Goal: Task Accomplishment & Management: Manage account settings

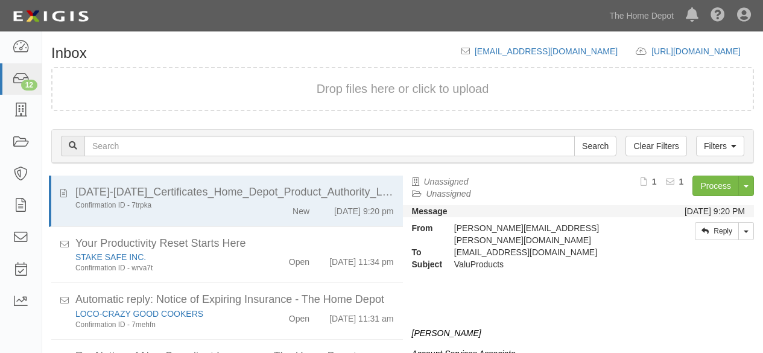
scroll to position [42, 0]
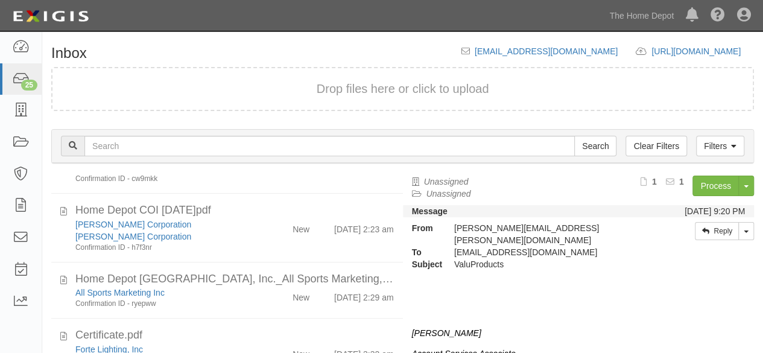
scroll to position [1024, 0]
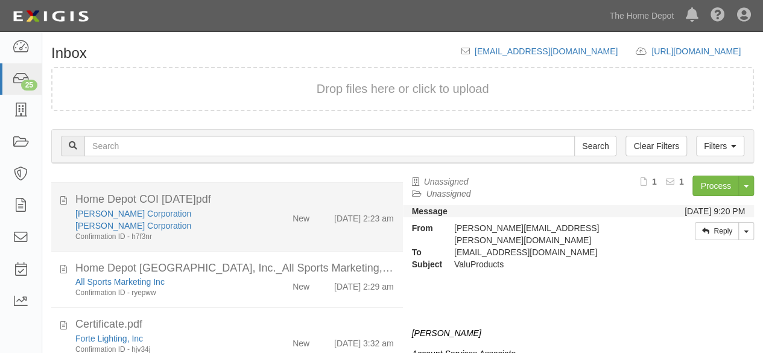
click at [257, 224] on div "Haydon Corporation Haydon Corporation Confirmation ID - h7f3nr" at bounding box center [164, 224] width 196 height 34
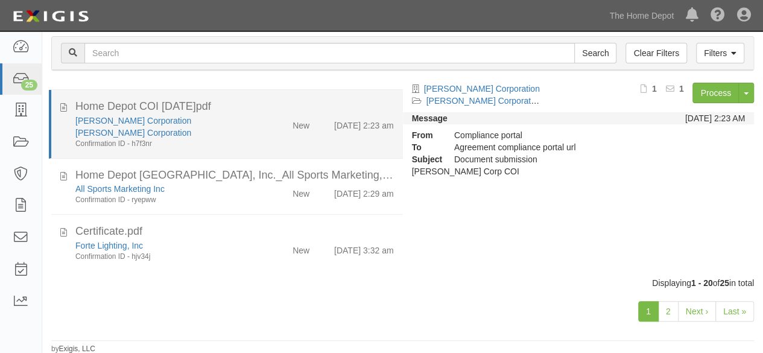
click at [251, 125] on div "Haydon Corporation Haydon Corporation Confirmation ID - h7f3nr" at bounding box center [164, 132] width 196 height 34
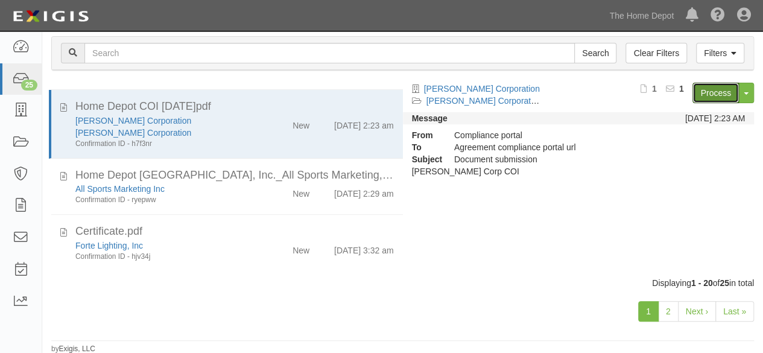
drag, startPoint x: 703, startPoint y: 95, endPoint x: 675, endPoint y: 85, distance: 28.8
click at [703, 95] on link "Process" at bounding box center [715, 93] width 46 height 21
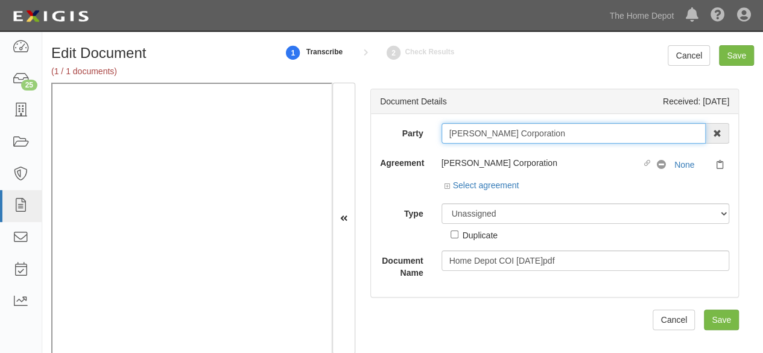
click at [570, 138] on input "[PERSON_NAME] Corporation" at bounding box center [573, 133] width 265 height 21
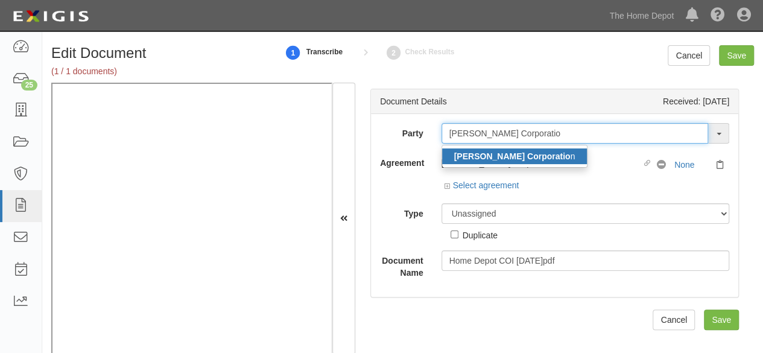
type input "Haydon Corporatio"
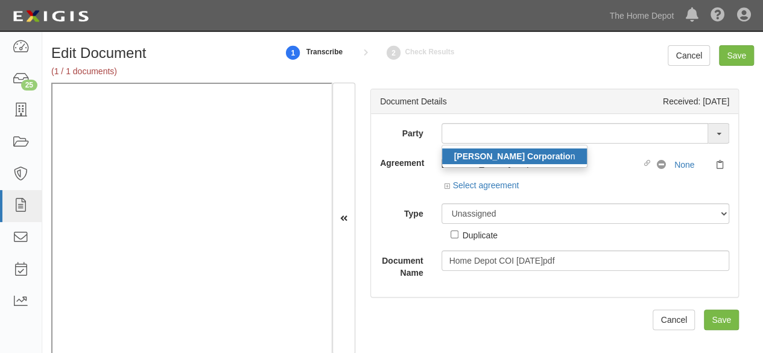
drag, startPoint x: 519, startPoint y: 159, endPoint x: 503, endPoint y: 149, distance: 18.4
click at [519, 159] on strong "Haydon Corporatio" at bounding box center [512, 156] width 116 height 10
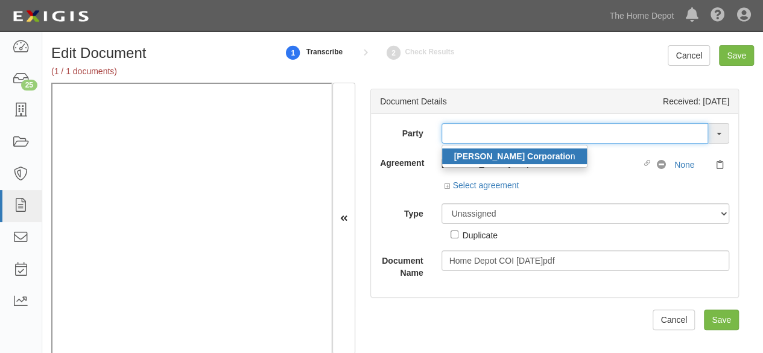
type input "Haydon Corporation"
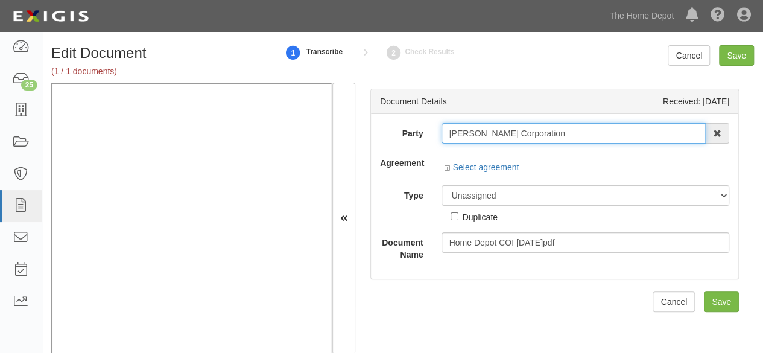
click at [495, 130] on input "[PERSON_NAME] Corporation" at bounding box center [573, 133] width 265 height 21
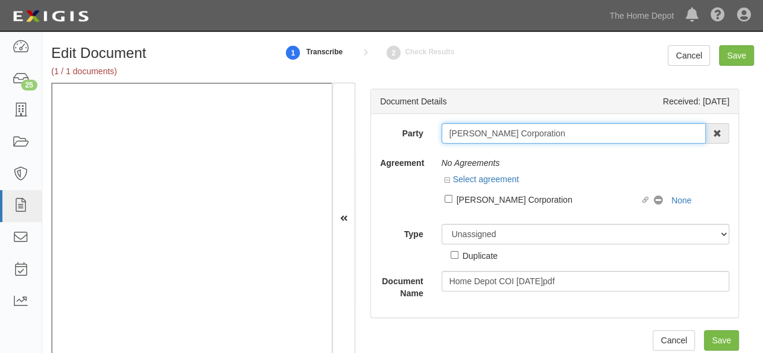
click at [495, 130] on input "[PERSON_NAME] Corporation" at bounding box center [573, 133] width 265 height 21
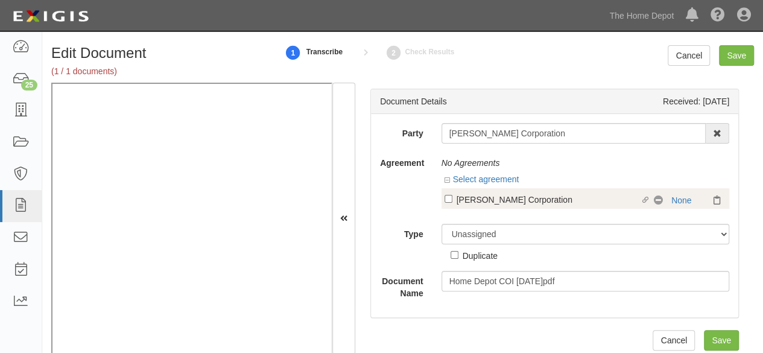
click at [511, 203] on div "[PERSON_NAME] Corporation" at bounding box center [549, 198] width 184 height 13
click at [452, 203] on input "Linked agreement Haydon Corporation Linked agreement" at bounding box center [448, 199] width 8 height 8
checkbox input "true"
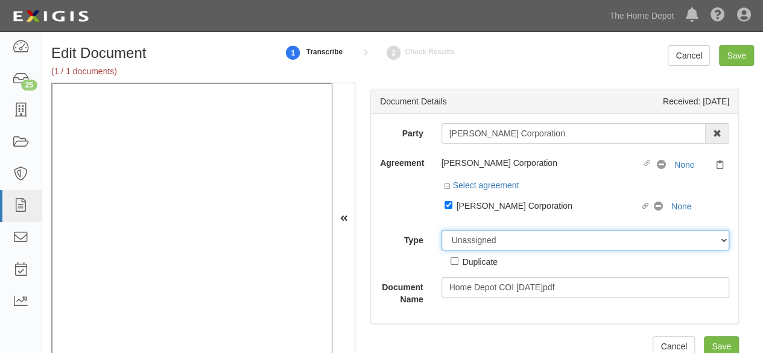
drag, startPoint x: 461, startPoint y: 241, endPoint x: 463, endPoint y: 230, distance: 11.6
click at [461, 241] on select "Unassigned Binder Cancellation Notice Certificate Contract Endorsement Insuranc…" at bounding box center [585, 240] width 288 height 21
select select "CertificateDetail"
click at [441, 230] on select "Unassigned Binder Cancellation Notice Certificate Contract Endorsement Insuranc…" at bounding box center [585, 240] width 288 height 21
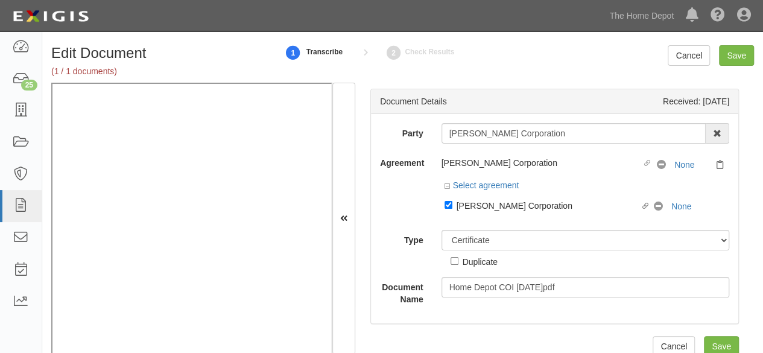
click at [0, 0] on select "ACORD 25 (2016/03) ACORD 101 ACORD 855 NY (2014/05) General" at bounding box center [0, 0] width 0 height 0
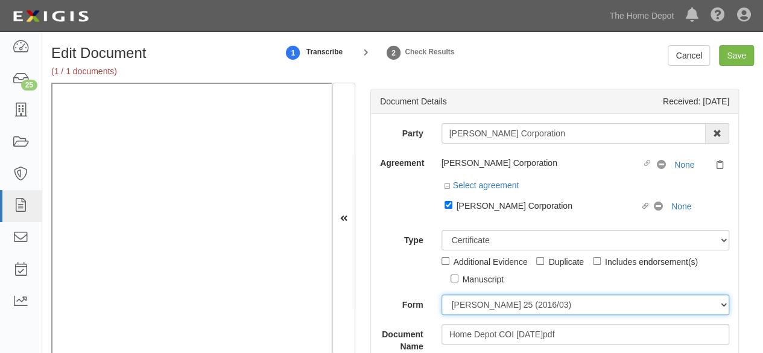
select select "GeneralFormDetail"
click at [441, 294] on select "ACORD 25 (2016/03) ACORD 101 ACORD 855 NY (2014/05) General" at bounding box center [585, 304] width 288 height 21
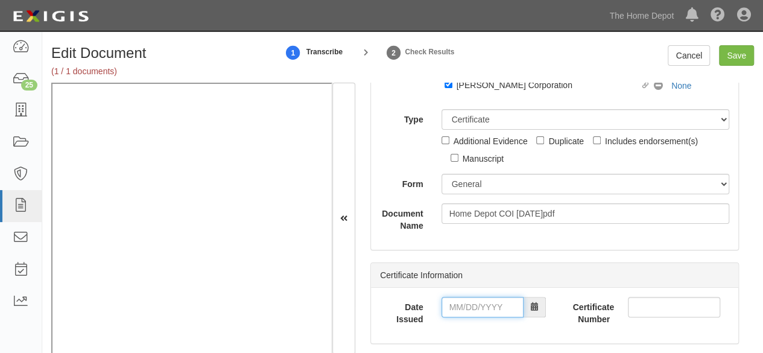
click at [466, 312] on input "Date Issued" at bounding box center [482, 307] width 82 height 21
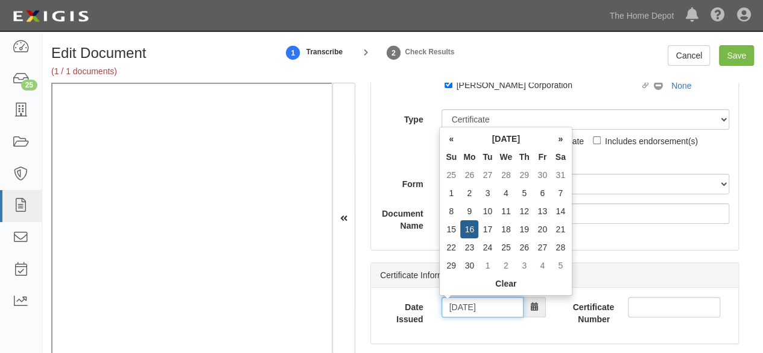
type input "09/17/2024"
click at [488, 228] on td "17" at bounding box center [487, 229] width 18 height 18
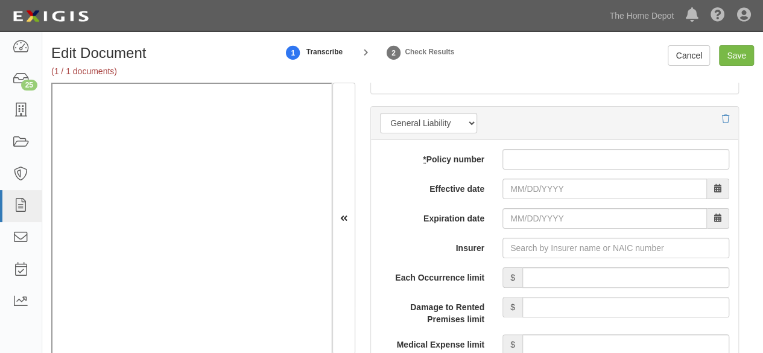
scroll to position [1086, 0]
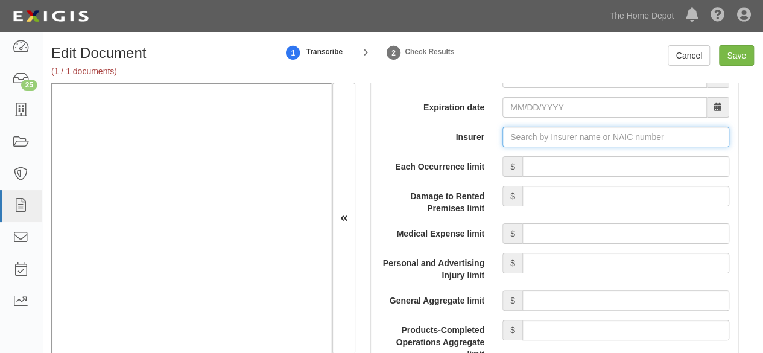
click at [530, 134] on input "Insurer" at bounding box center [615, 137] width 227 height 21
paste input "20508"
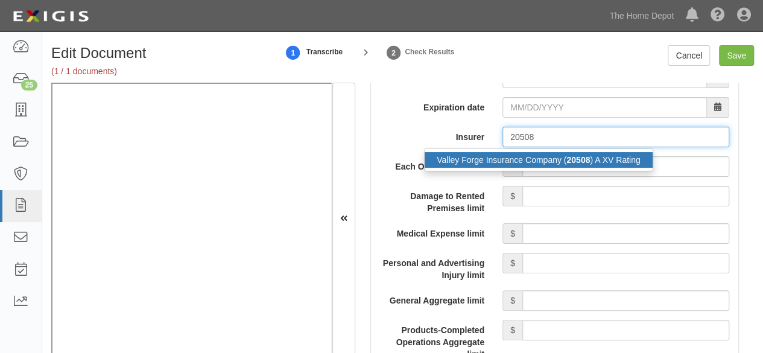
click at [512, 159] on div "Valley Forge Insurance Company ( 20508 ) A XV Rating" at bounding box center [539, 160] width 228 height 16
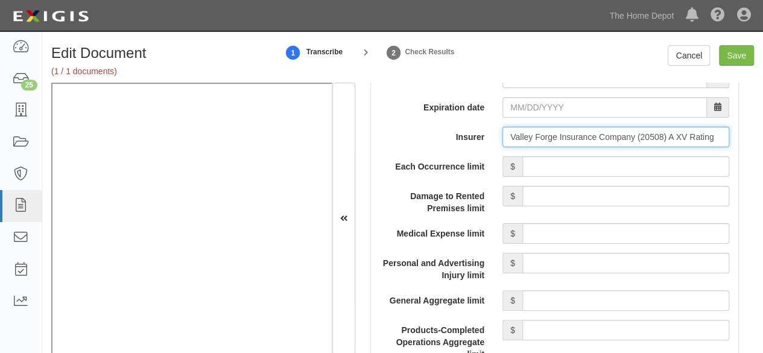
type input "Valley Forge Insurance Company (20508) A XV Rating"
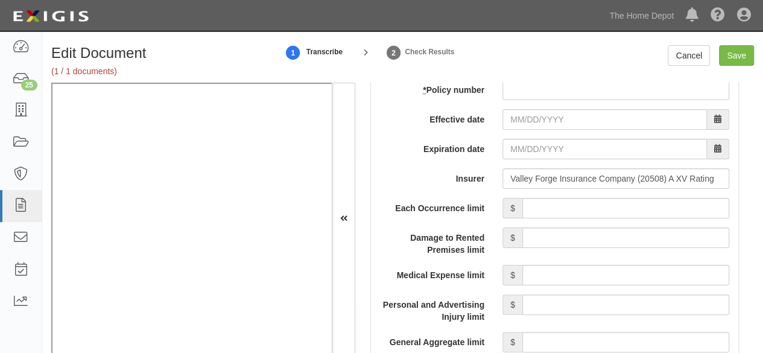
scroll to position [1025, 0]
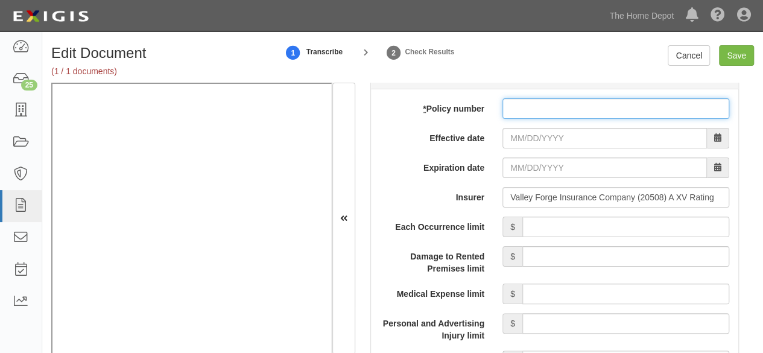
click at [514, 110] on input "* Policy number" at bounding box center [615, 108] width 227 height 21
paste input "7036642129"
type input "7036642129"
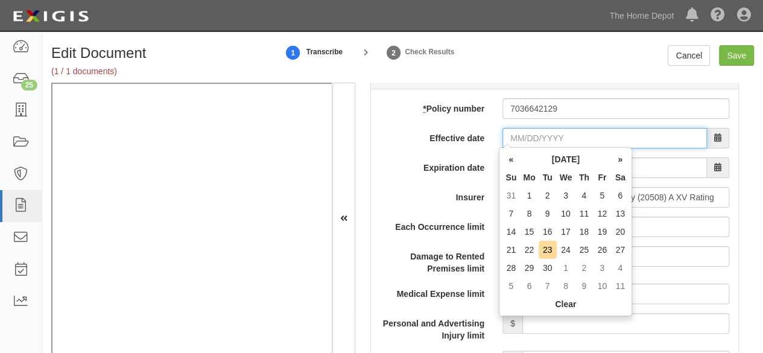
click at [514, 138] on input "Effective date" at bounding box center [604, 138] width 204 height 21
type input "03/08/2025"
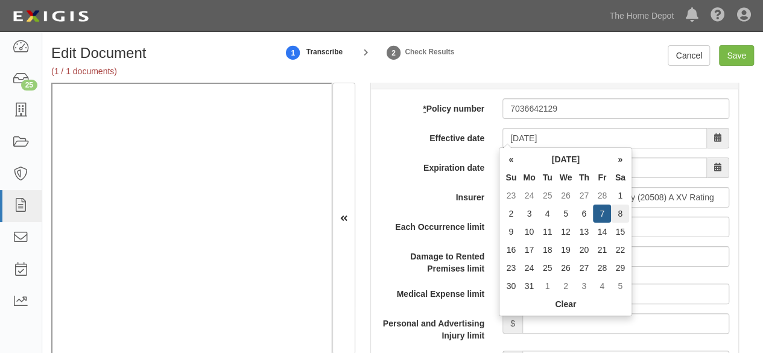
type input "03/08/2026"
click at [619, 209] on td "8" at bounding box center [620, 213] width 18 height 18
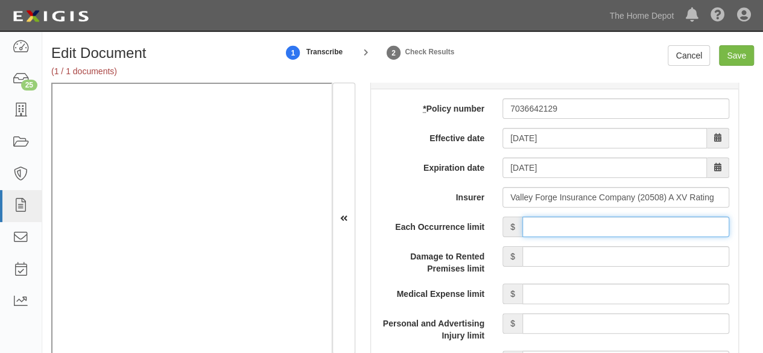
click at [570, 221] on input "Each Occurrence limit" at bounding box center [625, 227] width 207 height 21
type input "1,000,000"
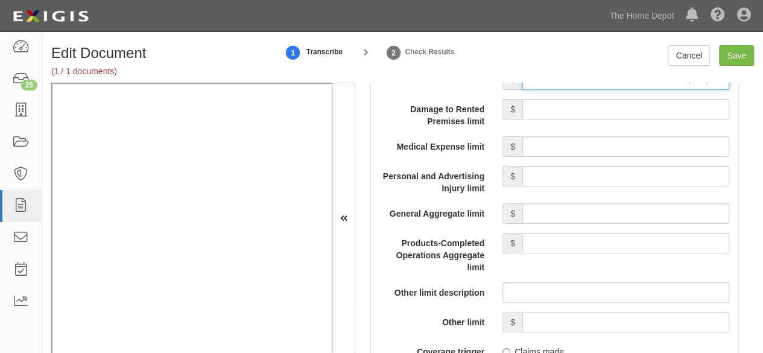
scroll to position [1206, 0]
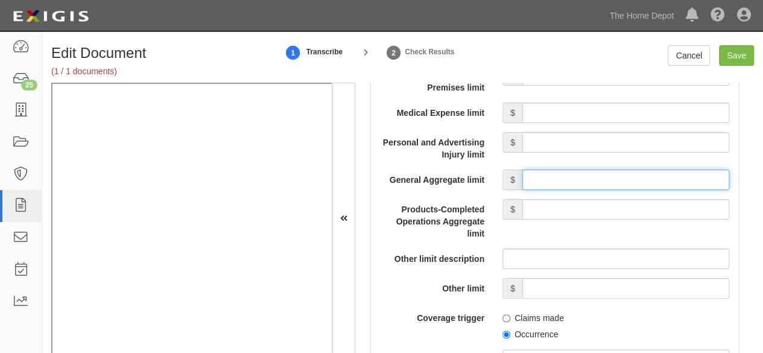
click at [563, 177] on input "General Aggregate limit" at bounding box center [625, 179] width 207 height 21
type input "2,000,000"
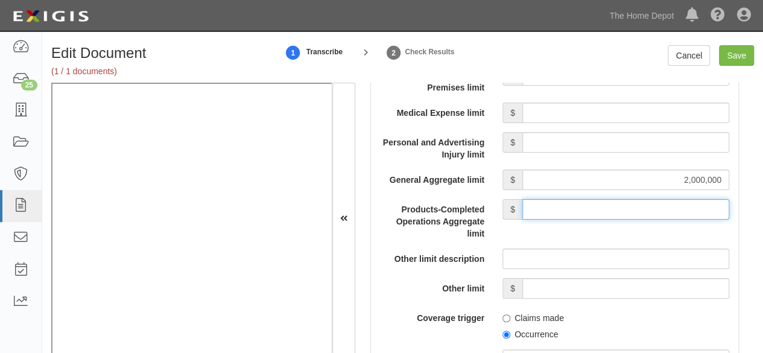
click at [572, 208] on input "Products-Completed Operations Aggregate limit" at bounding box center [625, 209] width 207 height 21
type input "2,000,000"
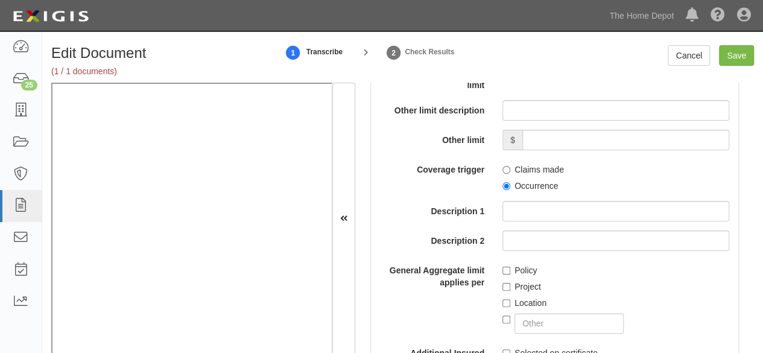
scroll to position [1447, 0]
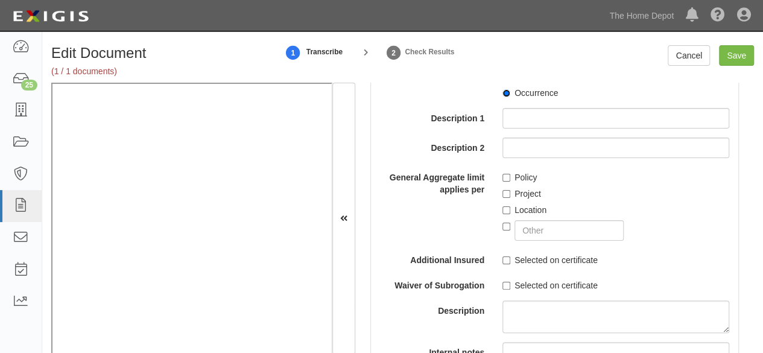
click at [506, 94] on input "Occurrence" at bounding box center [506, 93] width 8 height 8
radio input "true"
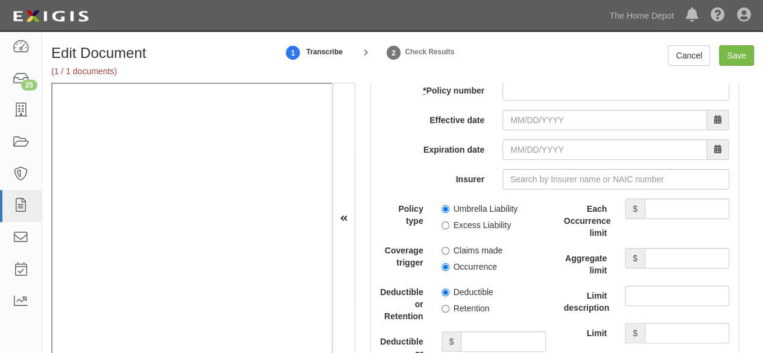
scroll to position [2593, 0]
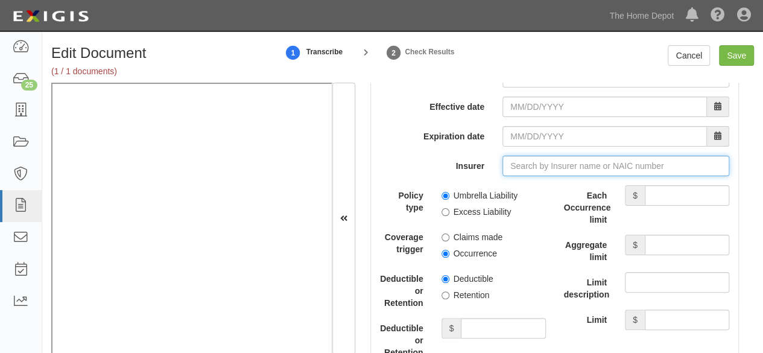
click at [531, 156] on input "Insurer" at bounding box center [615, 166] width 227 height 21
paste input "35289"
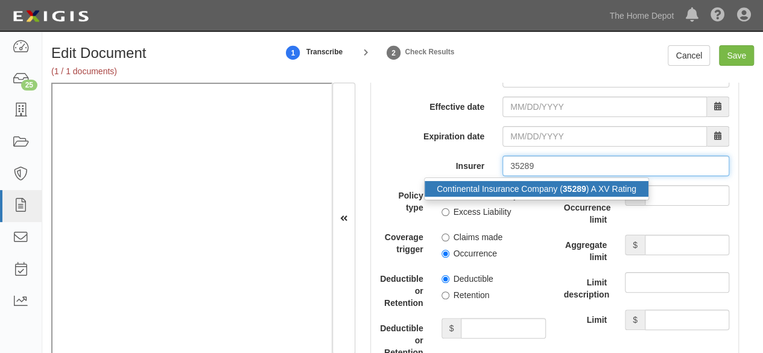
click at [514, 181] on div "Continental Insurance Company ( 35289 ) A XV Rating" at bounding box center [537, 189] width 224 height 16
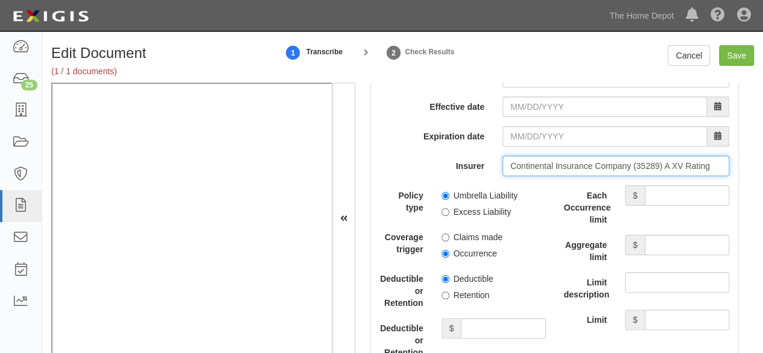
type input "Continental Insurance Company (35289) A XV Rating"
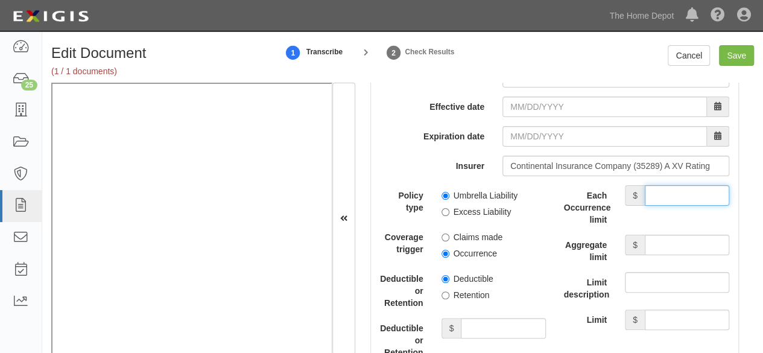
click at [698, 189] on input "Each Occurrence limit" at bounding box center [687, 195] width 84 height 21
type input "20,000,000"
click at [672, 241] on input "Aggregate limit" at bounding box center [687, 245] width 84 height 21
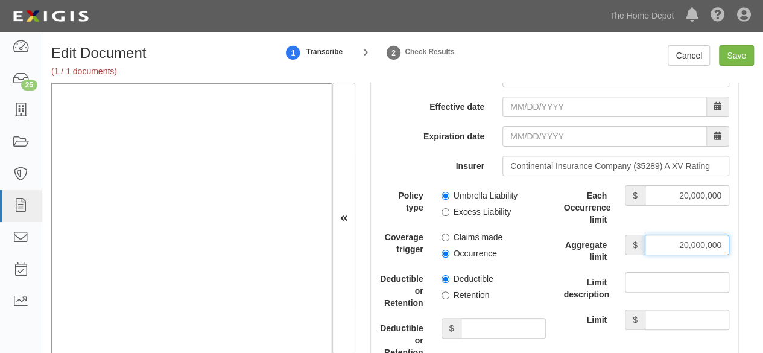
type input "20,000,000"
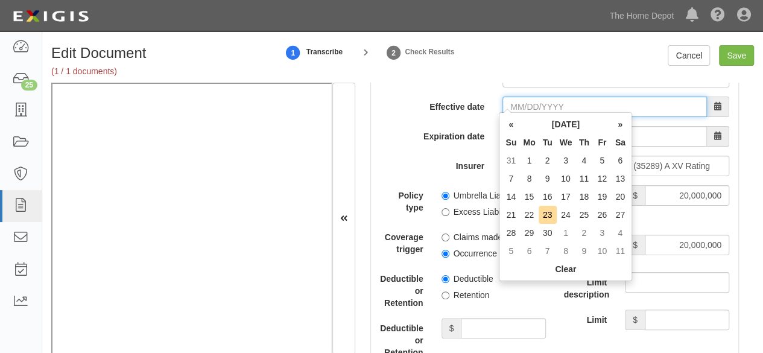
click at [519, 98] on input "Effective date" at bounding box center [604, 106] width 204 height 21
type input "03/08/2025"
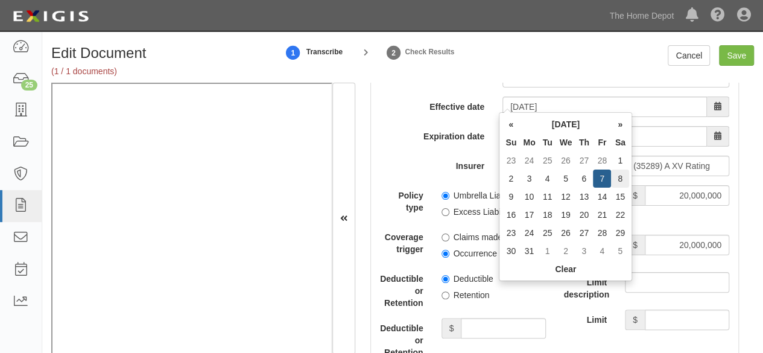
type input "03/08/2026"
click at [618, 183] on td "8" at bounding box center [620, 178] width 18 height 18
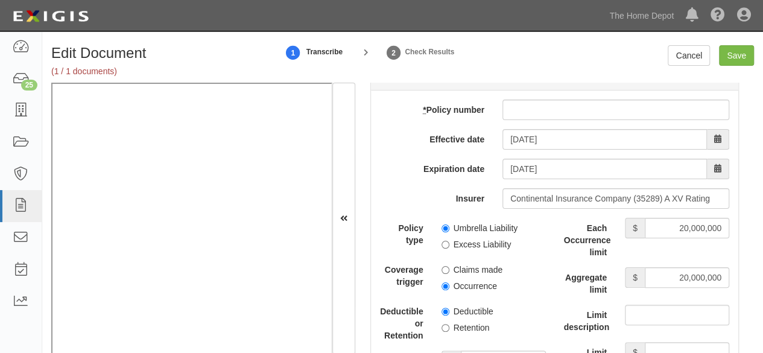
scroll to position [2533, 0]
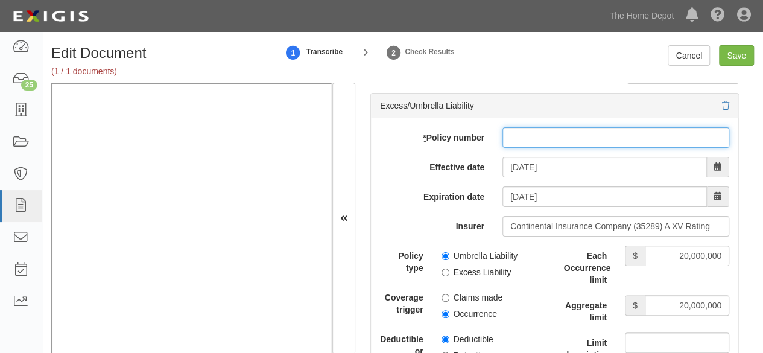
click at [520, 129] on input "* Policy number" at bounding box center [615, 137] width 227 height 21
paste input "7036642101"
type input "7036642101"
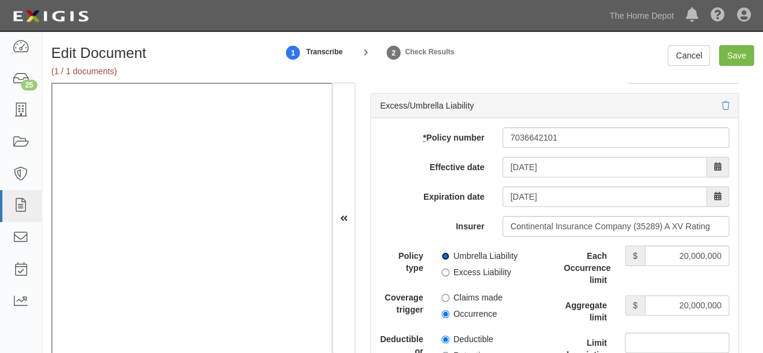
click at [443, 252] on input "Umbrella Liability" at bounding box center [445, 256] width 8 height 8
radio input "true"
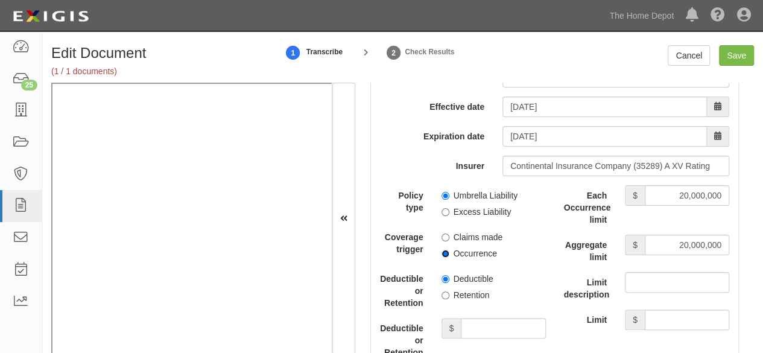
click at [441, 250] on input "Occurrence" at bounding box center [445, 254] width 8 height 8
radio input "true"
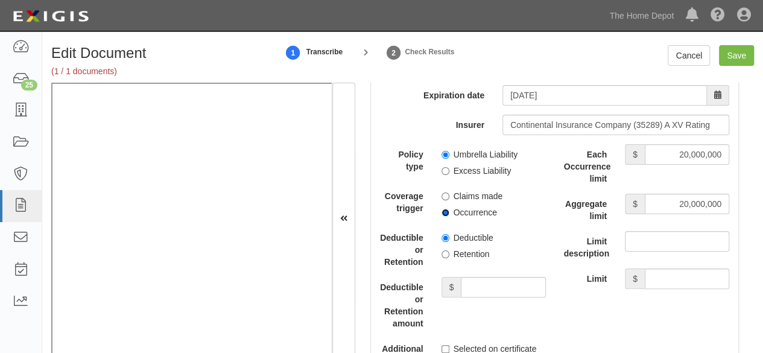
scroll to position [2654, 0]
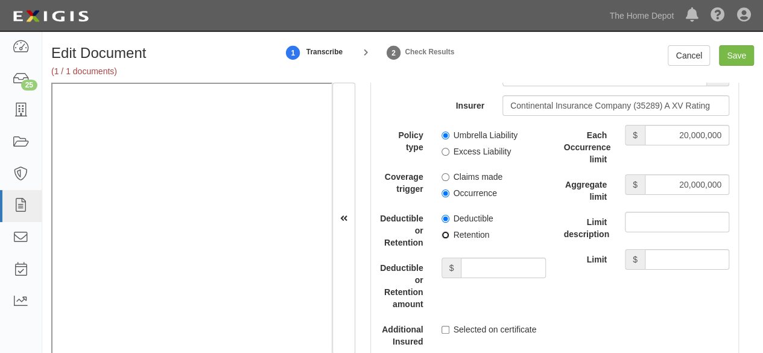
click at [441, 233] on input "Retention" at bounding box center [445, 235] width 8 height 8
radio input "true"
click at [737, 58] on input "Save" at bounding box center [736, 55] width 35 height 21
type input "1000000"
type input "2000000"
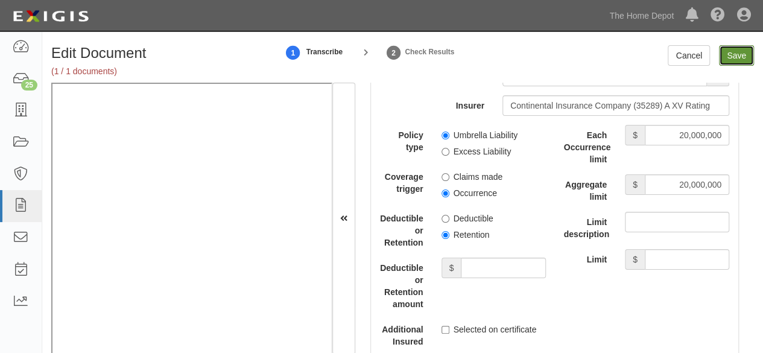
type input "2000000"
type input "20000000"
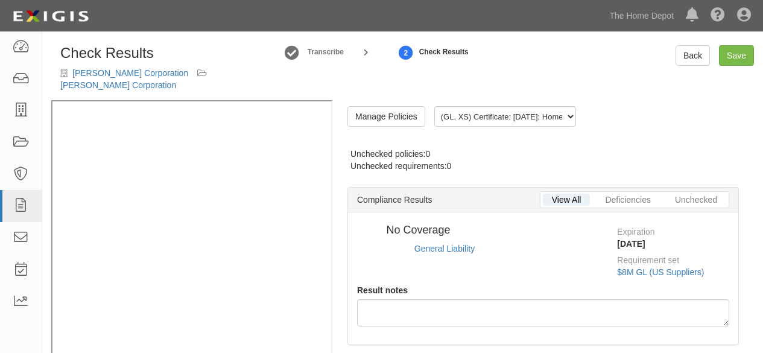
radio input "true"
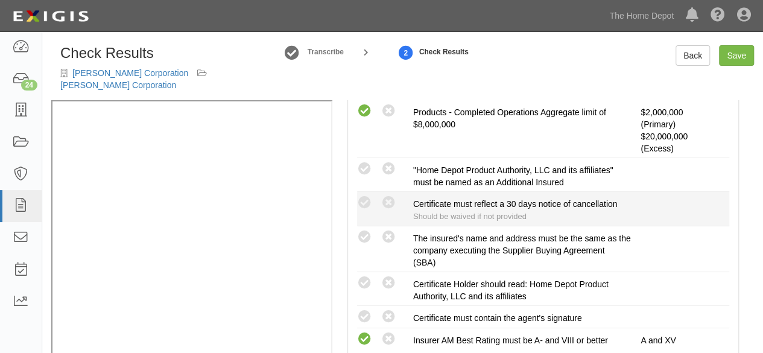
scroll to position [422, 0]
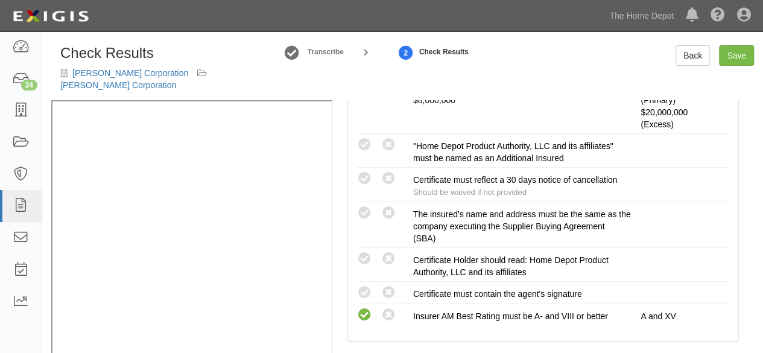
drag, startPoint x: 367, startPoint y: 197, endPoint x: 316, endPoint y: 218, distance: 54.7
click at [367, 206] on icon at bounding box center [364, 213] width 15 height 15
radio input "true"
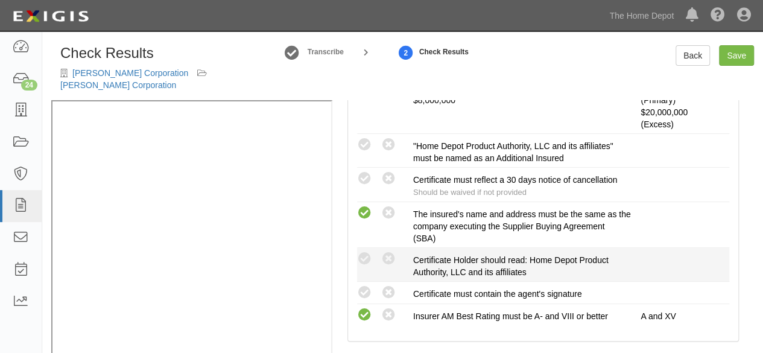
drag, startPoint x: 361, startPoint y: 279, endPoint x: 371, endPoint y: 254, distance: 27.3
click at [362, 285] on icon at bounding box center [364, 292] width 15 height 15
radio input "true"
click at [364, 251] on icon at bounding box center [364, 258] width 15 height 15
radio input "true"
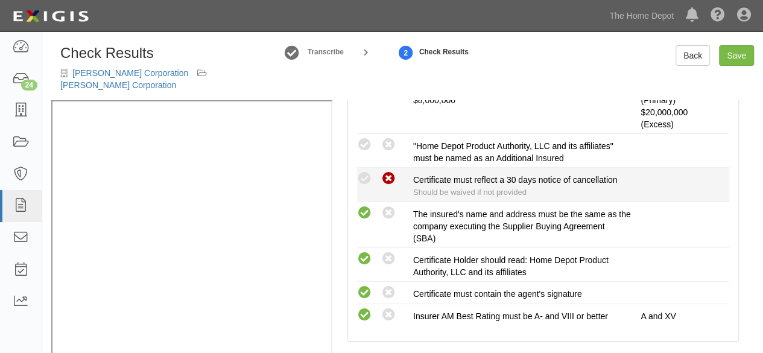
drag, startPoint x: 385, startPoint y: 125, endPoint x: 388, endPoint y: 165, distance: 39.3
click at [387, 138] on icon at bounding box center [388, 145] width 15 height 15
radio input "true"
click at [387, 171] on icon at bounding box center [388, 178] width 15 height 15
radio input "true"
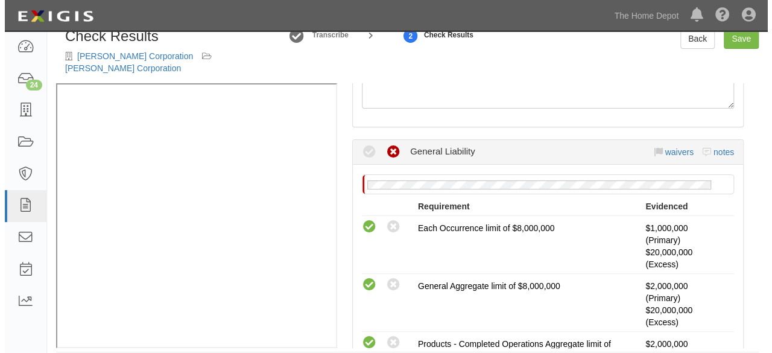
scroll to position [121, 0]
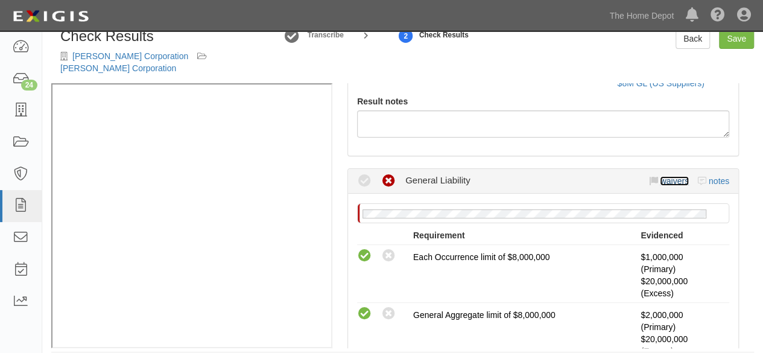
click at [660, 176] on link "waivers" at bounding box center [674, 181] width 28 height 10
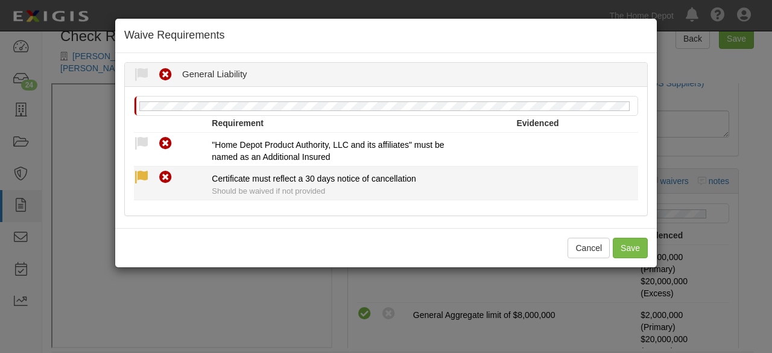
click at [144, 179] on icon at bounding box center [141, 177] width 15 height 15
radio input "true"
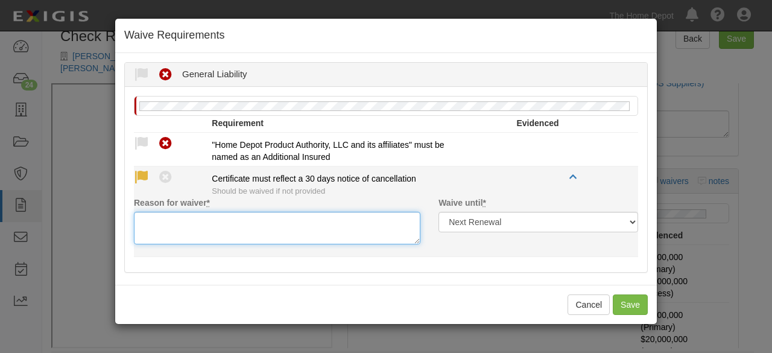
click at [156, 224] on textarea "Reason for waiver *" at bounding box center [277, 228] width 286 height 33
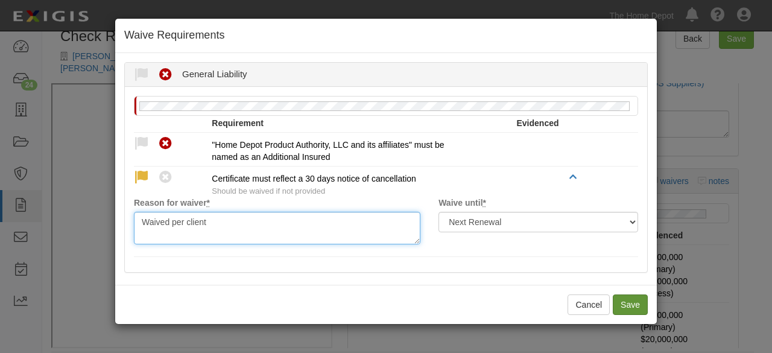
type textarea "Waived per client"
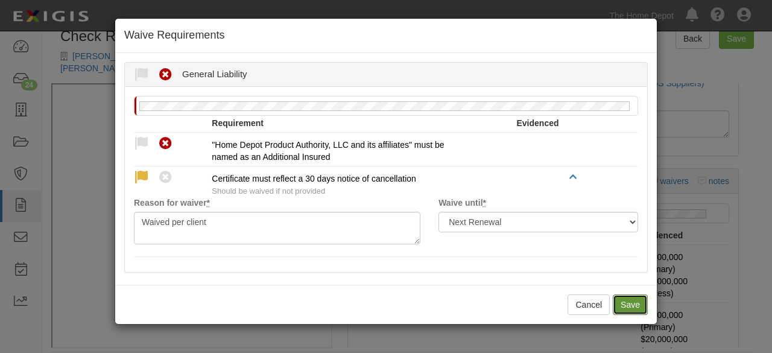
click at [637, 305] on button "Save" at bounding box center [630, 304] width 35 height 21
radio input "true"
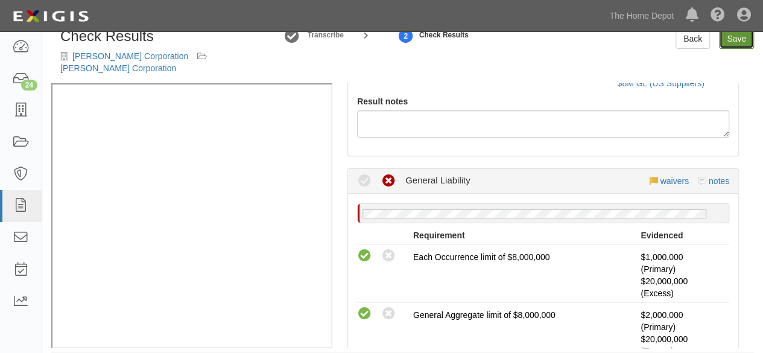
click at [736, 42] on link "Save" at bounding box center [736, 38] width 35 height 21
radio input "true"
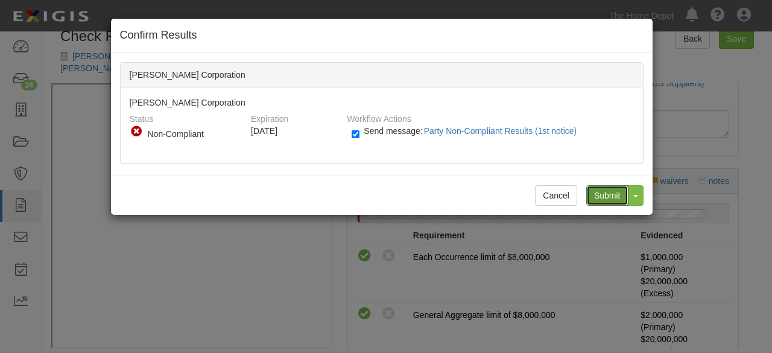
click at [602, 197] on input "Submit" at bounding box center [607, 195] width 42 height 21
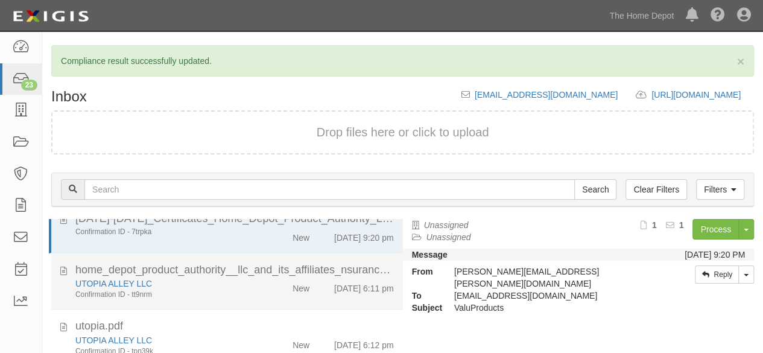
scroll to position [60, 0]
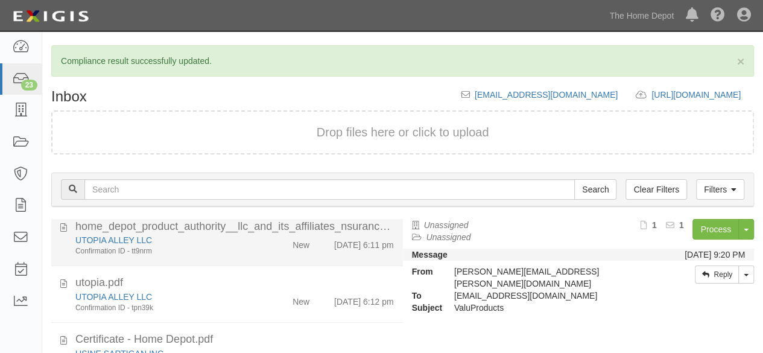
click at [242, 256] on li "home_depot_product_authority__llc_and_its_affiliates_nsurance_compliance_177458…" at bounding box center [227, 238] width 352 height 57
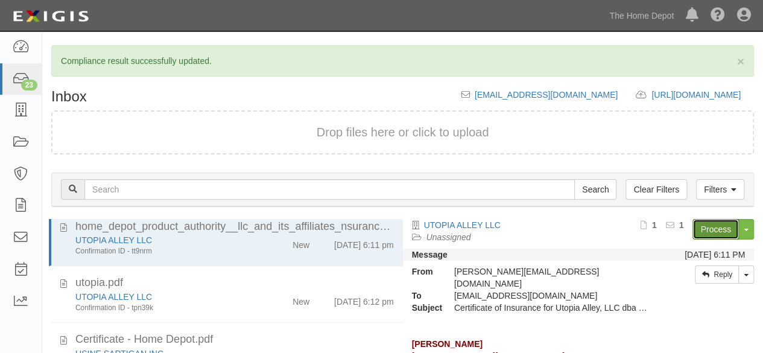
click at [695, 231] on link "Process" at bounding box center [715, 229] width 46 height 21
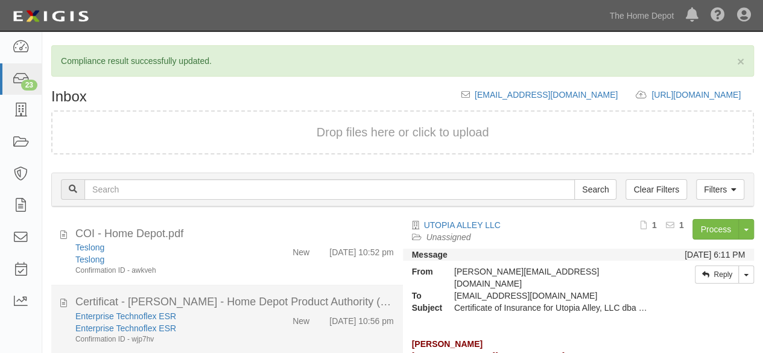
scroll to position [422, 0]
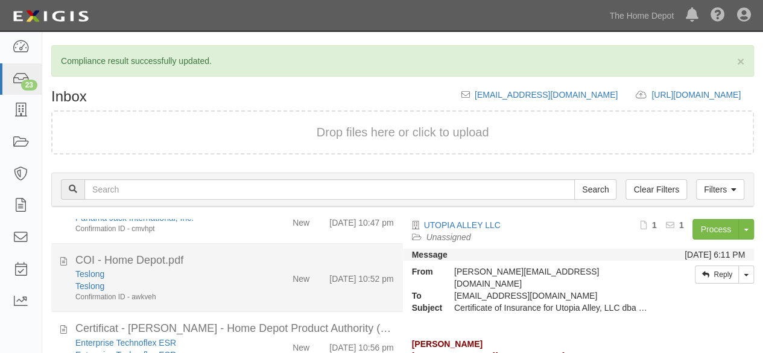
click at [257, 288] on div "Teslong Teslong Confirmation ID - awkveh New 9/22/25 10:52 pm" at bounding box center [234, 285] width 337 height 34
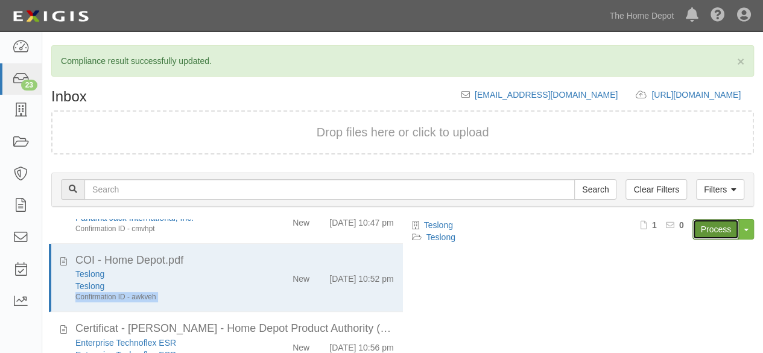
click at [716, 231] on link "Process" at bounding box center [715, 229] width 46 height 21
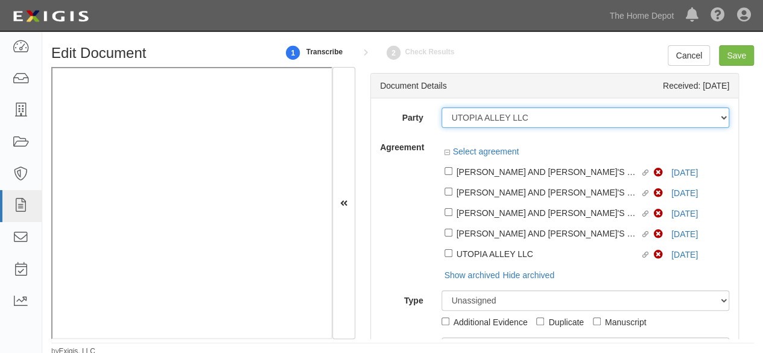
click at [544, 118] on select "1000576868 Ontario Inc. [STREET_ADDRESS] LTEE 11947907 Canada Inc. (MOD LIGHTIN…" at bounding box center [585, 117] width 288 height 21
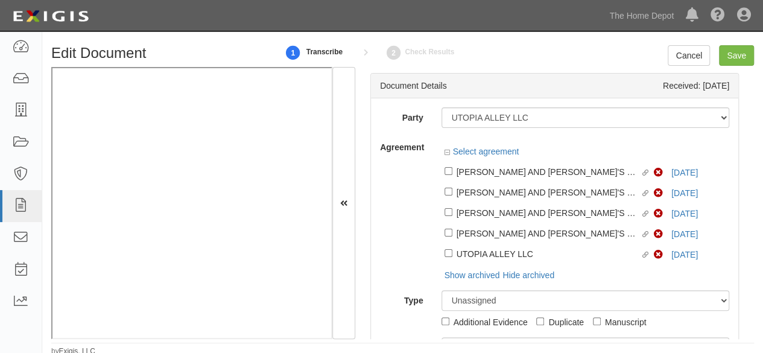
click at [539, 101] on div "Party 1000576868 Ontario Inc. [STREET_ADDRESS] LTEE 11947907 Canada Inc. (MOD L…" at bounding box center [554, 240] width 367 height 285
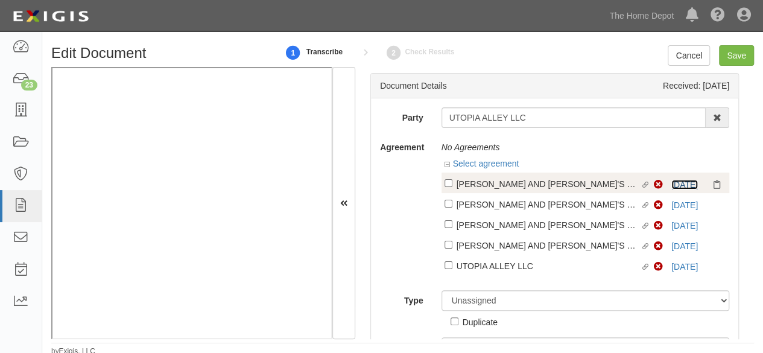
click at [684, 183] on link "[DATE]" at bounding box center [684, 185] width 27 height 10
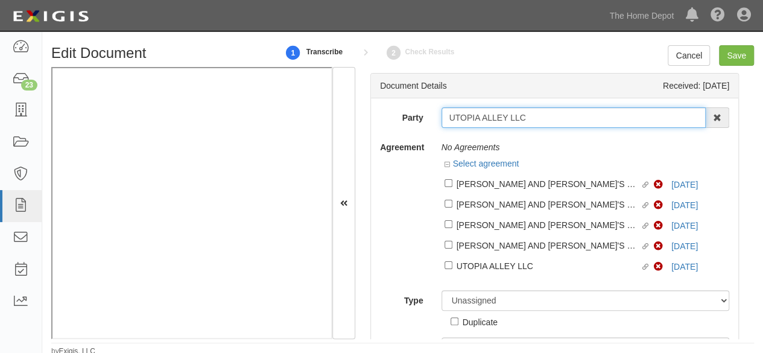
click at [569, 115] on input "UTOPIA ALLEY LLC" at bounding box center [573, 117] width 265 height 21
type input "UTOPIA ALLEY LLC"
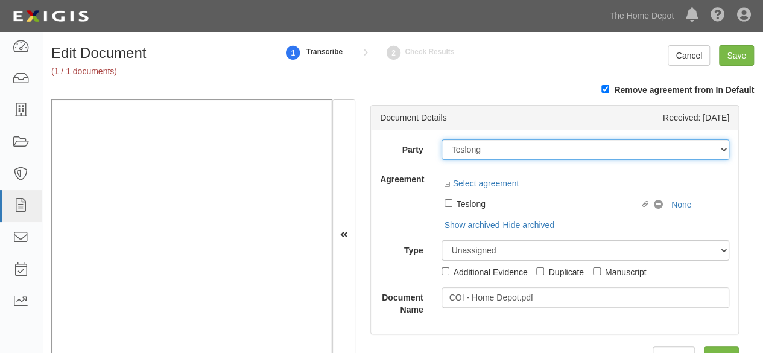
click at [505, 148] on select "1000576868 Ontario Inc. 10 STRAWBERRY STREET 115282 CANADA LTEE 11947907 Canada…" at bounding box center [585, 149] width 288 height 21
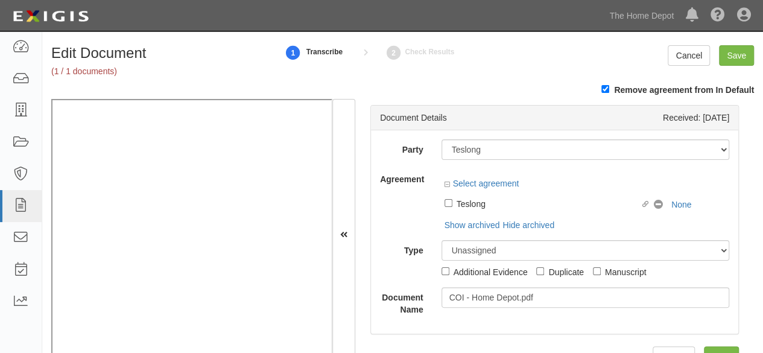
click at [496, 128] on div "Document Details Received: 09/22/2025" at bounding box center [554, 118] width 367 height 25
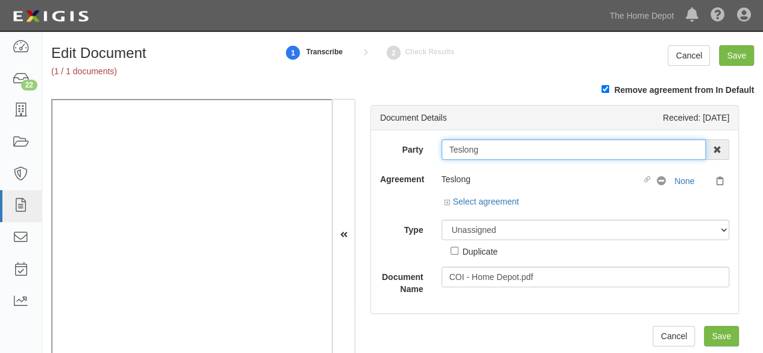
click at [487, 154] on input "Teslong" at bounding box center [573, 149] width 265 height 21
type input "Teslon"
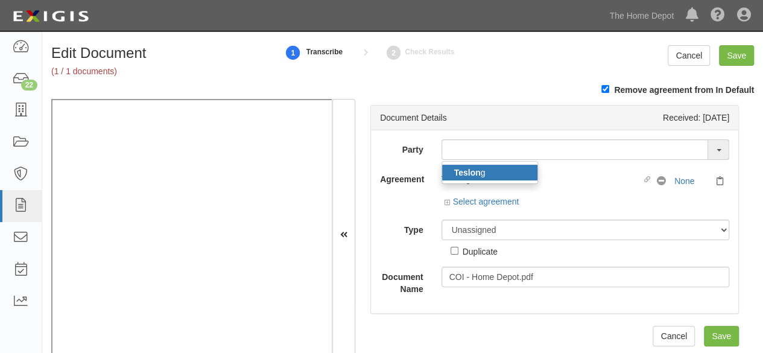
drag, startPoint x: 482, startPoint y: 177, endPoint x: 470, endPoint y: 166, distance: 15.4
click at [482, 177] on link "Teslon g" at bounding box center [489, 173] width 95 height 16
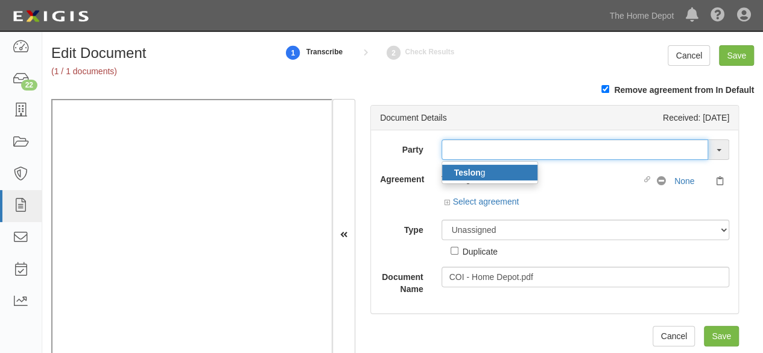
type input "Teslong"
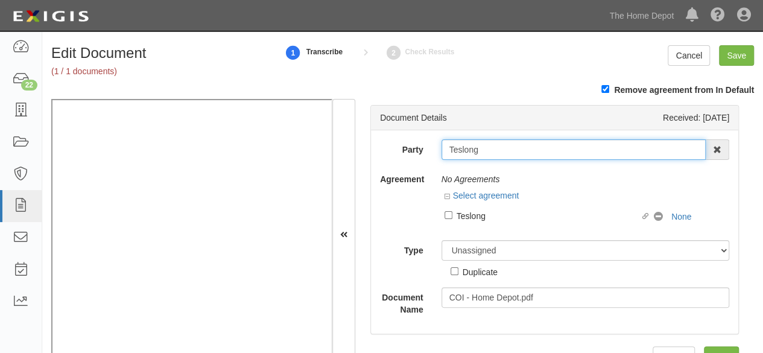
click at [465, 151] on input "Teslong" at bounding box center [573, 149] width 265 height 21
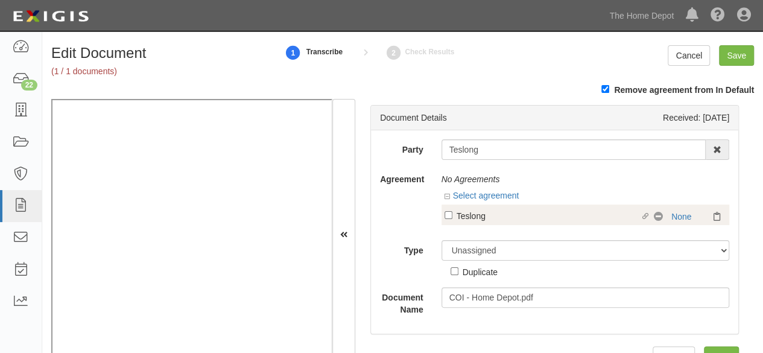
click at [470, 217] on div "Teslong" at bounding box center [549, 215] width 184 height 13
click at [452, 217] on input "Linked agreement Teslong Linked agreement" at bounding box center [448, 215] width 8 height 8
checkbox input "true"
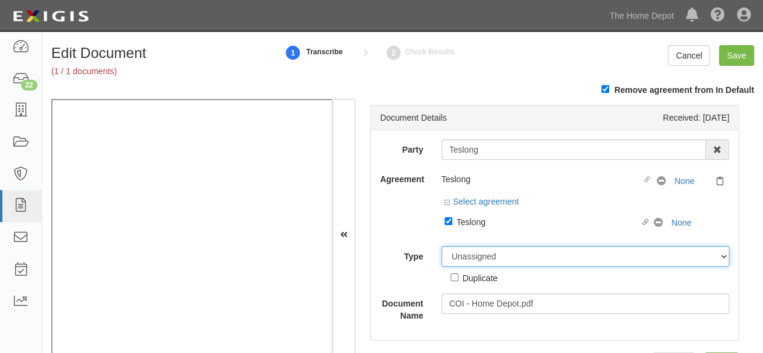
drag, startPoint x: 468, startPoint y: 256, endPoint x: 469, endPoint y: 249, distance: 6.7
click at [468, 256] on select "Unassigned Binder Cancellation Notice Certificate Contract Endorsement Insuranc…" at bounding box center [585, 256] width 288 height 21
select select "CertificateDetail"
click at [441, 246] on select "Unassigned Binder Cancellation Notice Certificate Contract Endorsement Insuranc…" at bounding box center [585, 256] width 288 height 21
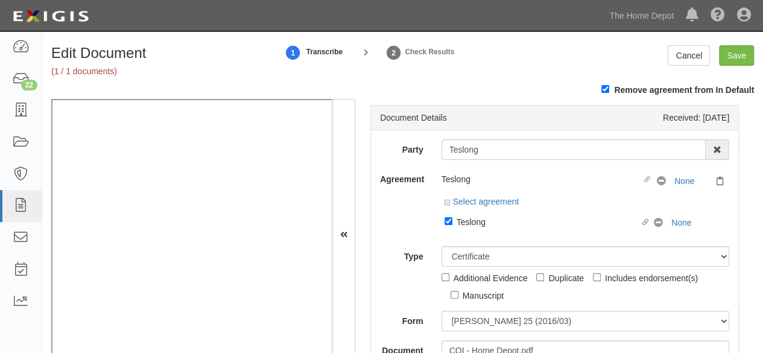
click at [415, 211] on div "Agreement Teslong Linked agreement No Coverage None Select agreement Linked agr…" at bounding box center [554, 203] width 367 height 68
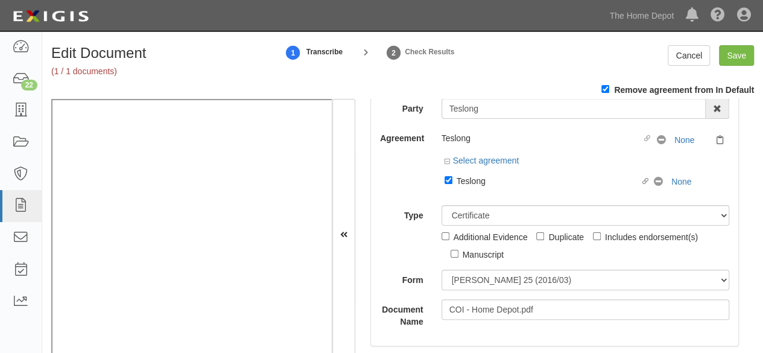
scroll to position [60, 0]
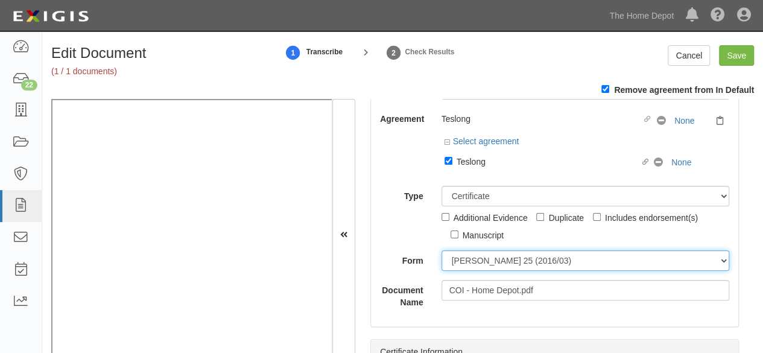
click at [486, 264] on select "[PERSON_NAME] 25 (2016/03) [PERSON_NAME] 101 [PERSON_NAME] 855 NY (2014/05) Gen…" at bounding box center [585, 260] width 288 height 21
select select "GeneralFormDetail"
click at [441, 250] on select "ACORD 25 (2016/03) ACORD 101 ACORD 855 NY (2014/05) General" at bounding box center [585, 260] width 288 height 21
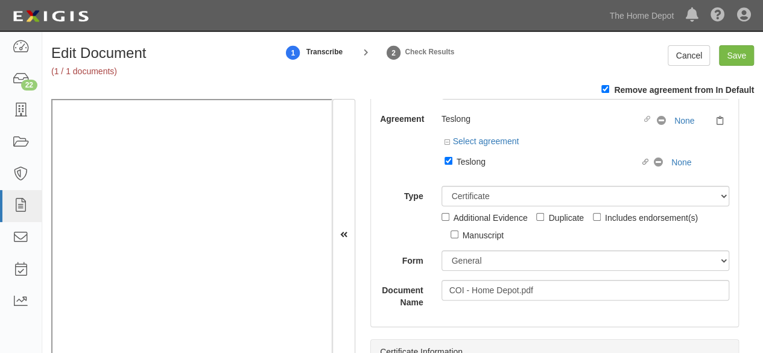
click at [401, 224] on div "Type Unassigned Binder Cancellation Notice Certificate Contract Endorsement Ins…" at bounding box center [554, 213] width 367 height 55
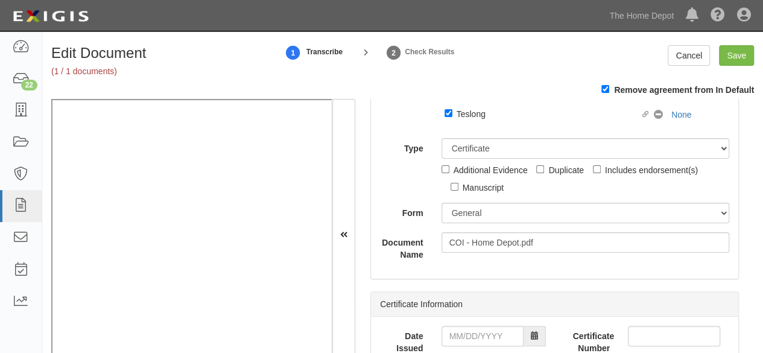
scroll to position [181, 0]
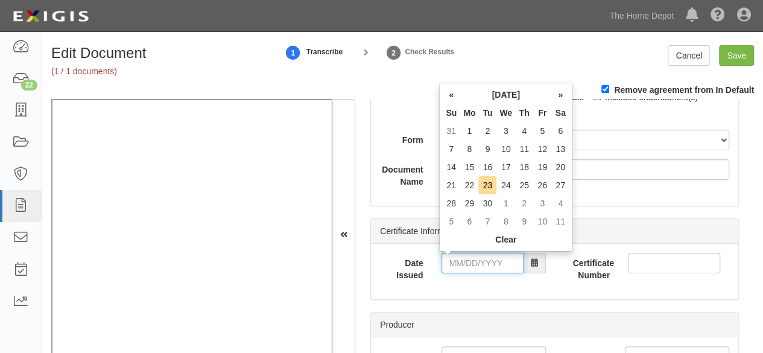
click at [465, 256] on input "Date Issued" at bounding box center [482, 263] width 82 height 21
type input "09/10/2025"
drag, startPoint x: 507, startPoint y: 143, endPoint x: 516, endPoint y: 193, distance: 51.0
click at [507, 143] on td "10" at bounding box center [505, 149] width 19 height 18
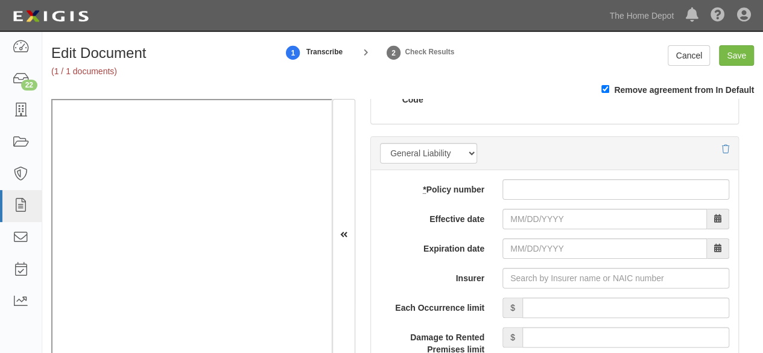
scroll to position [965, 0]
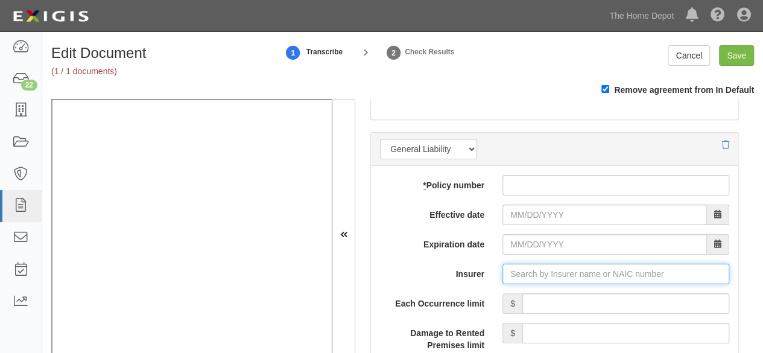
click at [525, 267] on input "Insurer" at bounding box center [615, 274] width 227 height 21
paste input "Great American Risk Solutions Lines Ins Co"
type input "Great American R"
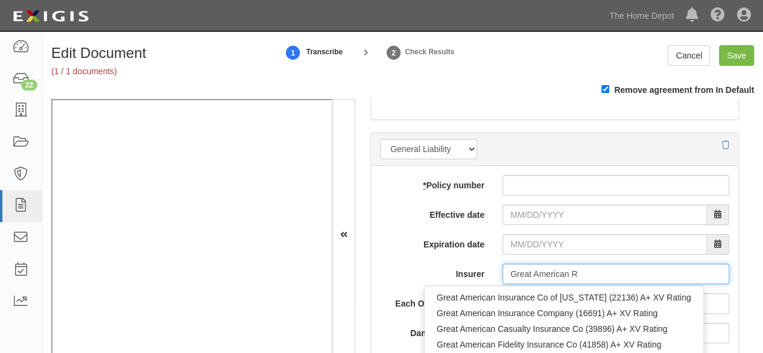
type input "Great American Insurance Co of New York (22136) A+ XV Rating"
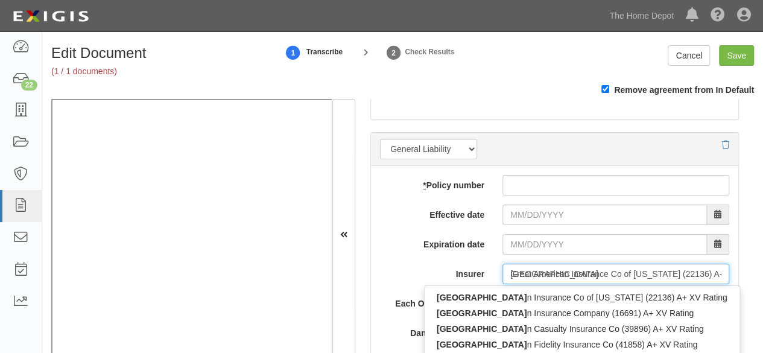
type input "Great America"
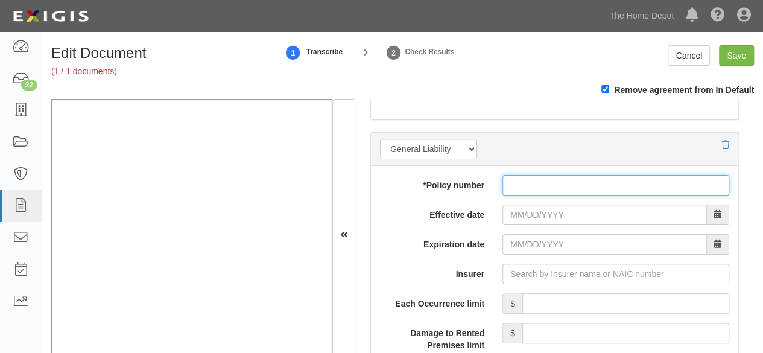
click at [528, 190] on input "* Policy number" at bounding box center [615, 185] width 227 height 21
paste input "PL F399250"
type input "PL F399250"
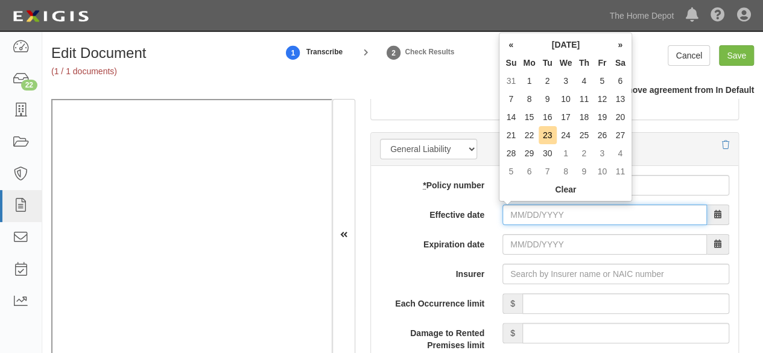
click at [522, 207] on input "Effective date" at bounding box center [604, 214] width 204 height 21
type input "08/27/2025"
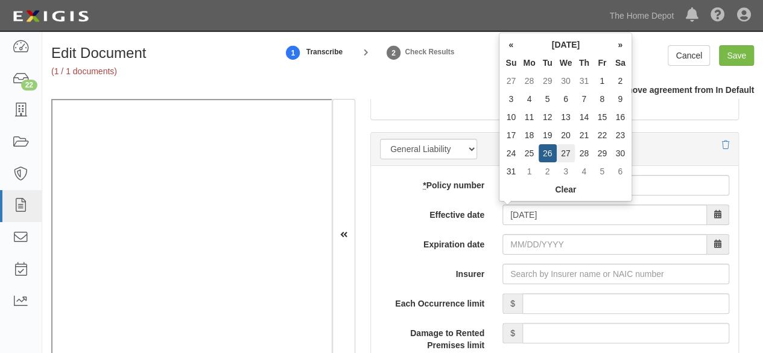
type input "08/27/2026"
click at [564, 155] on td "27" at bounding box center [566, 153] width 19 height 18
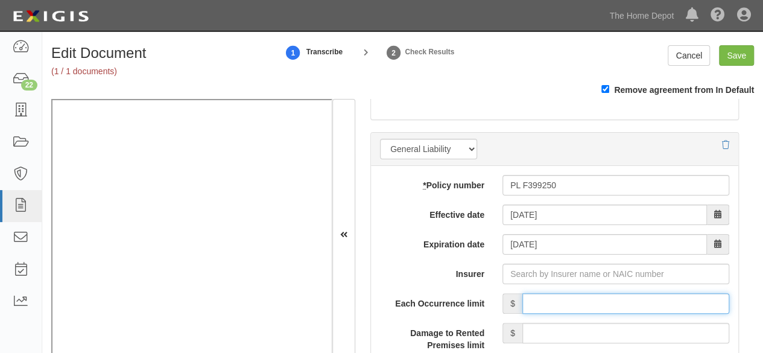
drag, startPoint x: 571, startPoint y: 302, endPoint x: 573, endPoint y: 290, distance: 12.3
click at [572, 297] on input "Each Occurrence limit" at bounding box center [625, 303] width 207 height 21
type input "1,000,000"
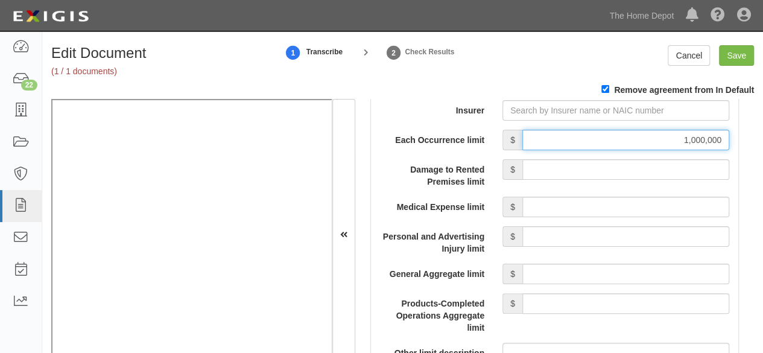
scroll to position [1146, 0]
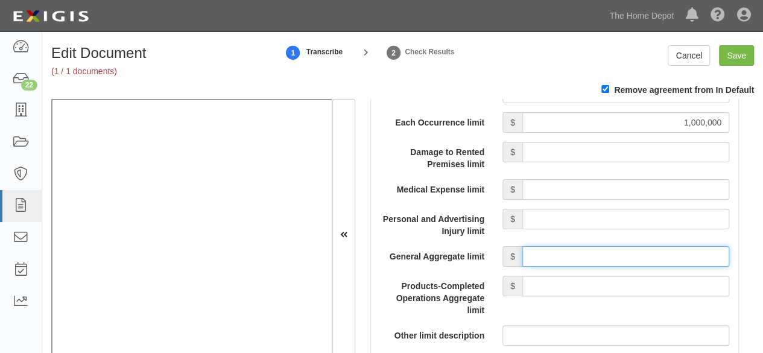
drag, startPoint x: 543, startPoint y: 262, endPoint x: 548, endPoint y: 255, distance: 7.9
click at [543, 262] on input "General Aggregate limit" at bounding box center [625, 256] width 207 height 21
type input "2,000,000"
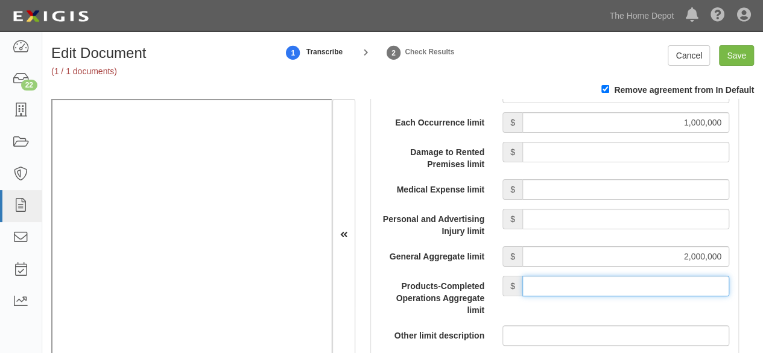
click at [598, 277] on input "Products-Completed Operations Aggregate limit" at bounding box center [625, 286] width 207 height 21
type input "2,000,000"
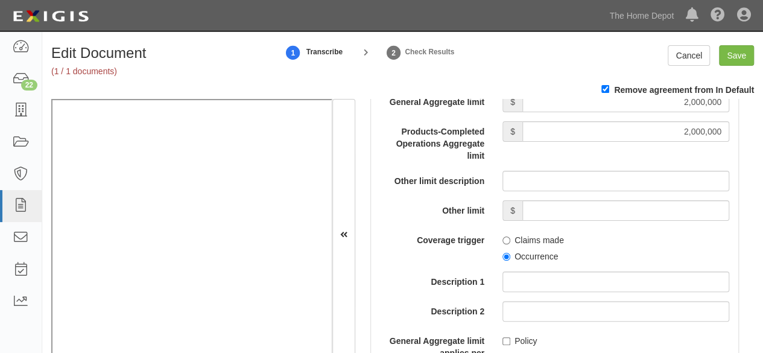
scroll to position [1327, 0]
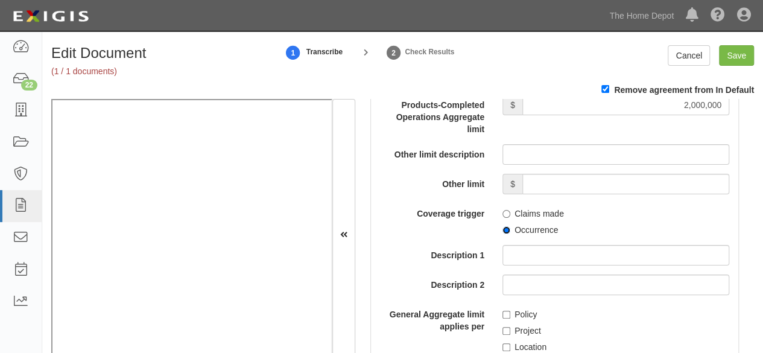
click at [503, 230] on input "Occurrence" at bounding box center [506, 230] width 8 height 8
radio input "true"
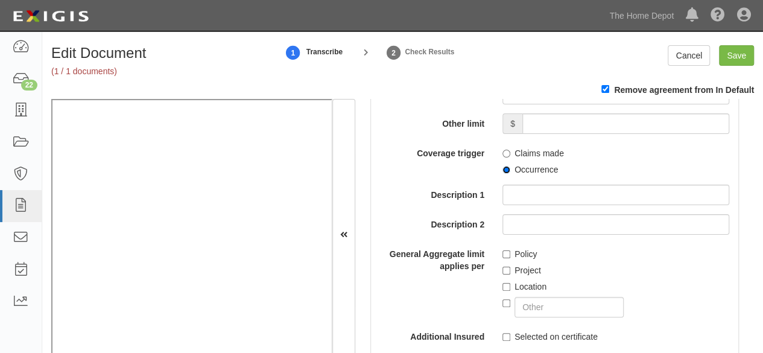
scroll to position [1447, 0]
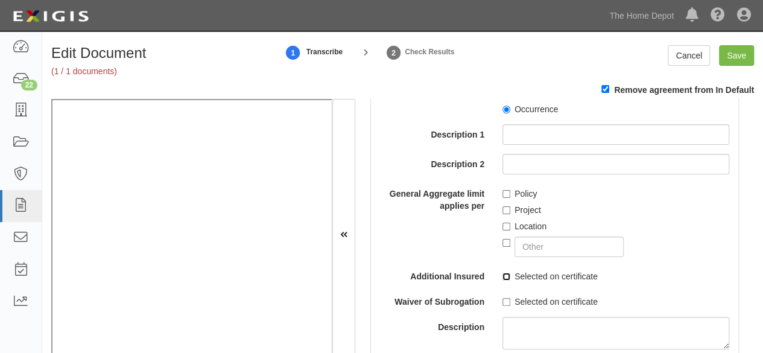
drag, startPoint x: 504, startPoint y: 273, endPoint x: 502, endPoint y: 303, distance: 29.6
click at [504, 276] on input "Selected on certificate" at bounding box center [506, 277] width 8 height 8
checkbox input "true"
click at [502, 300] on input "Selected on certificate" at bounding box center [506, 302] width 8 height 8
checkbox input "true"
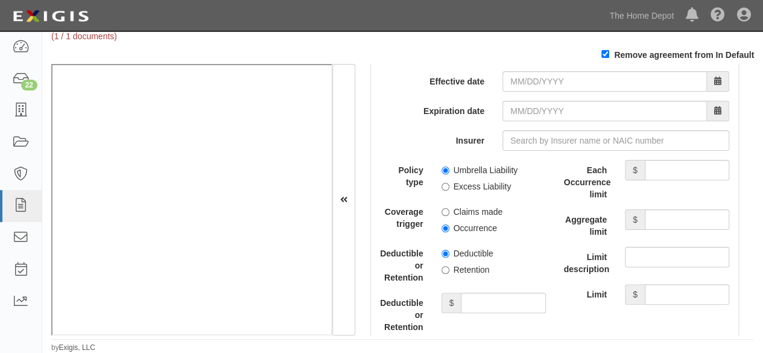
scroll to position [2473, 0]
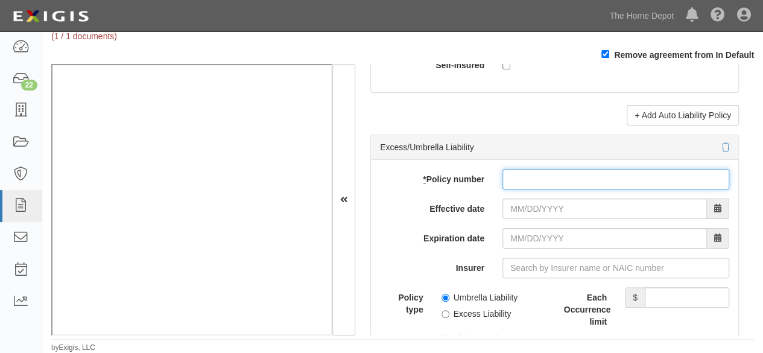
click at [516, 175] on input "* Policy number" at bounding box center [615, 179] width 227 height 21
paste input "XS F399252"
type input "XS F399252"
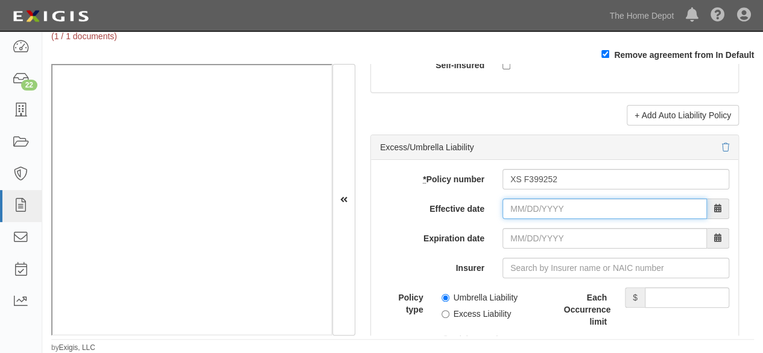
click at [521, 204] on input "Effective date" at bounding box center [604, 208] width 204 height 21
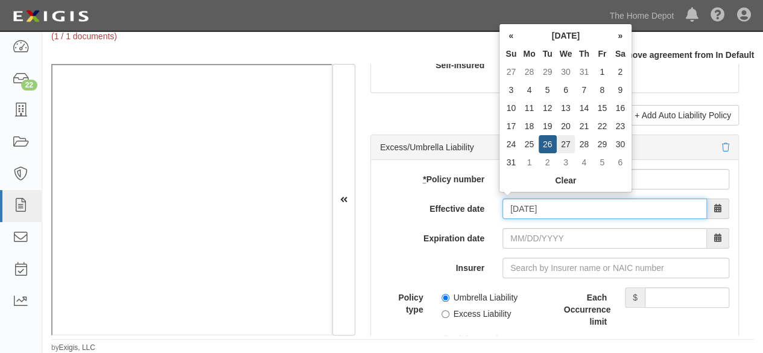
type input "08/27/2025"
type input "08/27/2026"
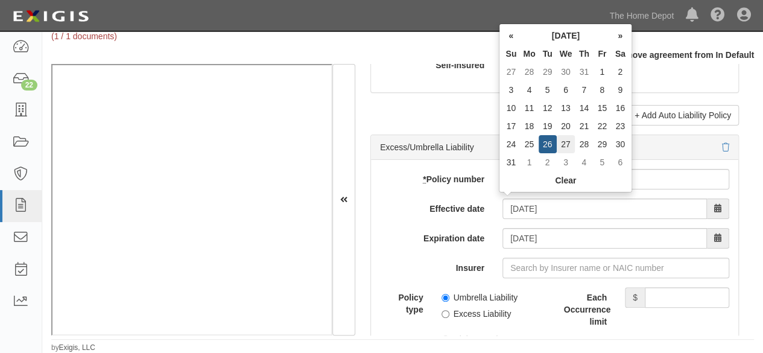
click at [566, 144] on td "27" at bounding box center [566, 144] width 19 height 18
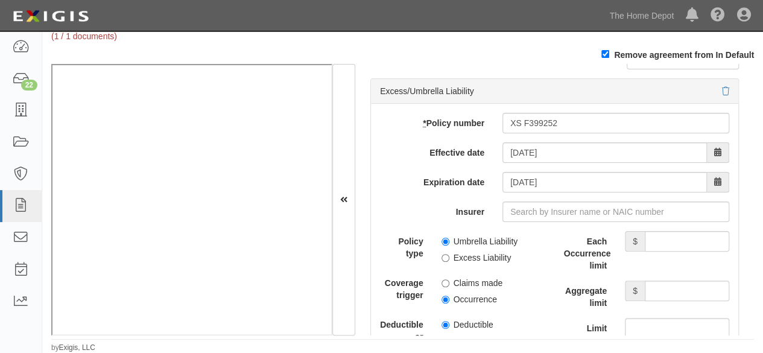
scroll to position [2533, 0]
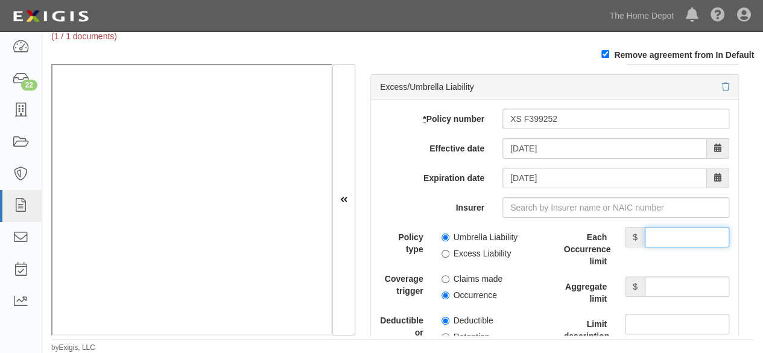
click at [672, 229] on input "Each Occurrence limit" at bounding box center [687, 237] width 84 height 21
type input "8,000,000"
click at [662, 278] on input "Aggregate limit" at bounding box center [687, 286] width 84 height 21
type input "8,000,000"
click at [441, 250] on input "Excess Liability" at bounding box center [445, 254] width 8 height 8
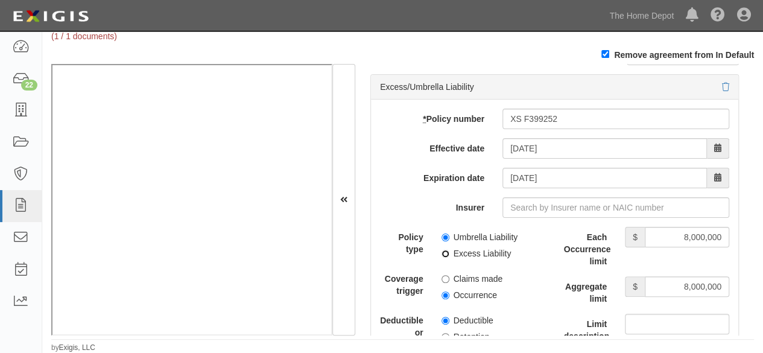
radio input "true"
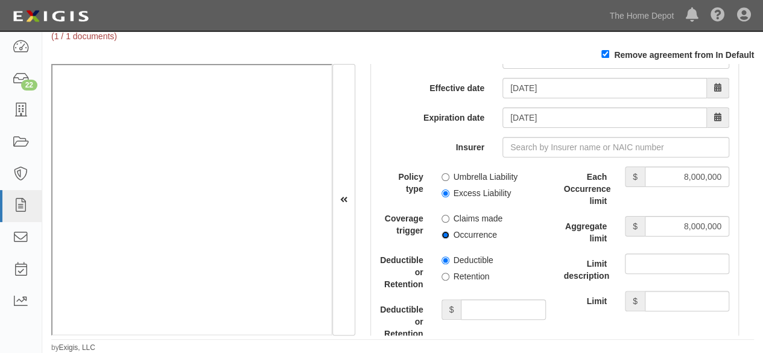
click at [445, 231] on input "Occurrence" at bounding box center [445, 235] width 8 height 8
radio input "true"
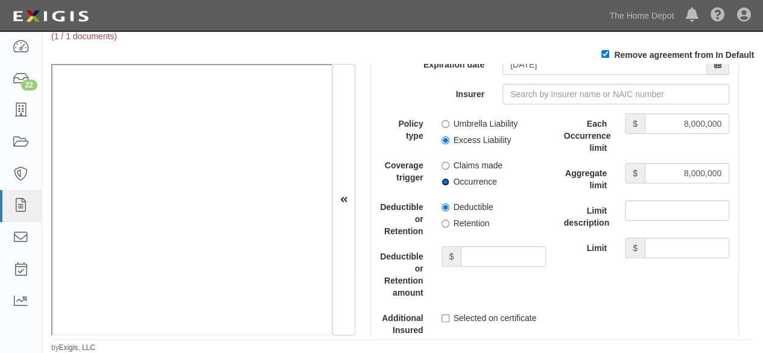
scroll to position [2714, 0]
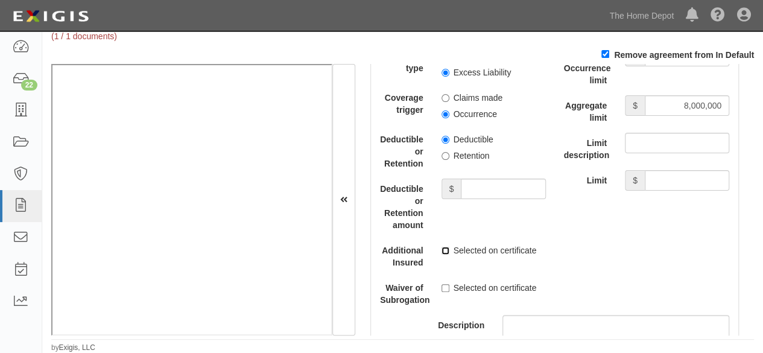
click at [443, 247] on input "Selected on certificate" at bounding box center [445, 251] width 8 height 8
checkbox input "true"
click at [441, 284] on input "Selected on certificate" at bounding box center [445, 288] width 8 height 8
checkbox input "true"
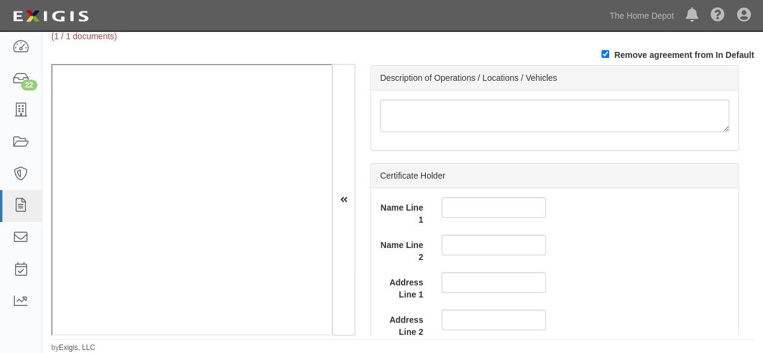
scroll to position [4425, 0]
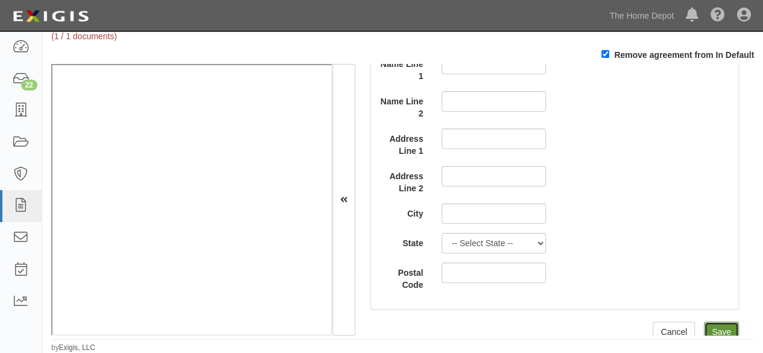
click at [714, 321] on input "Save" at bounding box center [721, 331] width 35 height 21
type input "1000000"
type input "2000000"
type input "8000000"
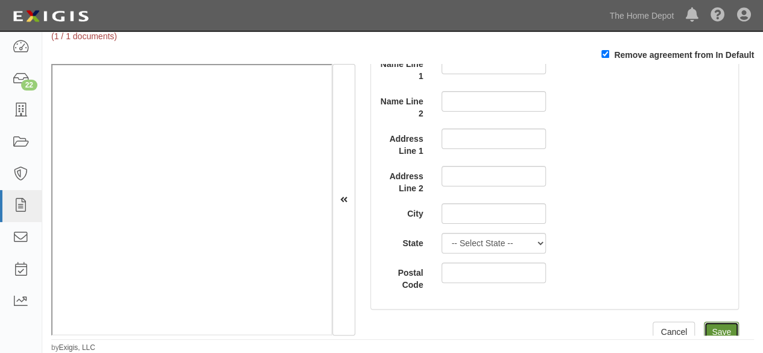
type input "8000000"
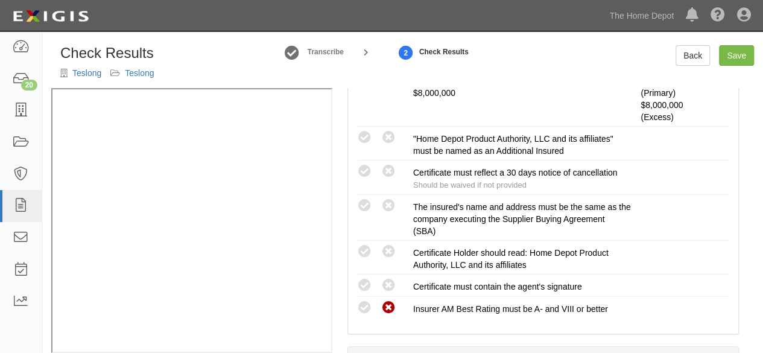
scroll to position [422, 0]
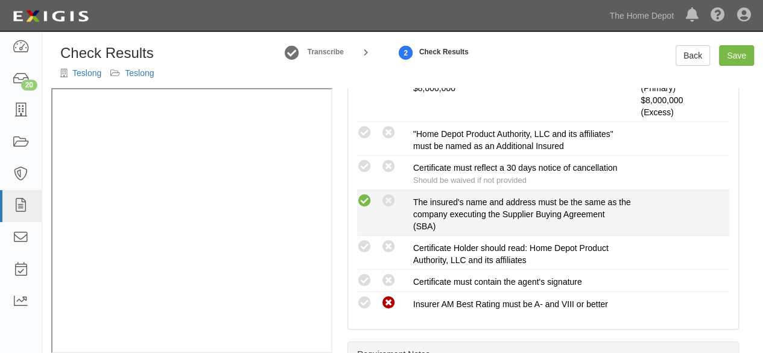
click at [367, 196] on icon at bounding box center [364, 201] width 15 height 15
radio input "true"
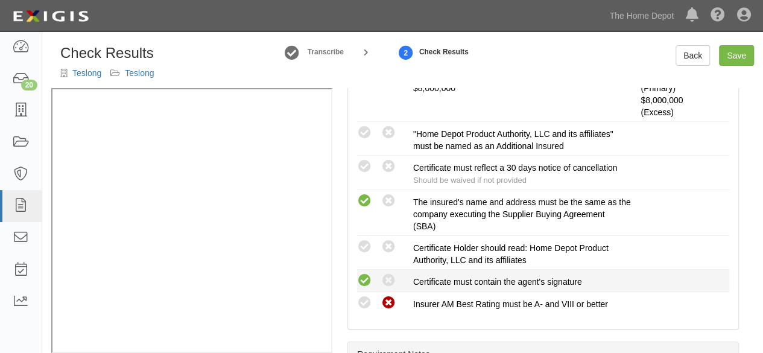
click at [364, 273] on icon at bounding box center [364, 280] width 15 height 15
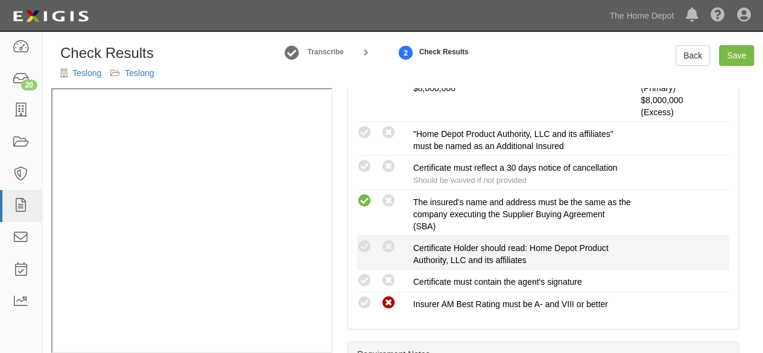
radio input "true"
click at [364, 244] on icon at bounding box center [364, 246] width 15 height 15
radio input "true"
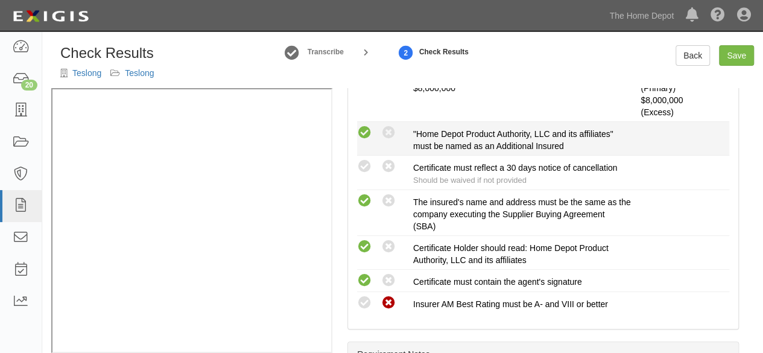
click at [365, 135] on icon at bounding box center [364, 132] width 15 height 15
radio input "true"
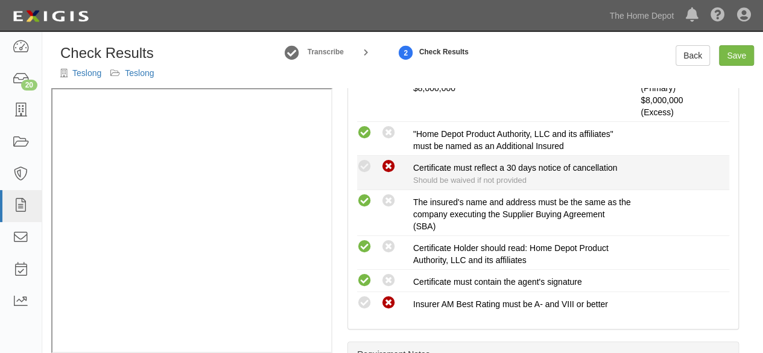
click at [394, 168] on icon at bounding box center [388, 166] width 15 height 15
radio input "true"
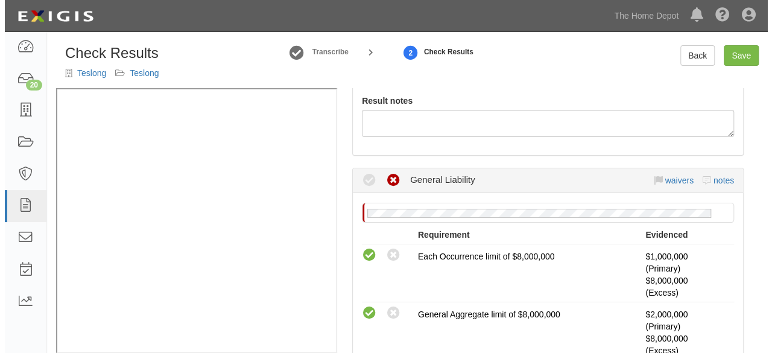
scroll to position [121, 0]
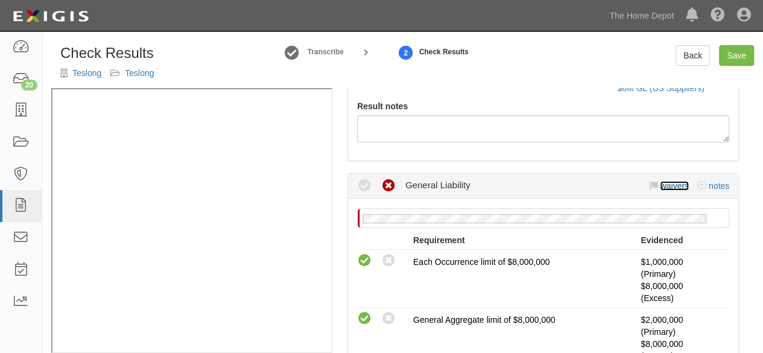
click at [663, 188] on link "waivers" at bounding box center [674, 186] width 28 height 10
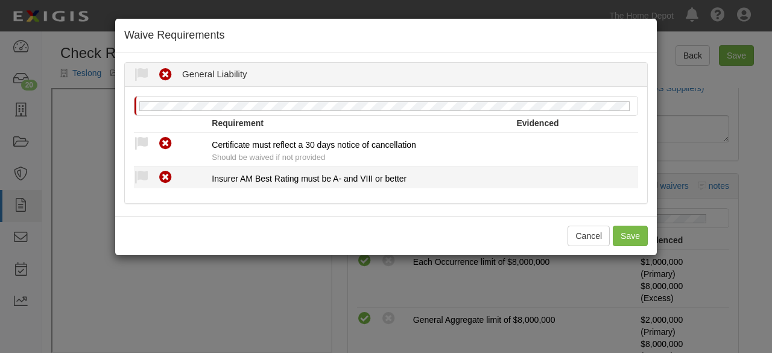
drag, startPoint x: 145, startPoint y: 177, endPoint x: 170, endPoint y: 222, distance: 51.5
click at [147, 182] on icon at bounding box center [141, 177] width 15 height 15
radio input "true"
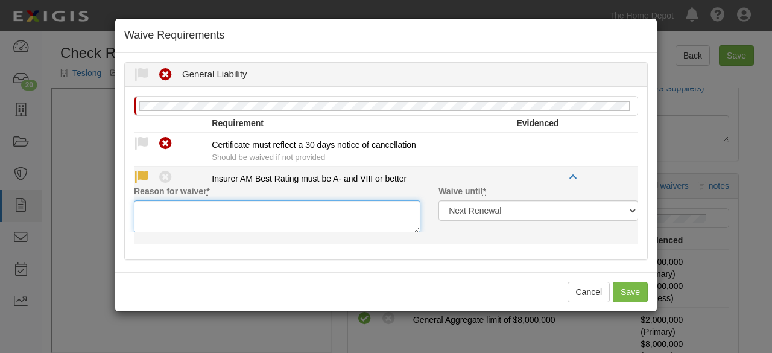
click at [171, 224] on textarea "Reason for waiver *" at bounding box center [277, 216] width 286 height 33
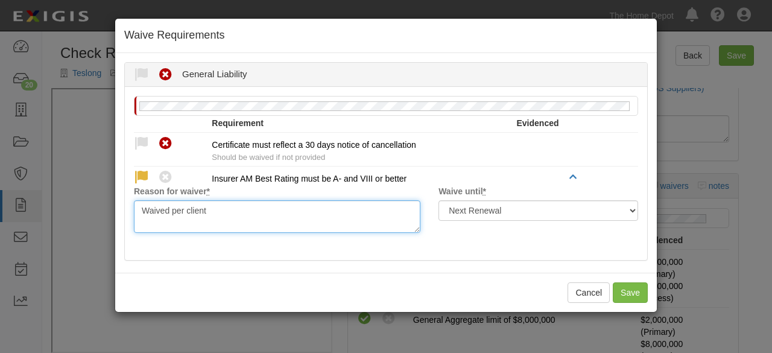
drag, startPoint x: 212, startPoint y: 207, endPoint x: 110, endPoint y: 201, distance: 102.7
click at [110, 201] on div "Waive Requirements Waived Non-Compliant General Liability Reason for waiver * W…" at bounding box center [386, 176] width 772 height 353
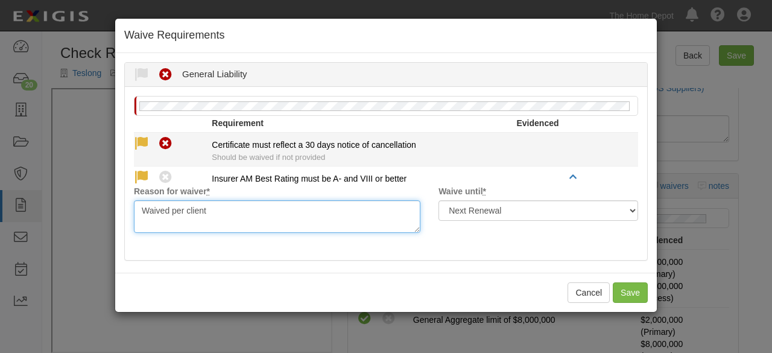
type textarea "Waived per client"
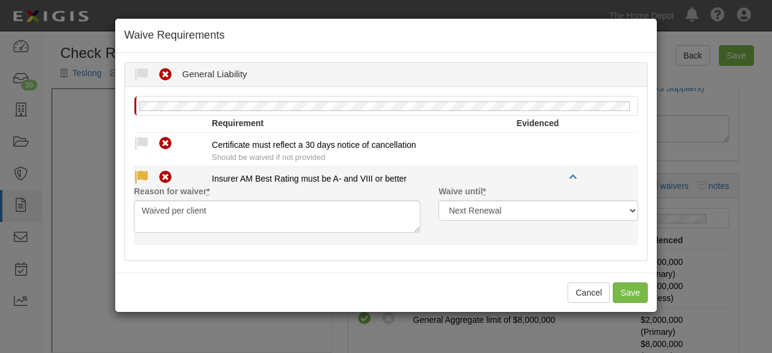
drag, startPoint x: 144, startPoint y: 142, endPoint x: 165, endPoint y: 183, distance: 46.9
click at [146, 151] on div "Compliant Waived Non-Compliant Certificate must reflect a 30 days notice of can…" at bounding box center [386, 150] width 522 height 28
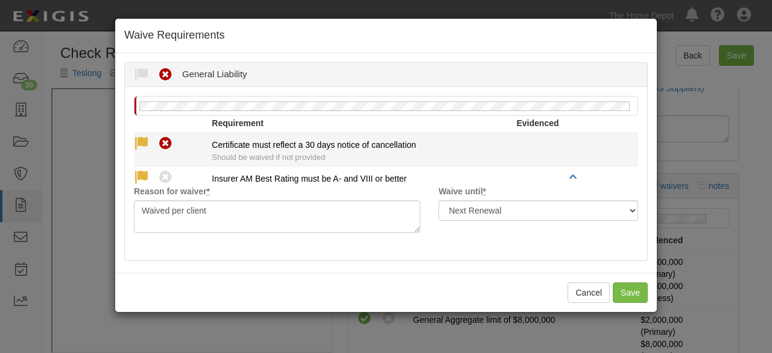
click at [141, 143] on icon at bounding box center [141, 143] width 15 height 15
radio input "true"
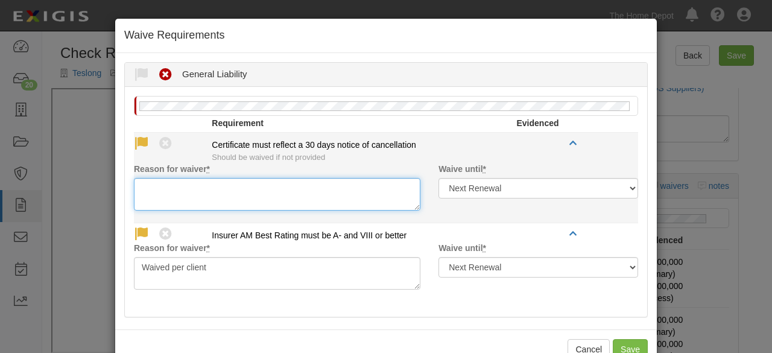
click at [164, 195] on textarea "Reason for waiver *" at bounding box center [277, 194] width 286 height 33
paste textarea "Waived per client"
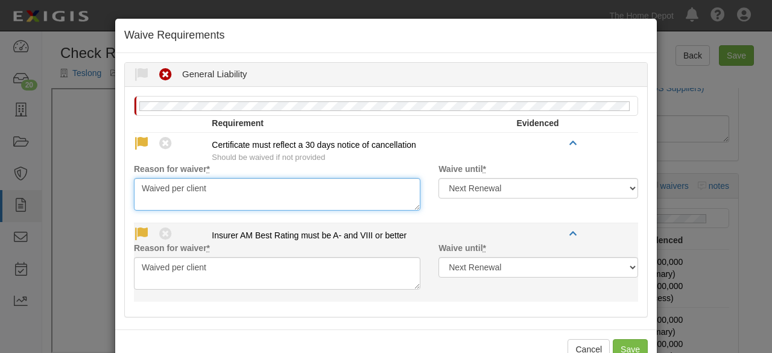
type textarea "Waived per client"
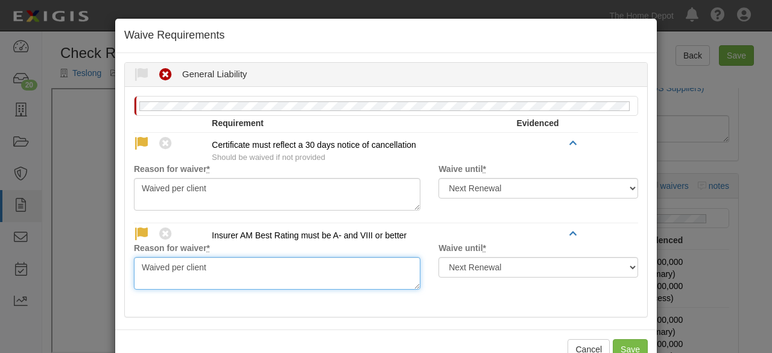
drag, startPoint x: 224, startPoint y: 273, endPoint x: 60, endPoint y: 253, distance: 165.9
click at [75, 265] on div "Waive Requirements Waived Non-Compliant General Liability Reason for waiver * W…" at bounding box center [386, 176] width 772 height 353
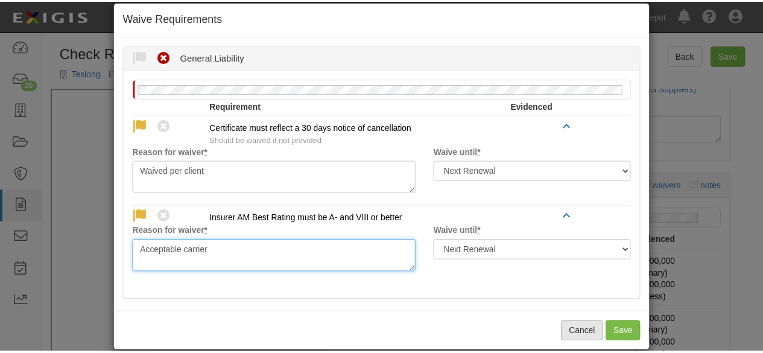
scroll to position [31, 0]
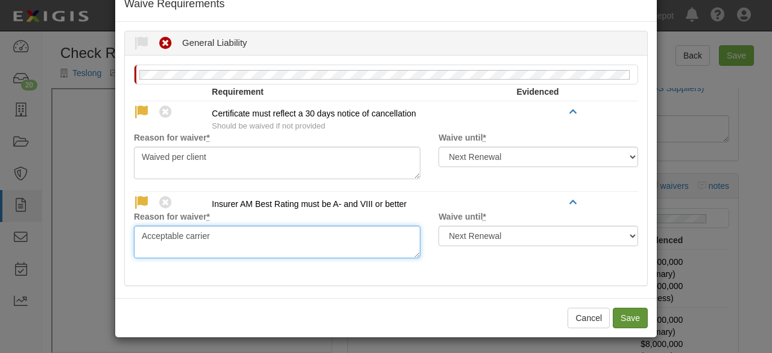
type textarea "Acceptable carrier"
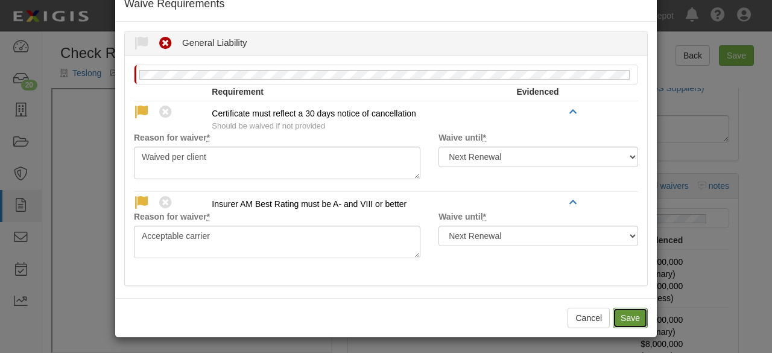
click at [622, 315] on button "Save" at bounding box center [630, 318] width 35 height 21
radio input "true"
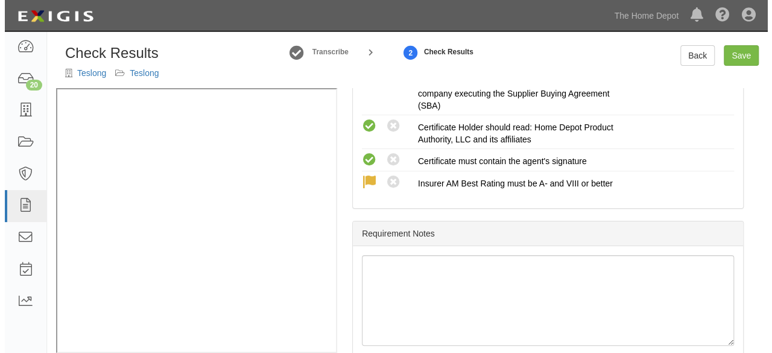
scroll to position [121, 0]
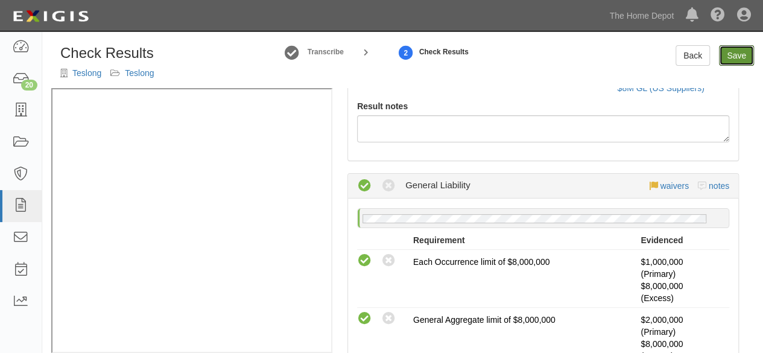
click at [741, 57] on link "Save" at bounding box center [736, 55] width 35 height 21
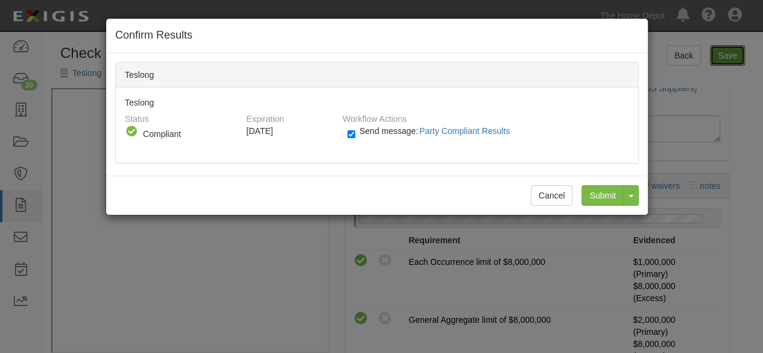
radio input "true"
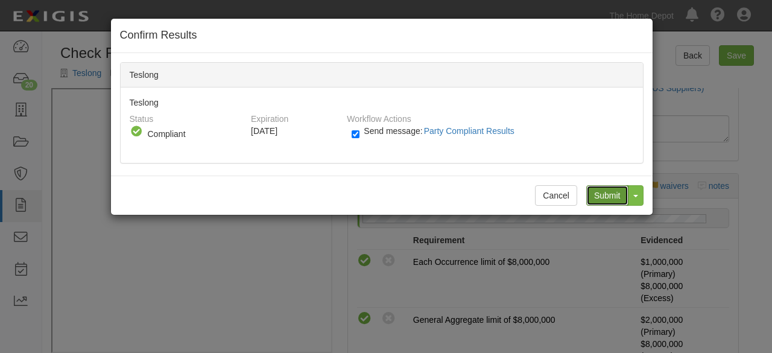
drag, startPoint x: 610, startPoint y: 192, endPoint x: 363, endPoint y: 57, distance: 281.2
click at [609, 190] on input "Submit" at bounding box center [607, 195] width 42 height 21
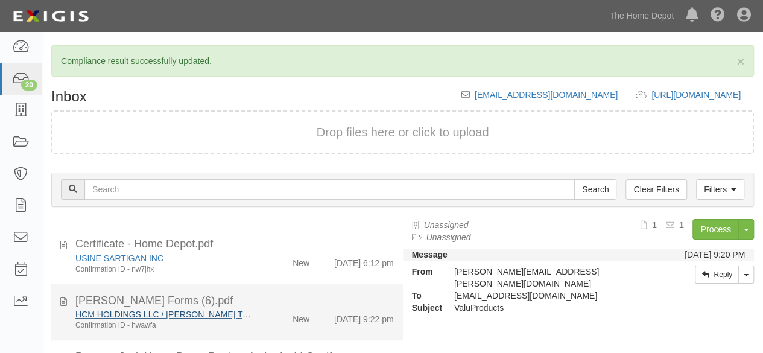
scroll to position [181, 0]
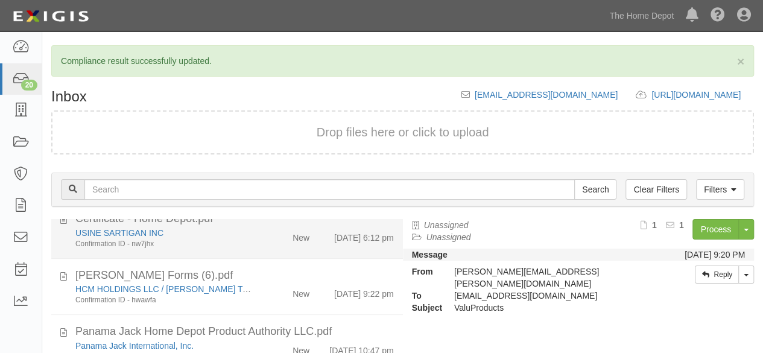
drag, startPoint x: 242, startPoint y: 242, endPoint x: 277, endPoint y: 246, distance: 34.6
click at [243, 242] on div "Confirmation ID - nw7jhx" at bounding box center [164, 244] width 178 height 10
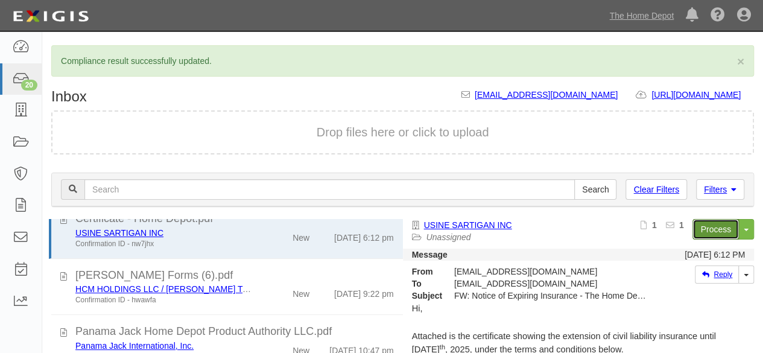
click at [710, 230] on link "Process" at bounding box center [715, 229] width 46 height 21
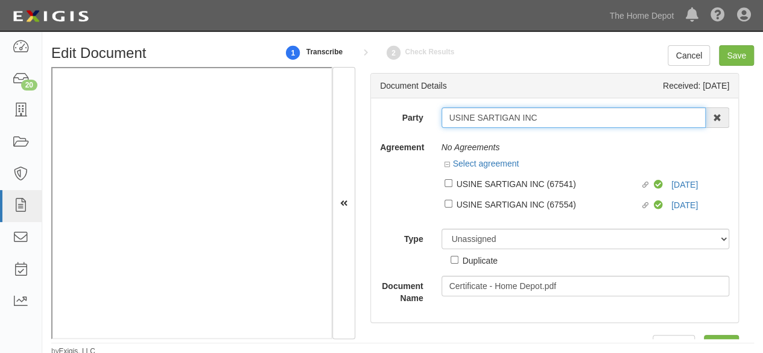
click at [541, 115] on input "USINE SARTIGAN INC" at bounding box center [573, 117] width 265 height 21
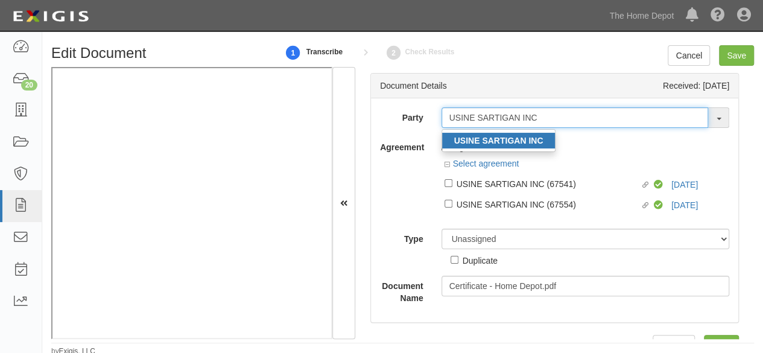
type input "USINE SARTIGAN INC"
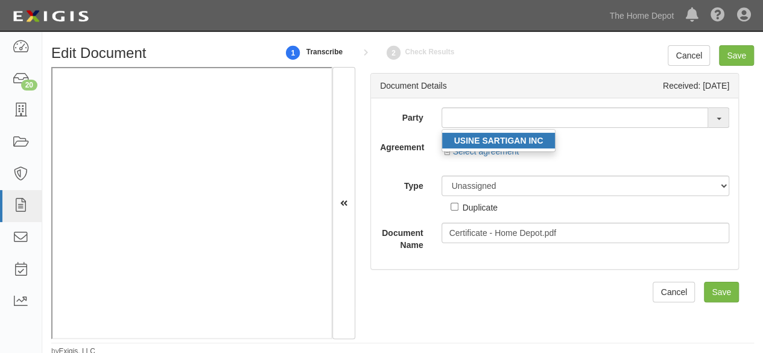
click at [509, 143] on strong "USINE SARTIGAN INC" at bounding box center [498, 141] width 89 height 10
type input "USINE SARTIGAN INC"
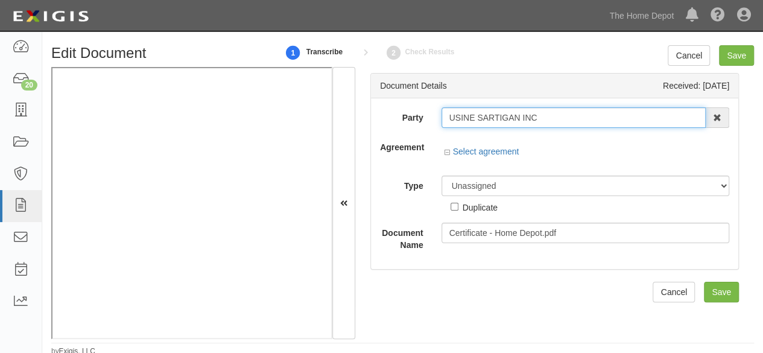
click at [492, 115] on input "USINE SARTIGAN INC" at bounding box center [573, 117] width 265 height 21
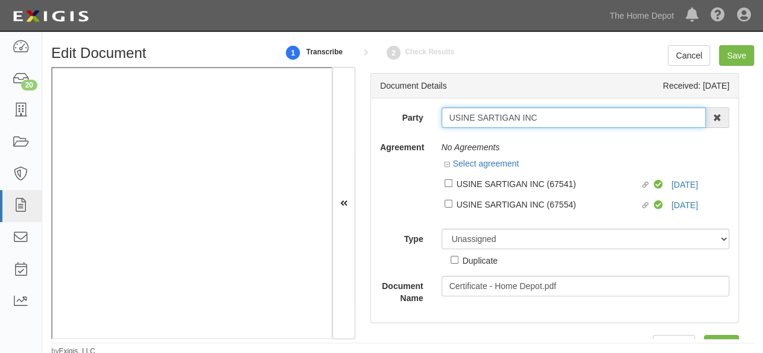
click at [491, 116] on input "USINE SARTIGAN INC" at bounding box center [573, 117] width 265 height 21
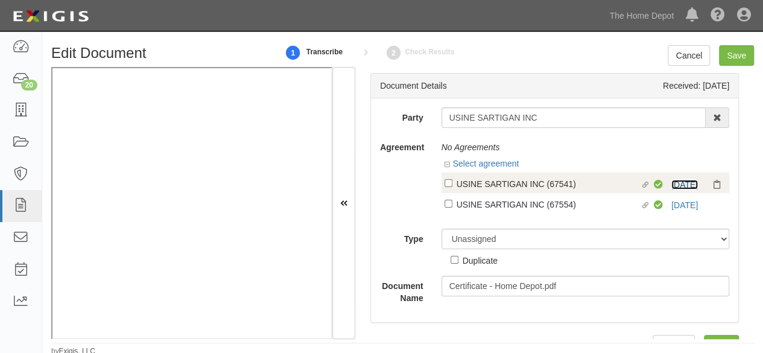
click at [671, 183] on link "9/27/25" at bounding box center [684, 185] width 27 height 10
click at [470, 186] on div "USINE SARTIGAN INC (67541)" at bounding box center [549, 183] width 184 height 13
click at [452, 186] on input "Linked agreement USINE SARTIGAN INC (67541) Linked agreement" at bounding box center [448, 183] width 8 height 8
checkbox input "true"
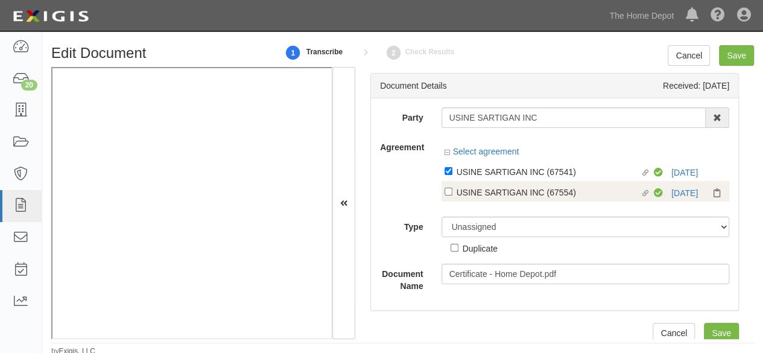
click at [482, 197] on div "USINE SARTIGAN INC (67554)" at bounding box center [549, 191] width 184 height 13
click at [452, 195] on input "Linked agreement USINE SARTIGAN INC (67554) Linked agreement" at bounding box center [448, 192] width 8 height 8
checkbox input "true"
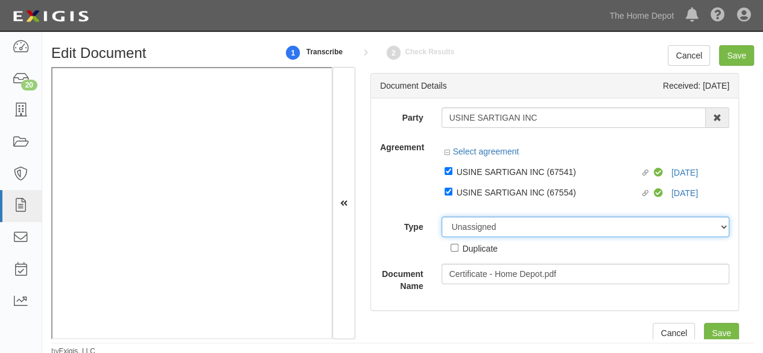
click at [475, 229] on select "Unassigned Binder Cancellation Notice Certificate Contract Endorsement Insuranc…" at bounding box center [585, 227] width 288 height 21
select select "CertificateDetail"
click at [441, 217] on select "Unassigned Binder Cancellation Notice Certificate Contract Endorsement Insuranc…" at bounding box center [585, 227] width 288 height 21
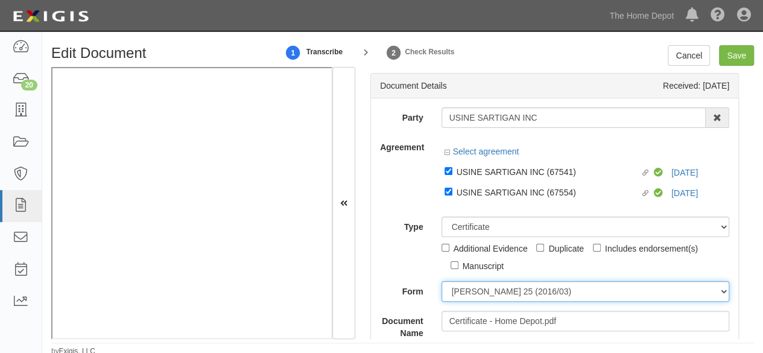
drag, startPoint x: 528, startPoint y: 296, endPoint x: 520, endPoint y: 283, distance: 14.9
click at [528, 295] on select "ACORD 25 (2016/03) ACORD 101 ACORD 855 NY (2014/05) General" at bounding box center [585, 291] width 288 height 21
select select "GeneralFormDetail"
click at [441, 281] on select "ACORD 25 (2016/03) ACORD 101 ACORD 855 NY (2014/05) General" at bounding box center [585, 291] width 288 height 21
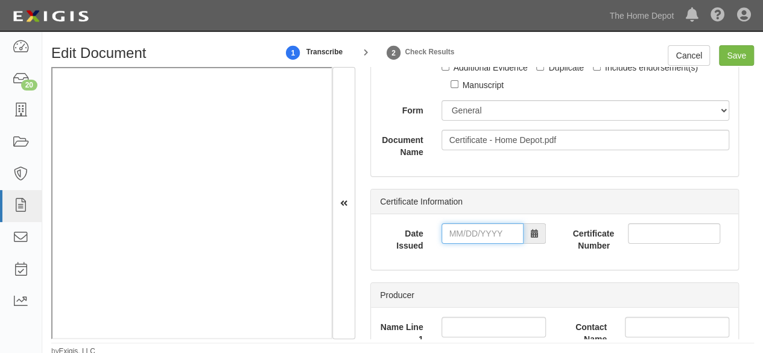
click at [483, 230] on input "Date Issued" at bounding box center [482, 233] width 82 height 21
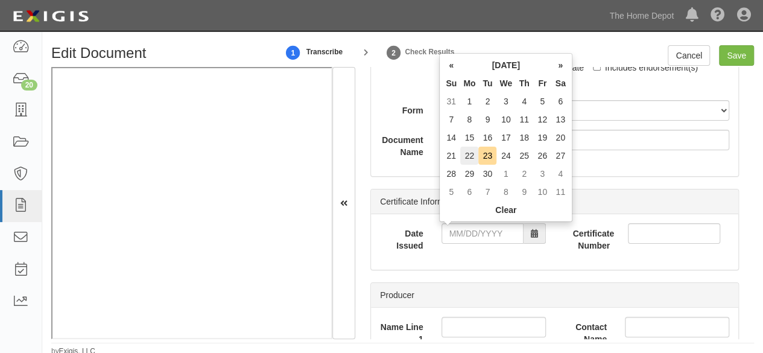
click at [470, 156] on td "22" at bounding box center [469, 156] width 18 height 18
type input "09/22/2025"
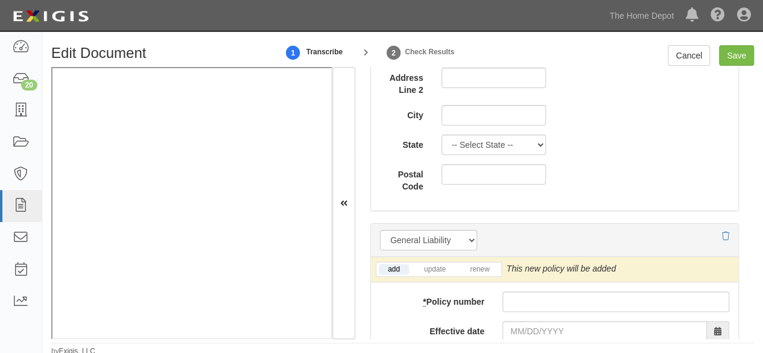
scroll to position [965, 0]
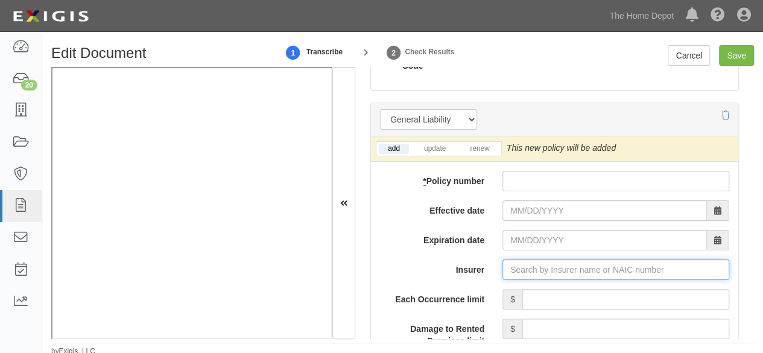
click at [518, 266] on input "Insurer" at bounding box center [615, 269] width 227 height 21
paste input "Gestionnaires d’assurances SUM"
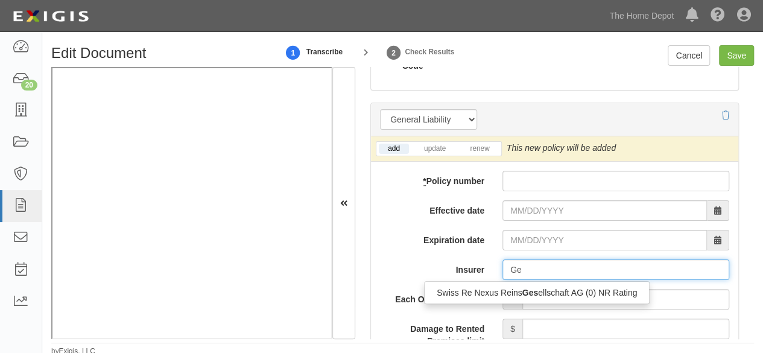
type input "G"
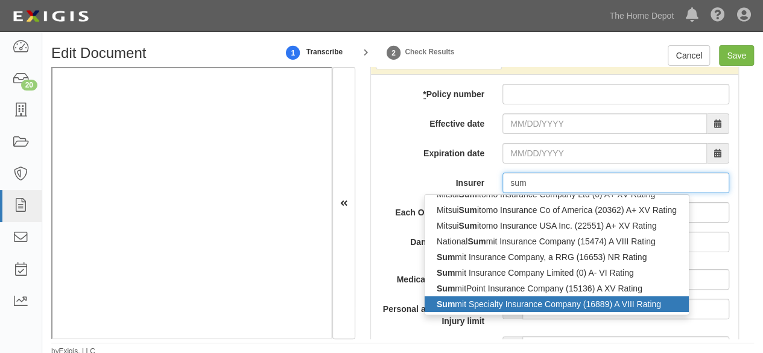
scroll to position [1086, 0]
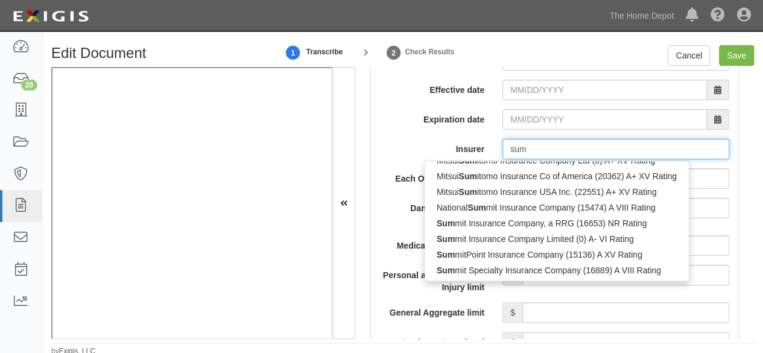
type input "sum"
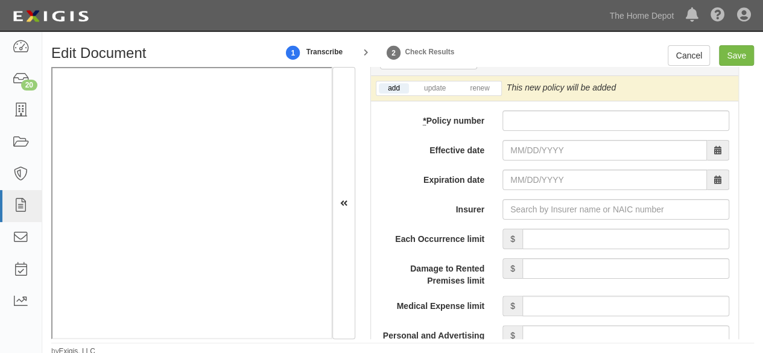
click at [513, 124] on input "* Policy number" at bounding box center [615, 120] width 227 height 21
paste input "SUM-CGL-40402- 001"
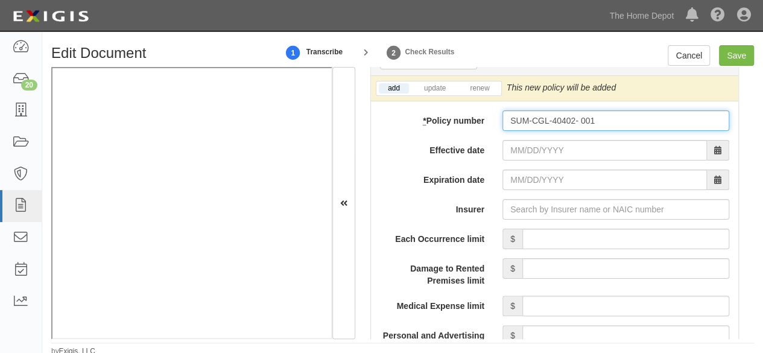
type input "SUM-CGL-40402- 001"
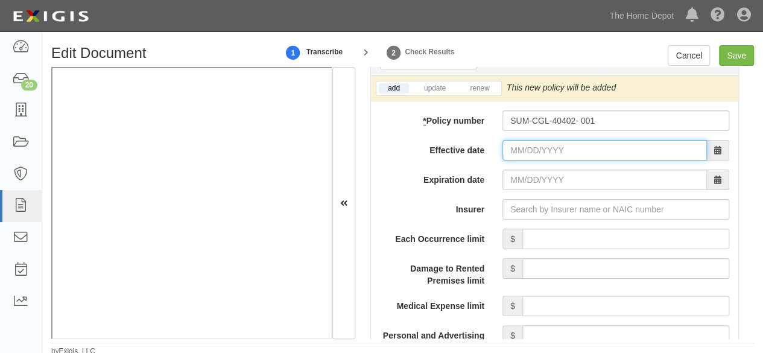
drag, startPoint x: 526, startPoint y: 150, endPoint x: 537, endPoint y: 157, distance: 13.0
click at [527, 150] on input "Effective date" at bounding box center [604, 150] width 204 height 21
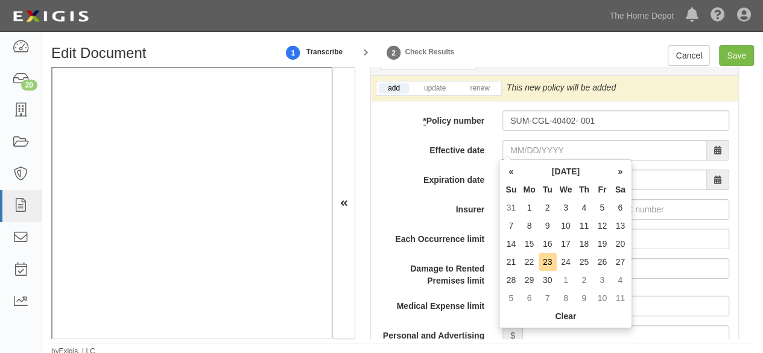
drag, startPoint x: 550, startPoint y: 264, endPoint x: 546, endPoint y: 256, distance: 8.1
click at [550, 264] on td "23" at bounding box center [548, 262] width 18 height 18
type input "09/23/2025"
type input "09/23/2026"
click at [525, 149] on input "09/23/2025" at bounding box center [604, 150] width 204 height 21
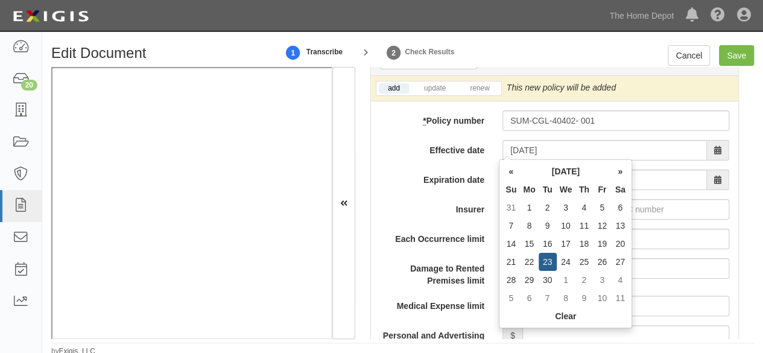
click at [617, 261] on td "27" at bounding box center [620, 262] width 18 height 18
type input "09/27/2025"
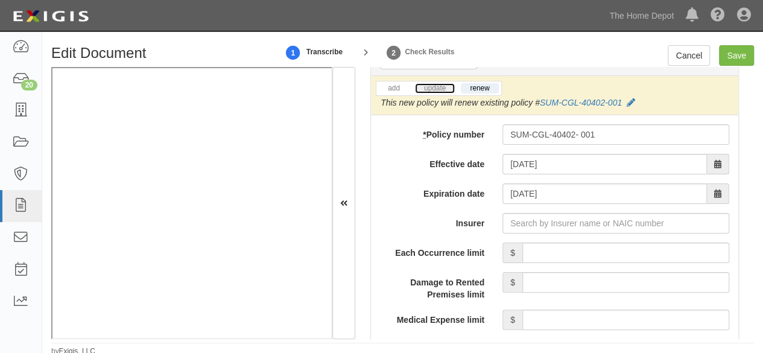
click at [433, 85] on link "update" at bounding box center [435, 88] width 40 height 10
click at [631, 101] on icon at bounding box center [634, 103] width 8 height 8
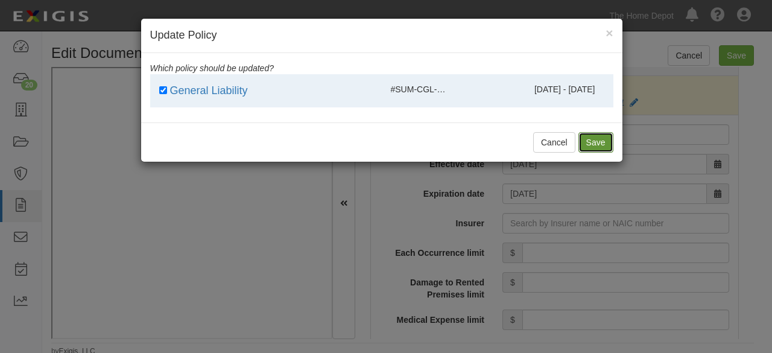
click at [589, 145] on button "Save" at bounding box center [595, 142] width 35 height 21
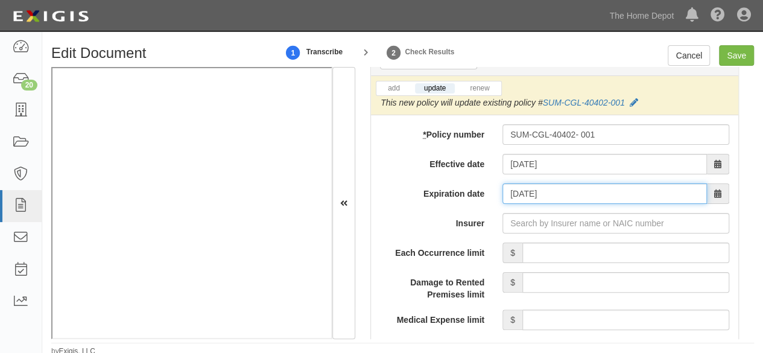
click at [535, 183] on input "09/27/2026" at bounding box center [604, 193] width 204 height 21
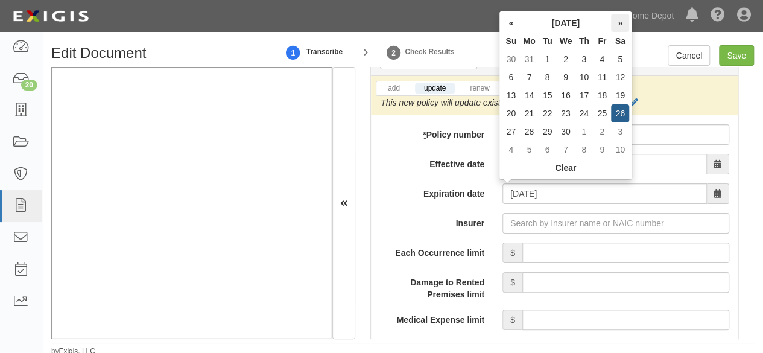
click at [619, 24] on th "»" at bounding box center [620, 23] width 18 height 18
click at [626, 74] on td "10" at bounding box center [620, 77] width 18 height 18
type input "10/10/2026"
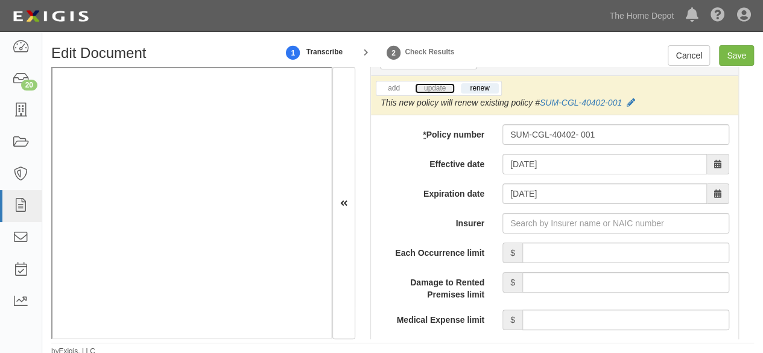
click at [435, 90] on link "update" at bounding box center [435, 88] width 40 height 10
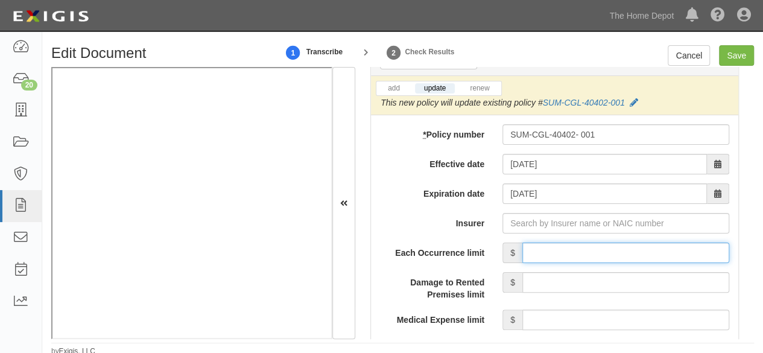
drag, startPoint x: 581, startPoint y: 250, endPoint x: 587, endPoint y: 244, distance: 8.1
click at [581, 250] on input "Each Occurrence limit" at bounding box center [625, 252] width 207 height 21
type input "5,000,000"
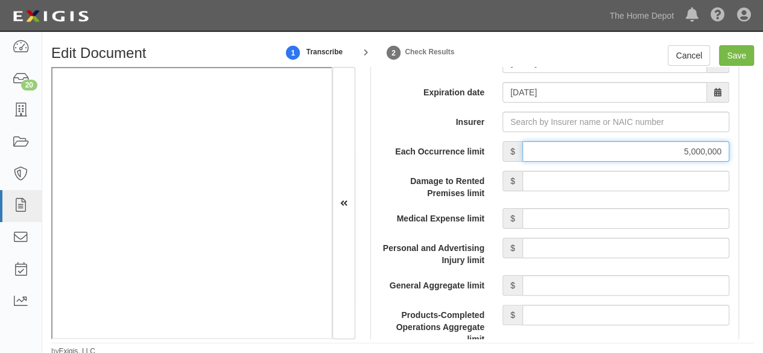
scroll to position [1146, 0]
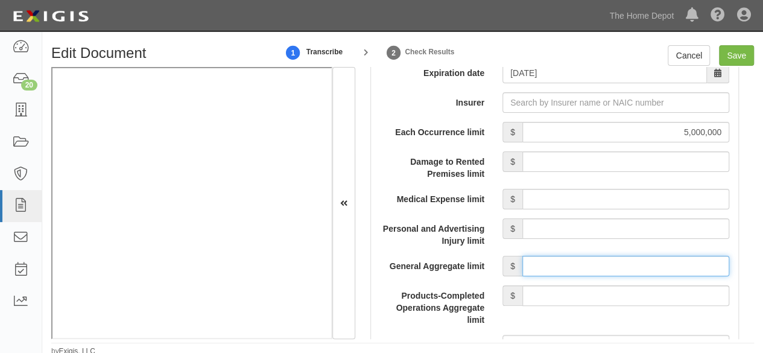
click at [584, 271] on input "General Aggregate limit" at bounding box center [625, 266] width 207 height 21
type input "5,000,000"
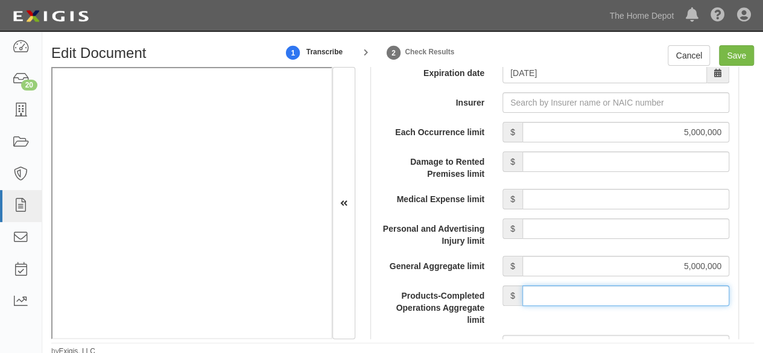
click at [624, 294] on input "Products-Completed Operations Aggregate limit" at bounding box center [625, 295] width 207 height 21
type input "5,000,000"
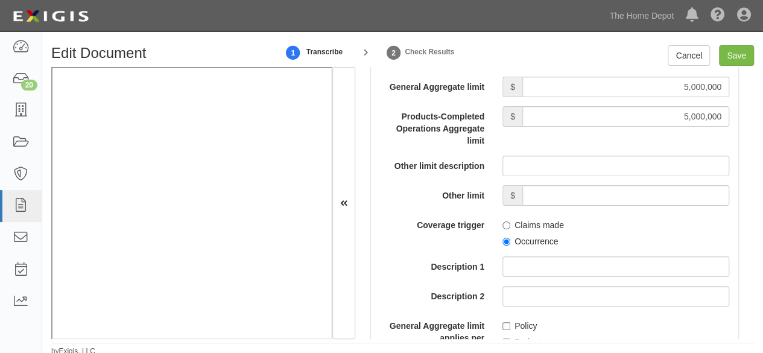
scroll to position [1327, 0]
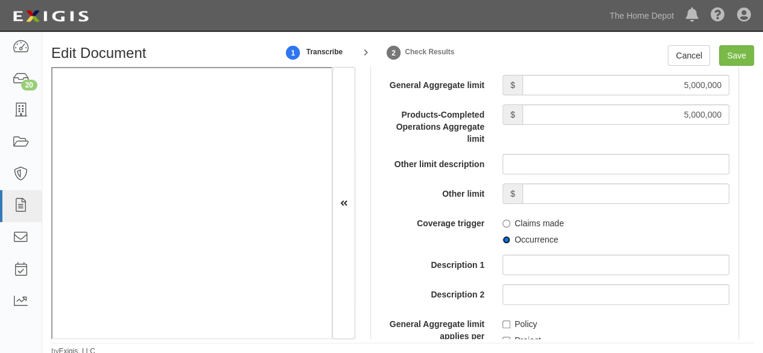
click at [502, 239] on input "Occurrence" at bounding box center [506, 240] width 8 height 8
radio input "true"
click at [728, 52] on input "Save" at bounding box center [736, 55] width 35 height 21
type input "5000000"
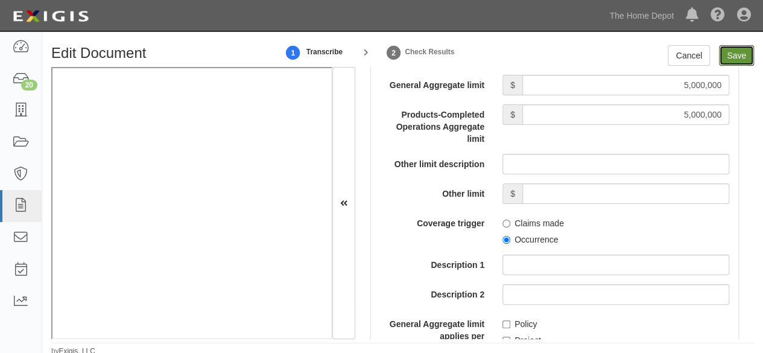
type input "5000000"
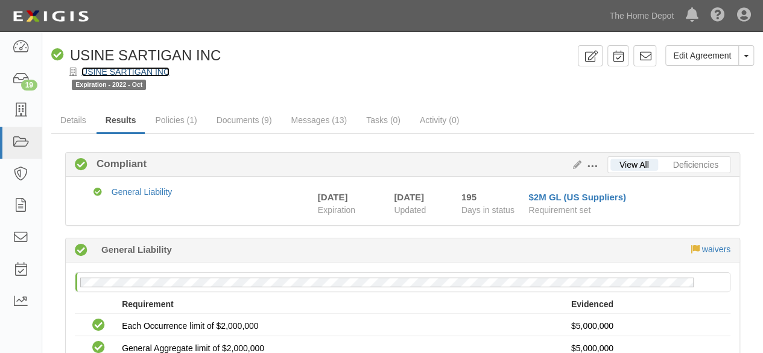
click at [141, 71] on link "USINE SARTIGAN INC" at bounding box center [125, 72] width 88 height 10
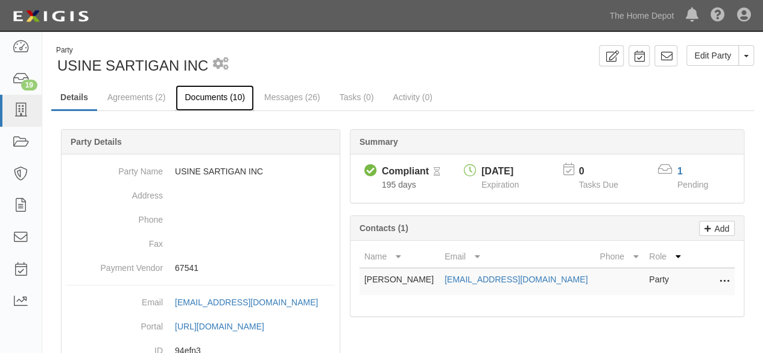
click at [203, 96] on link "Documents (10)" at bounding box center [214, 98] width 78 height 26
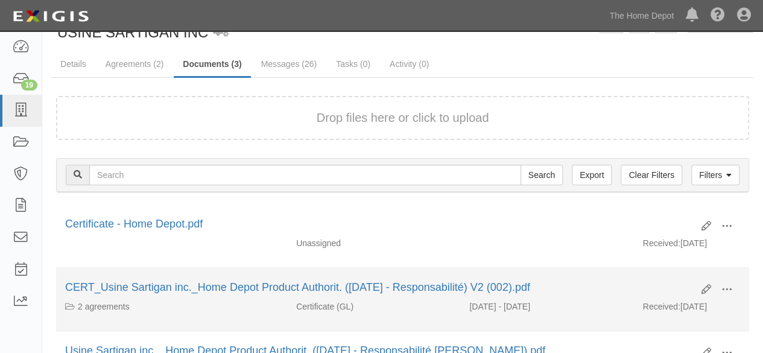
scroll to position [60, 0]
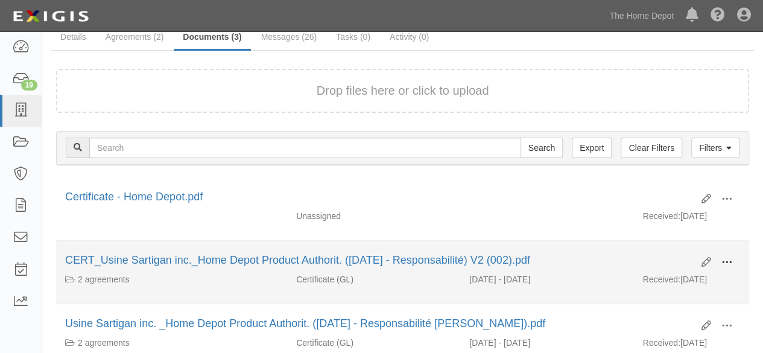
click at [730, 261] on span at bounding box center [726, 262] width 11 height 11
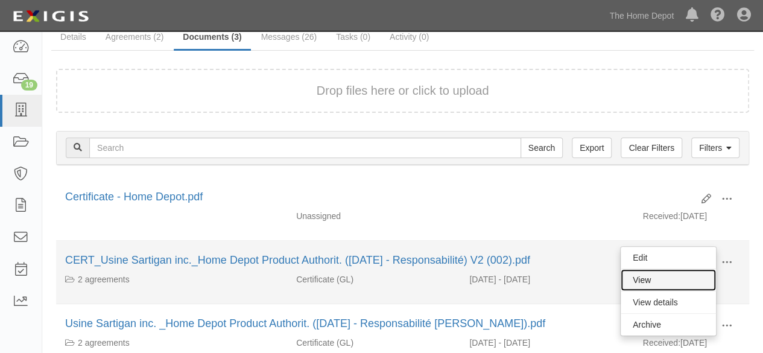
click at [685, 273] on link "View" at bounding box center [668, 280] width 95 height 22
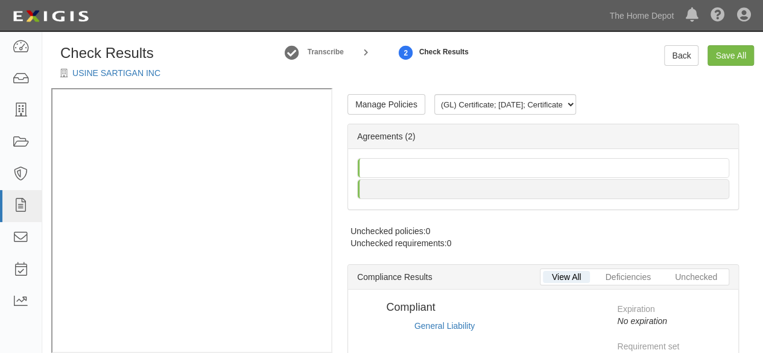
radio input "true"
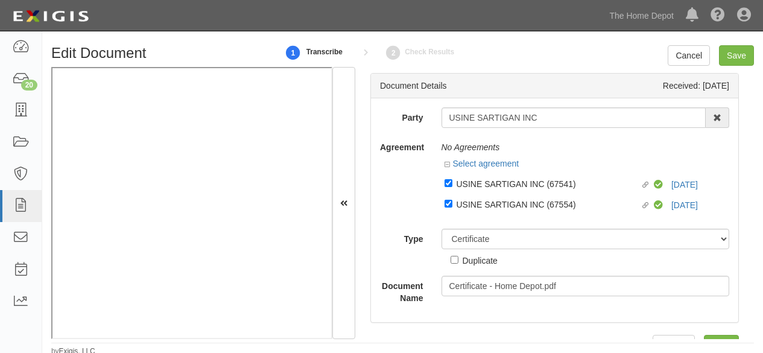
select select "CertificateDetail"
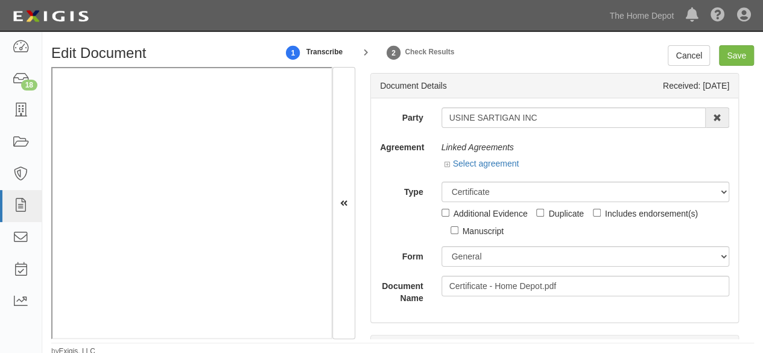
scroll to position [3, 0]
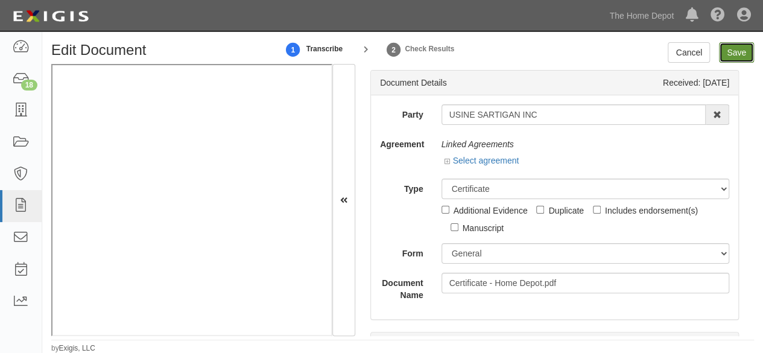
click at [730, 57] on input "Save" at bounding box center [736, 52] width 35 height 21
type input "5000000"
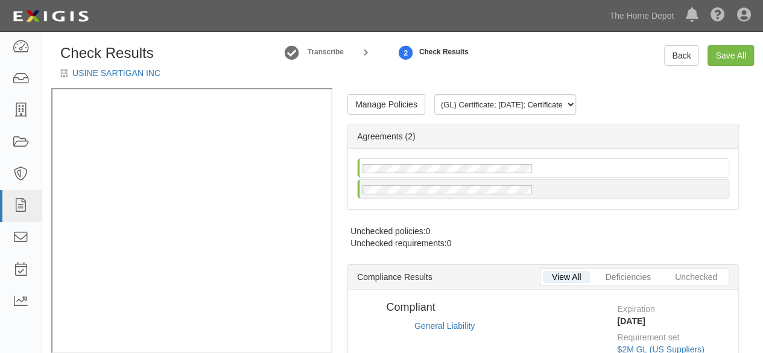
radio input "true"
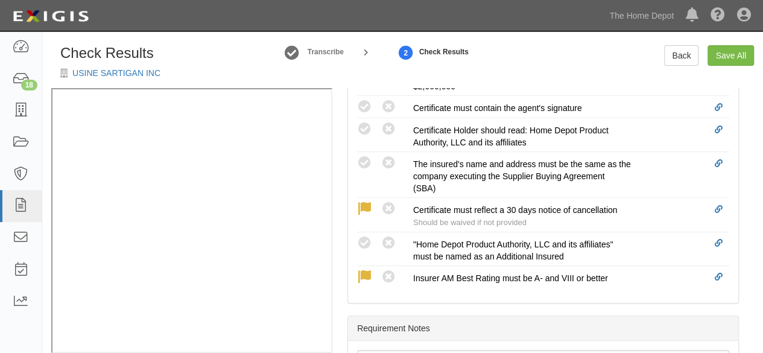
scroll to position [484, 0]
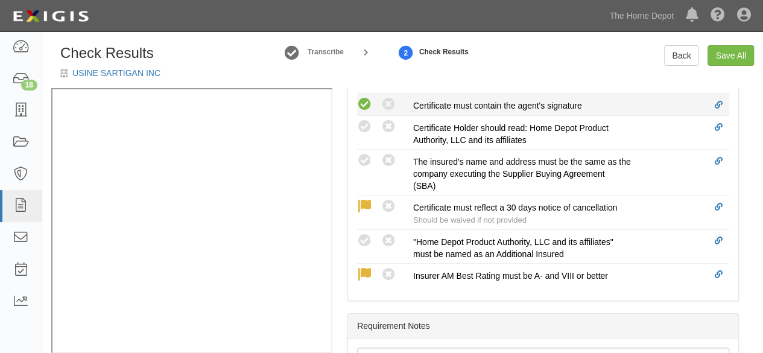
click at [362, 101] on icon at bounding box center [364, 104] width 15 height 15
radio input "true"
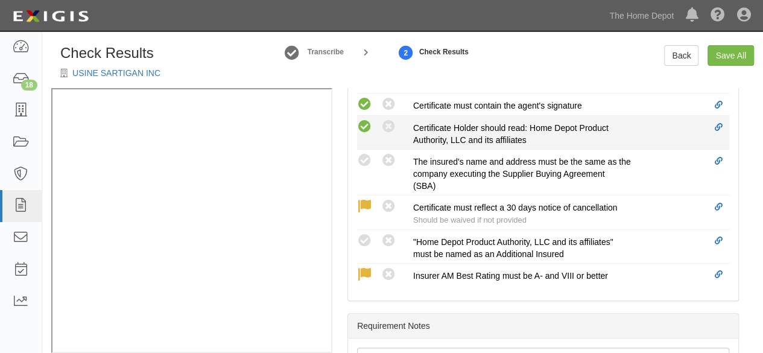
click at [364, 123] on icon at bounding box center [364, 126] width 15 height 15
radio input "true"
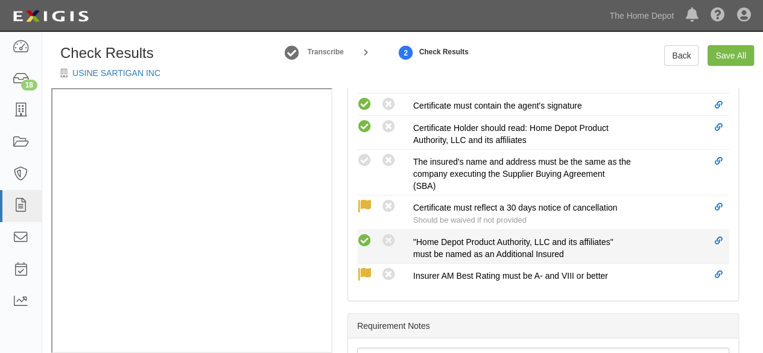
click at [368, 238] on icon at bounding box center [364, 240] width 15 height 15
radio input "true"
click at [365, 159] on icon at bounding box center [364, 160] width 15 height 15
radio input "true"
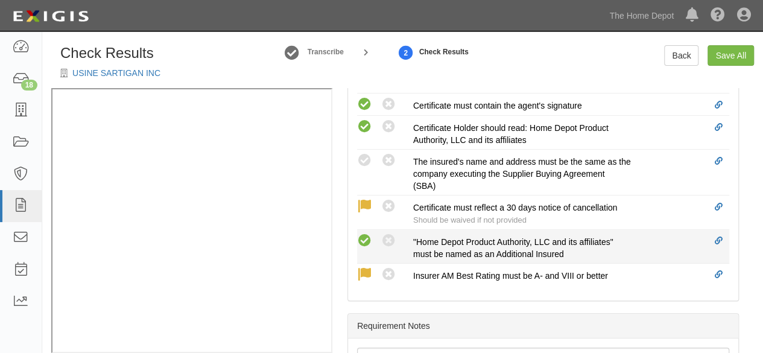
radio input "true"
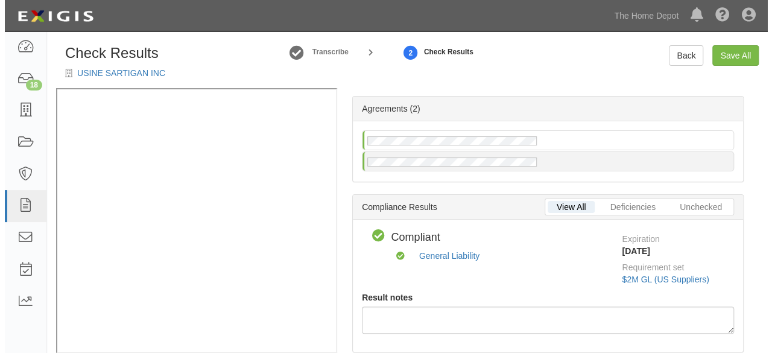
scroll to position [0, 0]
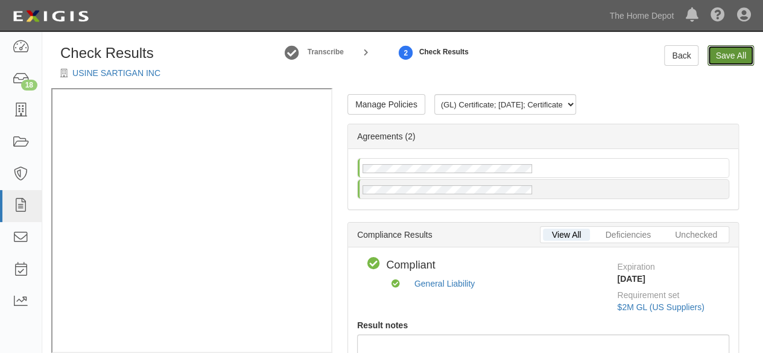
drag, startPoint x: 716, startPoint y: 52, endPoint x: 706, endPoint y: 71, distance: 20.8
click at [716, 53] on link "Save All" at bounding box center [730, 55] width 46 height 21
radio input "false"
radio input "true"
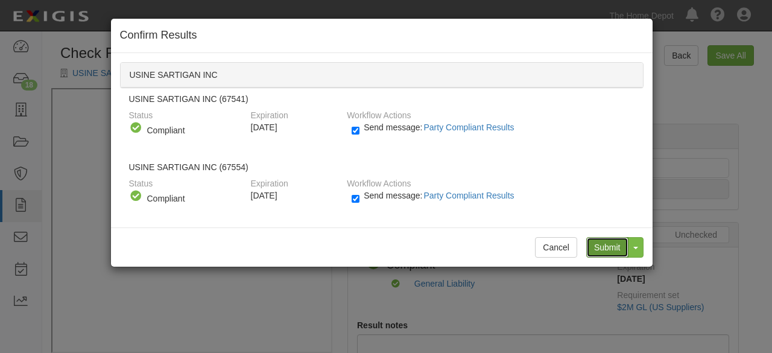
click at [606, 246] on input "Submit" at bounding box center [607, 247] width 42 height 21
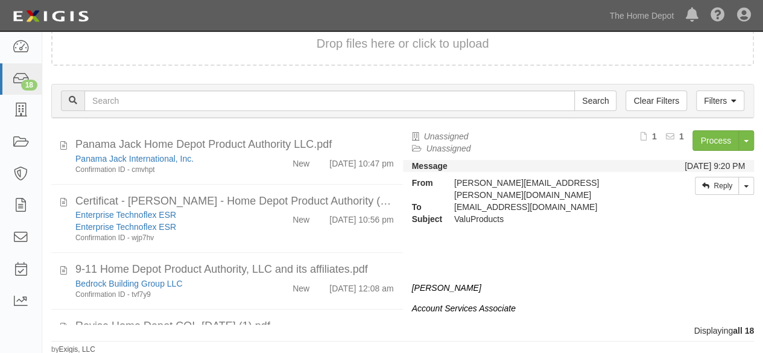
scroll to position [181, 0]
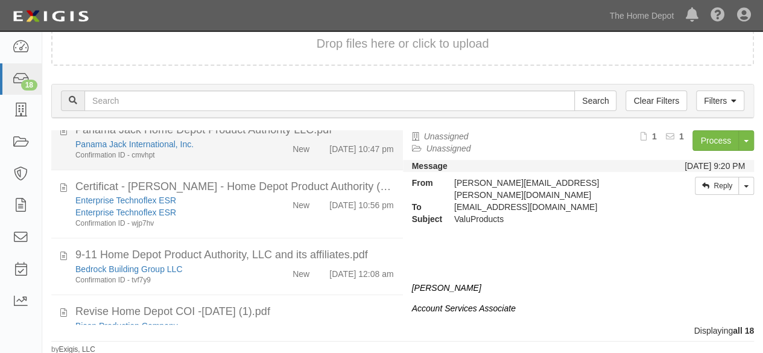
click at [235, 145] on div "Panama Jack International, Inc." at bounding box center [164, 144] width 178 height 12
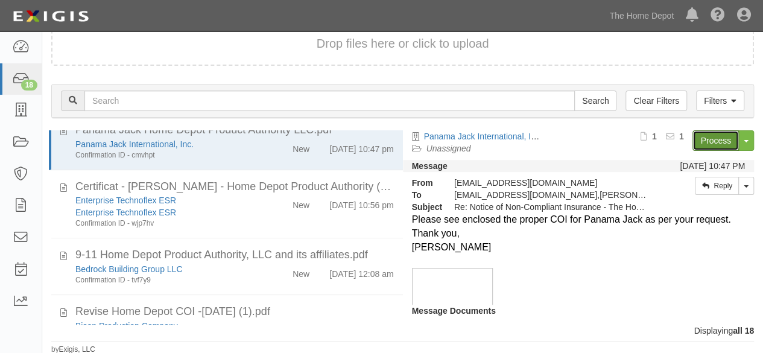
click at [696, 145] on link "Process" at bounding box center [715, 140] width 46 height 21
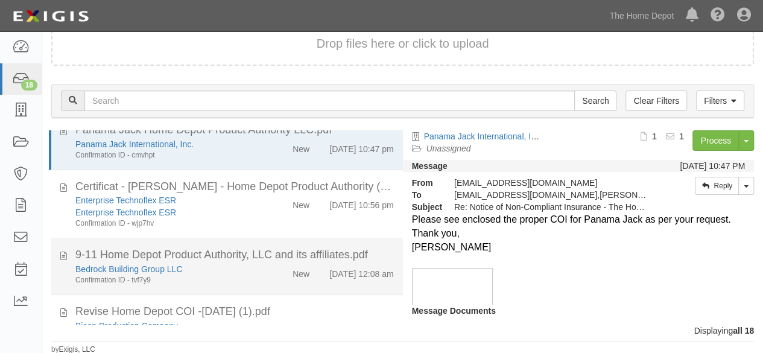
drag, startPoint x: 214, startPoint y: 280, endPoint x: 221, endPoint y: 277, distance: 7.6
click at [215, 280] on div "Confirmation ID - tvf7y9" at bounding box center [164, 280] width 178 height 10
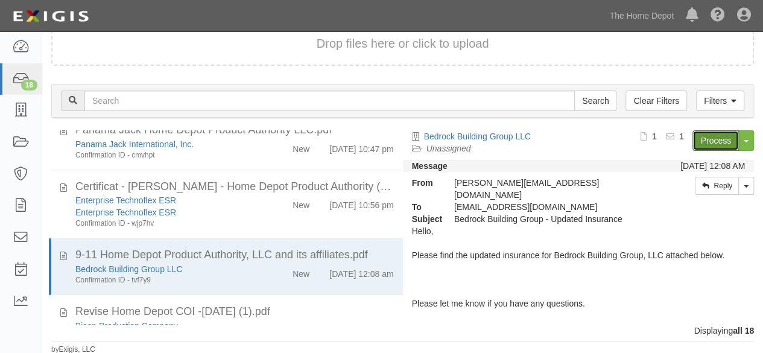
click at [709, 139] on link "Process" at bounding box center [715, 140] width 46 height 21
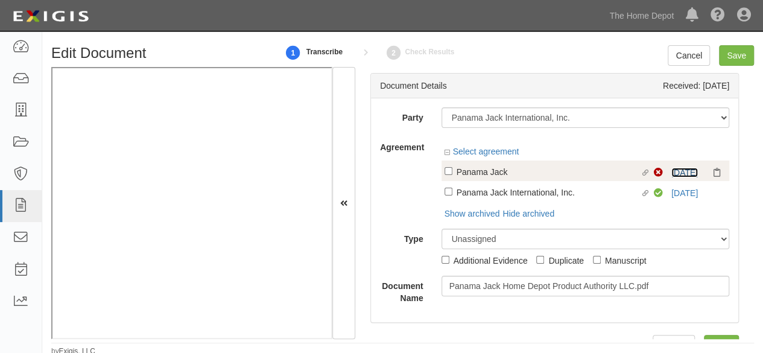
click at [685, 174] on link "10/9/25" at bounding box center [684, 173] width 27 height 10
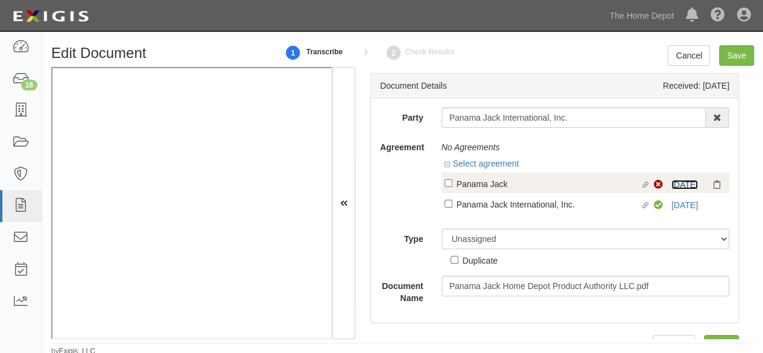
click at [677, 182] on link "10/9/25" at bounding box center [684, 185] width 27 height 10
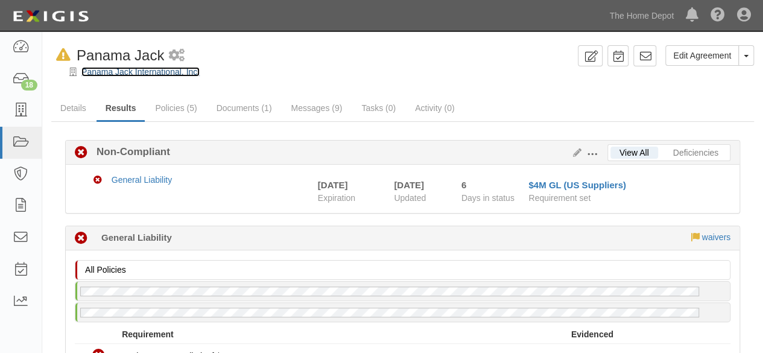
click at [140, 74] on link "Panama Jack International, Inc." at bounding box center [140, 72] width 118 height 10
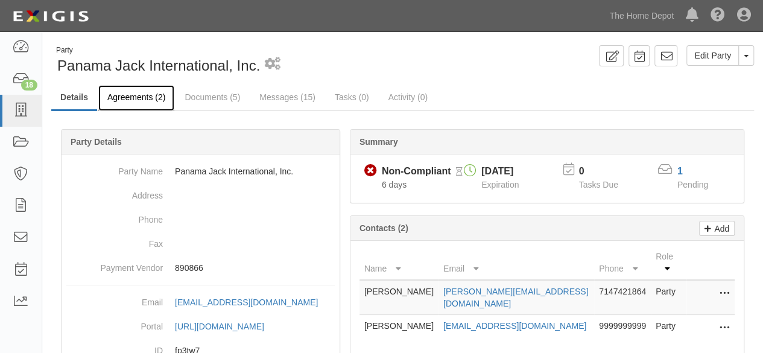
click at [124, 102] on link "Agreements (2)" at bounding box center [136, 98] width 76 height 26
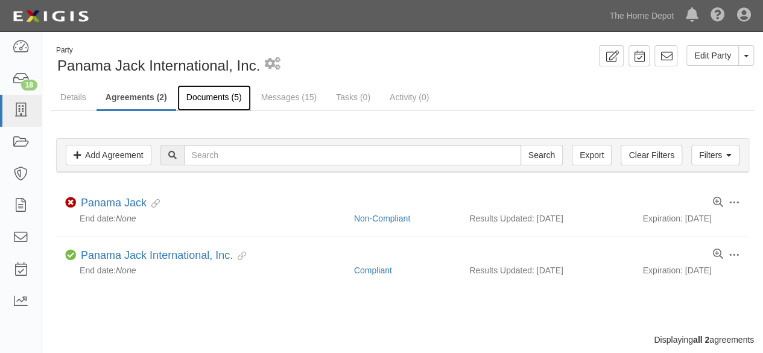
click at [198, 97] on link "Documents (5)" at bounding box center [214, 98] width 74 height 26
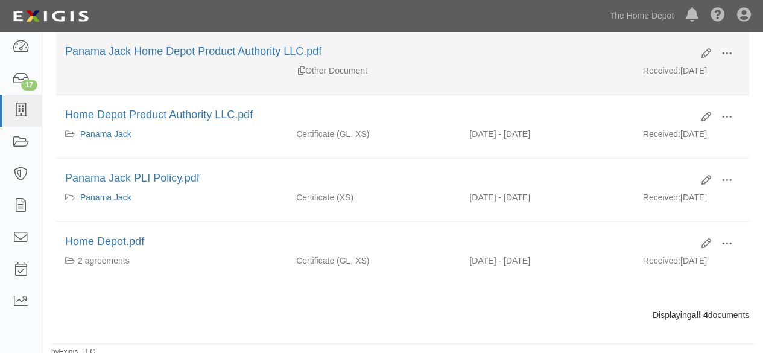
scroll to position [206, 0]
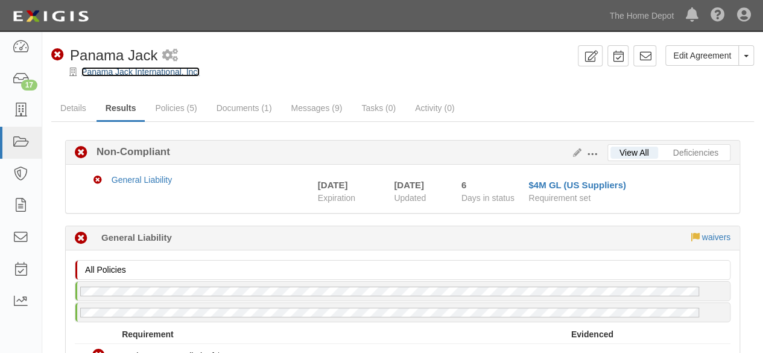
click at [122, 73] on link "Panama Jack International, Inc." at bounding box center [140, 72] width 118 height 10
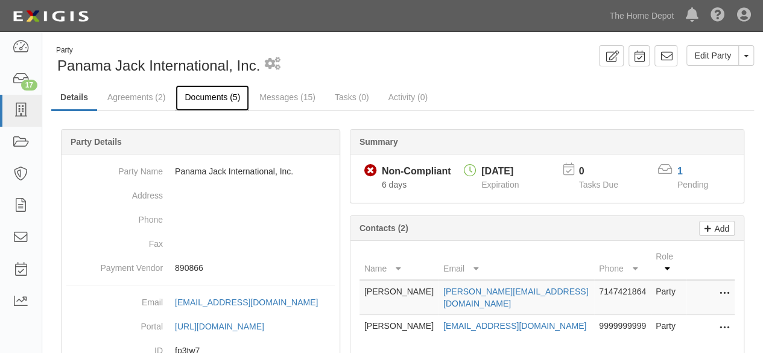
click at [213, 98] on link "Documents (5)" at bounding box center [212, 98] width 74 height 26
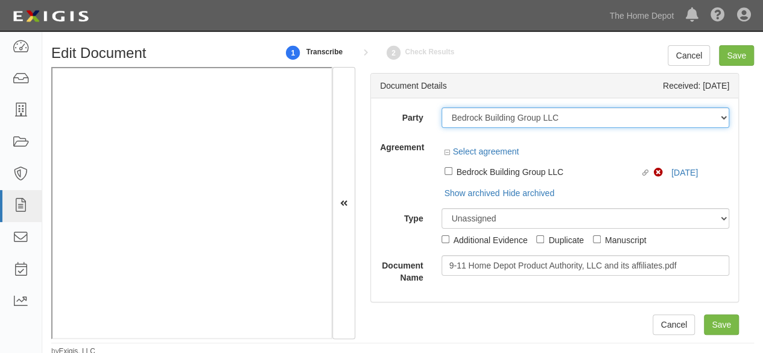
click at [563, 115] on select "1000576868 Ontario Inc. [STREET_ADDRESS] LTEE 11947907 Canada Inc. (MOD LIGHTIN…" at bounding box center [585, 117] width 288 height 21
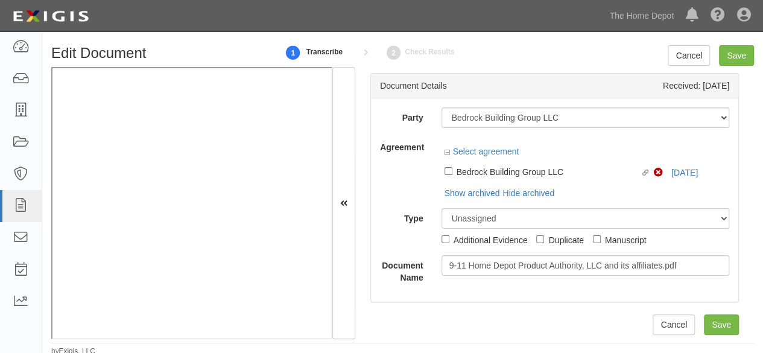
click at [564, 95] on div "Document Details Received: 09/23/2025" at bounding box center [554, 86] width 367 height 25
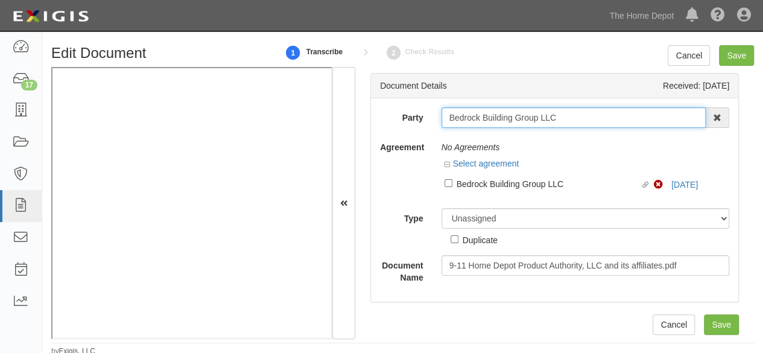
click at [564, 122] on input "Bedrock Building Group LLC" at bounding box center [573, 117] width 265 height 21
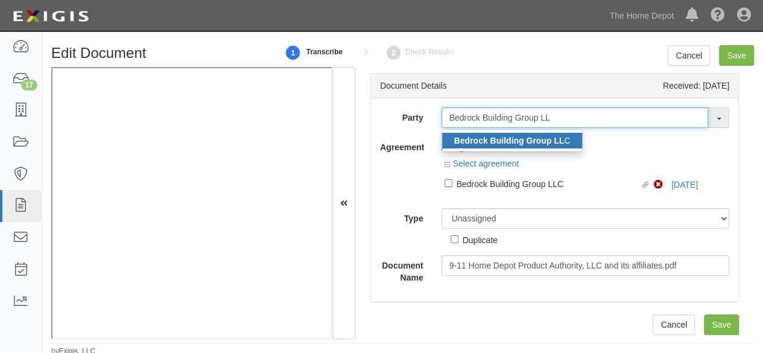
type input "Bedrock Building Group LL"
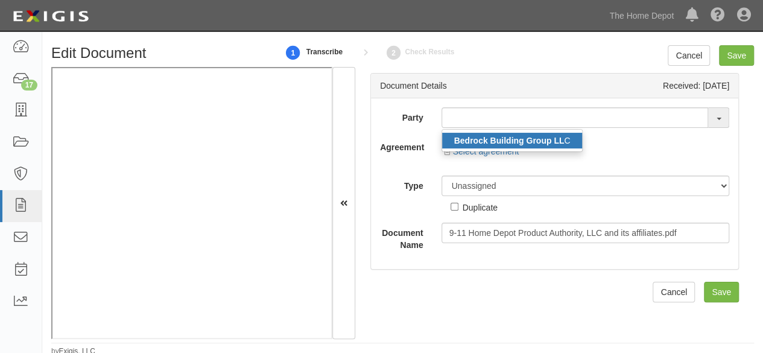
click at [487, 141] on strong "Bedrock Building Group LL" at bounding box center [509, 141] width 110 height 10
type input "Bedrock Building Group LLC"
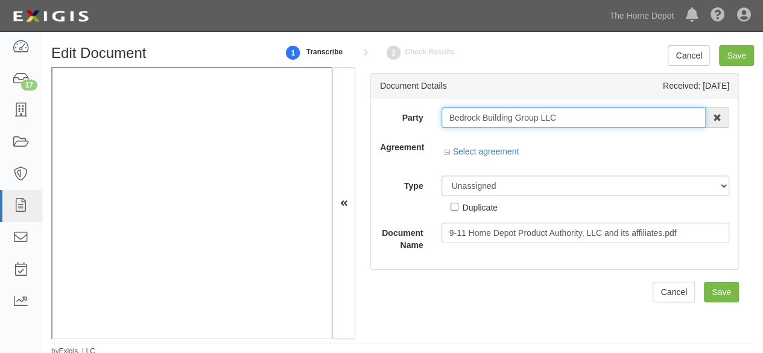
click at [472, 113] on input "Bedrock Building Group LLC" at bounding box center [573, 117] width 265 height 21
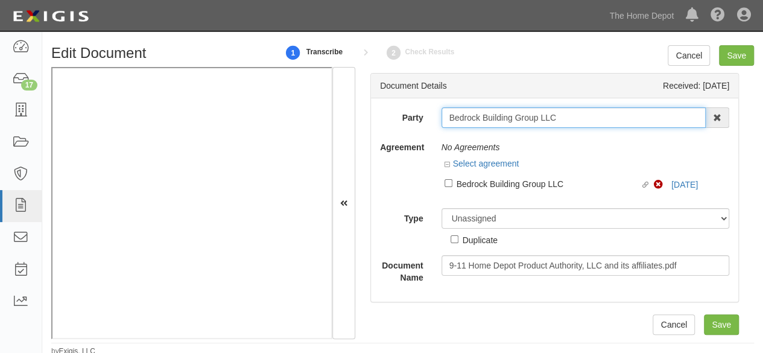
click at [472, 113] on input "Bedrock Building Group LLC" at bounding box center [573, 117] width 265 height 21
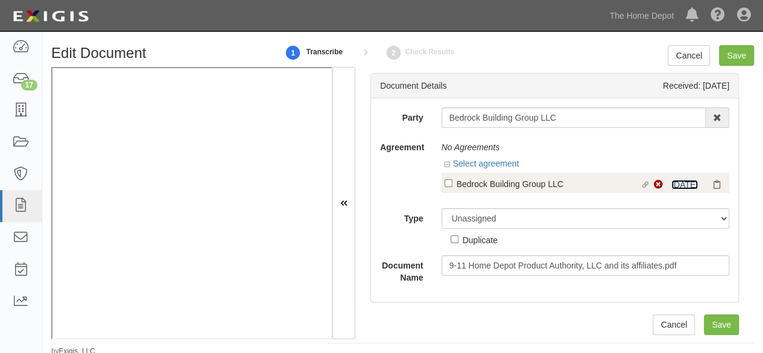
click at [677, 184] on link "9/12/25" at bounding box center [684, 185] width 27 height 10
click at [479, 188] on div "Bedrock Building Group LLC" at bounding box center [549, 183] width 184 height 13
click at [452, 187] on input "Linked agreement Bedrock Building Group LLC Linked agreement" at bounding box center [448, 183] width 8 height 8
checkbox input "true"
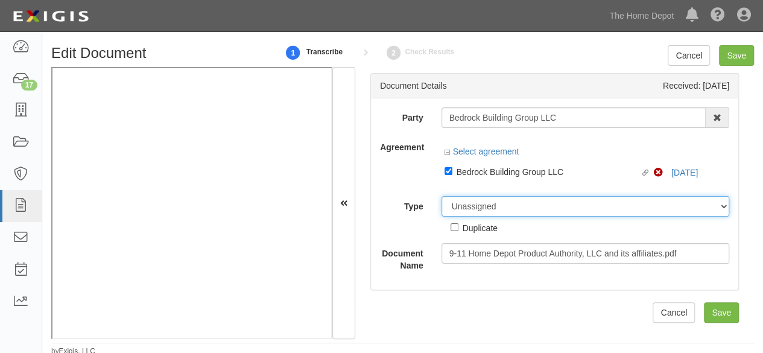
drag, startPoint x: 466, startPoint y: 209, endPoint x: 464, endPoint y: 198, distance: 10.9
click at [466, 209] on select "Unassigned Binder Cancellation Notice Certificate Contract Endorsement Insuranc…" at bounding box center [585, 206] width 288 height 21
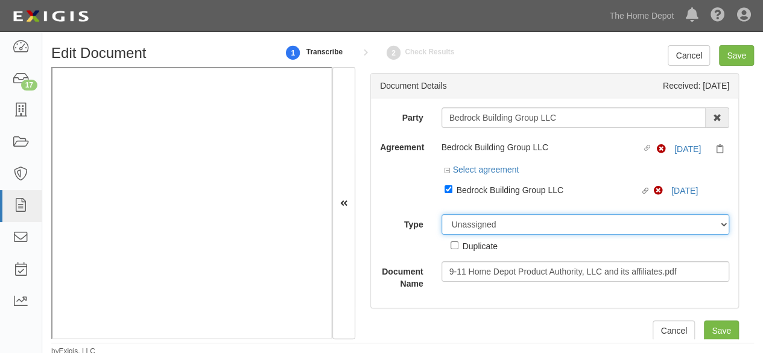
select select "CertificateDetail"
click at [441, 214] on select "Unassigned Binder Cancellation Notice Certificate Contract Endorsement Insuranc…" at bounding box center [585, 224] width 288 height 21
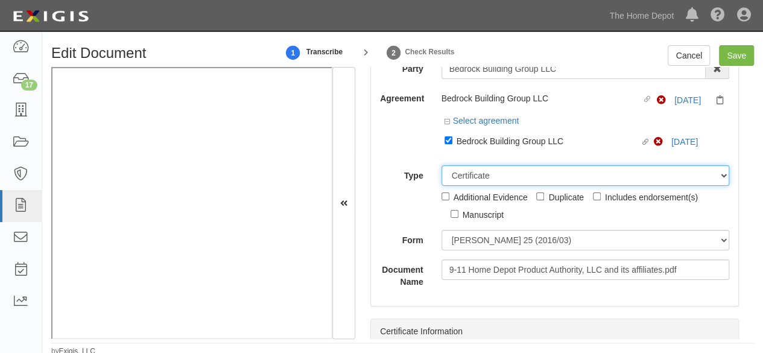
scroll to position [121, 0]
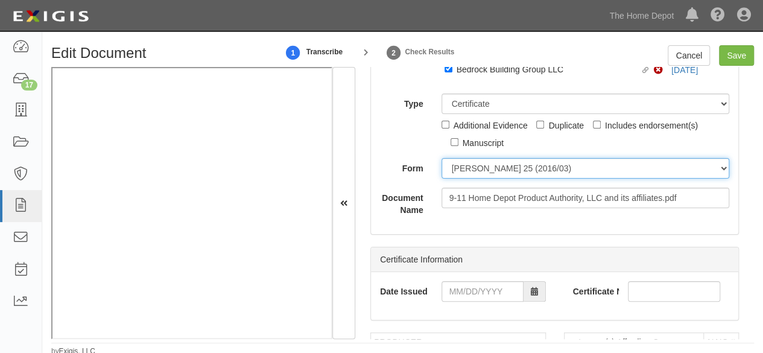
click at [488, 167] on select "ACORD 25 (2016/03) ACORD 101 ACORD 855 NY (2014/05) General" at bounding box center [585, 168] width 288 height 21
select select "GeneralFormDetail"
click at [441, 158] on select "ACORD 25 (2016/03) ACORD 101 ACORD 855 NY (2014/05) General" at bounding box center [585, 168] width 288 height 21
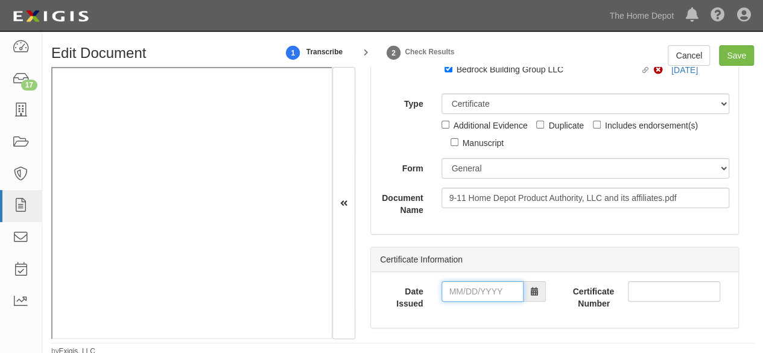
click at [462, 292] on input "Date Issued" at bounding box center [482, 291] width 82 height 21
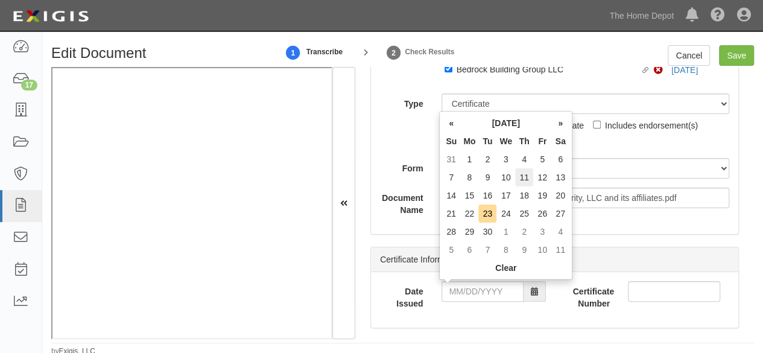
click at [516, 181] on td "11" at bounding box center [524, 177] width 18 height 18
type input "09/11/2025"
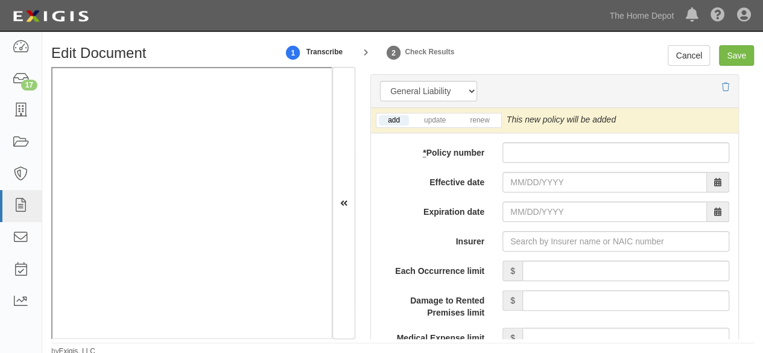
scroll to position [1025, 0]
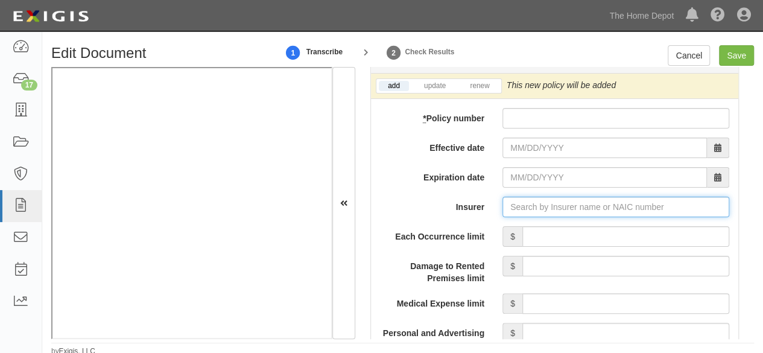
click at [516, 206] on input "Insurer" at bounding box center [615, 207] width 227 height 21
paste input "30104"
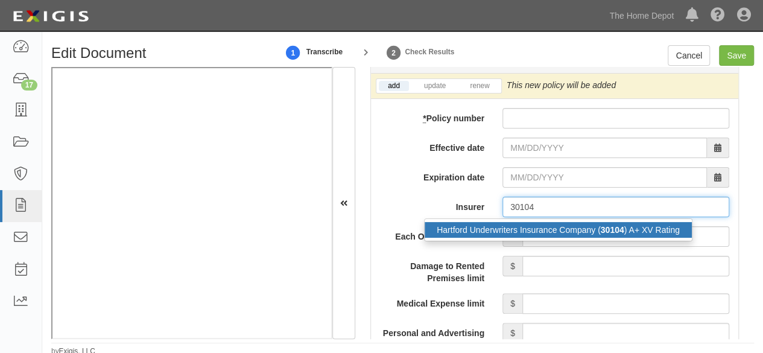
click at [508, 227] on div "Hartford Underwriters Insurance Company ( 30104 ) A+ XV Rating" at bounding box center [558, 230] width 267 height 16
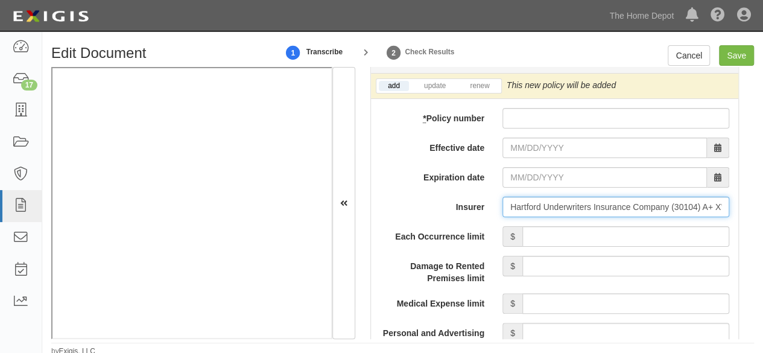
type input "Hartford Underwriters Insurance Company (30104) A+ XV Rating"
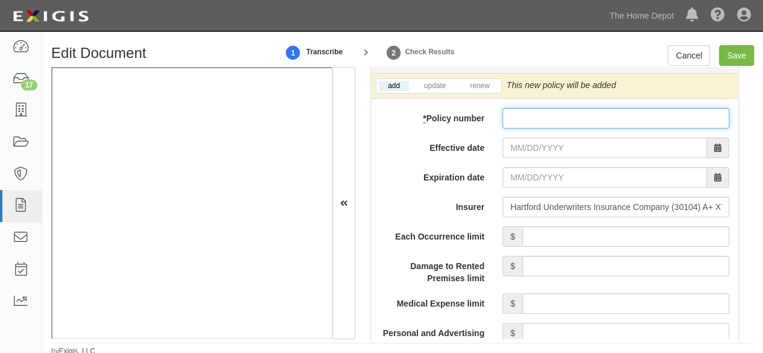
click at [522, 112] on input "* Policy number" at bounding box center [615, 118] width 227 height 21
paste input "72SBABK3XVA"
type input "72SBABK3XVA"
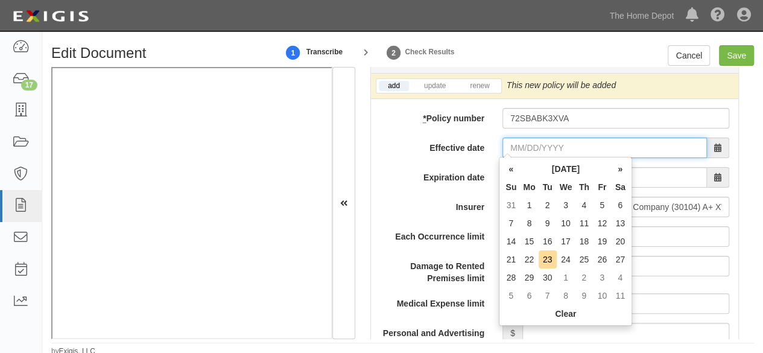
click at [522, 145] on input "Effective date" at bounding box center [604, 148] width 204 height 21
click at [513, 242] on td "14" at bounding box center [511, 241] width 18 height 18
type input "09/14/2025"
type input "09/14/2026"
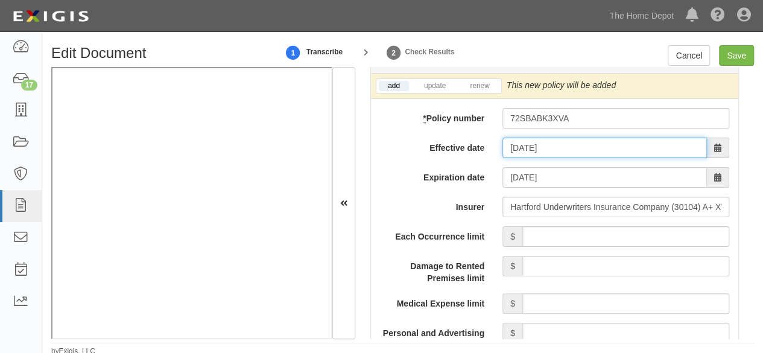
click at [530, 150] on input "09/14/2025" at bounding box center [604, 148] width 204 height 21
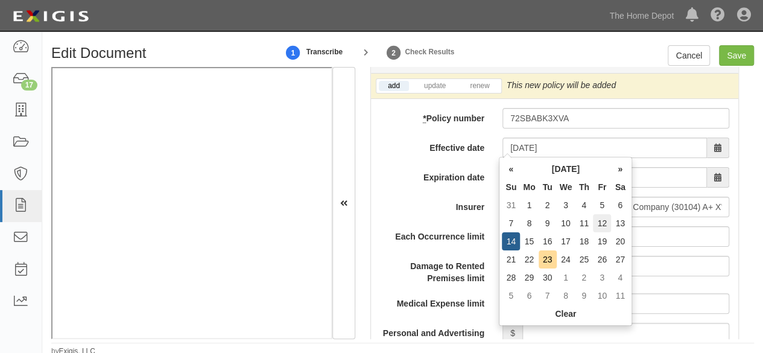
click at [603, 221] on td "12" at bounding box center [602, 223] width 18 height 18
type input "09/12/2025"
type input "09/12/2026"
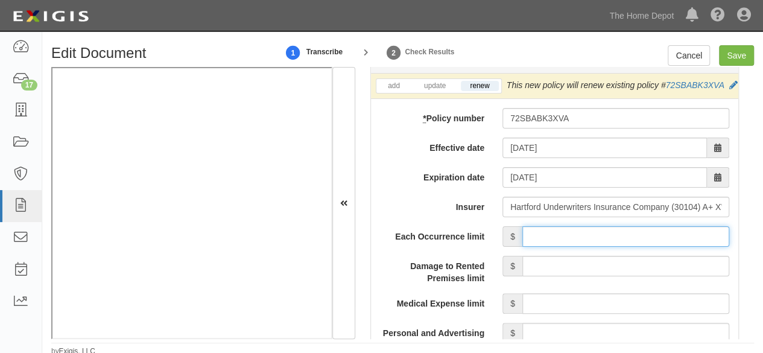
click at [581, 247] on input "Each Occurrence limit" at bounding box center [625, 236] width 207 height 21
type input "1,000,000"
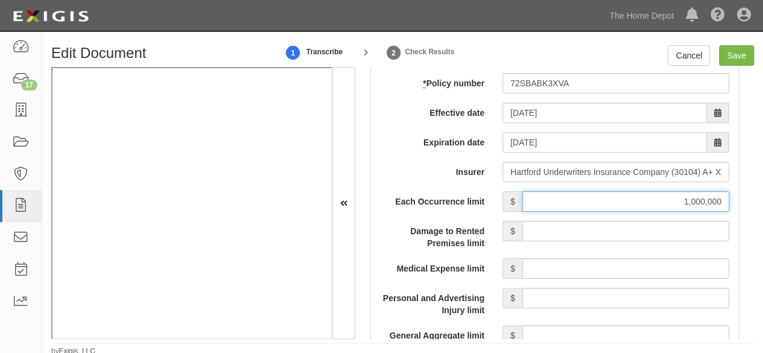
scroll to position [1146, 0]
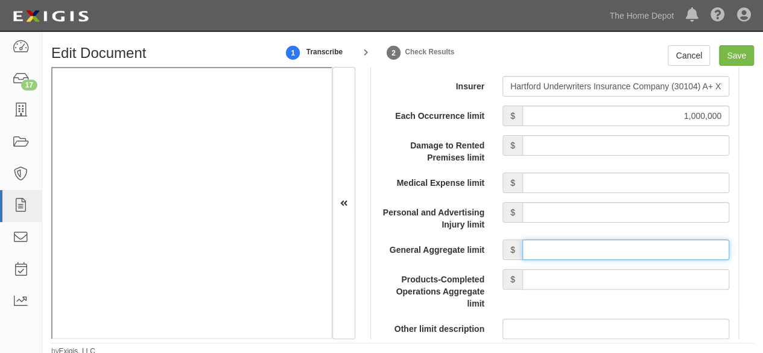
drag, startPoint x: 576, startPoint y: 266, endPoint x: 578, endPoint y: 258, distance: 8.2
click at [576, 260] on input "General Aggregate limit" at bounding box center [625, 249] width 207 height 21
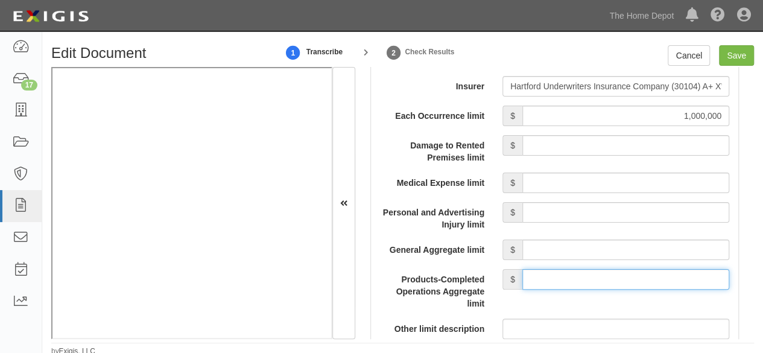
drag, startPoint x: 589, startPoint y: 292, endPoint x: 594, endPoint y: 280, distance: 13.0
click at [589, 289] on input "Products-Completed Operations Aggregate limit" at bounding box center [625, 279] width 207 height 21
type input "2,000,000"
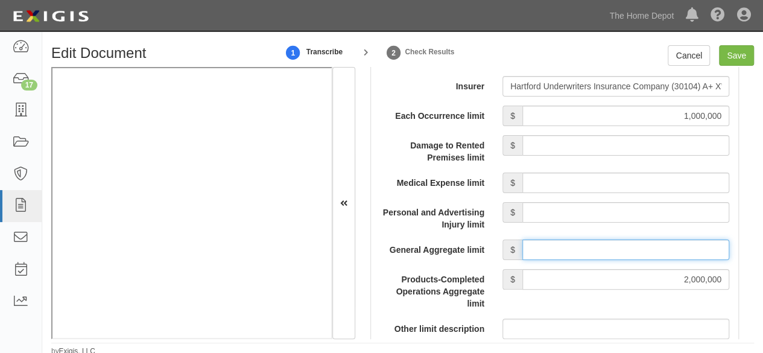
drag, startPoint x: 612, startPoint y: 259, endPoint x: 611, endPoint y: 253, distance: 6.1
click at [612, 259] on input "General Aggregate limit" at bounding box center [625, 249] width 207 height 21
type input "2,000,000"
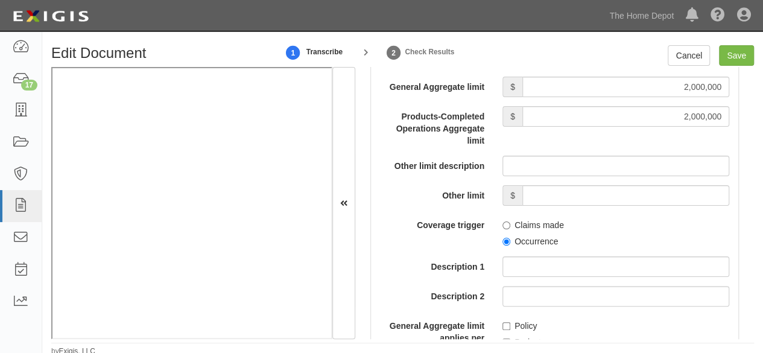
scroll to position [1327, 0]
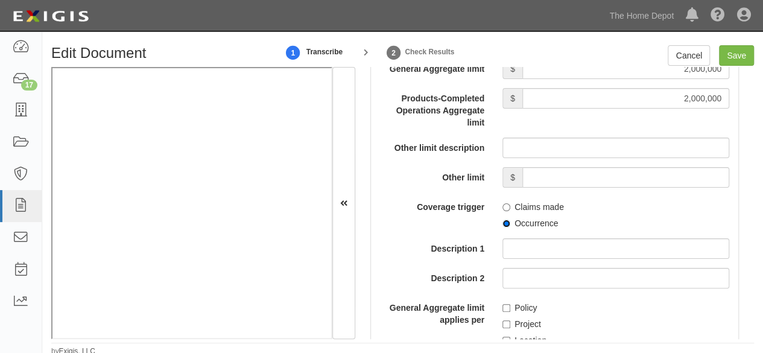
click at [504, 227] on input "Occurrence" at bounding box center [506, 224] width 8 height 8
radio input "true"
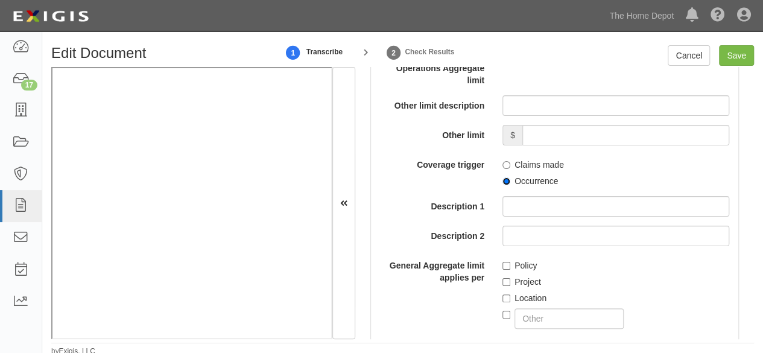
scroll to position [1387, 0]
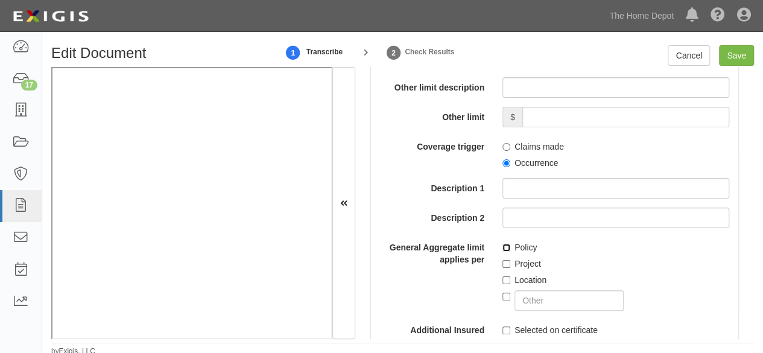
click at [502, 251] on input "Policy" at bounding box center [506, 248] width 8 height 8
checkbox input "true"
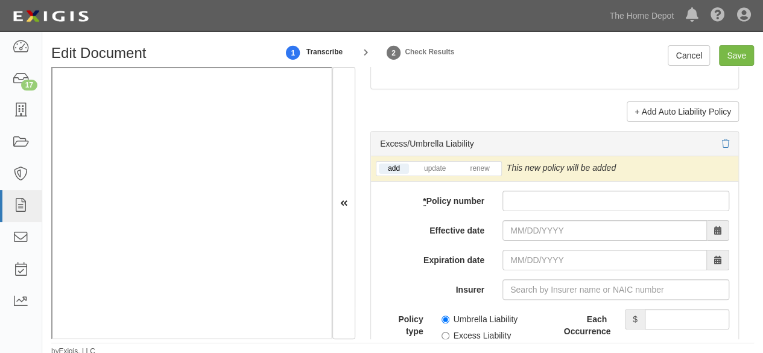
scroll to position [2533, 0]
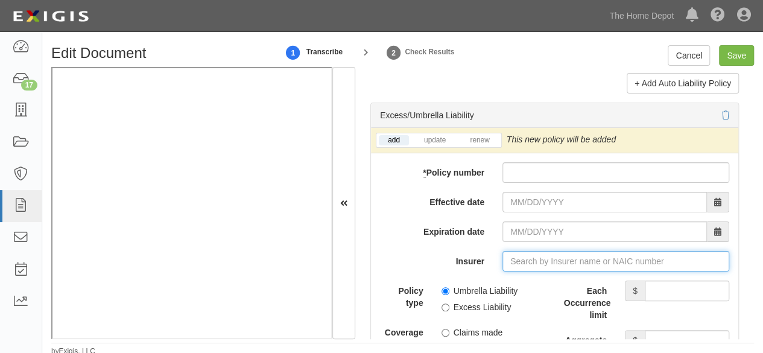
click at [524, 270] on input "Insurer" at bounding box center [615, 261] width 227 height 21
paste input "30104"
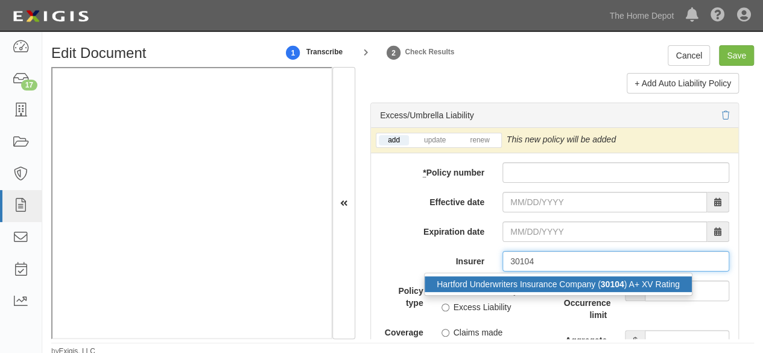
click at [507, 292] on div "Hartford Underwriters Insurance Company ( 30104 ) A+ XV Rating" at bounding box center [558, 284] width 267 height 16
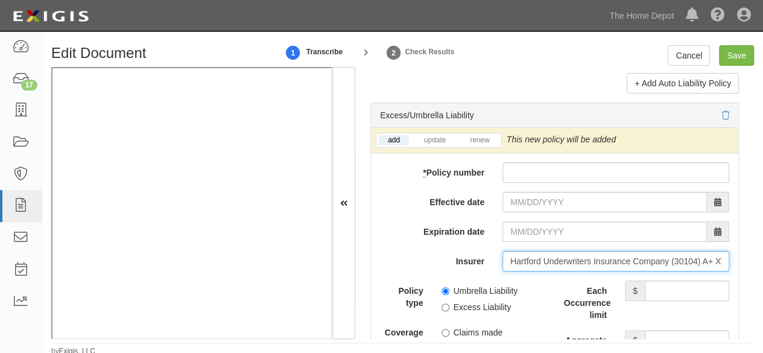
type input "Hartford Underwriters Insurance Company (30104) A+ XV Rating"
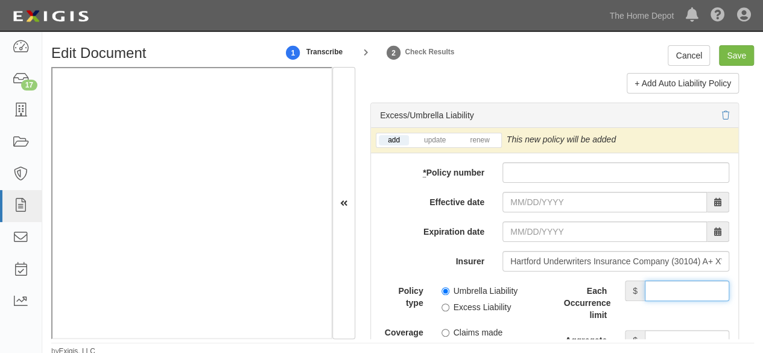
click at [659, 296] on input "Each Occurrence limit" at bounding box center [687, 290] width 84 height 21
type input "1,000,000"
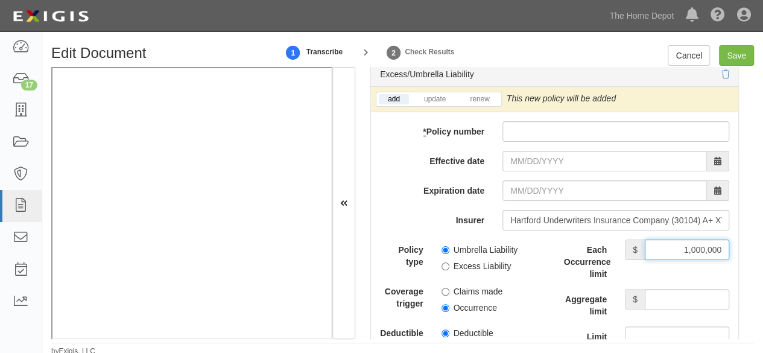
scroll to position [2593, 0]
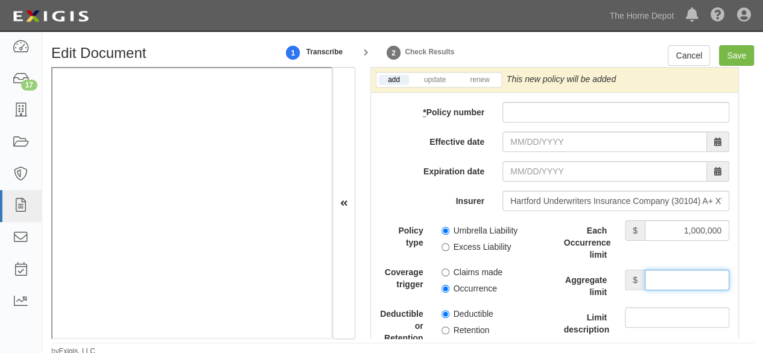
click at [682, 286] on input "Aggregate limit" at bounding box center [687, 280] width 84 height 21
type input "1,000,000"
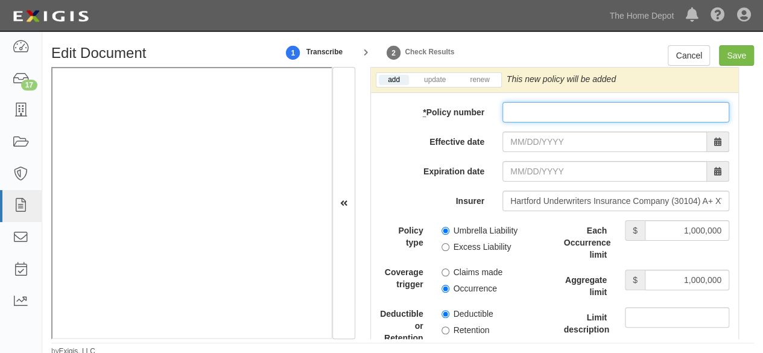
click at [534, 122] on input "* Policy number" at bounding box center [615, 112] width 227 height 21
paste input "72SBABK3XVA"
type input "72SBABK3XVA"
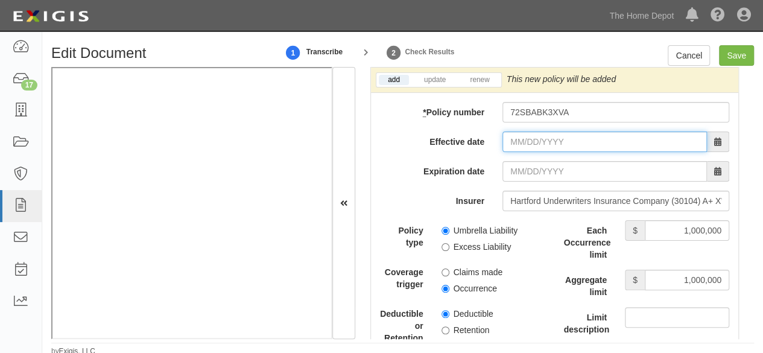
click at [519, 148] on input "Effective date" at bounding box center [604, 141] width 204 height 21
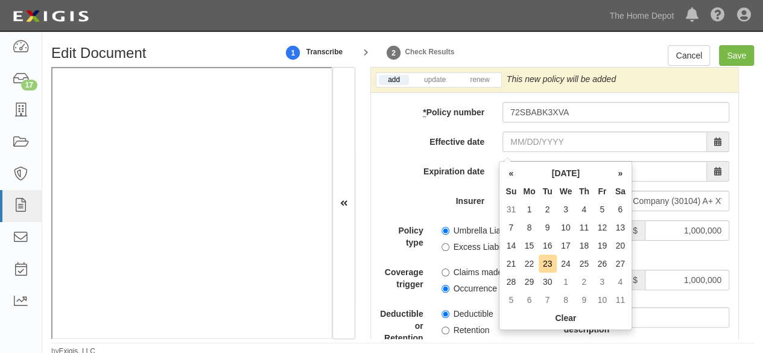
drag, startPoint x: 545, startPoint y: 245, endPoint x: 522, endPoint y: 179, distance: 70.2
click at [545, 241] on td "16" at bounding box center [548, 245] width 18 height 18
type input "09/16/2025"
type input "09/16/2026"
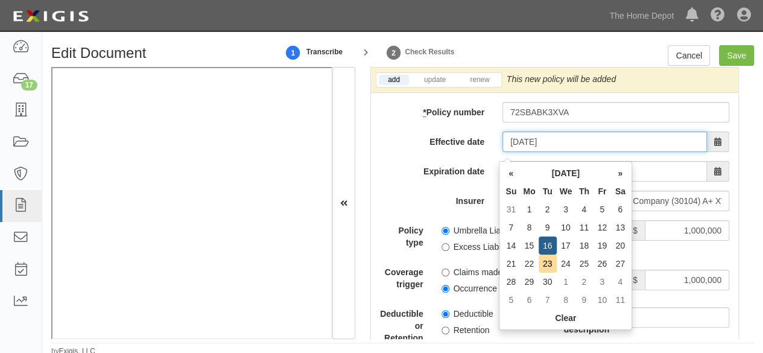
click at [517, 147] on input "09/16/2025" at bounding box center [604, 141] width 204 height 21
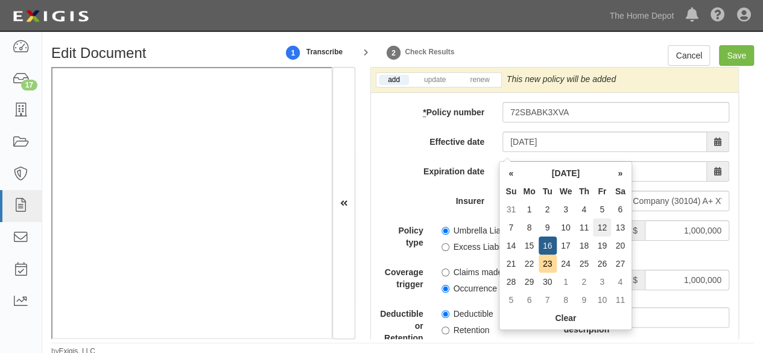
click at [604, 227] on td "12" at bounding box center [602, 227] width 18 height 18
type input "09/12/2025"
type input "09/12/2026"
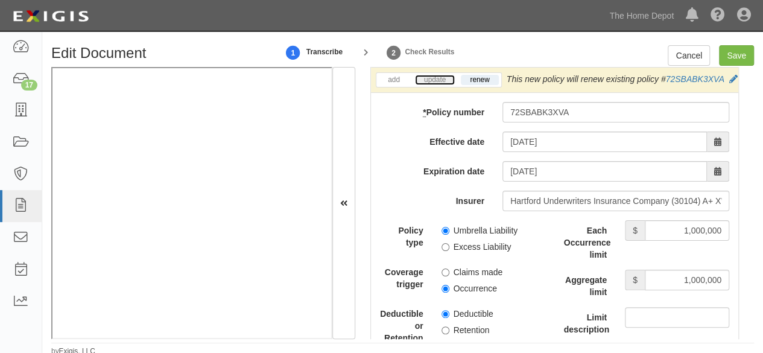
click at [438, 85] on link "update" at bounding box center [435, 80] width 40 height 10
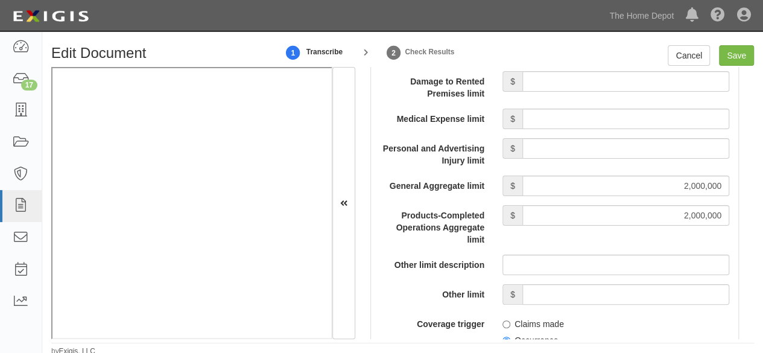
scroll to position [1025, 0]
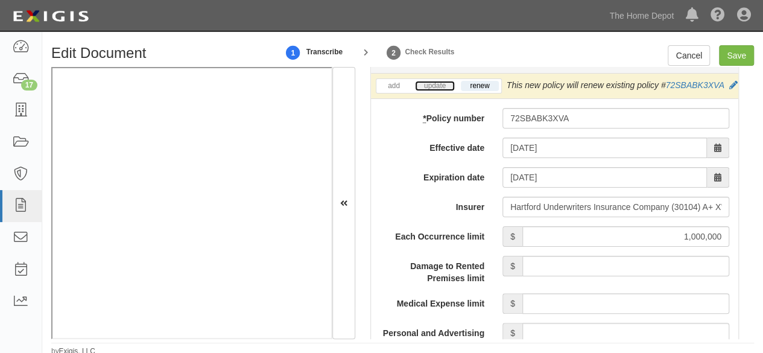
drag, startPoint x: 434, startPoint y: 83, endPoint x: 441, endPoint y: 89, distance: 9.0
click at [435, 83] on link "update" at bounding box center [435, 86] width 40 height 10
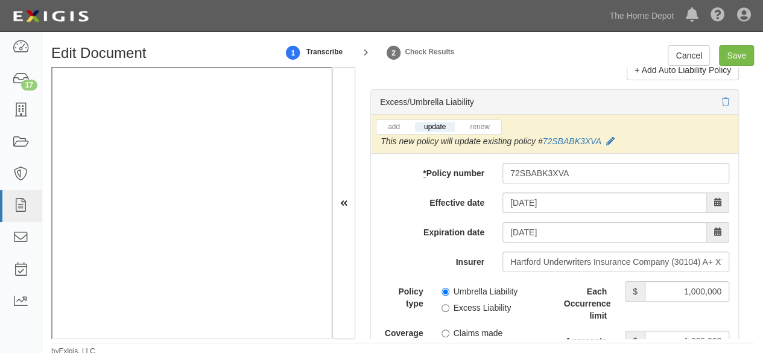
scroll to position [2593, 0]
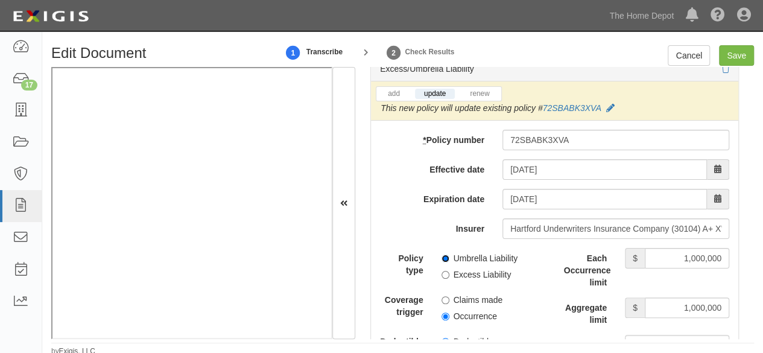
click at [444, 255] on input "Umbrella Liability" at bounding box center [445, 259] width 8 height 8
radio input "true"
click at [443, 312] on input "Occurrence" at bounding box center [445, 316] width 8 height 8
radio input "true"
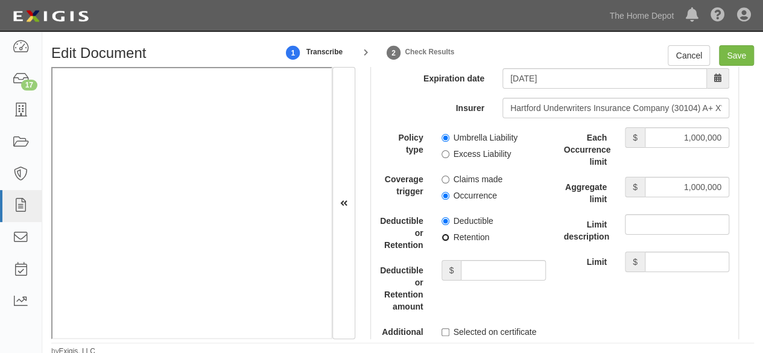
drag, startPoint x: 446, startPoint y: 230, endPoint x: 477, endPoint y: 260, distance: 43.1
click at [446, 233] on input "Retention" at bounding box center [445, 237] width 8 height 8
radio input "true"
click at [479, 266] on input "Deductible or Retention amount" at bounding box center [503, 270] width 84 height 21
type input "10,000"
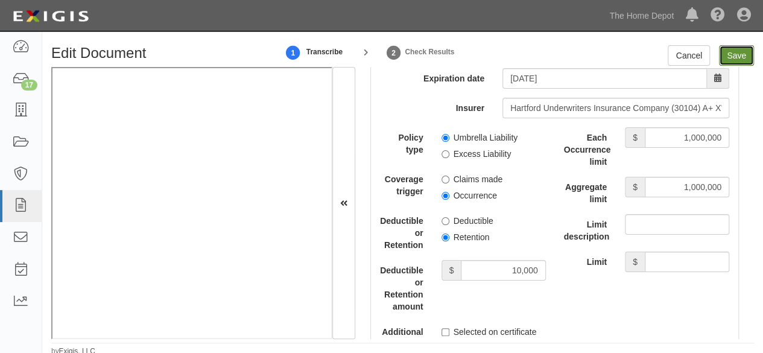
click at [724, 56] on input "Save" at bounding box center [736, 55] width 35 height 21
type input "1000000"
type input "2000000"
type input "10000"
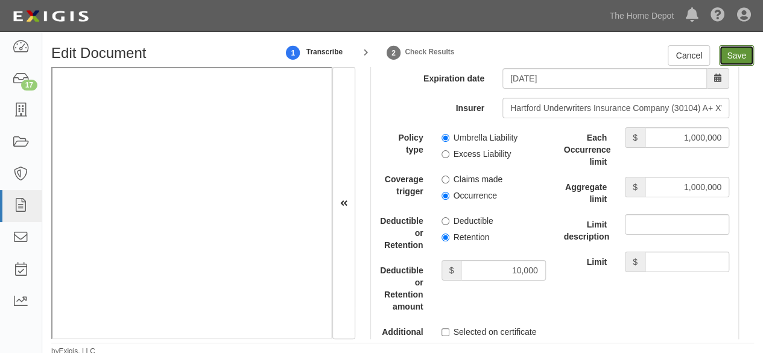
type input "1000000"
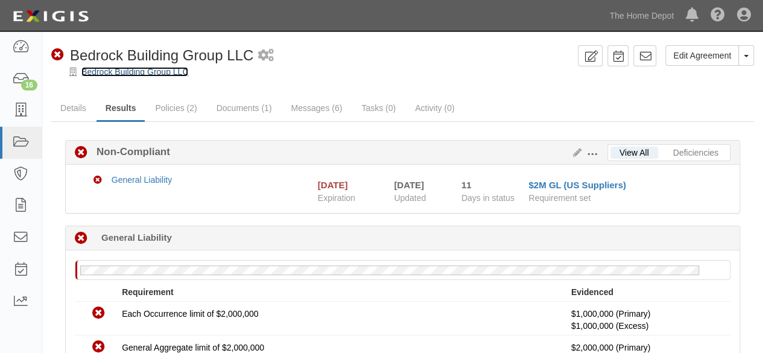
click at [157, 70] on link "Bedrock Building Group LLC" at bounding box center [134, 72] width 107 height 10
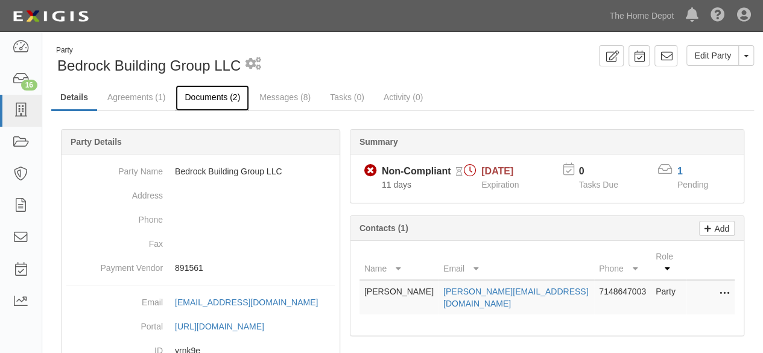
click at [187, 97] on link "Documents (2)" at bounding box center [212, 98] width 74 height 26
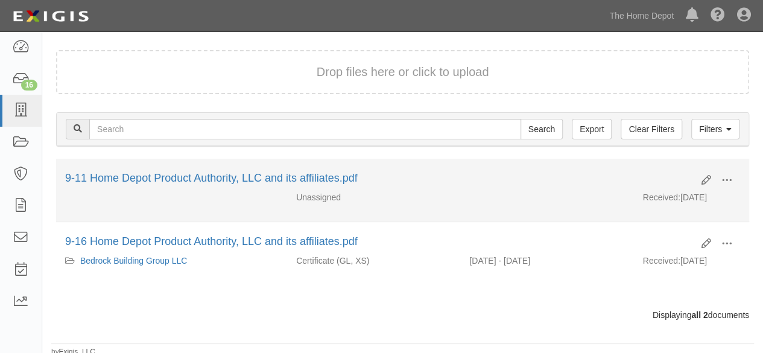
scroll to position [81, 0]
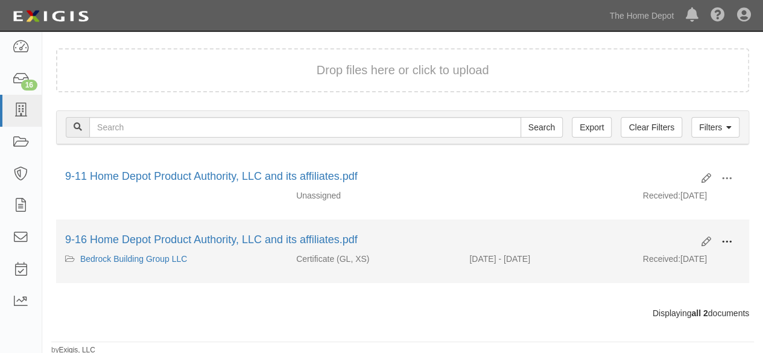
click at [726, 241] on span at bounding box center [726, 241] width 11 height 11
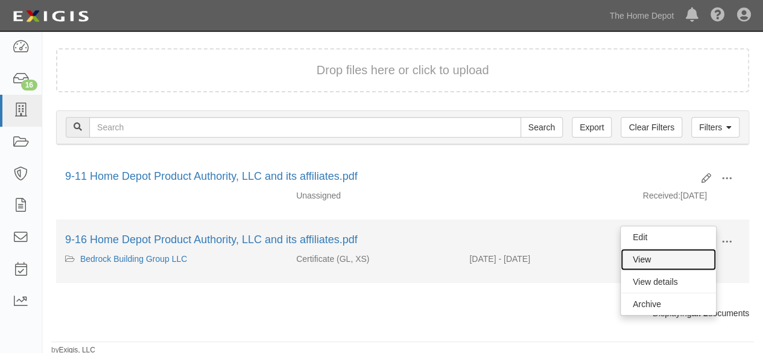
click at [654, 262] on link "View" at bounding box center [668, 259] width 95 height 22
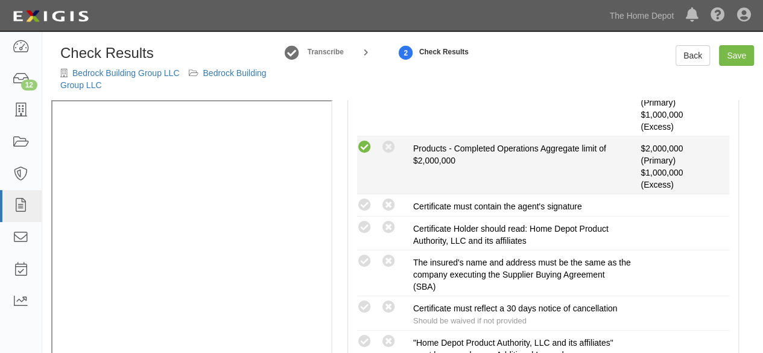
scroll to position [422, 0]
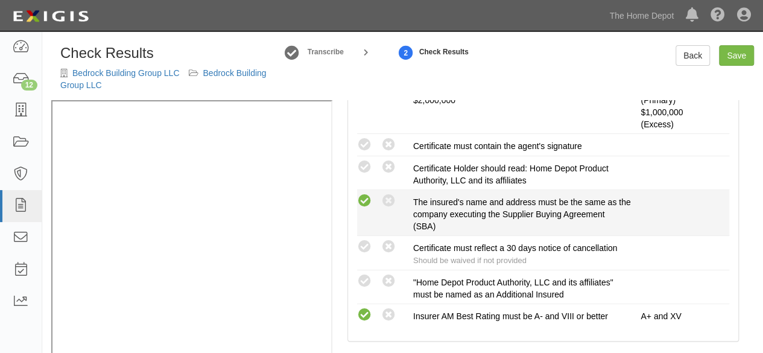
click at [365, 201] on icon at bounding box center [364, 201] width 15 height 15
radio input "true"
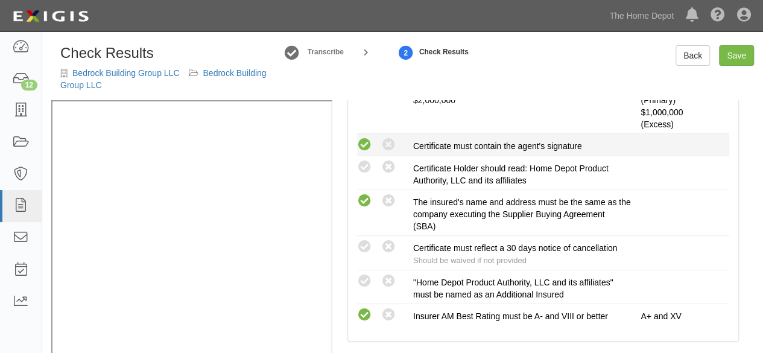
drag, startPoint x: 369, startPoint y: 139, endPoint x: 365, endPoint y: 148, distance: 9.4
click at [368, 142] on icon at bounding box center [364, 145] width 15 height 15
radio input "true"
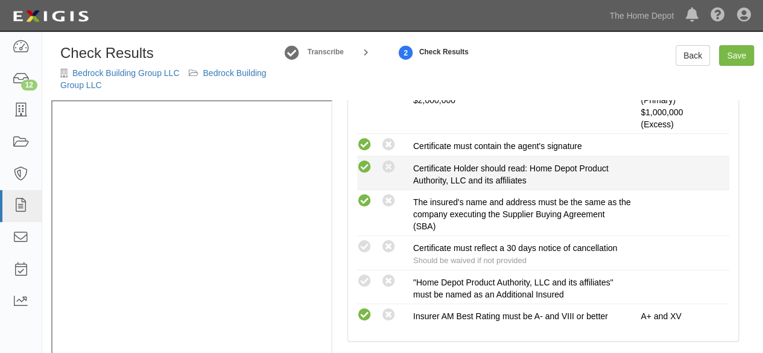
click at [367, 163] on icon at bounding box center [364, 167] width 15 height 15
radio input "true"
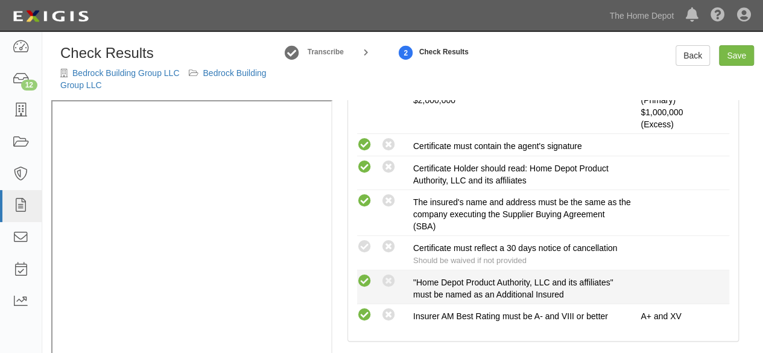
drag, startPoint x: 360, startPoint y: 239, endPoint x: 370, endPoint y: 272, distance: 34.7
click at [361, 241] on icon at bounding box center [364, 246] width 15 height 15
radio input "true"
click at [368, 278] on icon at bounding box center [364, 281] width 15 height 15
radio input "true"
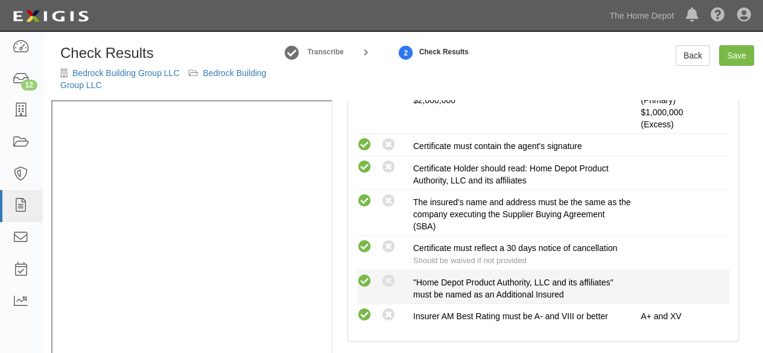
radio input "true"
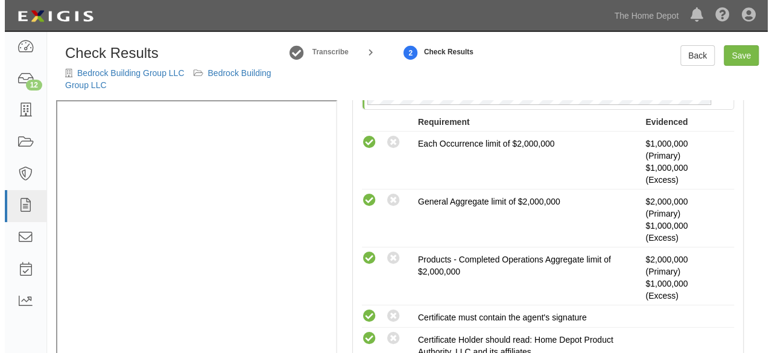
scroll to position [146, 0]
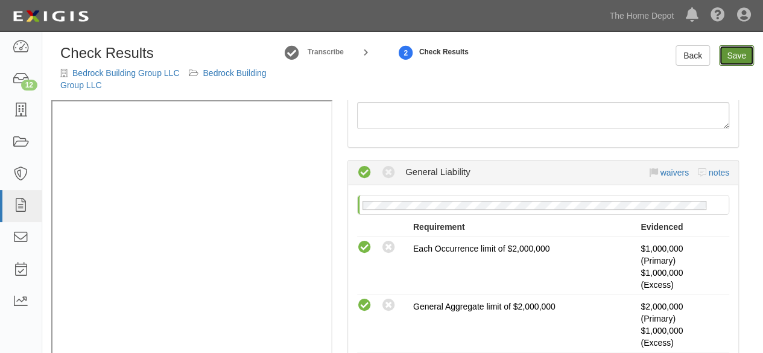
click at [739, 55] on link "Save" at bounding box center [736, 55] width 35 height 21
radio input "true"
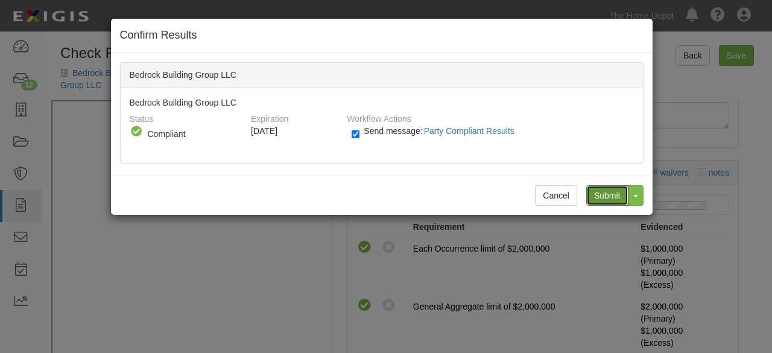
click at [607, 191] on input "Submit" at bounding box center [607, 195] width 42 height 21
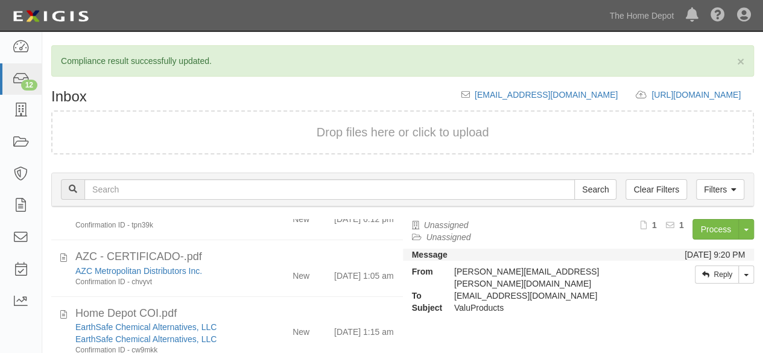
scroll to position [181, 0]
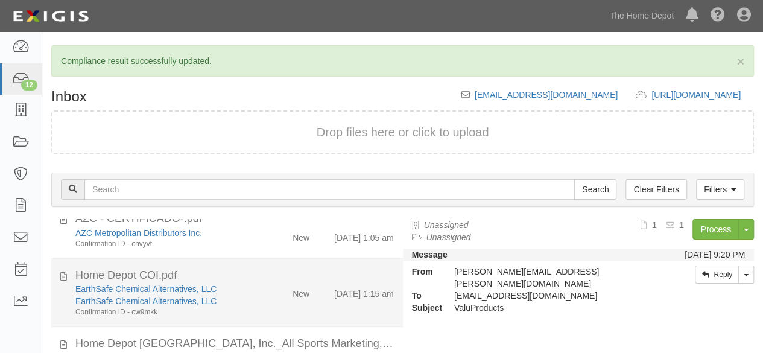
click at [263, 301] on div "EarthSafe Chemical Alternatives, LLC EarthSafe Chemical Alternatives, LLC Confi…" at bounding box center [234, 300] width 337 height 34
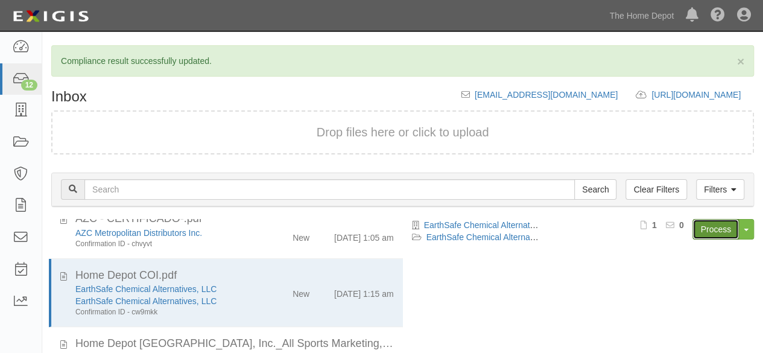
click at [703, 226] on link "Process" at bounding box center [715, 229] width 46 height 21
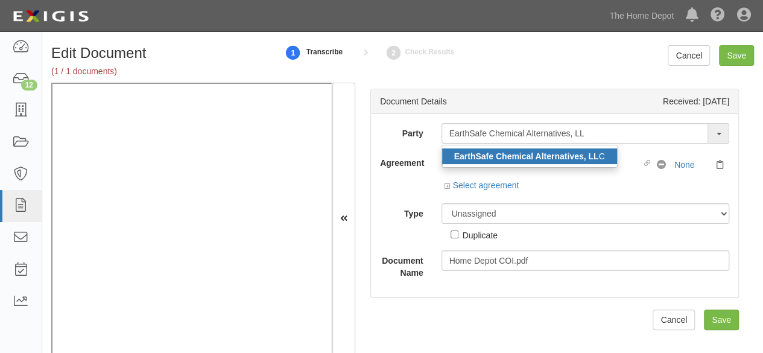
type input "EarthSafe Chemical Alternatives, LL"
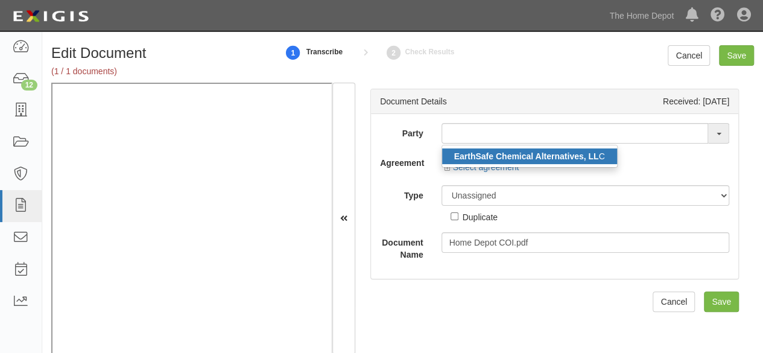
click at [540, 162] on link "EarthSafe Chemical Alternatives, LL C" at bounding box center [529, 156] width 175 height 16
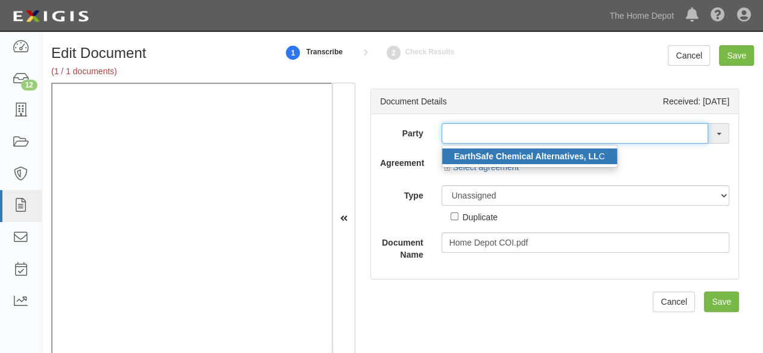
type input "EarthSafe Chemical Alternatives, LLC"
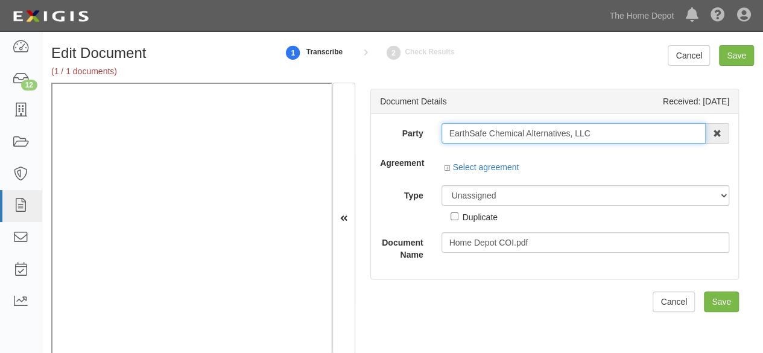
click at [514, 134] on input "EarthSafe Chemical Alternatives, LLC" at bounding box center [573, 133] width 265 height 21
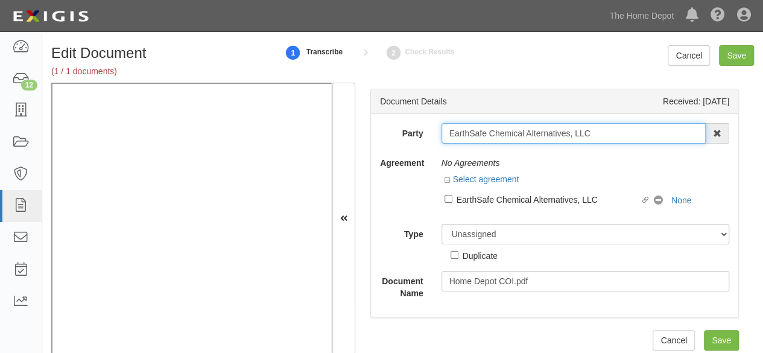
click at [514, 134] on input "EarthSafe Chemical Alternatives, LLC" at bounding box center [573, 133] width 265 height 21
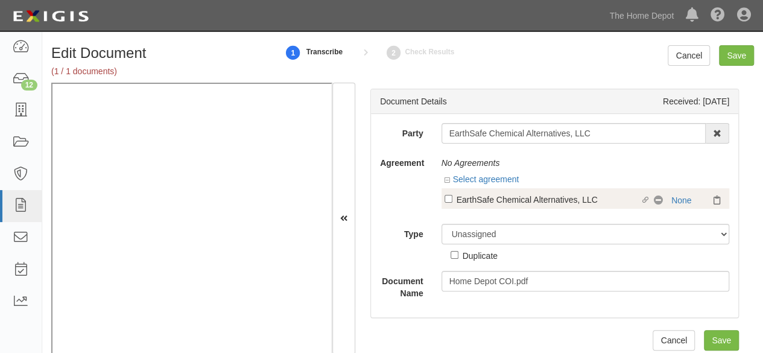
click at [508, 198] on div "EarthSafe Chemical Alternatives, LLC" at bounding box center [549, 198] width 184 height 13
click at [452, 198] on input "Linked agreement EarthSafe Chemical Alternatives, LLC Linked agreement" at bounding box center [448, 199] width 8 height 8
checkbox input "true"
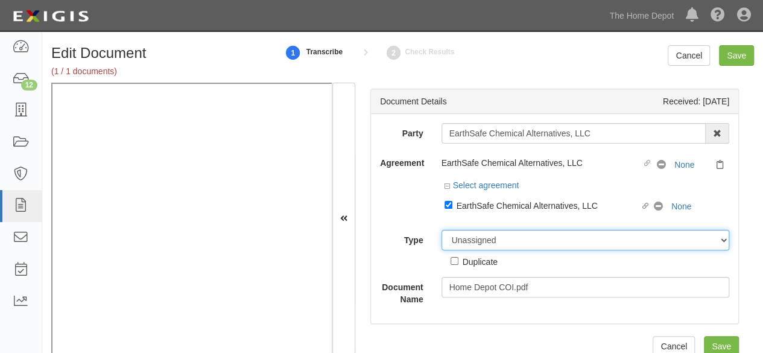
click at [469, 242] on select "Unassigned Binder Cancellation Notice Certificate Contract Endorsement Insuranc…" at bounding box center [585, 240] width 288 height 21
select select "CertificateDetail"
click at [441, 230] on select "Unassigned Binder Cancellation Notice Certificate Contract Endorsement Insuranc…" at bounding box center [585, 240] width 288 height 21
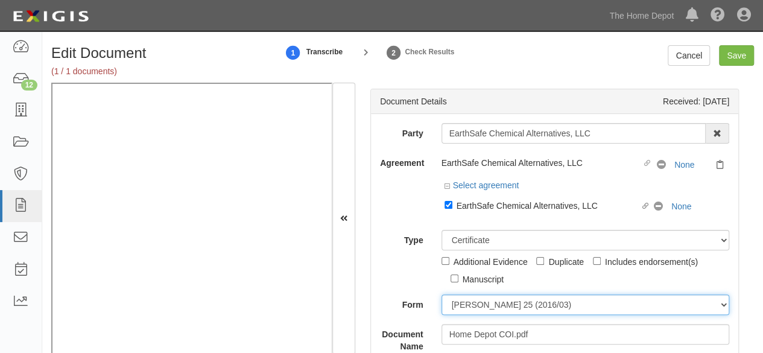
click at [460, 303] on select "ACORD 25 (2016/03) ACORD 101 ACORD 855 NY (2014/05) General" at bounding box center [585, 304] width 288 height 21
select select "GeneralFormDetail"
click at [441, 294] on select "ACORD 25 (2016/03) ACORD 101 ACORD 855 NY (2014/05) General" at bounding box center [585, 304] width 288 height 21
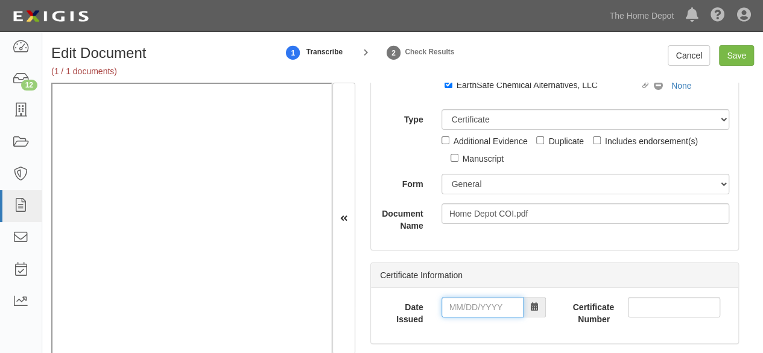
click at [473, 312] on input "Date Issued" at bounding box center [482, 307] width 82 height 21
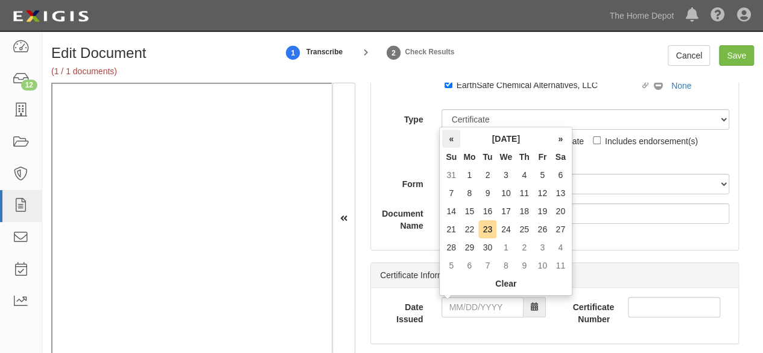
click at [454, 142] on th "«" at bounding box center [451, 139] width 18 height 18
click at [545, 195] on td "8" at bounding box center [542, 193] width 18 height 18
type input "08/08/2025"
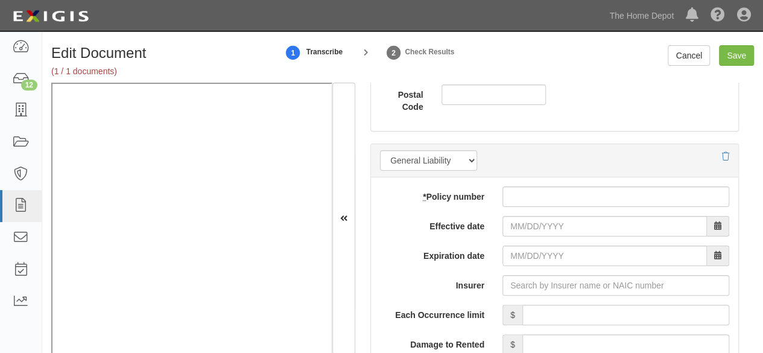
scroll to position [965, 0]
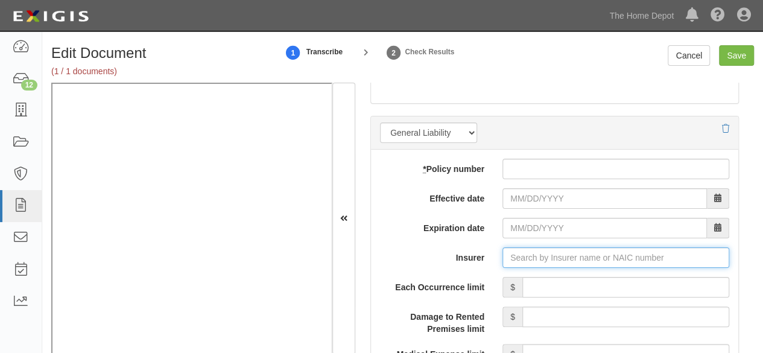
click at [534, 255] on input "Insurer" at bounding box center [615, 257] width 227 height 21
paste input "Colony Ins. Co."
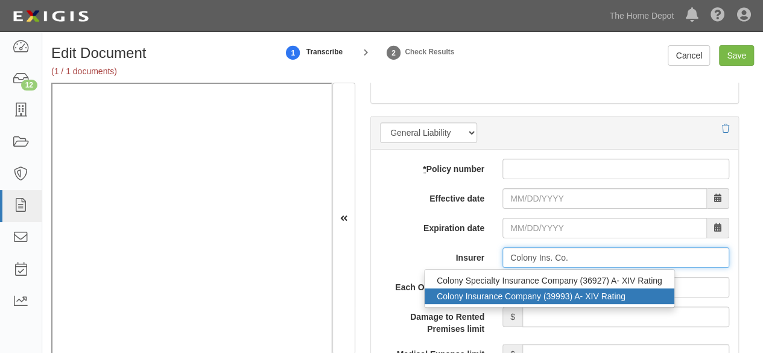
click at [509, 296] on div "Colony Insurance Company (39993) A- XIV Rating" at bounding box center [550, 296] width 250 height 16
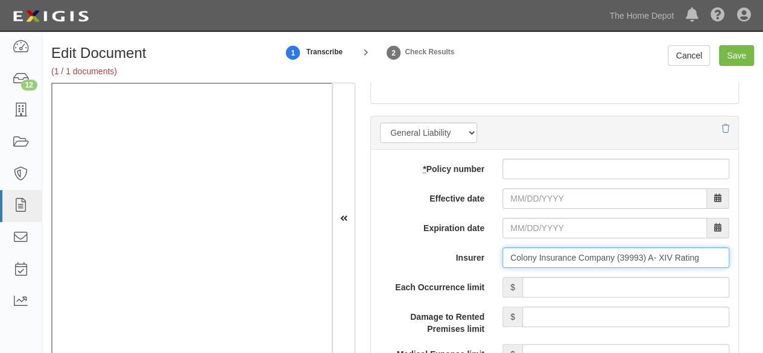
type input "Colony Insurance Company (39993) A- XIV Rating"
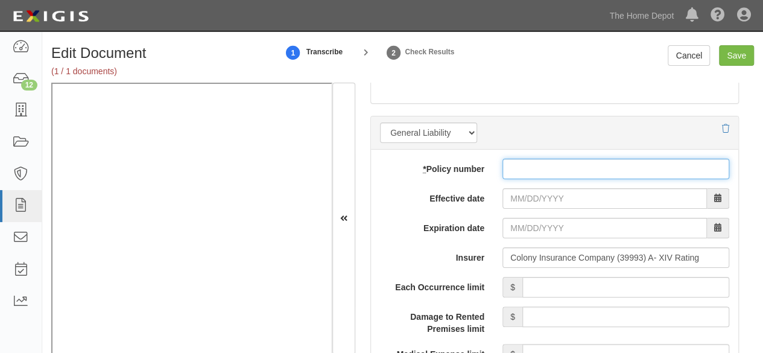
click at [508, 163] on input "* Policy number" at bounding box center [615, 169] width 227 height 21
paste input "PACEM308246"
type input "PACEM308246"
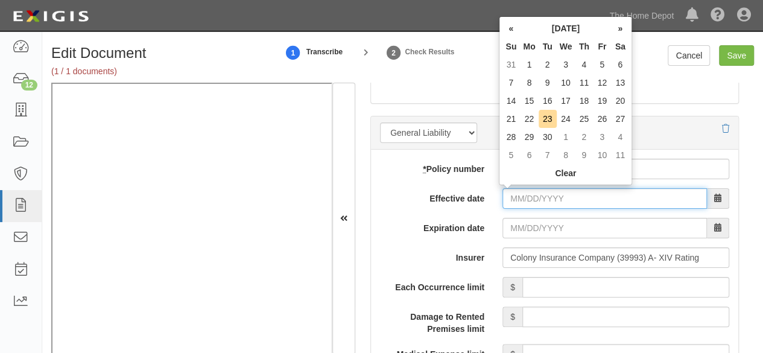
click at [520, 191] on input "Effective date" at bounding box center [604, 198] width 204 height 21
type input "03/22/2025"
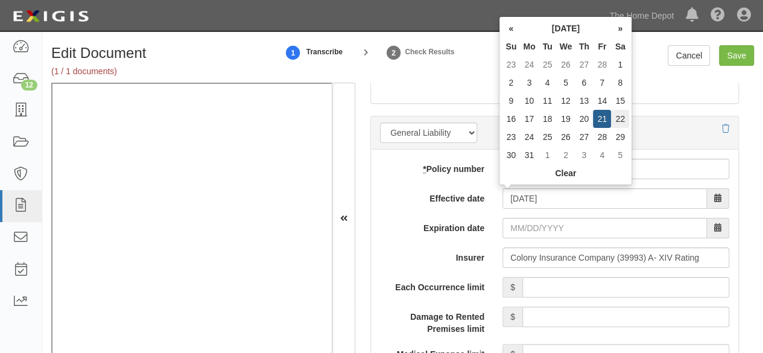
type input "03/22/2026"
click at [621, 121] on td "22" at bounding box center [620, 119] width 18 height 18
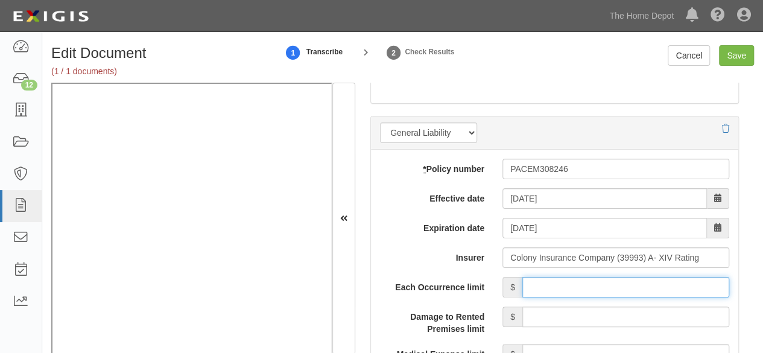
click at [560, 279] on input "Each Occurrence limit" at bounding box center [625, 287] width 207 height 21
type input "1,000,000"
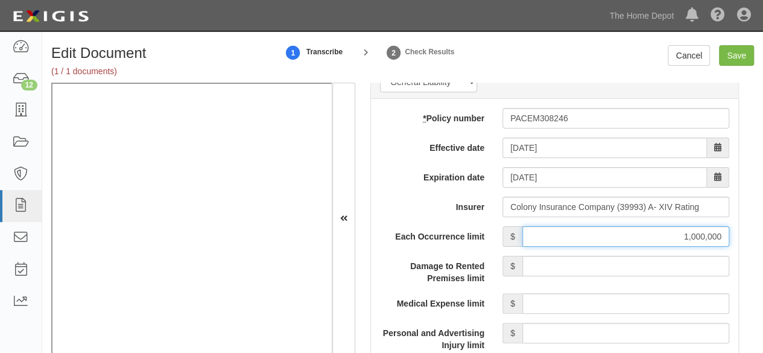
scroll to position [1146, 0]
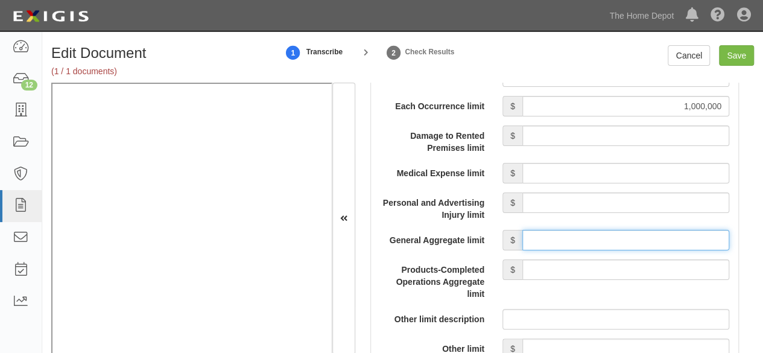
click at [539, 235] on input "General Aggregate limit" at bounding box center [625, 240] width 207 height 21
type input "2,000,000"
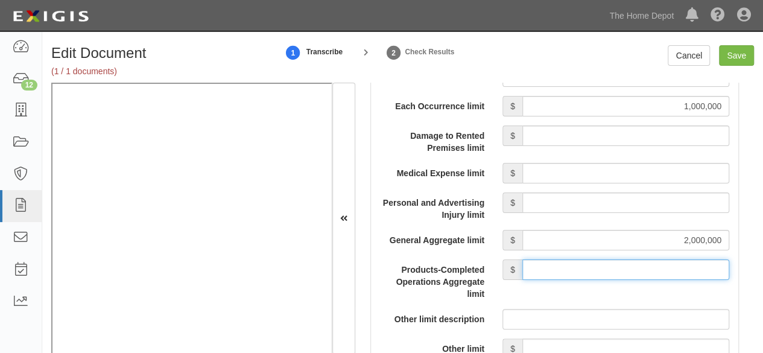
click at [565, 262] on input "Products-Completed Operations Aggregate limit" at bounding box center [625, 269] width 207 height 21
type input "2,000,000"
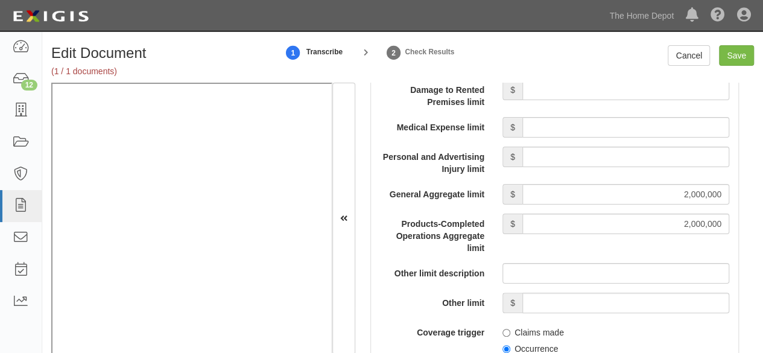
scroll to position [1266, 0]
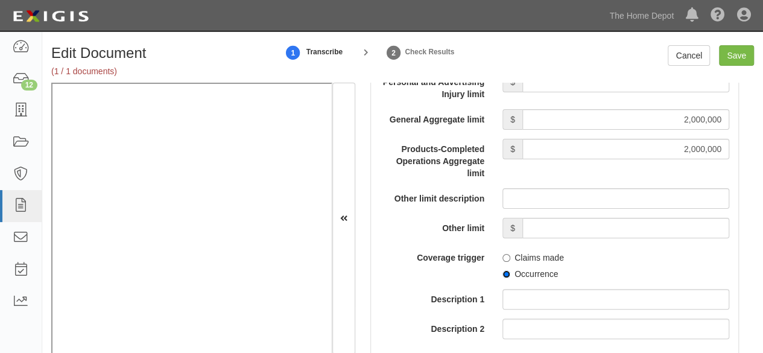
drag, startPoint x: 502, startPoint y: 273, endPoint x: 515, endPoint y: 263, distance: 16.8
click at [502, 273] on input "Occurrence" at bounding box center [506, 274] width 8 height 8
radio input "true"
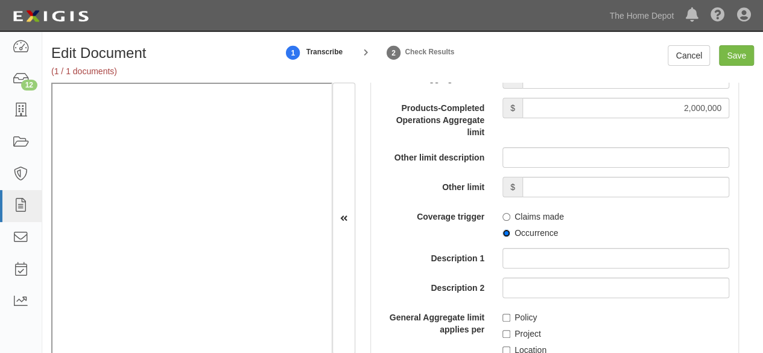
scroll to position [1327, 0]
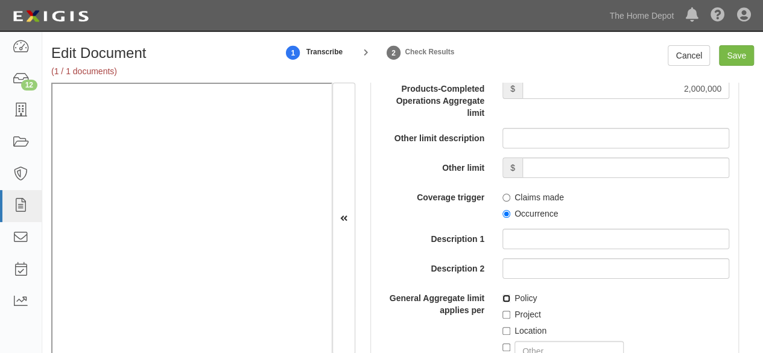
click at [505, 295] on input "Policy" at bounding box center [506, 298] width 8 height 8
checkbox input "true"
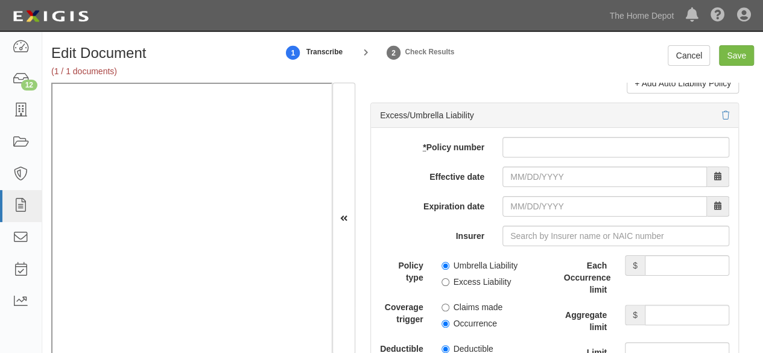
scroll to position [2473, 0]
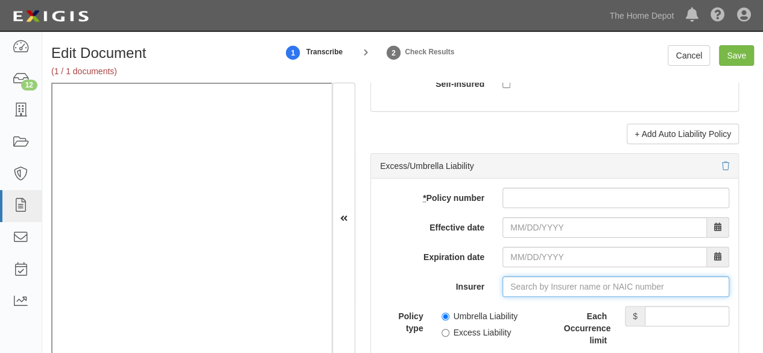
click at [529, 276] on input "Insurer" at bounding box center [615, 286] width 227 height 21
paste input "Colony Ins. Co."
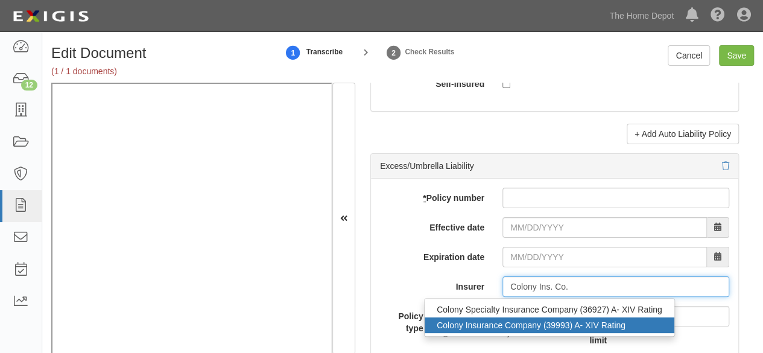
click at [504, 324] on div "Colony Insurance Company (39993) A- XIV Rating" at bounding box center [550, 325] width 250 height 16
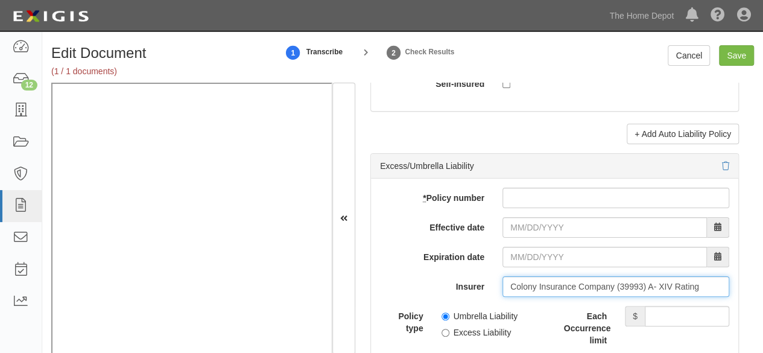
type input "Colony Insurance Company (39993) A- XIV Rating"
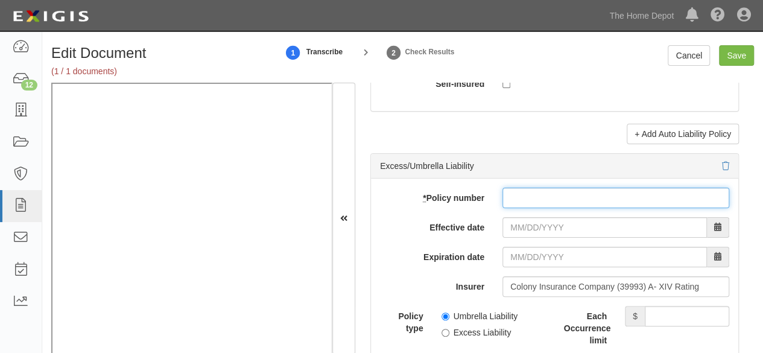
click at [508, 188] on input "* Policy number" at bounding box center [615, 198] width 227 height 21
paste input "EXC308247"
type input "EXC308247"
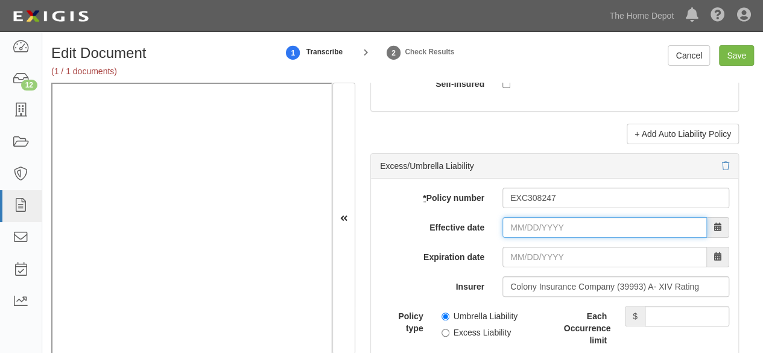
click at [519, 224] on input "Effective date" at bounding box center [604, 227] width 204 height 21
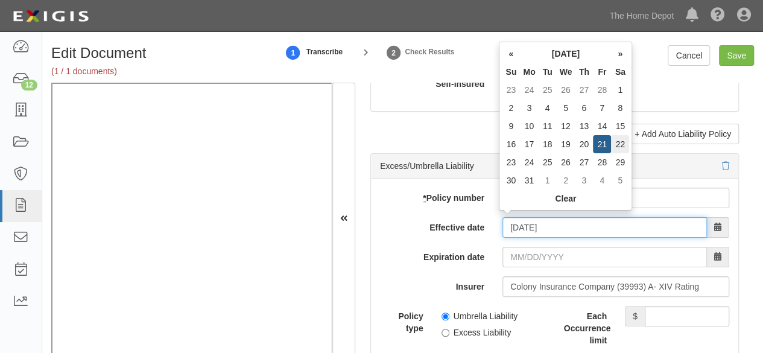
type input "03/22/2025"
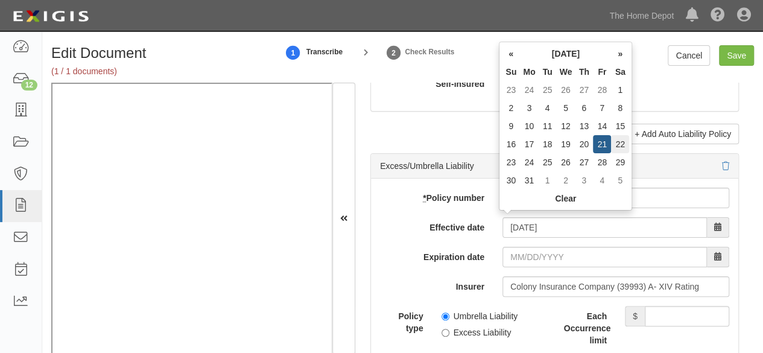
type input "03/22/2026"
click at [620, 147] on td "22" at bounding box center [620, 144] width 18 height 18
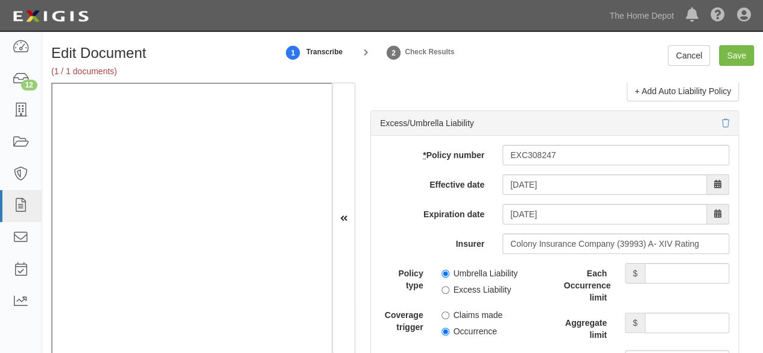
scroll to position [2593, 0]
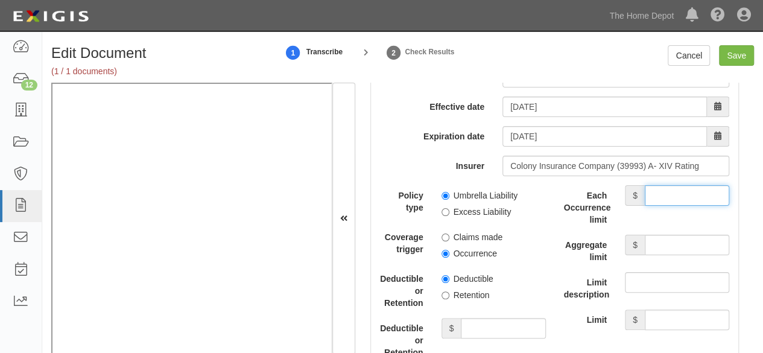
click at [672, 191] on input "Each Occurrence limit" at bounding box center [687, 195] width 84 height 21
type input "5,000,000"
click at [669, 236] on input "Aggregate limit" at bounding box center [687, 245] width 84 height 21
type input "5,000,000"
click at [441, 208] on input "Excess Liability" at bounding box center [445, 212] width 8 height 8
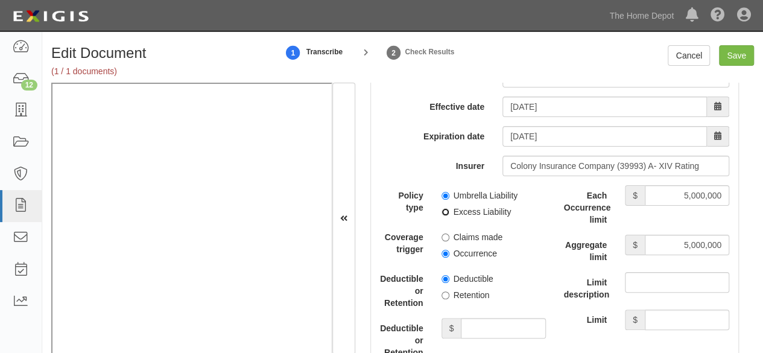
radio input "true"
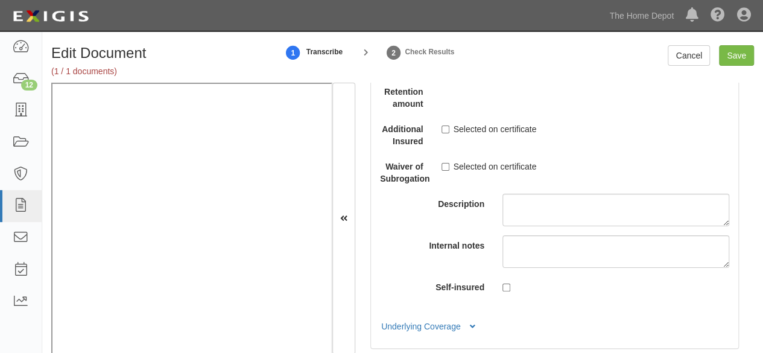
scroll to position [2955, 0]
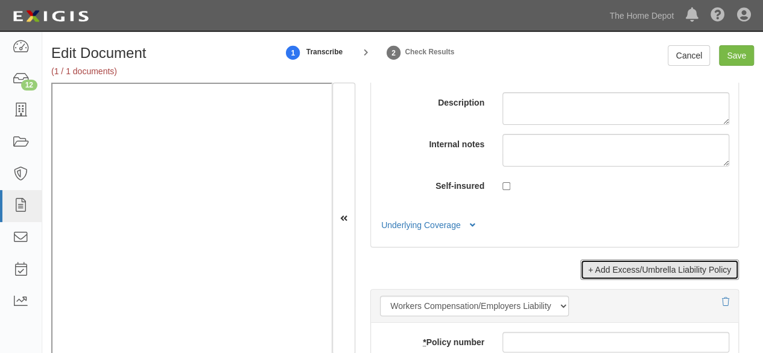
drag, startPoint x: 615, startPoint y: 264, endPoint x: 546, endPoint y: 129, distance: 151.0
click at [615, 264] on link "+ Add Excess/Umbrella Liability Policy" at bounding box center [659, 269] width 159 height 21
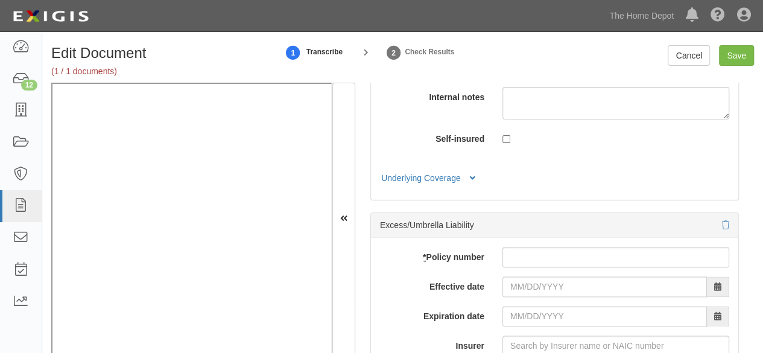
scroll to position [3076, 0]
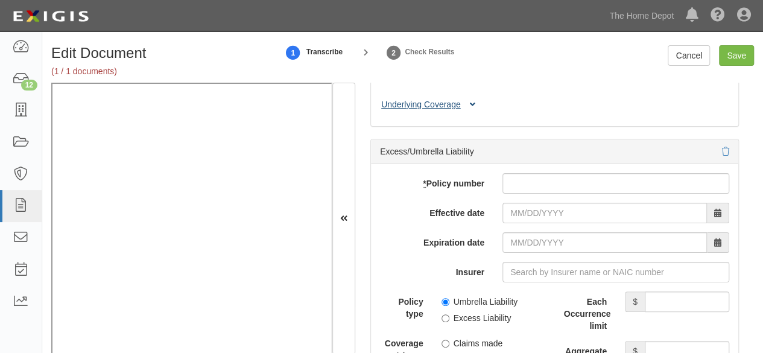
click at [452, 98] on button "Underlying Coverage" at bounding box center [430, 104] width 100 height 13
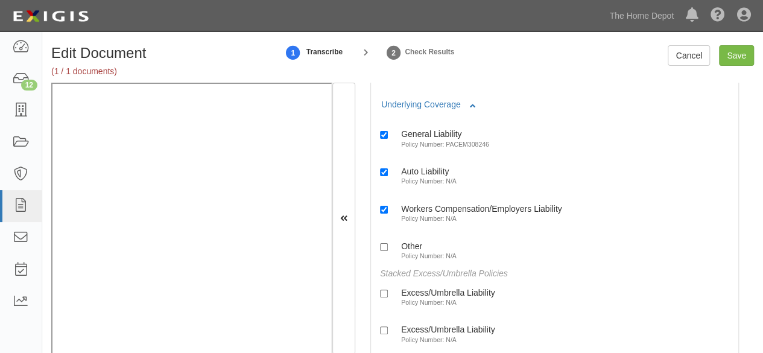
click at [433, 290] on div "Excess/Umbrella Liability" at bounding box center [448, 292] width 94 height 10
click at [388, 290] on input "Excess/Umbrella Liability Policy Number: N/A" at bounding box center [384, 293] width 8 height 8
checkbox input "true"
click at [422, 327] on div "Excess/Umbrella Liability" at bounding box center [448, 329] width 94 height 10
click at [388, 327] on input "Excess/Umbrella Liability Policy Number: N/A" at bounding box center [384, 330] width 8 height 8
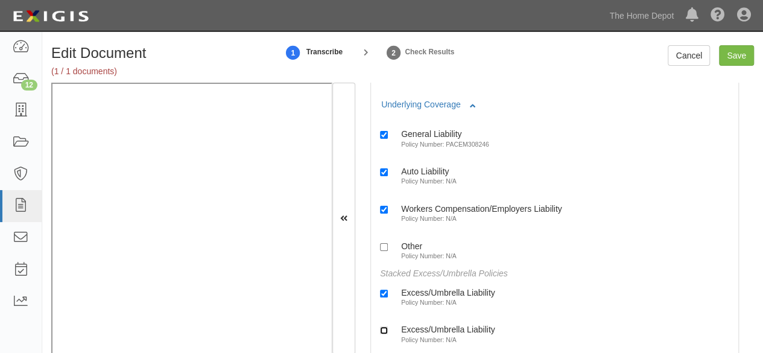
checkbox input "true"
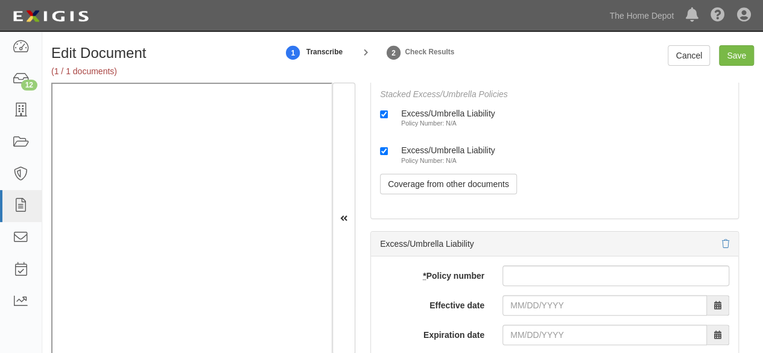
scroll to position [3317, 0]
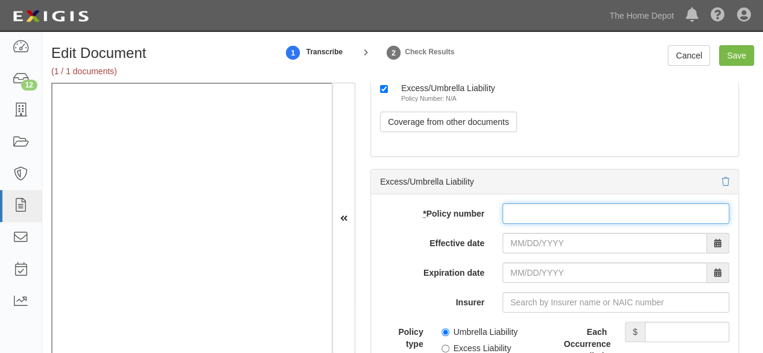
click at [530, 204] on input "* Policy number" at bounding box center [615, 213] width 227 height 21
paste input "MKLV1EFX100966"
type input "MKLV1EFX100966"
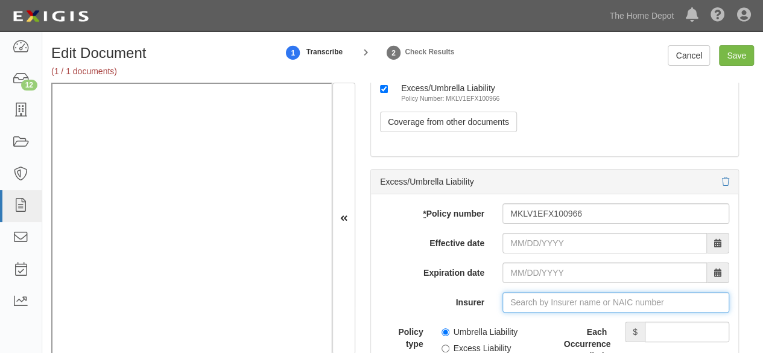
click at [509, 296] on input "Insurer" at bounding box center [615, 302] width 227 height 21
paste input "Evanston Insurance Company"
type input "Evanston Insurance Company (35378) A XV Rating"
type input "Evanston Insurance Company"
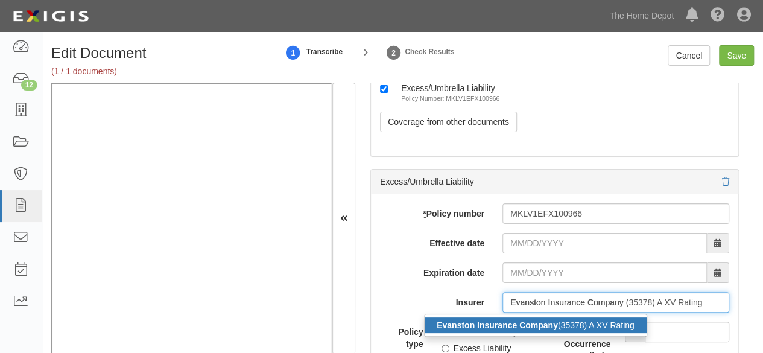
click at [504, 320] on strong "Evanston Insurance Company" at bounding box center [497, 325] width 121 height 10
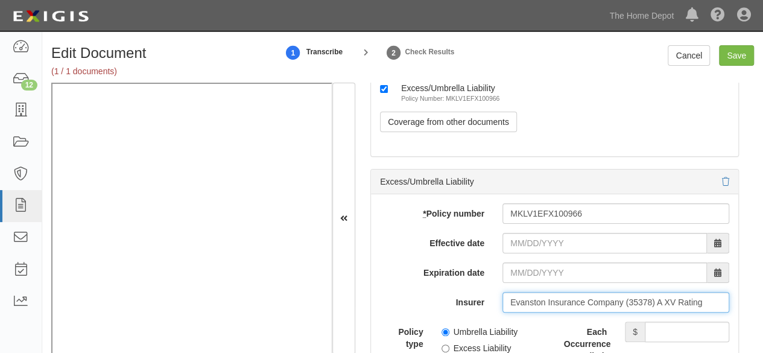
type input "Evanston Insurance Company (35378) A XV Rating"
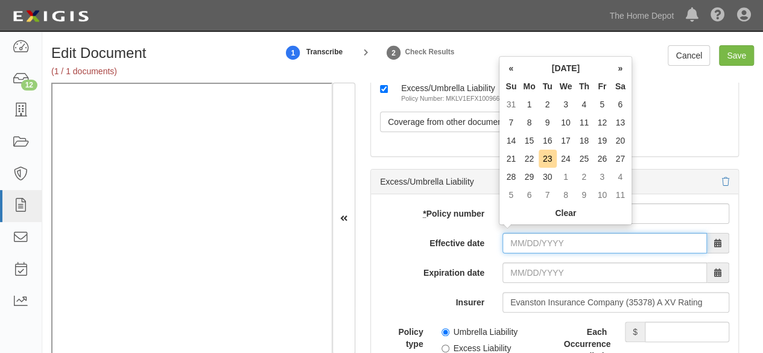
click at [526, 236] on input "Effective date" at bounding box center [604, 243] width 204 height 21
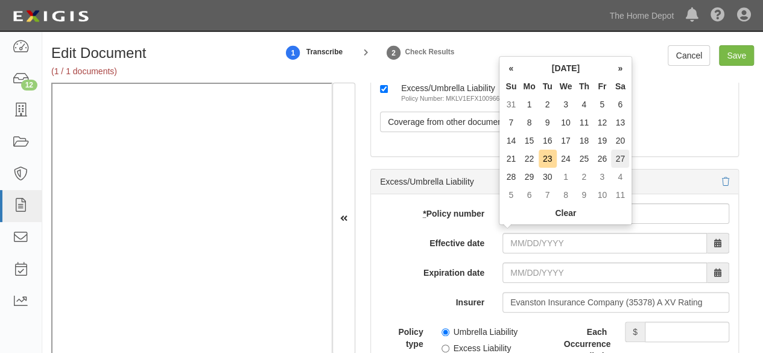
click at [614, 157] on td "27" at bounding box center [620, 159] width 18 height 18
type input "09/27/2025"
type input "09/27/2026"
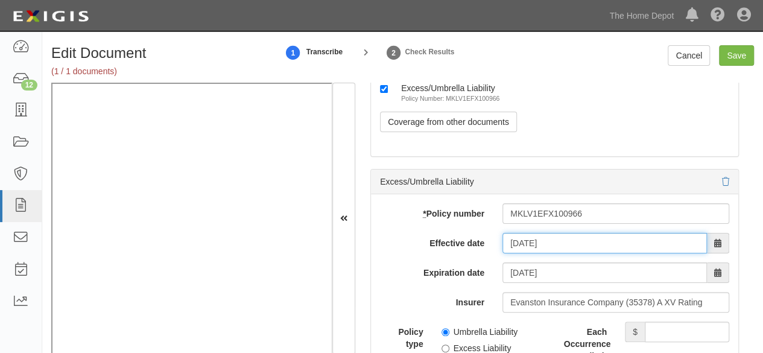
click at [519, 236] on input "09/27/2025" at bounding box center [604, 243] width 204 height 21
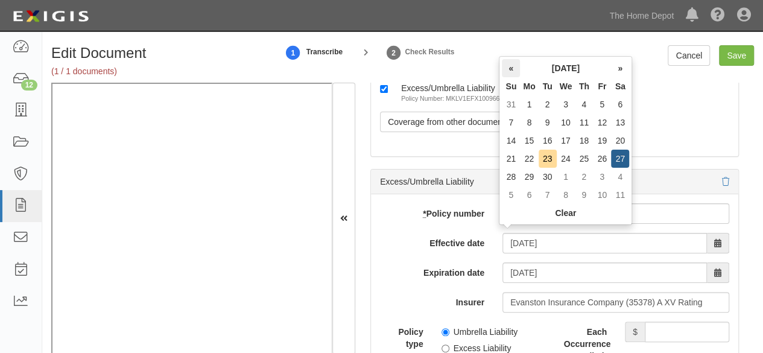
drag, startPoint x: 508, startPoint y: 68, endPoint x: 513, endPoint y: 79, distance: 11.6
click at [509, 68] on th "«" at bounding box center [511, 68] width 18 height 18
click at [568, 174] on td "27" at bounding box center [566, 177] width 19 height 18
type input "08/27/2025"
type input "08/27/2026"
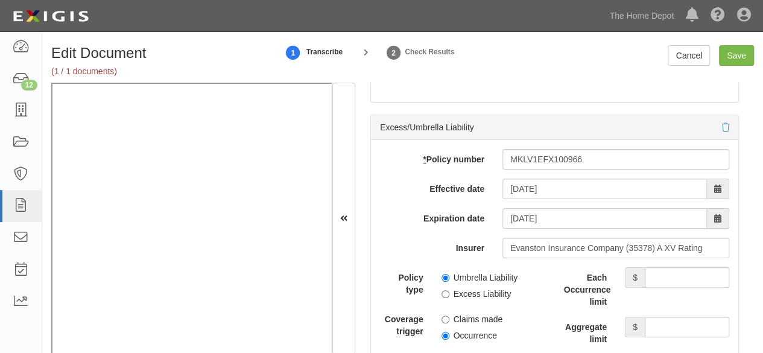
scroll to position [3438, 0]
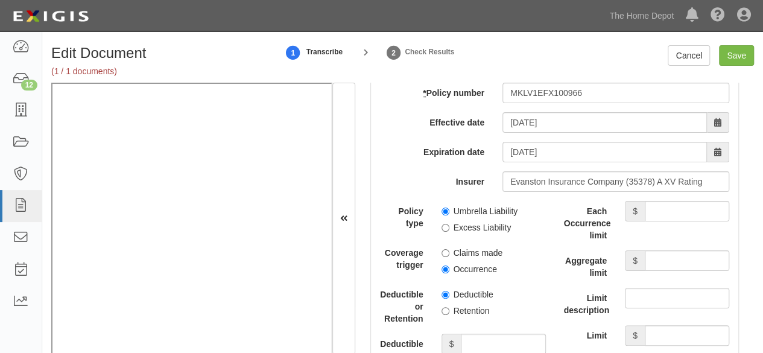
click at [657, 194] on div "add update renew This new policy will be added This new policy will update exis…" at bounding box center [554, 349] width 367 height 551
click at [658, 203] on input "Each Occurrence limit" at bounding box center [687, 211] width 84 height 21
type input "2,000,000"
click at [674, 261] on input "Aggregate limit" at bounding box center [687, 260] width 84 height 21
type input "2,000,000"
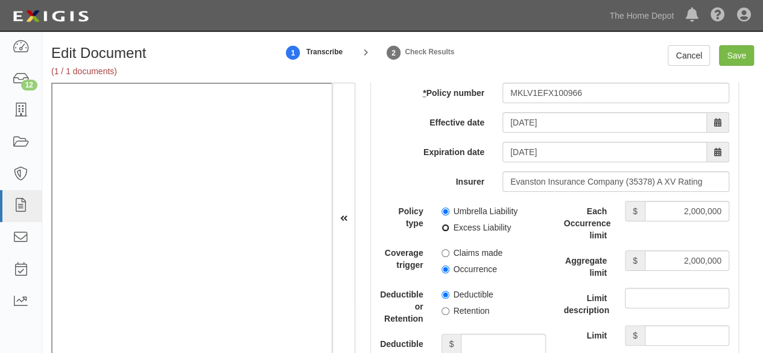
click at [441, 224] on input "Excess Liability" at bounding box center [445, 228] width 8 height 8
radio input "true"
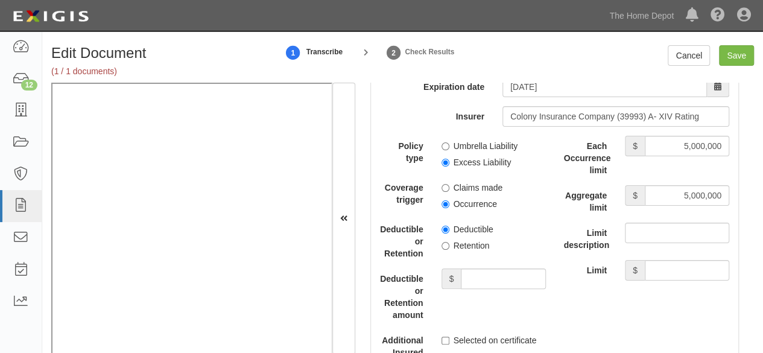
scroll to position [2473, 0]
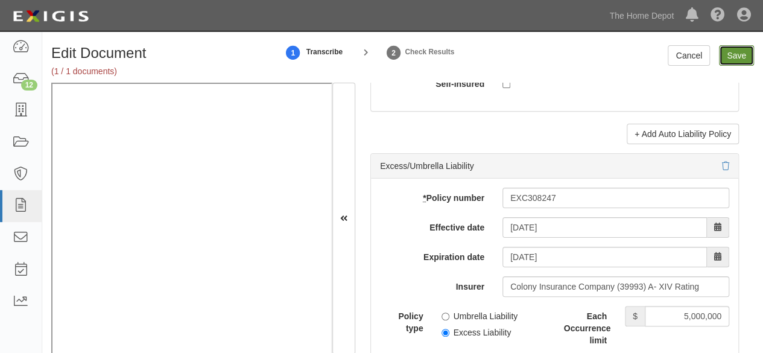
click at [730, 54] on input "Save" at bounding box center [736, 55] width 35 height 21
type input "1000000"
type input "2000000"
type input "5000000"
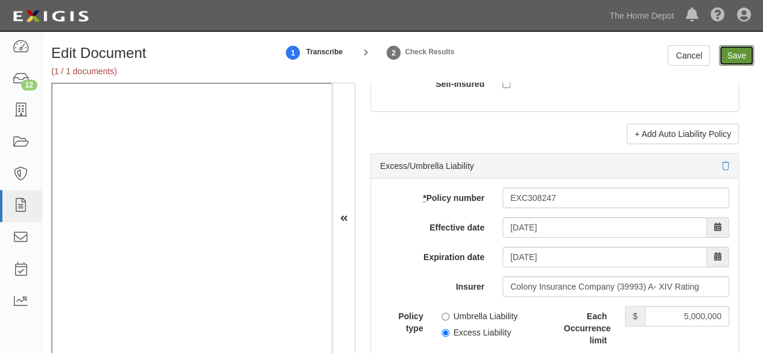
type input "5000000"
type input "2000000"
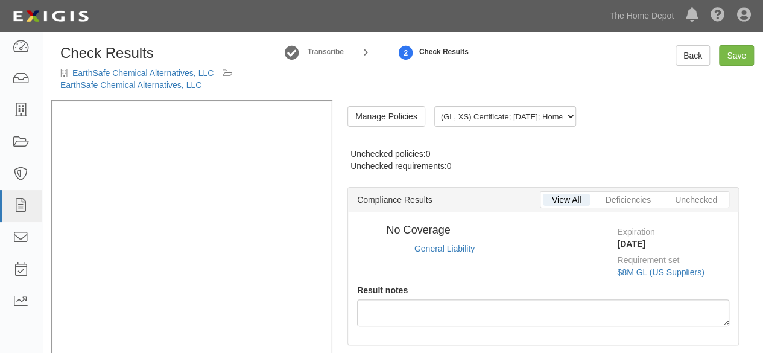
radio input "true"
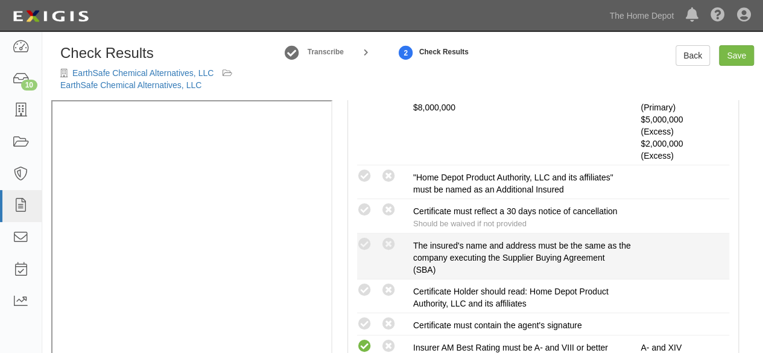
scroll to position [482, 0]
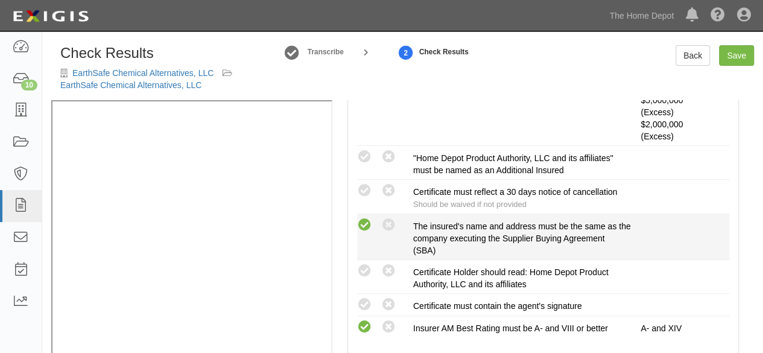
click at [364, 225] on icon at bounding box center [364, 225] width 15 height 15
radio input "true"
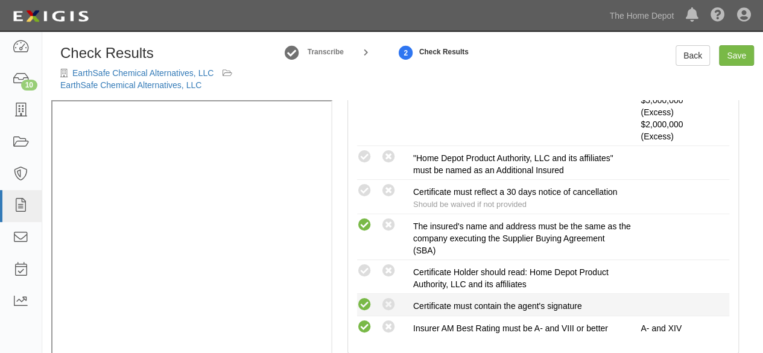
click at [365, 302] on icon at bounding box center [364, 304] width 15 height 15
radio input "true"
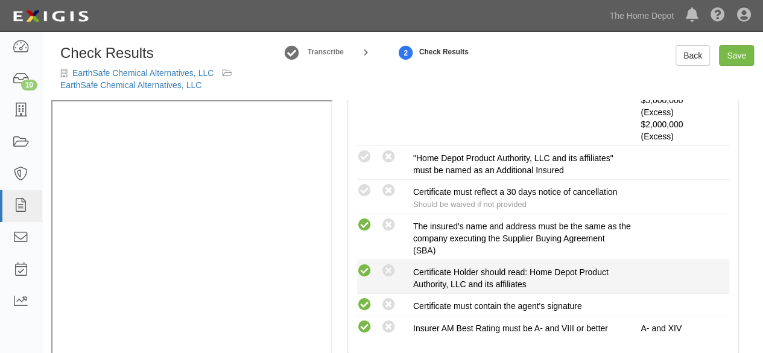
click at [367, 268] on icon at bounding box center [364, 271] width 15 height 15
radio input "true"
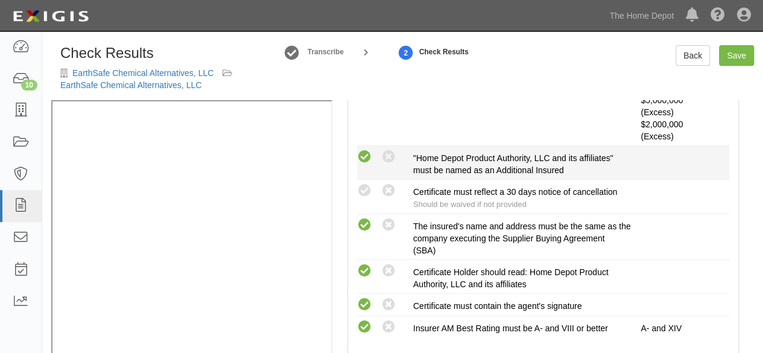
drag, startPoint x: 362, startPoint y: 153, endPoint x: 392, endPoint y: 174, distance: 37.2
click at [363, 153] on icon at bounding box center [364, 157] width 15 height 15
radio input "true"
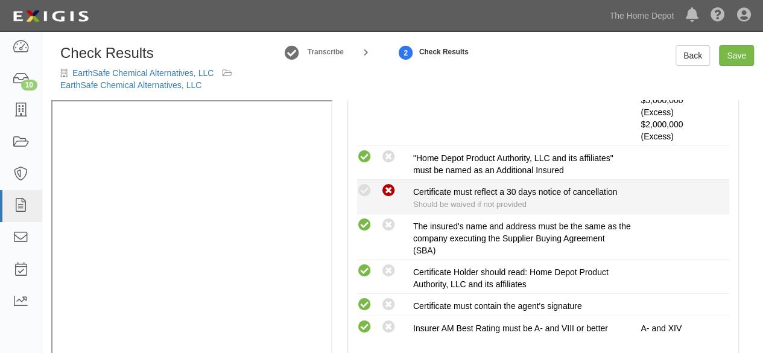
click at [388, 188] on icon at bounding box center [388, 190] width 15 height 15
radio input "true"
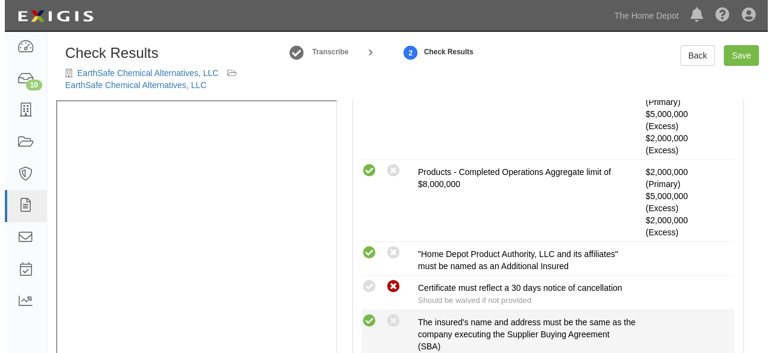
scroll to position [181, 0]
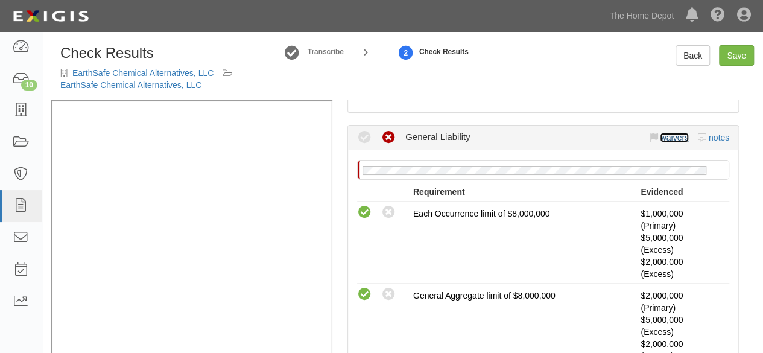
click at [661, 134] on link "waivers" at bounding box center [674, 138] width 28 height 10
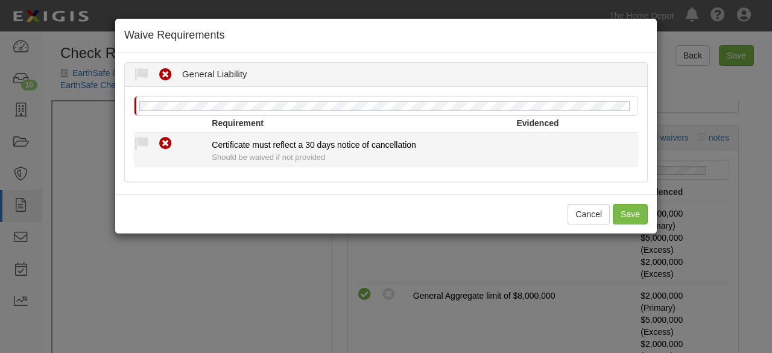
drag, startPoint x: 140, startPoint y: 147, endPoint x: 144, endPoint y: 200, distance: 53.2
click at [141, 148] on icon at bounding box center [141, 143] width 15 height 15
radio input "true"
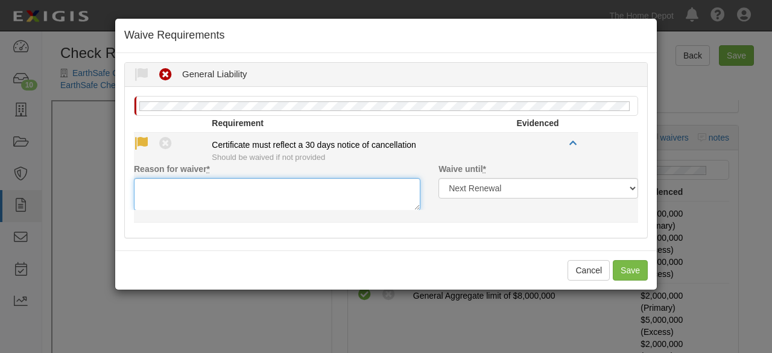
click at [144, 201] on textarea "Reason for waiver *" at bounding box center [277, 194] width 286 height 33
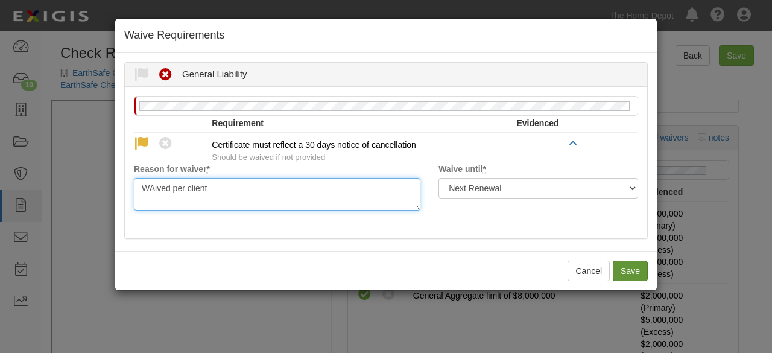
type textarea "WAived per client"
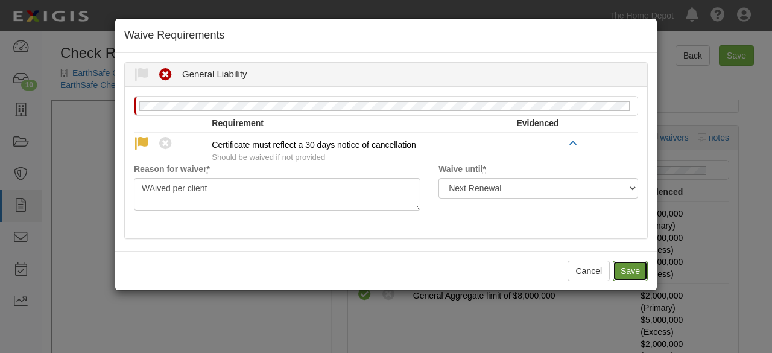
click at [622, 267] on button "Save" at bounding box center [630, 271] width 35 height 21
radio input "true"
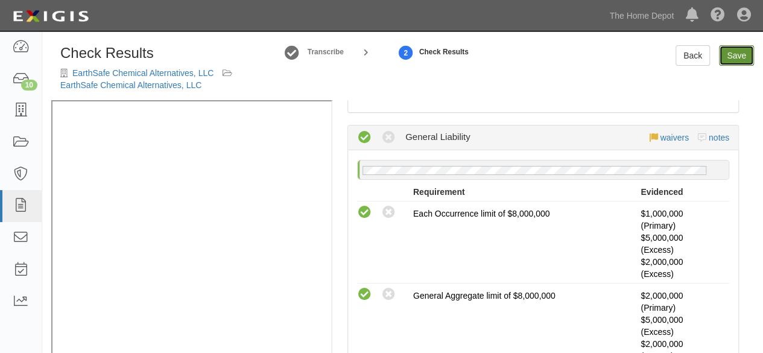
click at [732, 60] on link "Save" at bounding box center [736, 55] width 35 height 21
radio input "true"
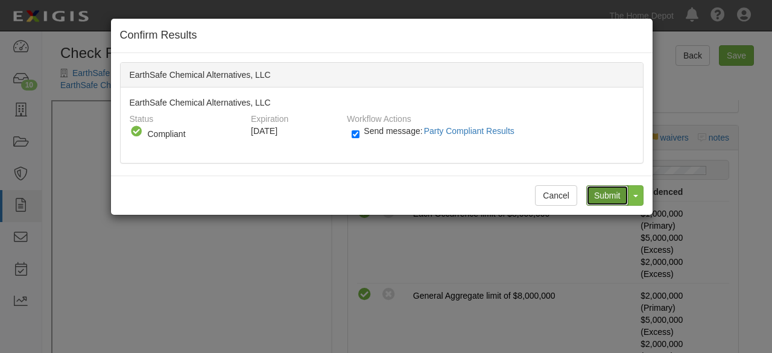
click at [610, 201] on input "Submit" at bounding box center [607, 195] width 42 height 21
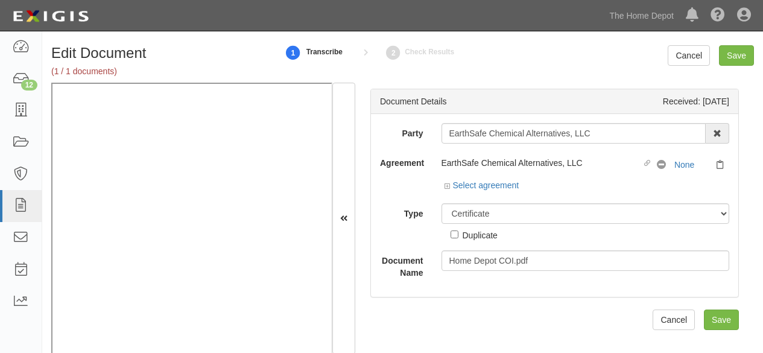
select select "CertificateDetail"
click at [736, 58] on input "Save" at bounding box center [736, 55] width 35 height 21
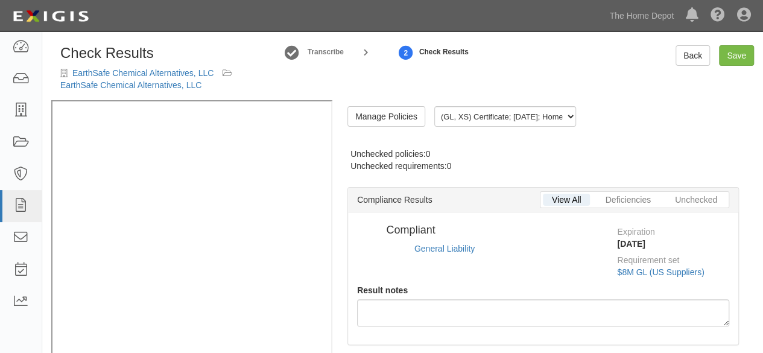
radio input "false"
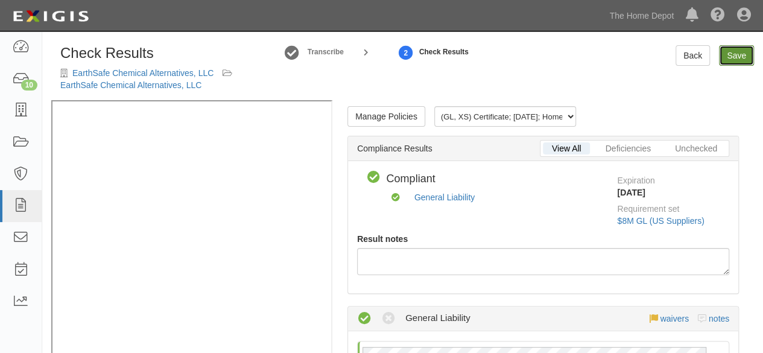
click at [725, 54] on link "Save" at bounding box center [736, 55] width 35 height 21
radio input "true"
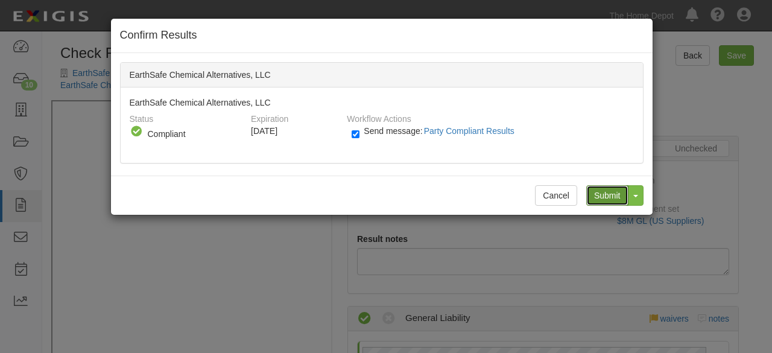
click at [602, 195] on input "Submit" at bounding box center [607, 195] width 42 height 21
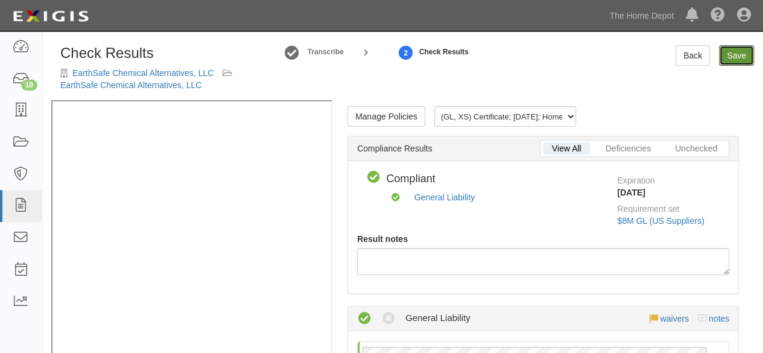
drag, startPoint x: 733, startPoint y: 57, endPoint x: 721, endPoint y: 72, distance: 19.3
click at [733, 57] on link "Save" at bounding box center [736, 55] width 35 height 21
radio input "true"
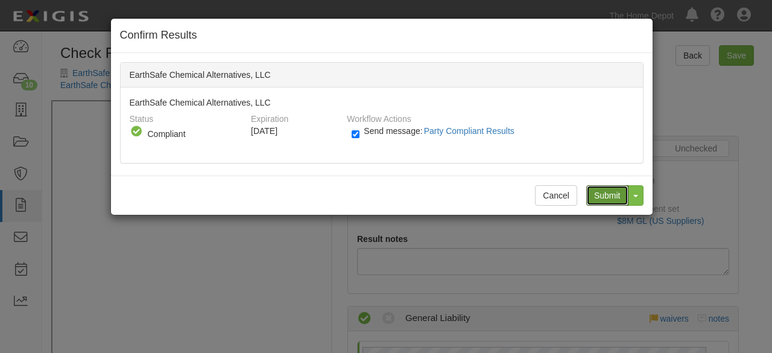
click at [606, 195] on input "Submit" at bounding box center [607, 195] width 42 height 21
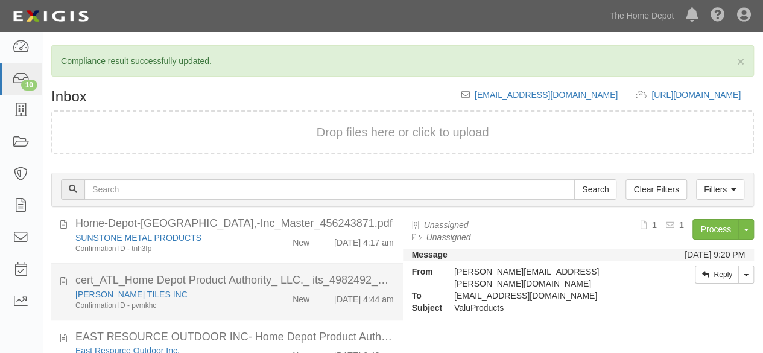
scroll to position [362, 0]
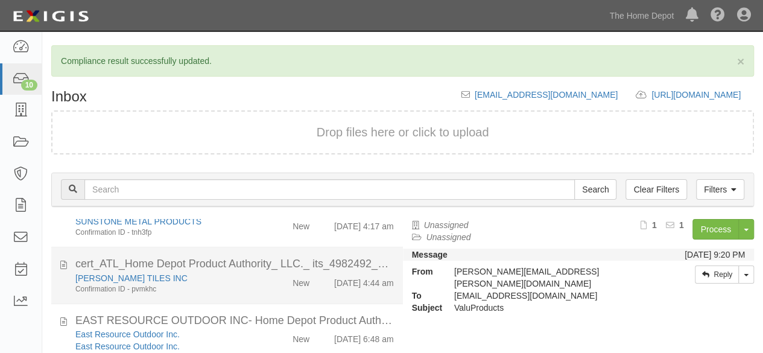
click at [248, 284] on div "[PERSON_NAME] TILES INC Confirmation ID - pvmkhc" at bounding box center [164, 283] width 196 height 22
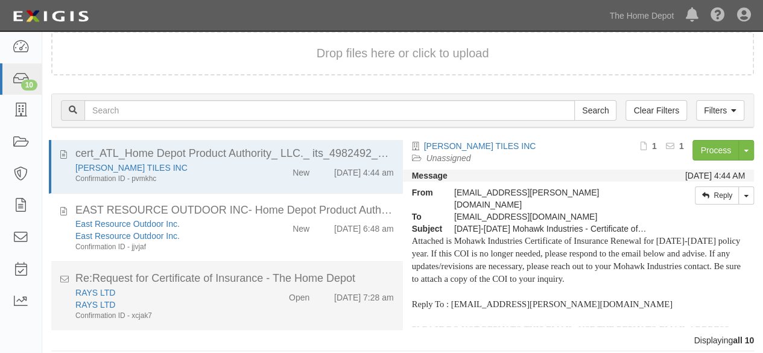
scroll to position [89, 0]
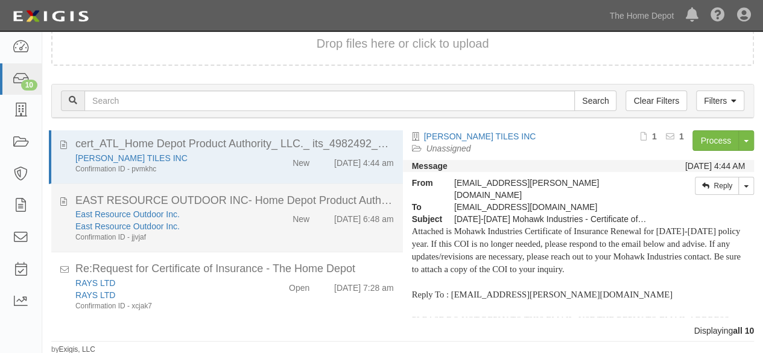
drag, startPoint x: 273, startPoint y: 218, endPoint x: 384, endPoint y: 202, distance: 112.7
click at [273, 218] on div "New" at bounding box center [290, 216] width 56 height 17
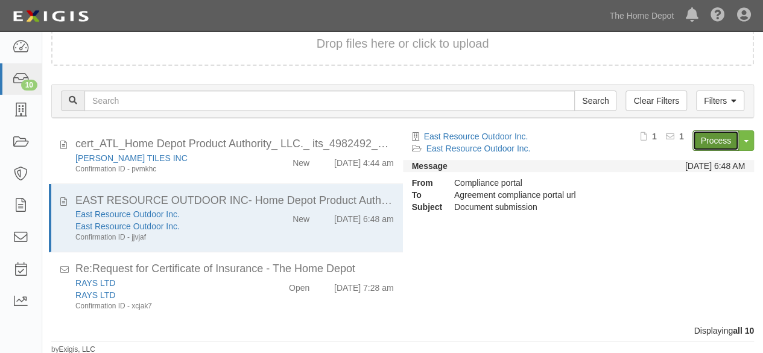
click at [703, 138] on link "Process" at bounding box center [715, 140] width 46 height 21
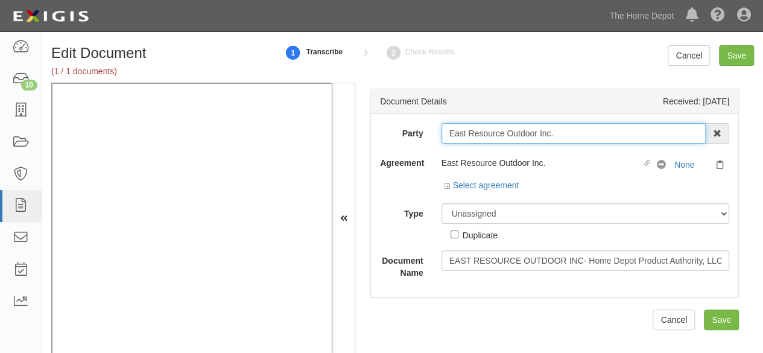
click at [571, 131] on input "East Resource Outdoor Inc." at bounding box center [573, 133] width 265 height 21
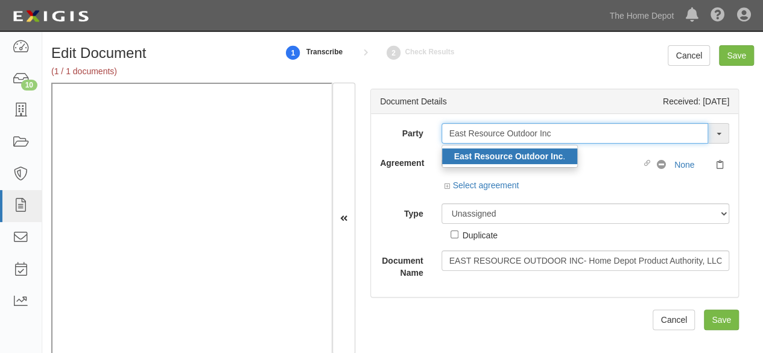
type input "East Resource Outdoor Inc"
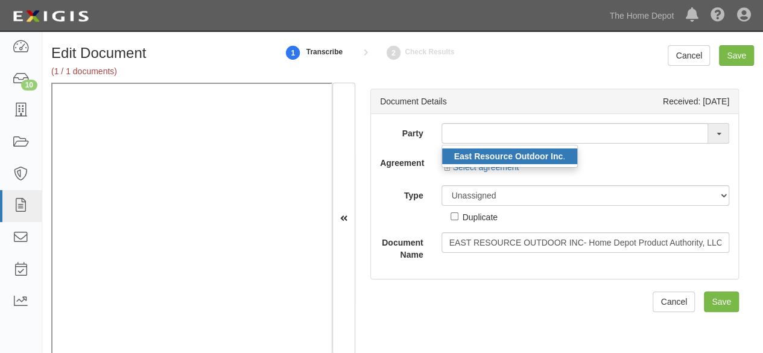
click at [539, 154] on strong "East Resource Outdoor Inc" at bounding box center [508, 156] width 109 height 10
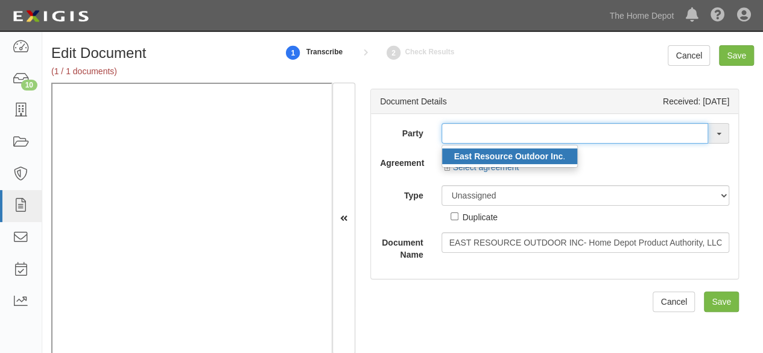
type input "East Resource Outdoor Inc."
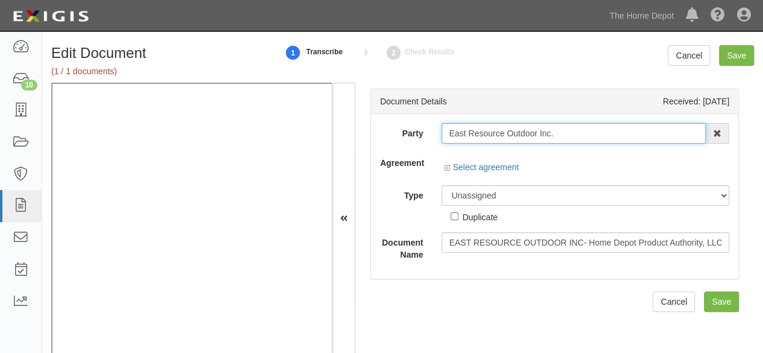
click at [470, 134] on input "East Resource Outdoor Inc." at bounding box center [573, 133] width 265 height 21
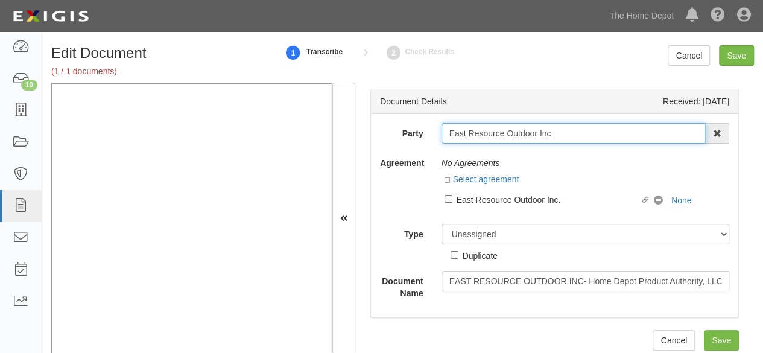
click at [470, 133] on input "East Resource Outdoor Inc." at bounding box center [573, 133] width 265 height 21
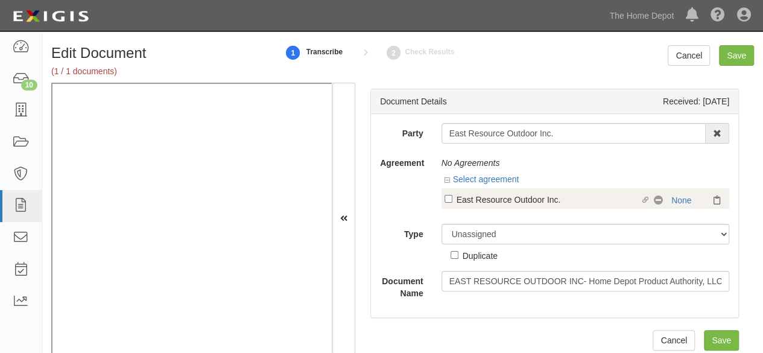
click at [480, 199] on div "East Resource Outdoor Inc." at bounding box center [549, 198] width 184 height 13
click at [452, 199] on input "Linked agreement East Resource Outdoor Inc. Linked agreement" at bounding box center [448, 199] width 8 height 8
checkbox input "true"
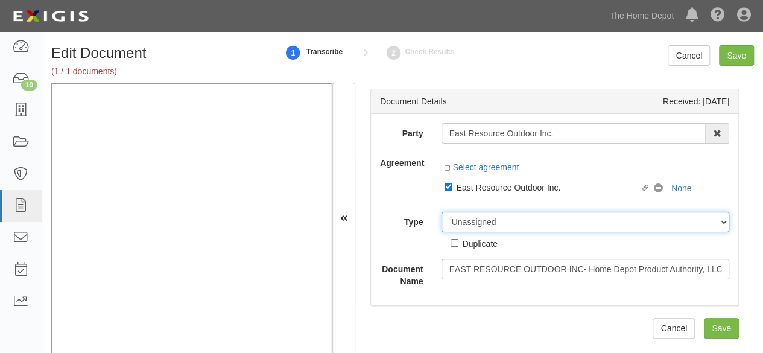
click at [473, 220] on select "Unassigned Binder Cancellation Notice Certificate Contract Endorsement Insuranc…" at bounding box center [585, 222] width 288 height 21
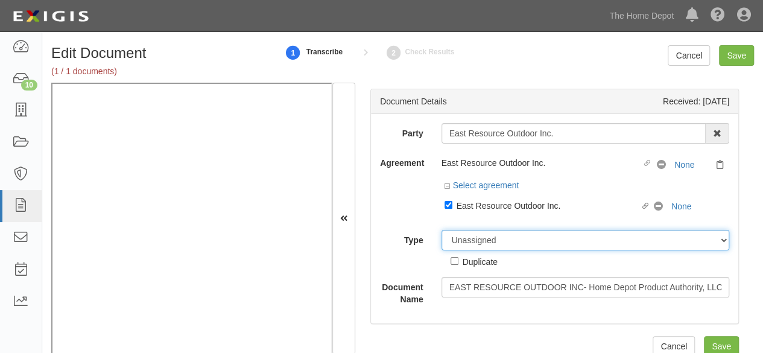
select select "CertificateDetail"
click at [441, 230] on select "Unassigned Binder Cancellation Notice Certificate Contract Endorsement Insuranc…" at bounding box center [585, 240] width 288 height 21
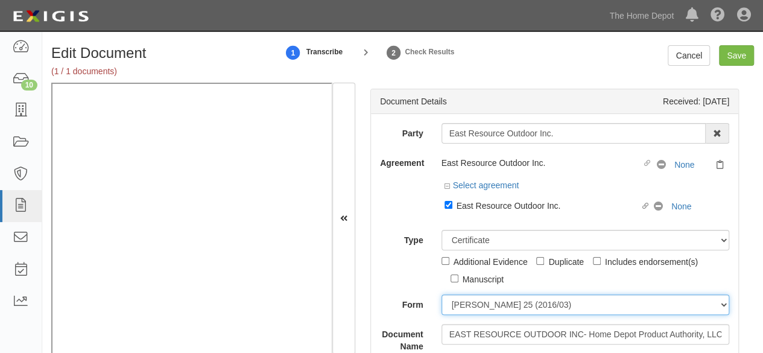
click at [473, 303] on select "ACORD 25 (2016/03) ACORD 101 ACORD 855 NY (2014/05) General" at bounding box center [585, 304] width 288 height 21
select select "GeneralFormDetail"
click at [441, 294] on select "ACORD 25 (2016/03) ACORD 101 ACORD 855 NY (2014/05) General" at bounding box center [585, 304] width 288 height 21
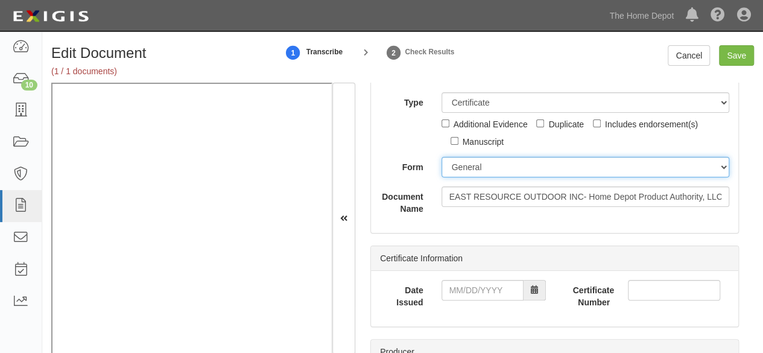
scroll to position [181, 0]
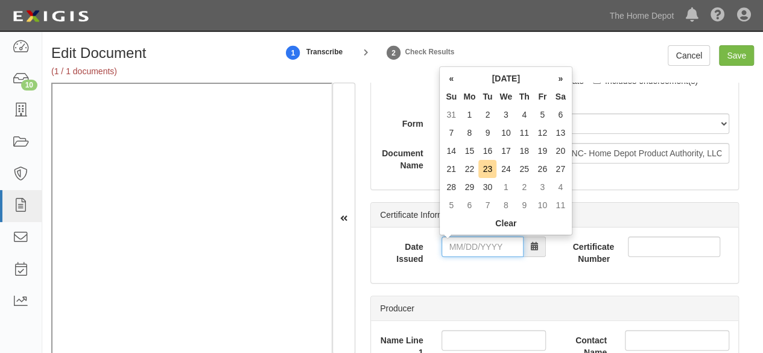
click at [474, 237] on input "Date Issued" at bounding box center [482, 246] width 82 height 21
drag, startPoint x: 454, startPoint y: 153, endPoint x: 458, endPoint y: 162, distance: 10.8
click at [457, 159] on td "14" at bounding box center [451, 151] width 18 height 18
drag, startPoint x: 467, startPoint y: 242, endPoint x: 475, endPoint y: 221, distance: 22.7
click at [467, 240] on input "09/14/2025" at bounding box center [482, 246] width 82 height 21
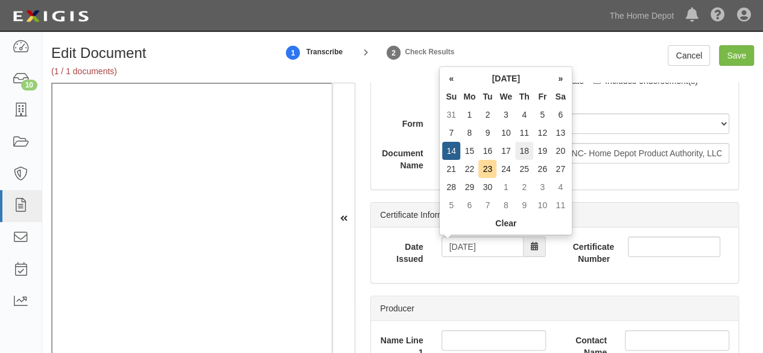
click at [523, 150] on td "18" at bounding box center [524, 151] width 18 height 18
type input "09/18/2025"
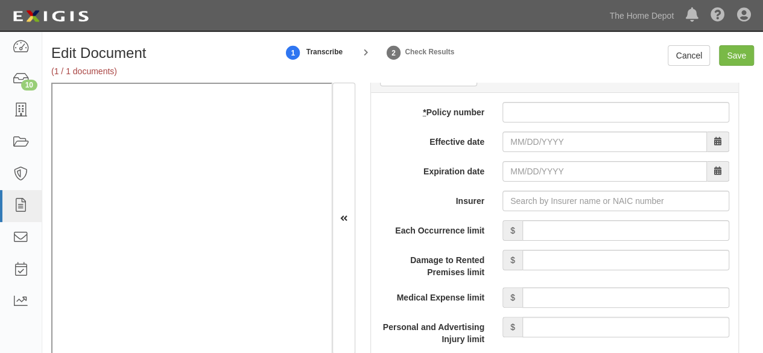
scroll to position [1025, 0]
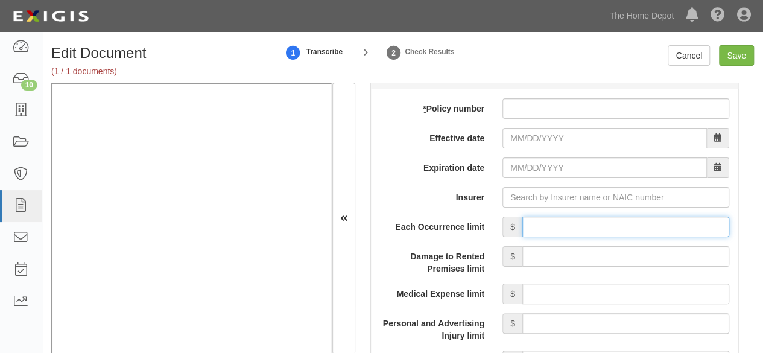
click at [522, 218] on input "Each Occurrence limit" at bounding box center [625, 227] width 207 height 21
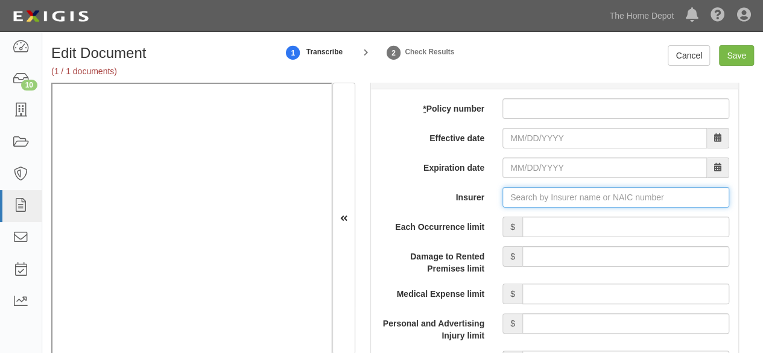
click at [526, 195] on input "Insurer" at bounding box center [615, 197] width 227 height 21
paste input "44393"
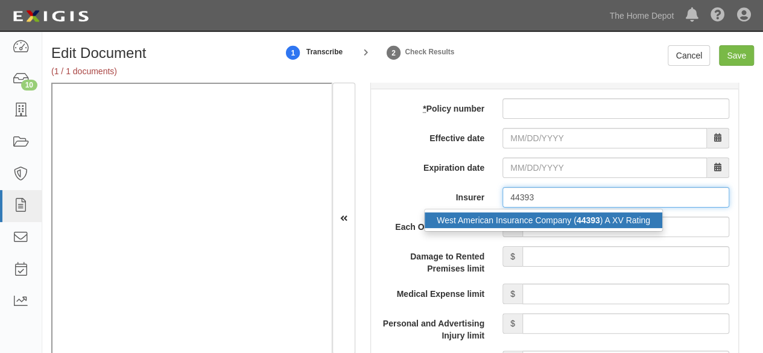
click at [511, 220] on div "West American Insurance Company ( 44393 ) A XV Rating" at bounding box center [544, 220] width 238 height 16
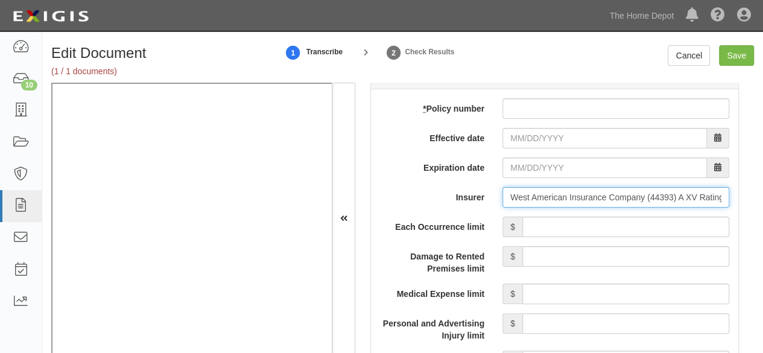
type input "West American Insurance Company (44393) A XV Rating"
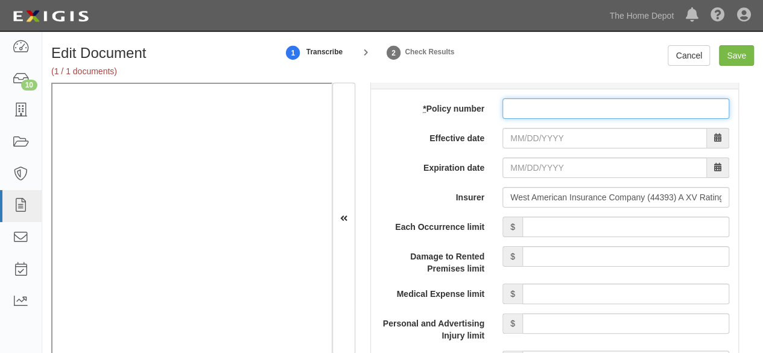
drag, startPoint x: 514, startPoint y: 101, endPoint x: 511, endPoint y: 113, distance: 12.3
click at [514, 102] on input "* Policy number" at bounding box center [615, 108] width 227 height 21
paste input "BKW61853040"
type input "BKW61853040"
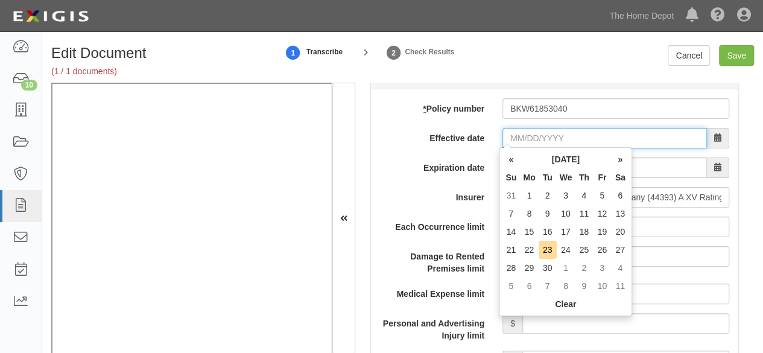
click at [504, 133] on input "Effective date" at bounding box center [604, 138] width 204 height 21
drag, startPoint x: 510, startPoint y: 229, endPoint x: 513, endPoint y: 212, distance: 16.6
click at [510, 228] on td "14" at bounding box center [511, 232] width 18 height 18
type input "09/14/2025"
type input "09/14/2026"
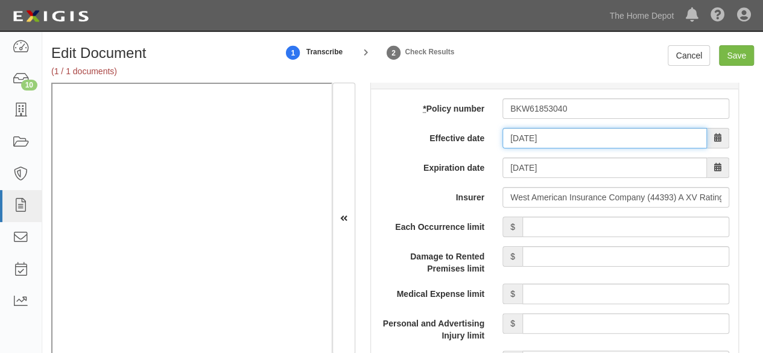
click at [526, 130] on input "09/14/2025" at bounding box center [604, 138] width 204 height 21
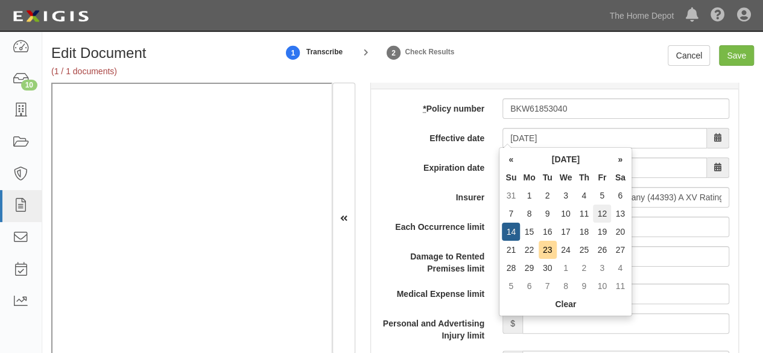
click at [607, 213] on td "12" at bounding box center [602, 213] width 18 height 18
type input "09/12/2025"
type input "09/12/2026"
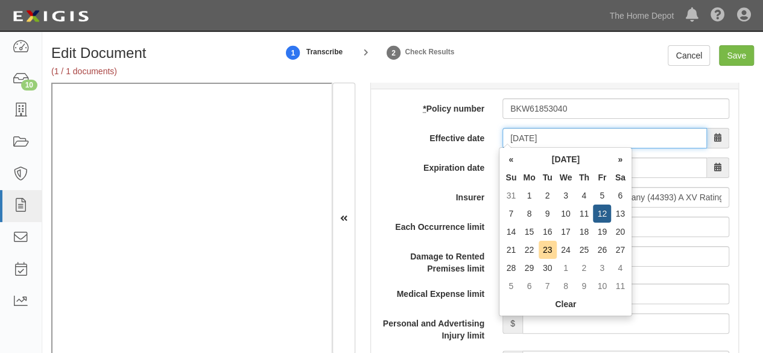
click at [514, 134] on input "09/12/2025" at bounding box center [604, 138] width 204 height 21
drag, startPoint x: 509, startPoint y: 159, endPoint x: 538, endPoint y: 182, distance: 36.9
click at [510, 160] on th "«" at bounding box center [511, 159] width 18 height 18
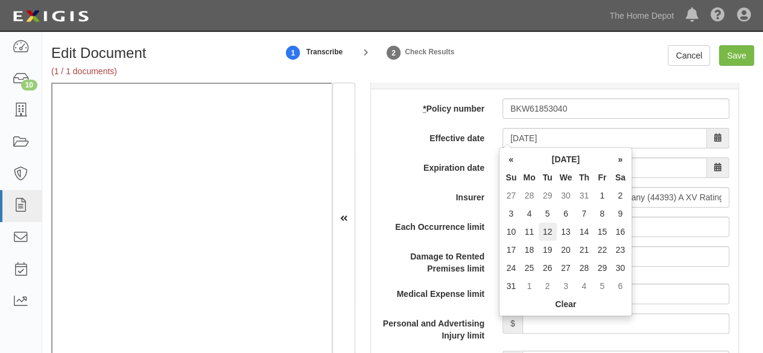
click at [547, 231] on td "12" at bounding box center [548, 232] width 18 height 18
type input "08/12/2025"
type input "08/12/2026"
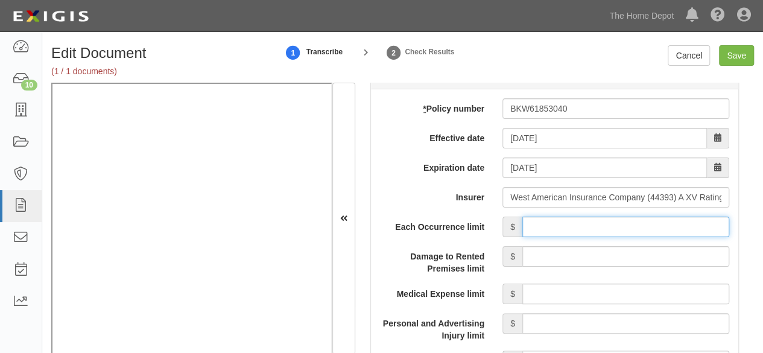
click at [621, 217] on input "Each Occurrence limit" at bounding box center [625, 227] width 207 height 21
type input "1,000,000"
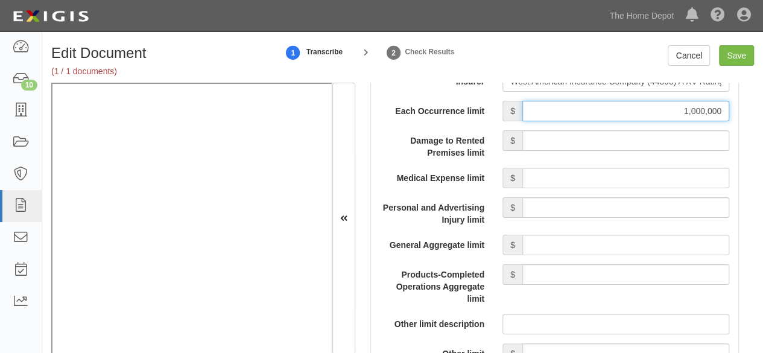
scroll to position [1146, 0]
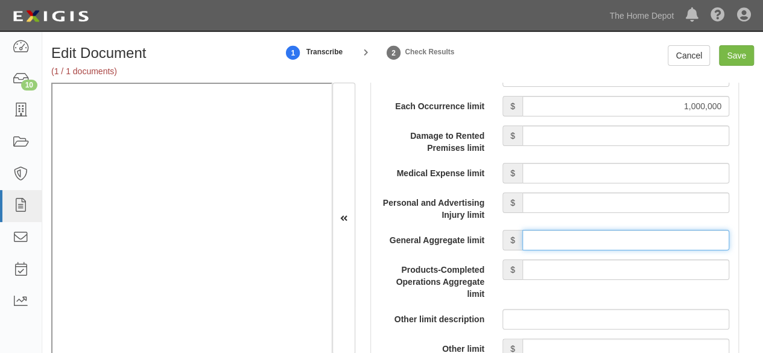
drag, startPoint x: 534, startPoint y: 230, endPoint x: 539, endPoint y: 224, distance: 7.3
click at [534, 230] on input "General Aggregate limit" at bounding box center [625, 240] width 207 height 21
type input "2,000,000"
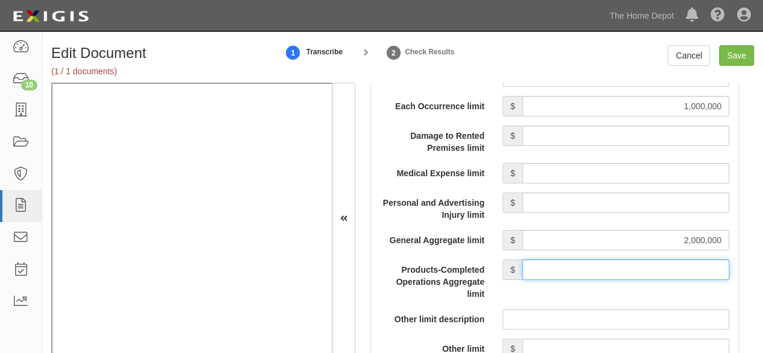
click at [580, 264] on input "Products-Completed Operations Aggregate limit" at bounding box center [625, 269] width 207 height 21
type input "2,000,000"
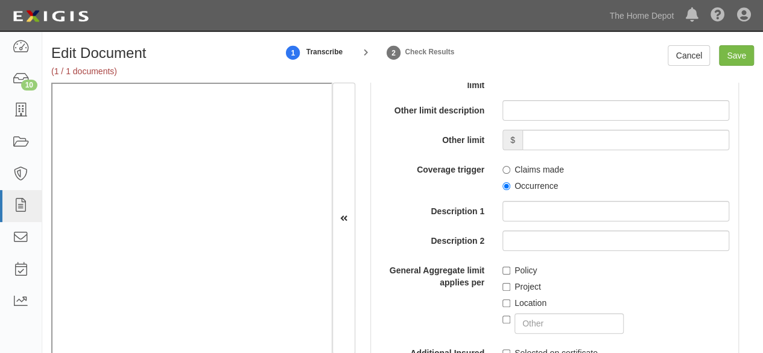
scroll to position [1387, 0]
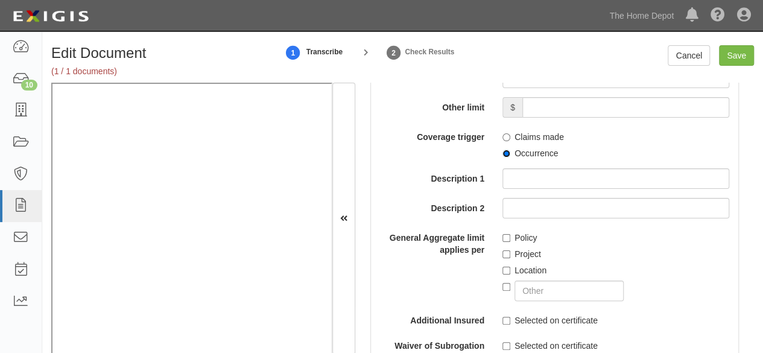
click at [505, 150] on input "Occurrence" at bounding box center [506, 154] width 8 height 8
radio input "true"
click at [502, 268] on input "Location" at bounding box center [506, 271] width 8 height 8
checkbox input "true"
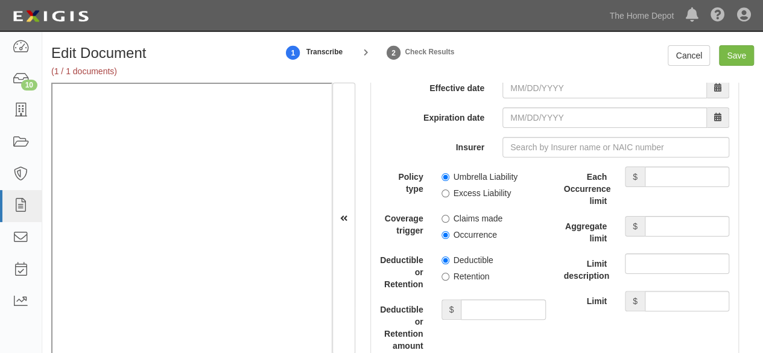
scroll to position [2593, 0]
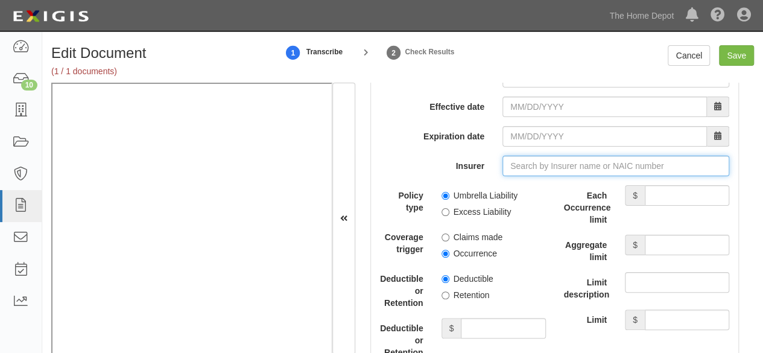
click at [517, 163] on input "Insurer" at bounding box center [615, 166] width 227 height 21
paste input "American Fire & Casualty Co"
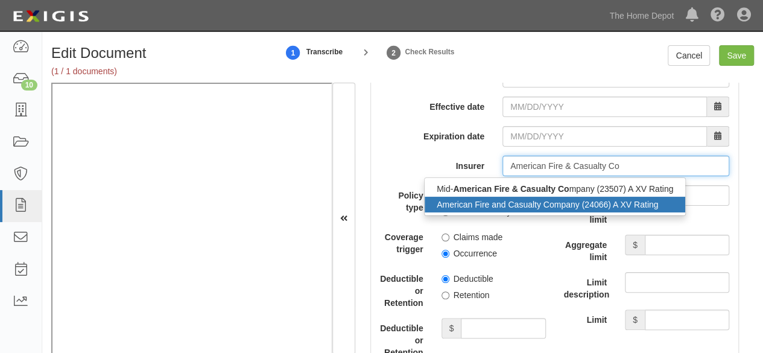
click at [499, 203] on div "American Fire and Casualty Company (24066) A XV Rating" at bounding box center [555, 205] width 261 height 16
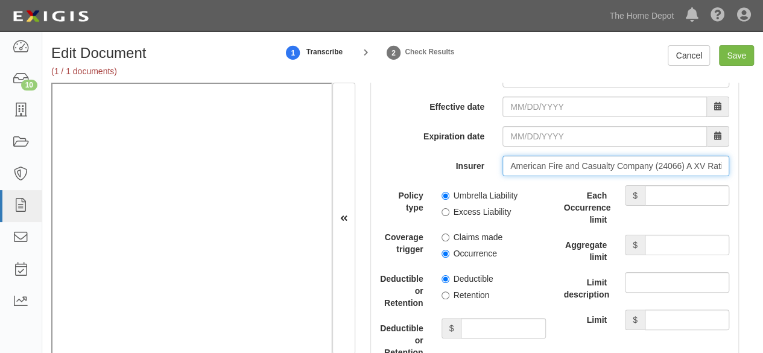
type input "American Fire and Casualty Company (24066) A XV Rating"
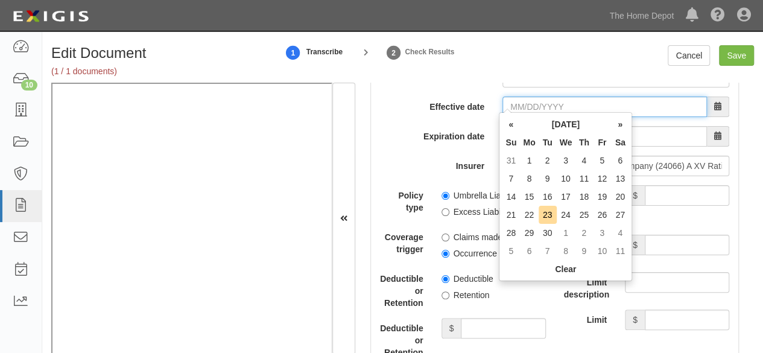
click at [516, 101] on input "Effective date" at bounding box center [604, 106] width 204 height 21
click at [526, 197] on td "15" at bounding box center [529, 197] width 18 height 18
type input "09/15/2025"
type input "09/15/2026"
click at [524, 98] on input "09/15/2025" at bounding box center [604, 106] width 204 height 21
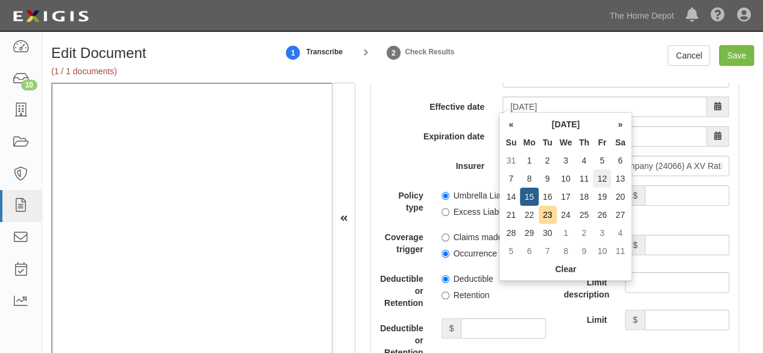
click at [602, 178] on td "12" at bounding box center [602, 178] width 18 height 18
type input "09/12/2025"
type input "09/12/2026"
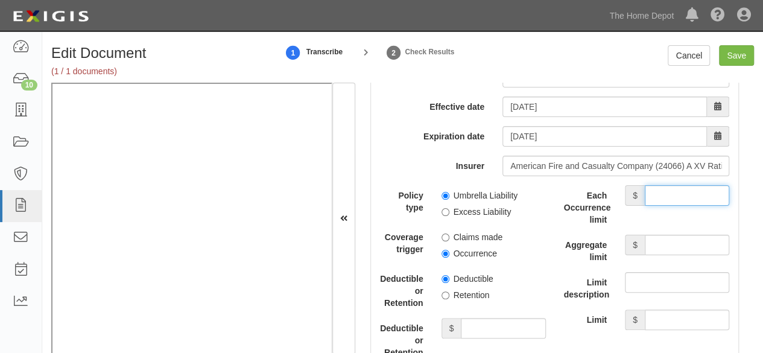
click at [649, 186] on input "Each Occurrence limit" at bounding box center [687, 195] width 84 height 21
type input "3,000,000"
drag, startPoint x: 685, startPoint y: 235, endPoint x: 678, endPoint y: 233, distance: 6.9
click at [685, 235] on input "Aggregate limit" at bounding box center [687, 245] width 84 height 21
type input "3,000,000"
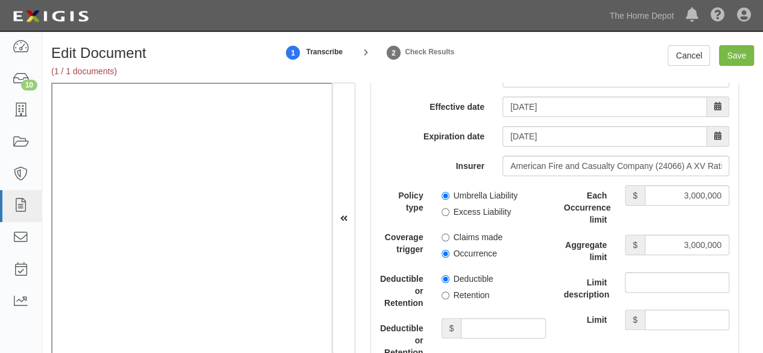
click at [519, 277] on span "Deductible" at bounding box center [493, 276] width 104 height 16
click at [441, 192] on input "Umbrella Liability" at bounding box center [445, 196] width 8 height 8
radio input "true"
click at [443, 250] on input "Occurrence" at bounding box center [445, 254] width 8 height 8
radio input "true"
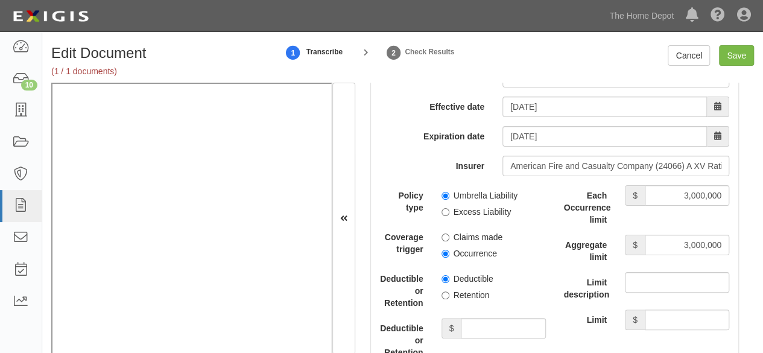
click at [443, 289] on label "Retention" at bounding box center [465, 295] width 48 height 12
click at [443, 291] on input "Retention" at bounding box center [445, 295] width 8 height 8
radio input "true"
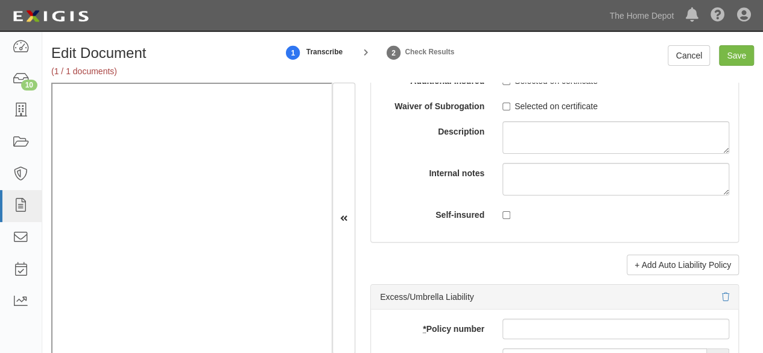
scroll to position [2412, 0]
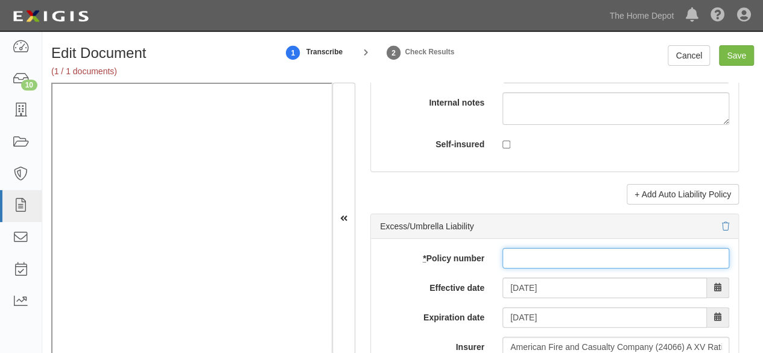
click at [519, 248] on input "* Policy number" at bounding box center [615, 258] width 227 height 21
paste input "USA61853040"
type input "USA61853040"
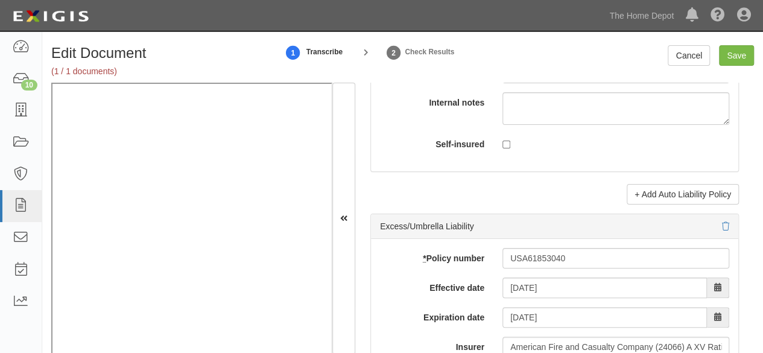
click at [738, 55] on input "Save" at bounding box center [736, 55] width 35 height 21
type input "1000000"
type input "2000000"
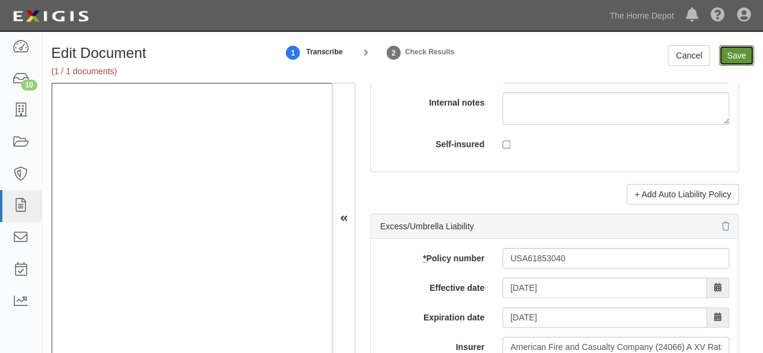
type input "3000000"
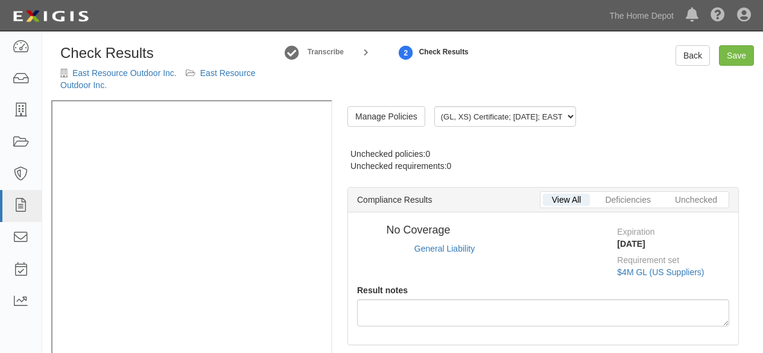
radio input "true"
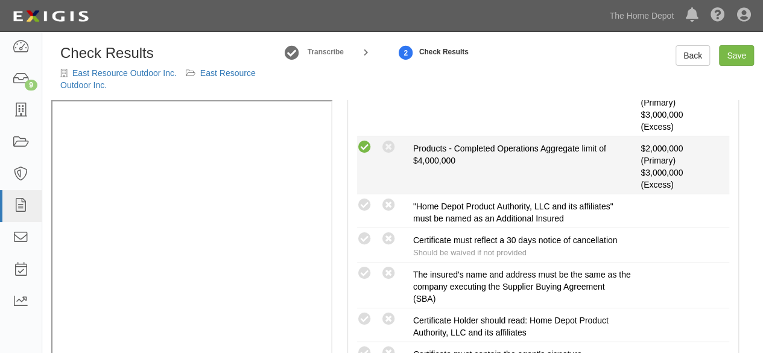
scroll to position [422, 0]
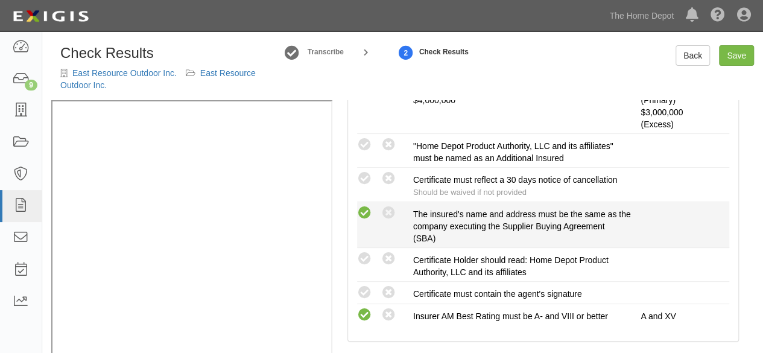
click at [364, 212] on icon at bounding box center [364, 213] width 15 height 15
radio input "true"
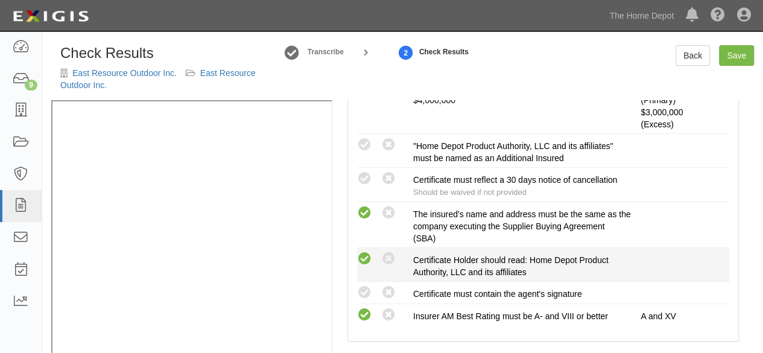
click at [368, 251] on icon at bounding box center [364, 258] width 15 height 15
radio input "true"
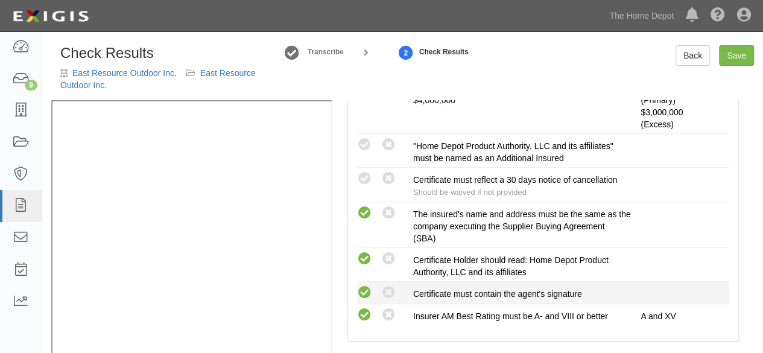
click at [364, 288] on icon at bounding box center [364, 292] width 15 height 15
radio input "true"
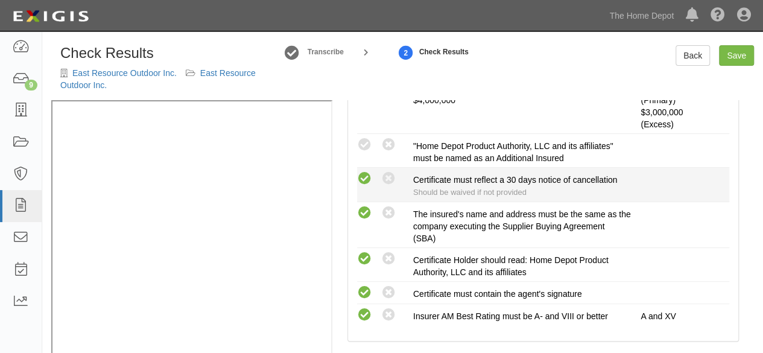
click at [369, 174] on icon at bounding box center [364, 178] width 15 height 15
radio input "true"
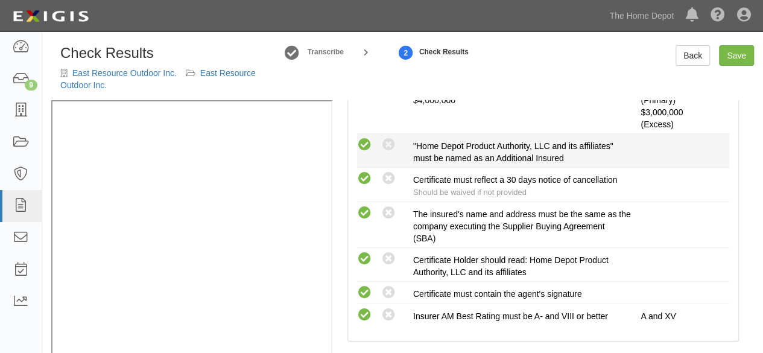
click at [367, 145] on icon at bounding box center [364, 145] width 15 height 15
radio input "true"
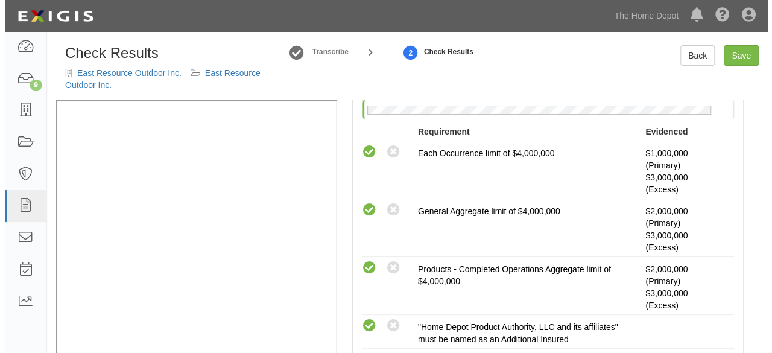
scroll to position [0, 0]
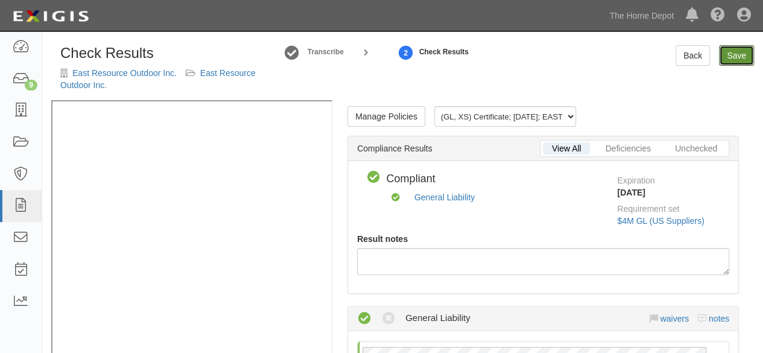
click at [725, 54] on link "Save" at bounding box center [736, 55] width 35 height 21
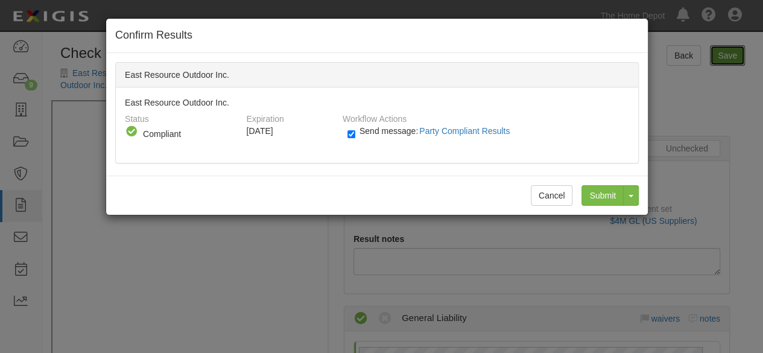
radio input "true"
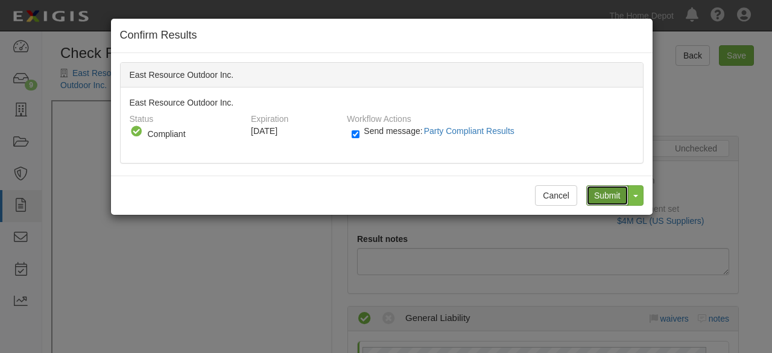
click at [598, 185] on input "Submit" at bounding box center [607, 195] width 42 height 21
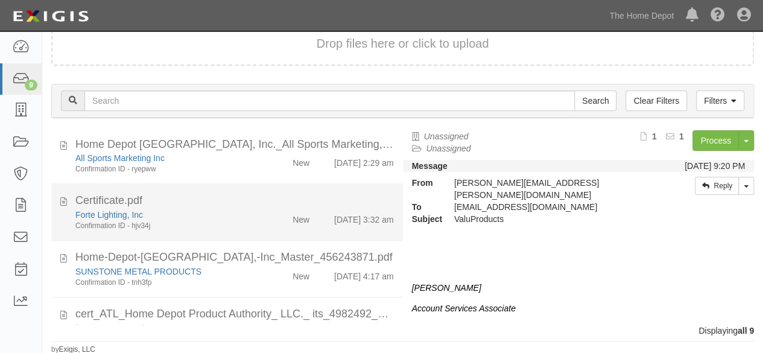
scroll to position [241, 0]
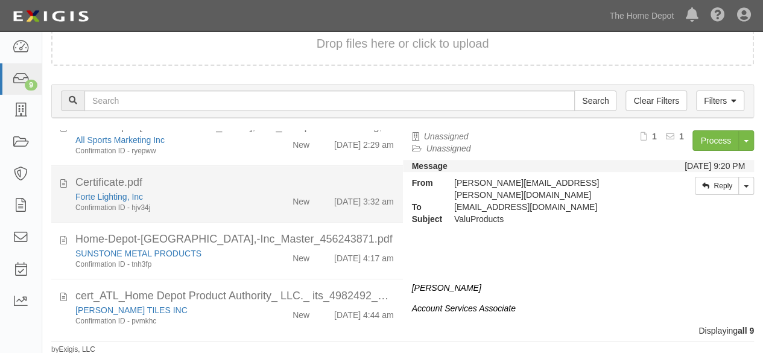
click at [224, 193] on div "Forte Lighting, Inc" at bounding box center [164, 197] width 178 height 12
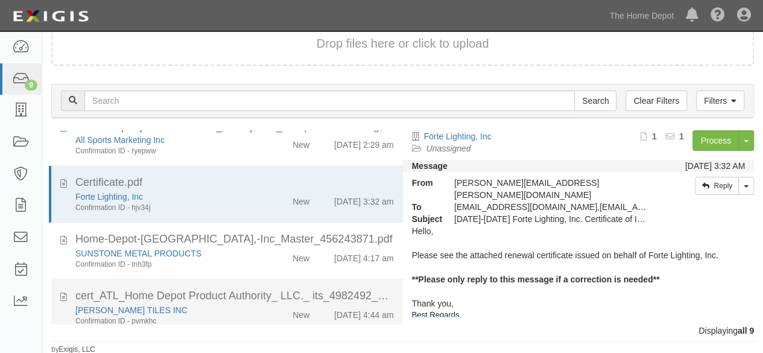
click at [251, 315] on div "[PERSON_NAME] TILES INC Confirmation ID - pvmkhc" at bounding box center [164, 315] width 196 height 22
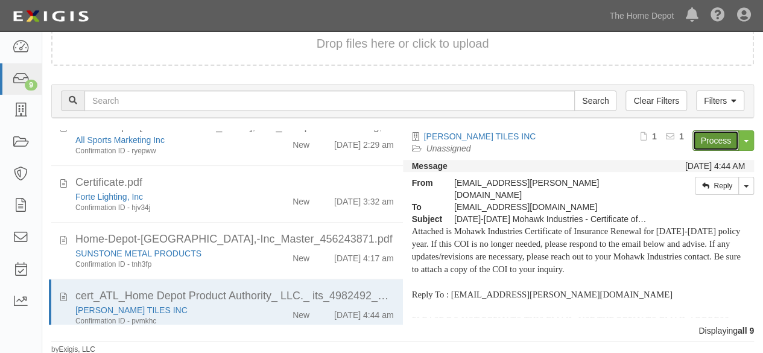
click at [702, 133] on link "Process" at bounding box center [715, 140] width 46 height 21
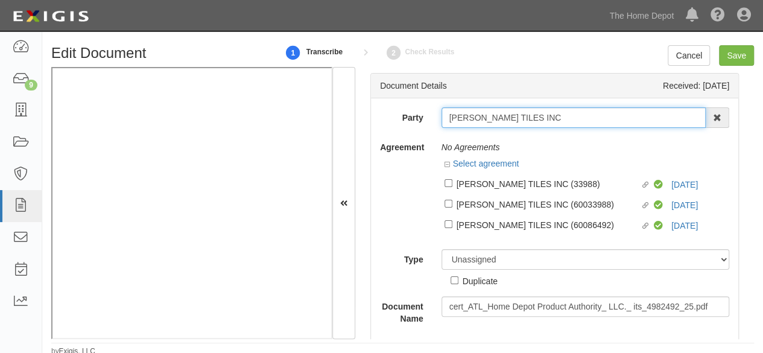
click at [572, 120] on input "[PERSON_NAME] TILES INC" at bounding box center [573, 117] width 265 height 21
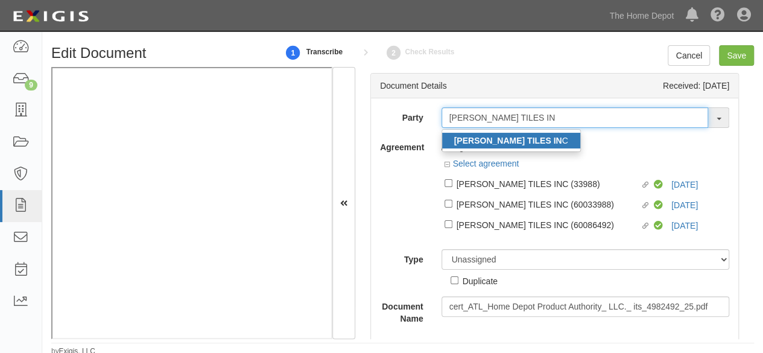
type input "[PERSON_NAME] TILES IN"
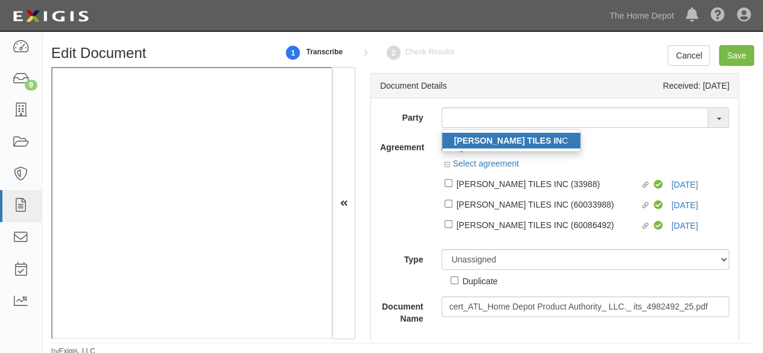
drag, startPoint x: 546, startPoint y: 137, endPoint x: 488, endPoint y: 119, distance: 60.7
click at [546, 137] on strong "[PERSON_NAME] TILES IN" at bounding box center [508, 141] width 108 height 10
type input "[PERSON_NAME] TILES INC"
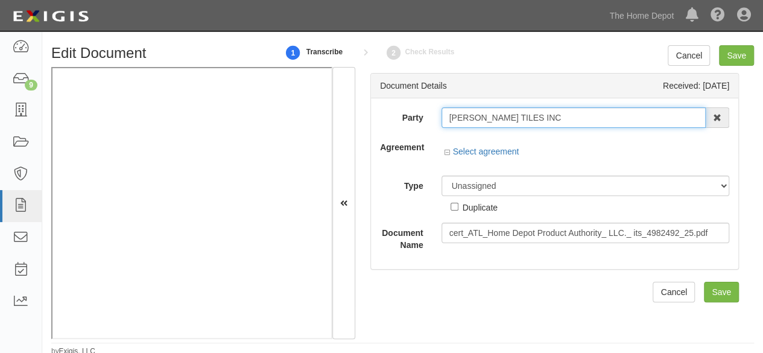
click at [488, 118] on input "[PERSON_NAME] TILES INC" at bounding box center [573, 117] width 265 height 21
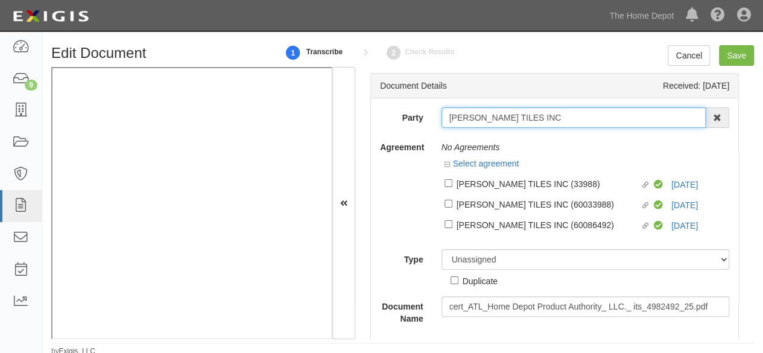
click at [488, 118] on input "[PERSON_NAME] TILES INC" at bounding box center [573, 117] width 265 height 21
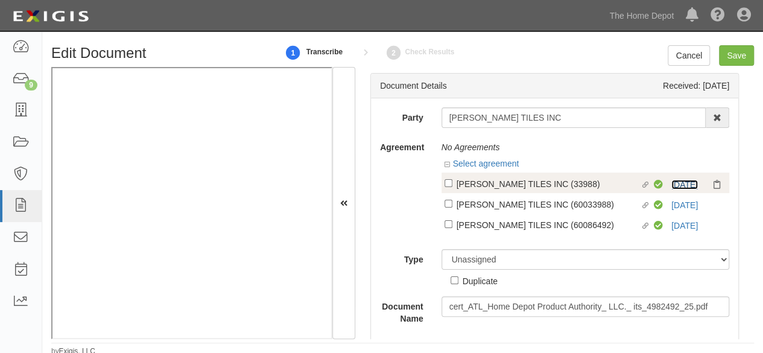
click at [674, 186] on link "[DATE]" at bounding box center [684, 185] width 27 height 10
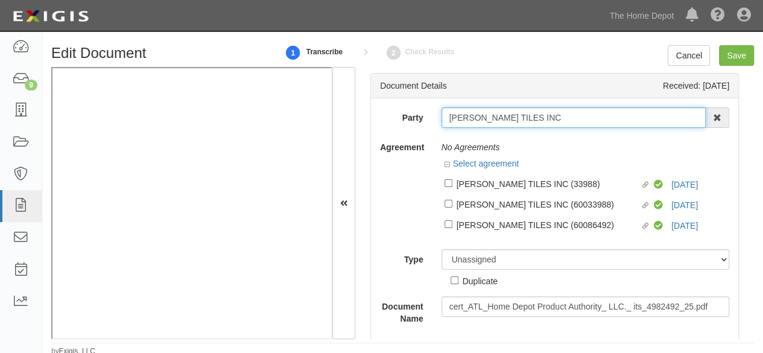
click at [462, 113] on input "[PERSON_NAME] TILES INC" at bounding box center [573, 117] width 265 height 21
click at [463, 113] on input "[PERSON_NAME] TILES INC" at bounding box center [573, 117] width 265 height 21
click at [458, 118] on input "[PERSON_NAME] TILES INC" at bounding box center [573, 117] width 265 height 21
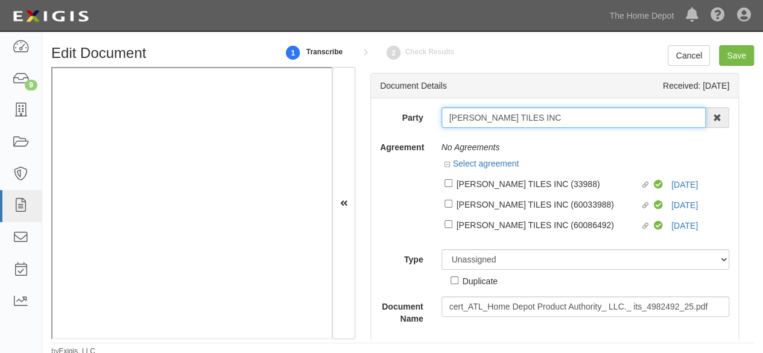
click at [458, 118] on input "[PERSON_NAME] TILES INC" at bounding box center [573, 117] width 265 height 21
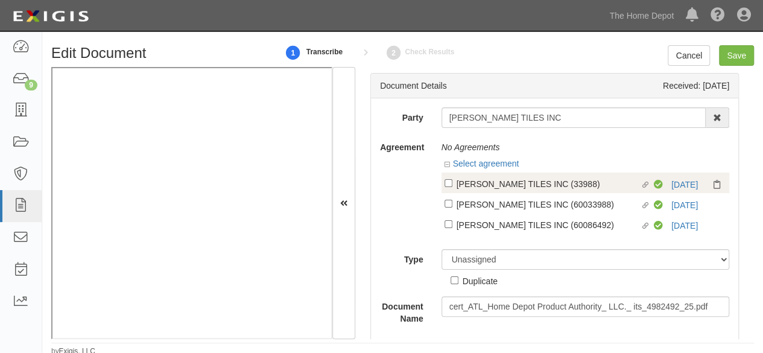
click at [530, 186] on div "[PERSON_NAME] TILES INC (33988)" at bounding box center [549, 183] width 184 height 13
click at [452, 186] on input "Linked agreement [PERSON_NAME] TILES INC (33988) Linked agreement" at bounding box center [448, 183] width 8 height 8
checkbox input "true"
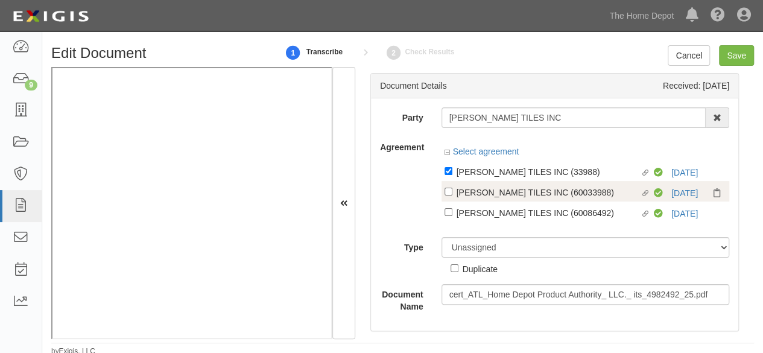
click at [529, 192] on div "[PERSON_NAME] TILES INC (60033988)" at bounding box center [549, 191] width 184 height 13
click at [452, 192] on input "Linked agreement [PERSON_NAME] TILES INC (60033988) Linked agreement" at bounding box center [448, 192] width 8 height 8
checkbox input "true"
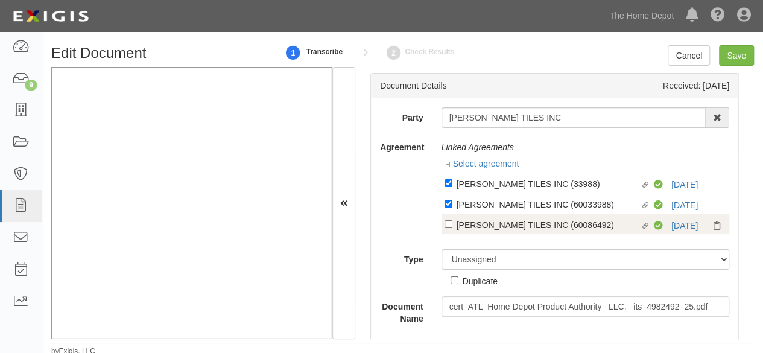
click at [520, 219] on div "[PERSON_NAME] TILES INC (60086492)" at bounding box center [549, 224] width 184 height 13
click at [452, 220] on input "Linked agreement [PERSON_NAME] CERAMIC TILES INC (60086492) Linked agreement" at bounding box center [448, 224] width 8 height 8
checkbox input "true"
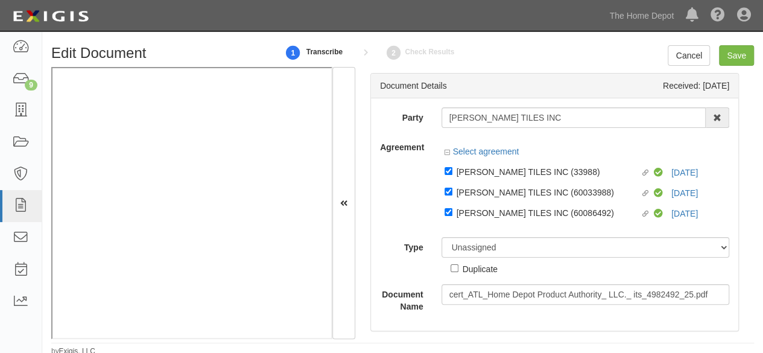
drag, startPoint x: 502, startPoint y: 237, endPoint x: 498, endPoint y: 242, distance: 6.9
click at [502, 238] on div "Party [PERSON_NAME] CERAMIC TILES INC [PERSON_NAME] CERAMIC TILES IN C 10005768…" at bounding box center [554, 209] width 349 height 205
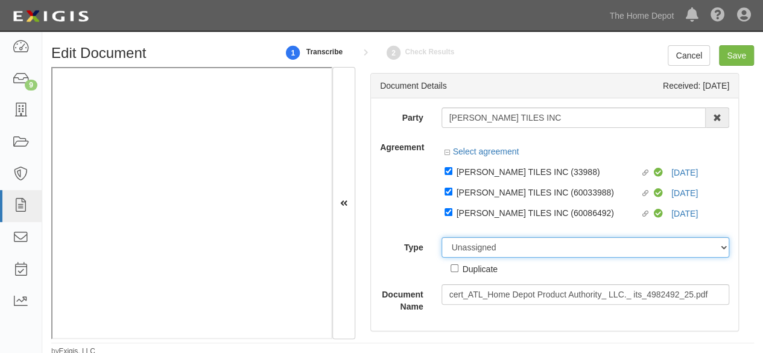
drag, startPoint x: 495, startPoint y: 246, endPoint x: 495, endPoint y: 238, distance: 7.9
click at [495, 246] on select "Unassigned Binder Cancellation Notice Certificate Contract Endorsement Insuranc…" at bounding box center [585, 247] width 288 height 21
select select "CertificateDetail"
click at [441, 237] on select "Unassigned Binder Cancellation Notice Certificate Contract Endorsement Insuranc…" at bounding box center [585, 247] width 288 height 21
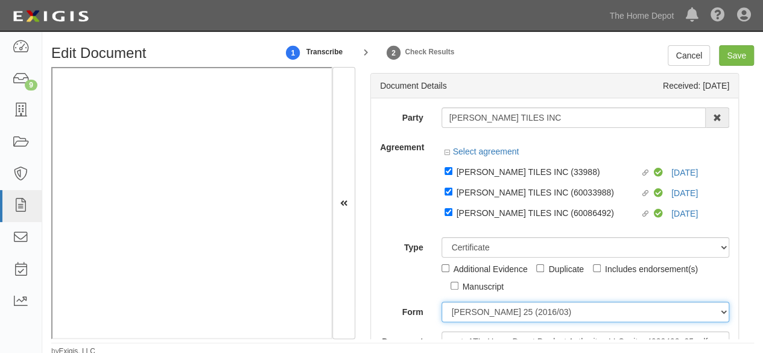
click at [472, 313] on select "[PERSON_NAME] 25 (2016/03) [PERSON_NAME] 101 [PERSON_NAME] 855 NY (2014/05) Gen…" at bounding box center [585, 312] width 288 height 21
select select "GeneralFormDetail"
click at [441, 302] on select "[PERSON_NAME] 25 (2016/03) [PERSON_NAME] 101 [PERSON_NAME] 855 NY (2014/05) Gen…" at bounding box center [585, 312] width 288 height 21
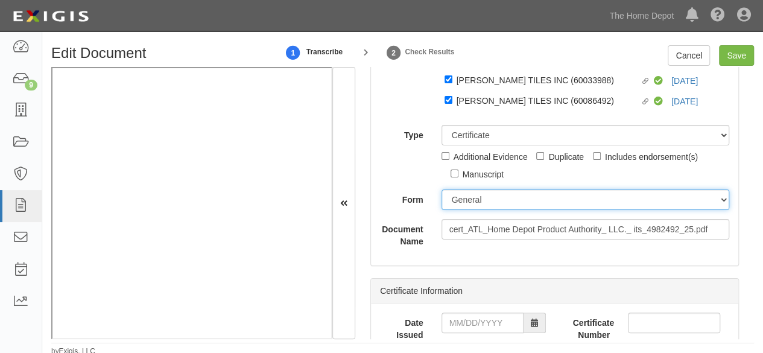
scroll to position [121, 0]
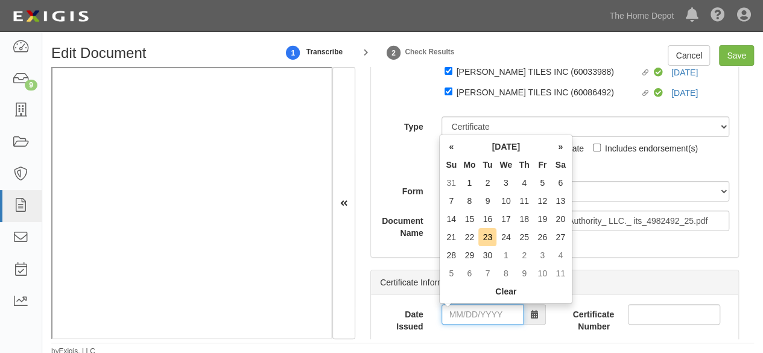
click at [465, 311] on input "Date Issued" at bounding box center [482, 314] width 82 height 21
click at [474, 235] on td "22" at bounding box center [469, 237] width 18 height 18
type input "09/22/2025"
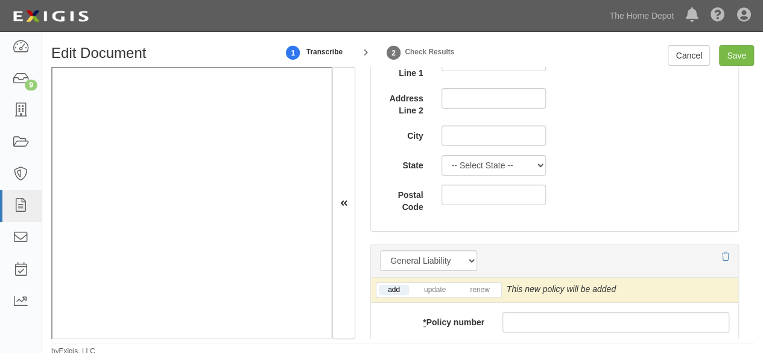
scroll to position [1025, 0]
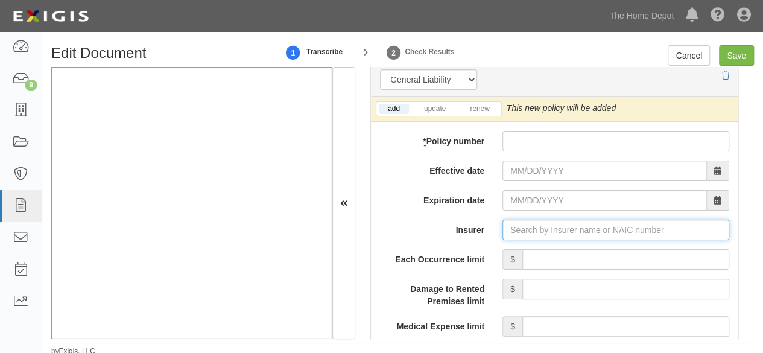
click at [520, 221] on input "Insurer" at bounding box center [615, 230] width 227 height 21
paste input "16535"
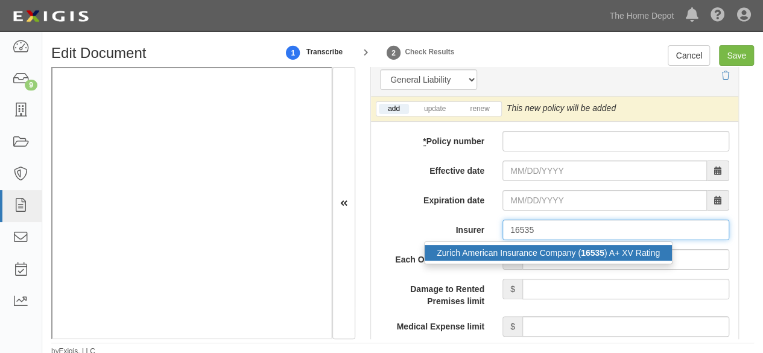
click at [511, 248] on div "Zurich American Insurance Company ( 16535 ) A+ XV Rating" at bounding box center [548, 253] width 247 height 16
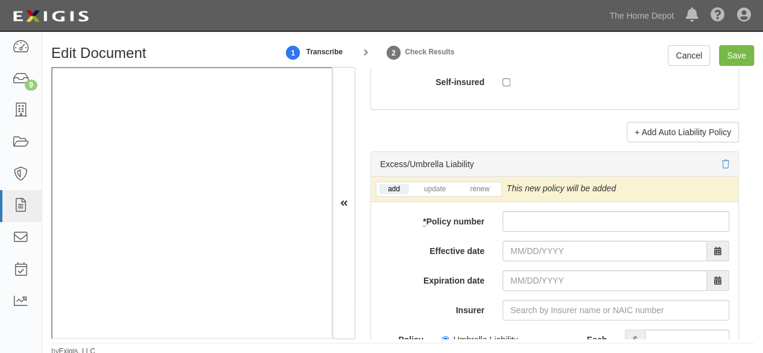
scroll to position [2533, 0]
type input "Zurich American Insurance Company (16535) A+ XV Rating"
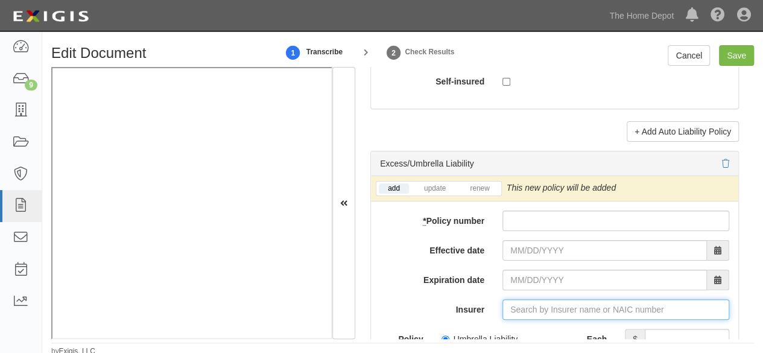
click at [515, 307] on input "Insurer" at bounding box center [615, 309] width 227 height 21
paste input "26247"
click at [513, 326] on div "American Guarantee and Liability Ins Co ( 26247 ) A+ XV Rating" at bounding box center [555, 332] width 260 height 16
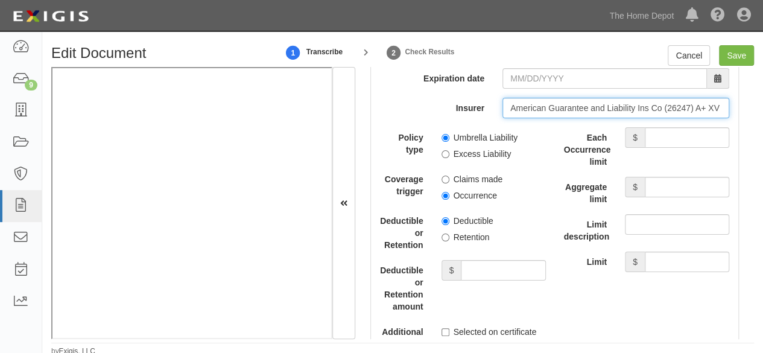
scroll to position [2774, 0]
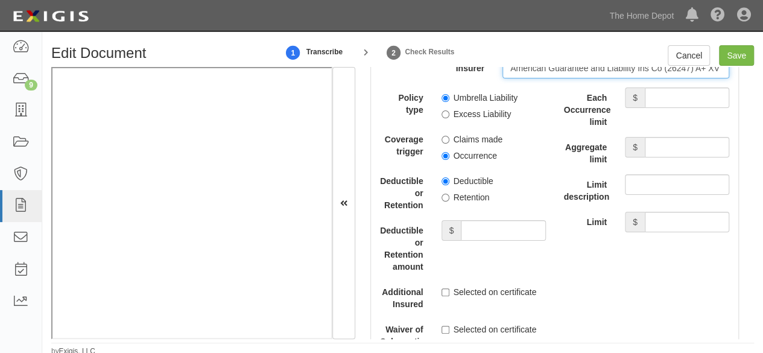
type input "American Guarantee and Liability Ins Co (26247) A+ XV Rating"
click at [681, 97] on input "Each Occurrence limit" at bounding box center [687, 97] width 84 height 21
type input "8,000,000"
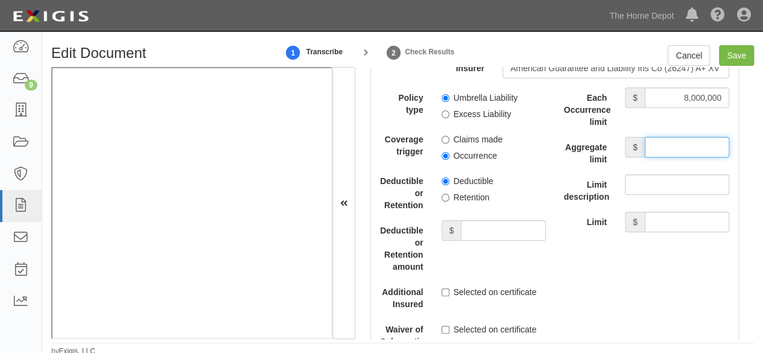
click at [676, 144] on input "Aggregate limit" at bounding box center [687, 147] width 84 height 21
type input "8,000,000"
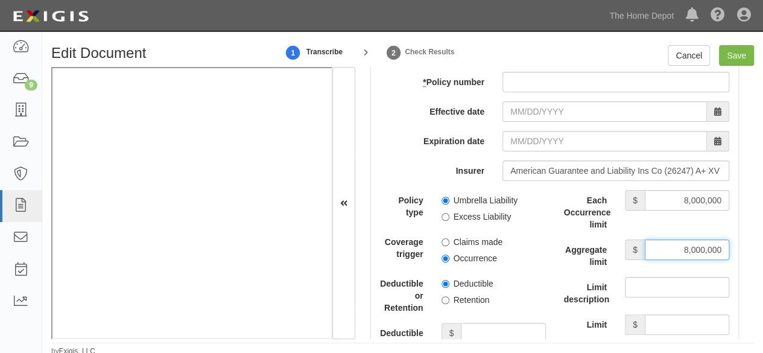
scroll to position [2654, 0]
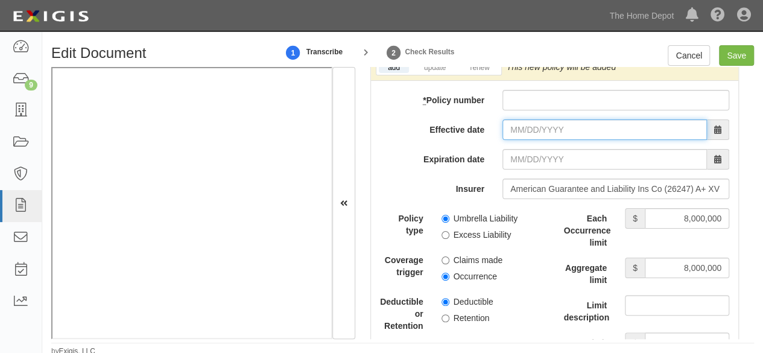
click at [518, 124] on input "Effective date" at bounding box center [604, 129] width 204 height 21
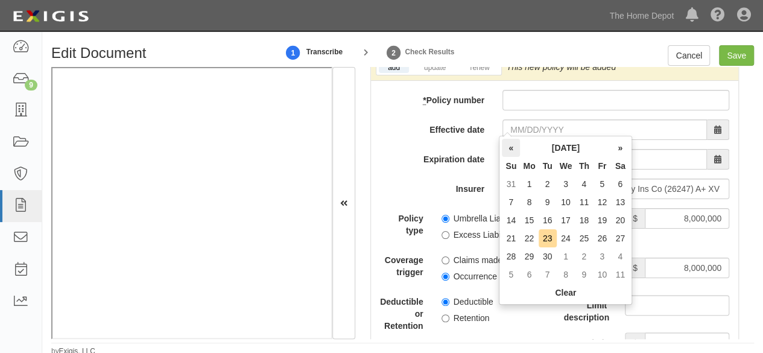
click at [514, 149] on th "«" at bounding box center [511, 148] width 18 height 18
click at [622, 149] on th "»" at bounding box center [620, 148] width 18 height 18
click at [564, 259] on td "1" at bounding box center [566, 256] width 19 height 18
type input "[DATE]"
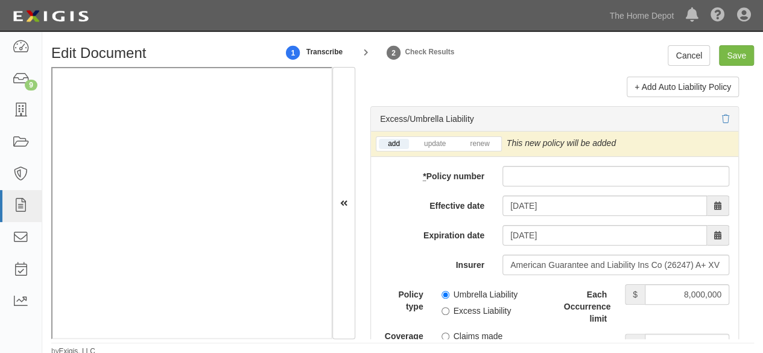
scroll to position [2473, 0]
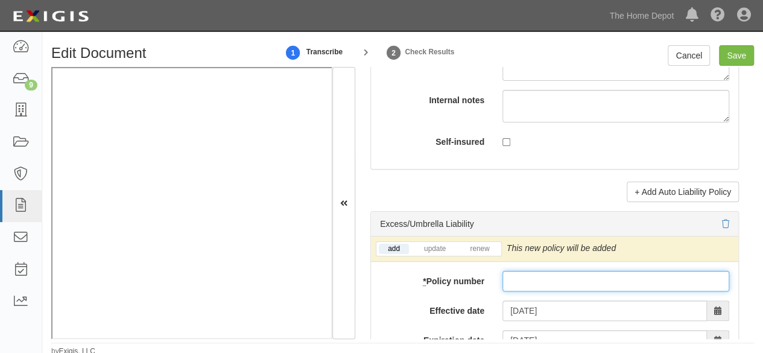
click at [522, 283] on input "* Policy number" at bounding box center [615, 281] width 227 height 21
paste input "AUC-9139812-19"
type input "AUC-9139812-19"
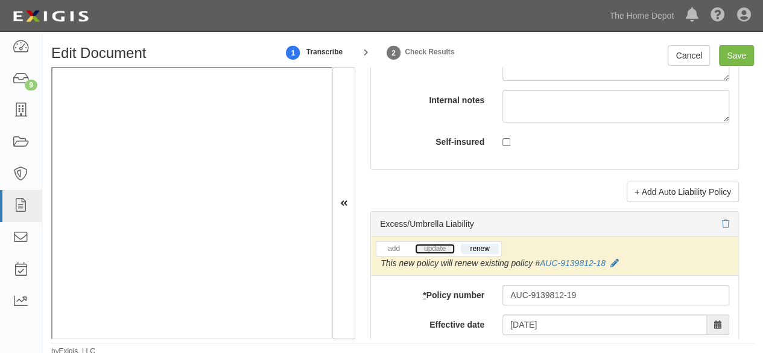
click at [423, 246] on link "update" at bounding box center [435, 249] width 40 height 10
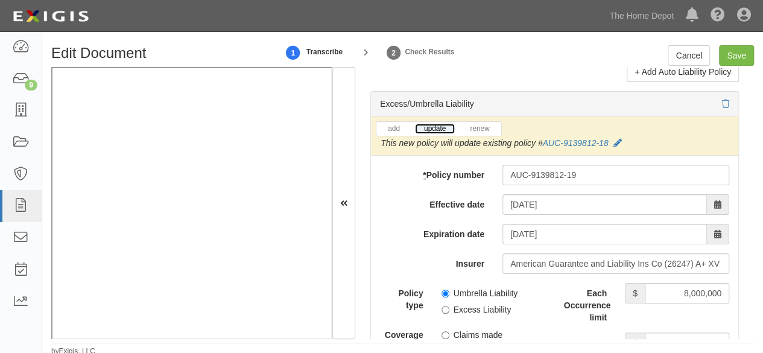
scroll to position [2593, 0]
click at [441, 289] on input "Umbrella Liability" at bounding box center [445, 293] width 8 height 8
radio input "true"
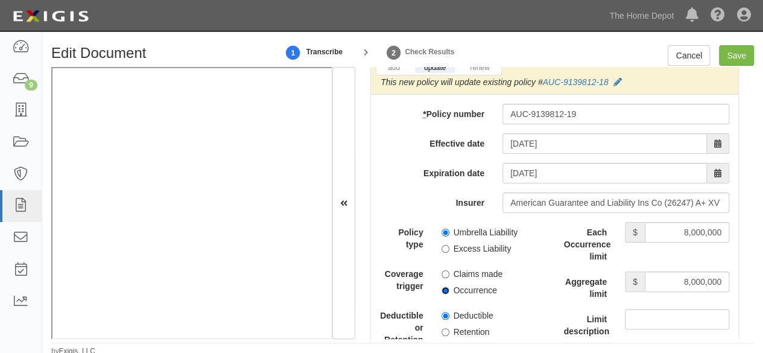
click at [443, 286] on input "Occurrence" at bounding box center [445, 290] width 8 height 8
radio input "true"
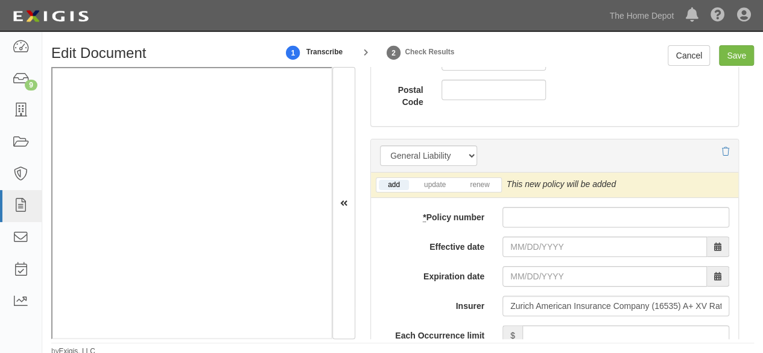
scroll to position [965, 0]
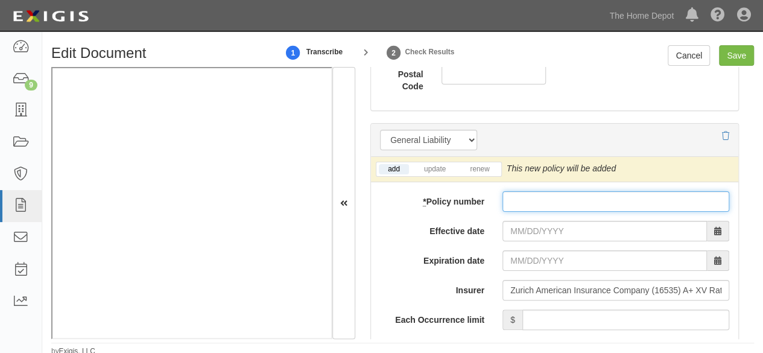
click at [530, 201] on input "* Policy number" at bounding box center [615, 201] width 227 height 21
paste input "GLO 6957185-01"
type input "GLO 6957185-01"
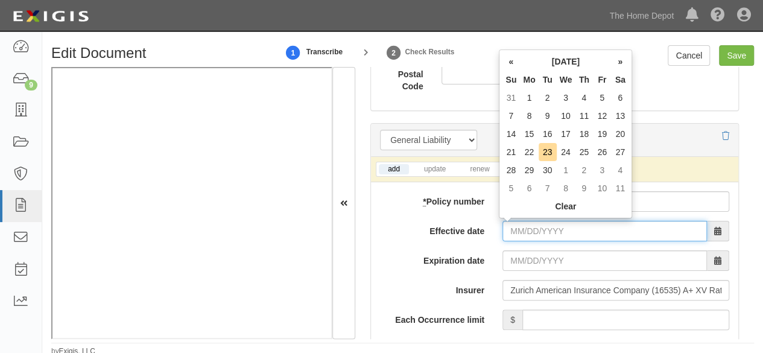
click at [537, 221] on input "Effective date" at bounding box center [604, 231] width 204 height 21
drag, startPoint x: 547, startPoint y: 171, endPoint x: 536, endPoint y: 209, distance: 39.7
click at [547, 172] on td "30" at bounding box center [548, 170] width 18 height 18
type input "09/30/2025"
type input "09/30/2026"
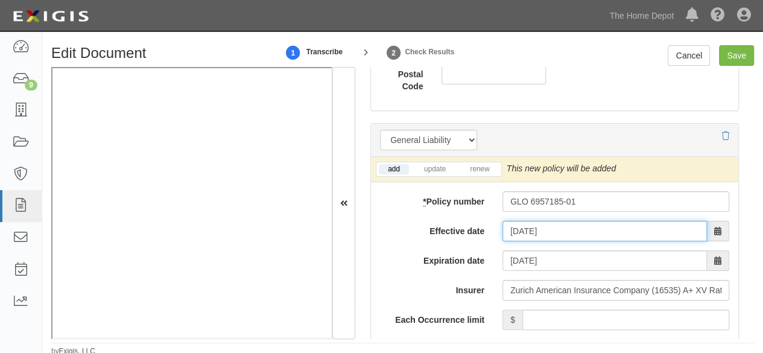
click at [530, 225] on input "09/30/2025" at bounding box center [604, 231] width 204 height 21
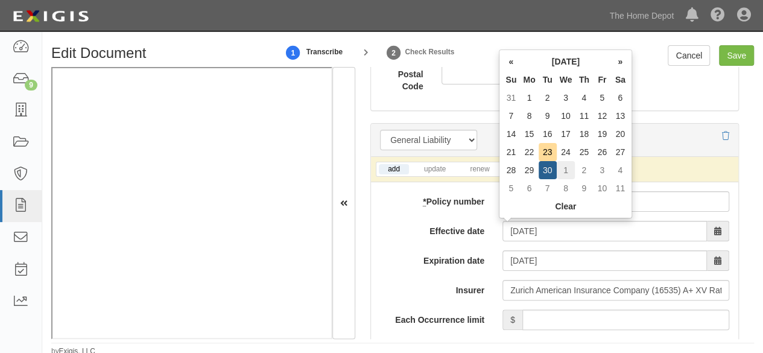
click at [569, 169] on td "1" at bounding box center [566, 170] width 19 height 18
type input "10/01/2025"
type input "[DATE]"
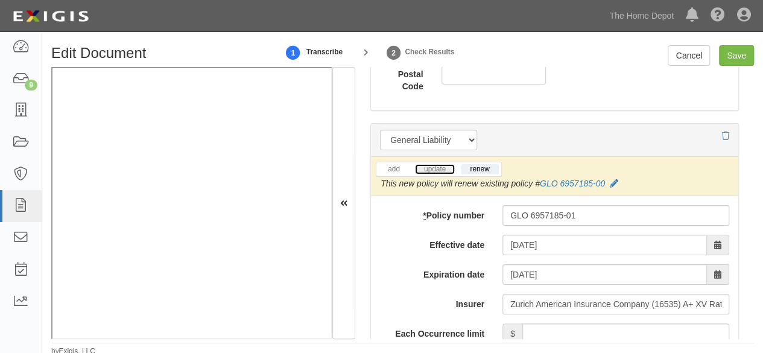
click at [431, 166] on link "update" at bounding box center [435, 169] width 40 height 10
drag, startPoint x: 636, startPoint y: 332, endPoint x: 631, endPoint y: 320, distance: 12.4
click at [636, 332] on input "Each Occurrence limit" at bounding box center [625, 333] width 207 height 21
type input "2,000,000"
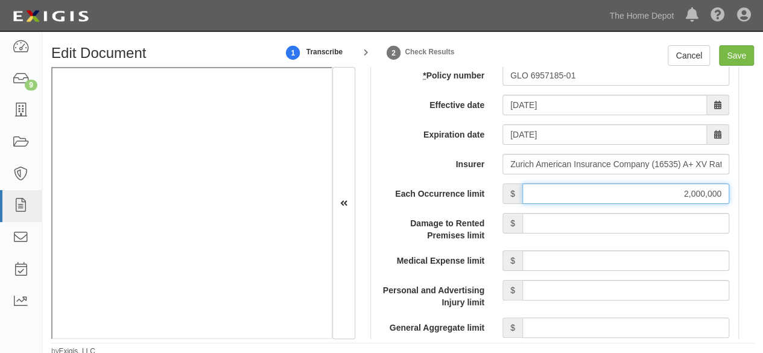
scroll to position [1146, 0]
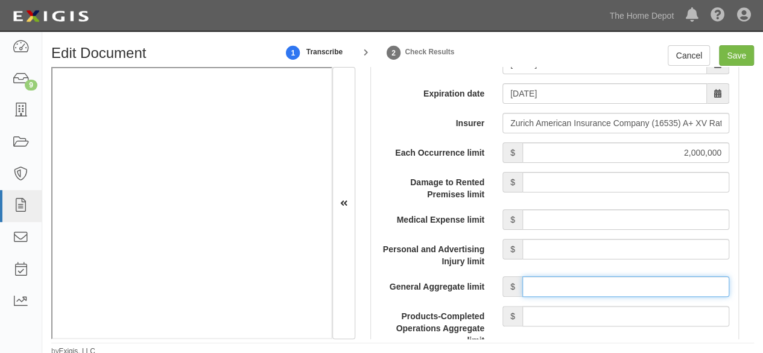
click at [533, 282] on input "General Aggregate limit" at bounding box center [625, 286] width 207 height 21
type input "2,000,000"
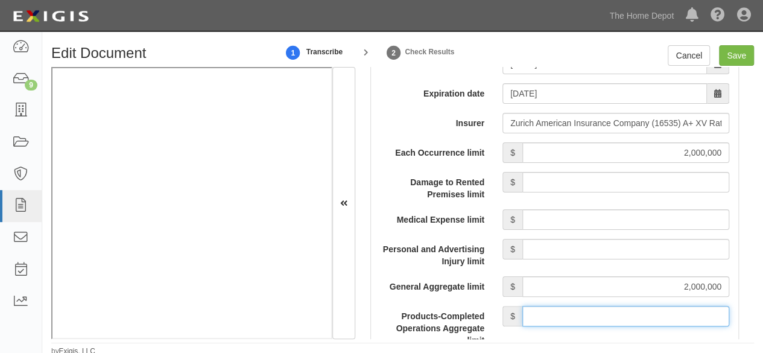
click at [571, 306] on input "Products-Completed Operations Aggregate limit" at bounding box center [625, 316] width 207 height 21
type input "2,000,000"
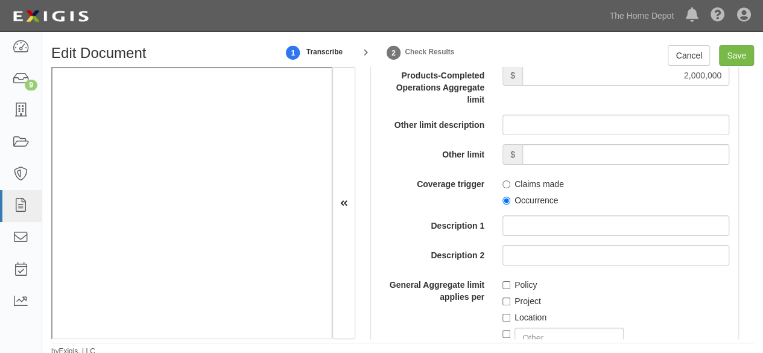
scroll to position [1387, 0]
click at [503, 200] on input "Occurrence" at bounding box center [506, 200] width 8 height 8
radio input "true"
click at [502, 281] on input "Policy" at bounding box center [506, 284] width 8 height 8
checkbox input "true"
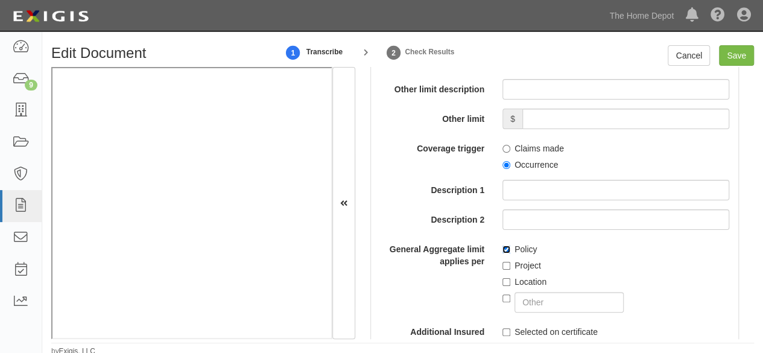
scroll to position [1508, 0]
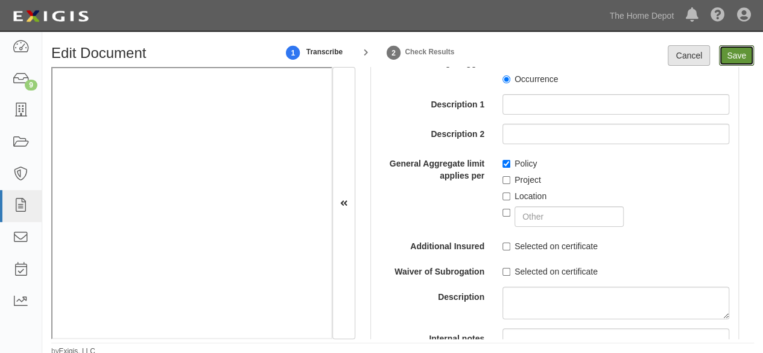
drag, startPoint x: 728, startPoint y: 57, endPoint x: 709, endPoint y: 63, distance: 19.6
click at [729, 57] on input "Save" at bounding box center [736, 55] width 35 height 21
type input "2000000"
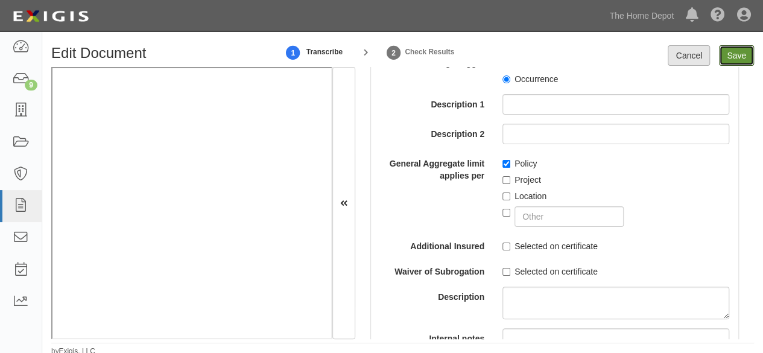
type input "8000000"
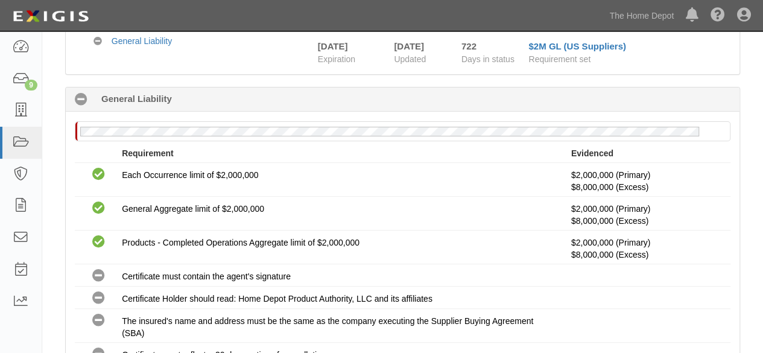
scroll to position [2, 0]
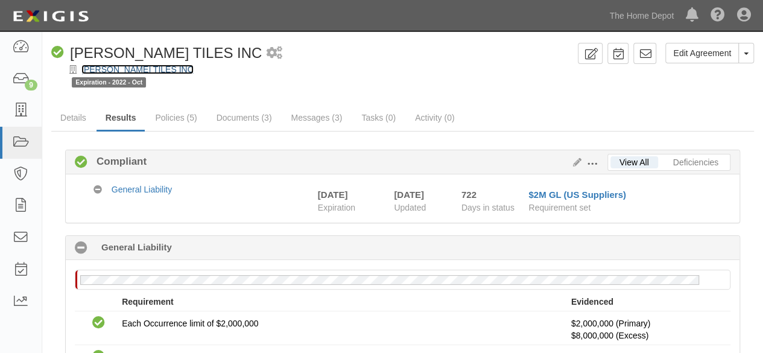
click at [170, 69] on link "[PERSON_NAME] TILES INC" at bounding box center [137, 70] width 112 height 10
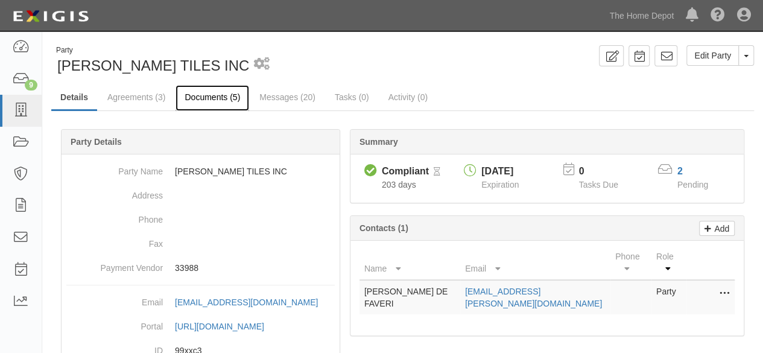
click at [200, 99] on link "Documents (5)" at bounding box center [212, 98] width 74 height 26
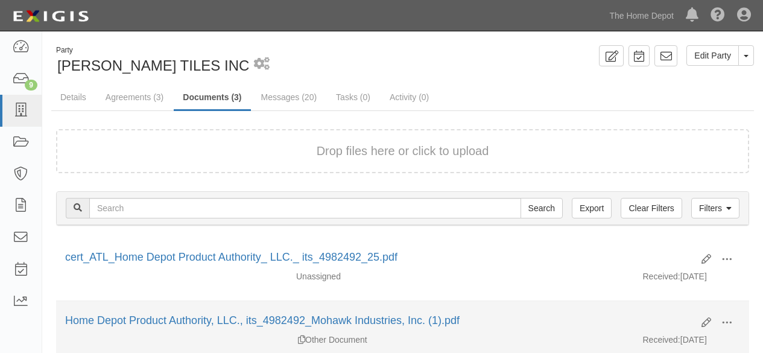
scroll to position [121, 0]
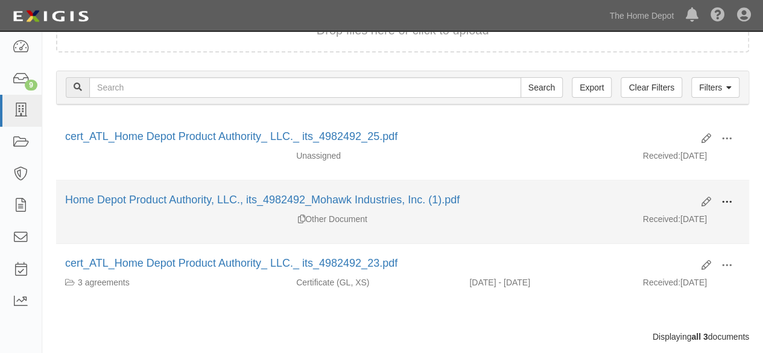
click at [729, 201] on span at bounding box center [726, 202] width 11 height 11
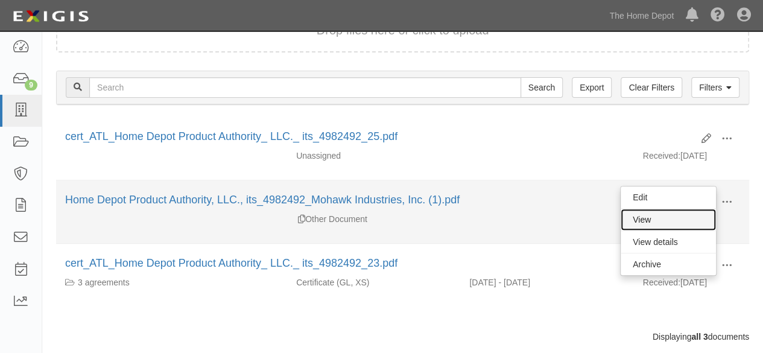
click at [683, 215] on link "View" at bounding box center [668, 220] width 95 height 22
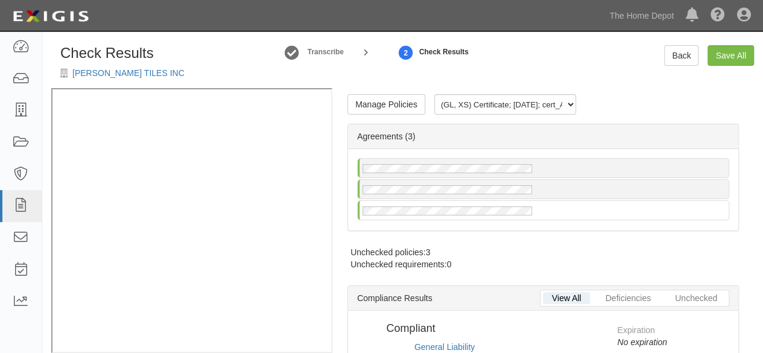
radio input "true"
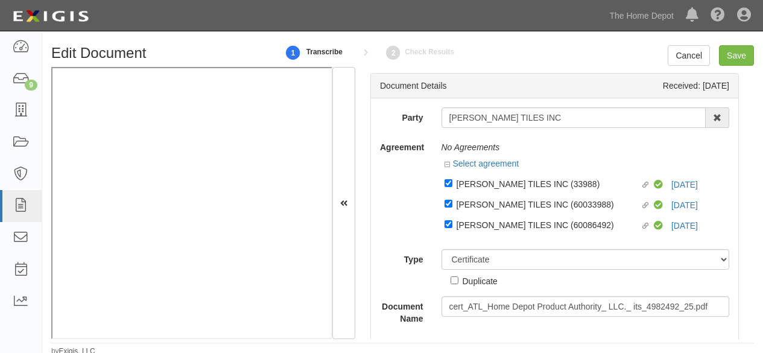
select select "CertificateDetail"
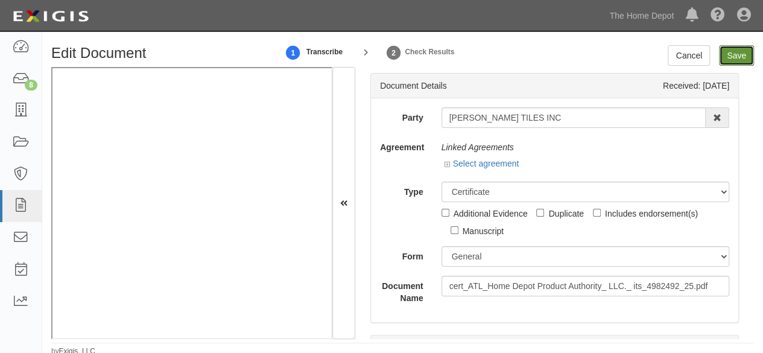
click at [725, 56] on input "Save" at bounding box center [736, 55] width 35 height 21
type input "2000000"
type input "8000000"
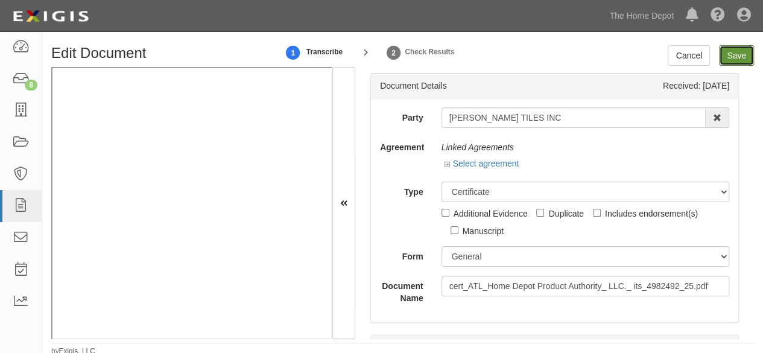
type input "8000000"
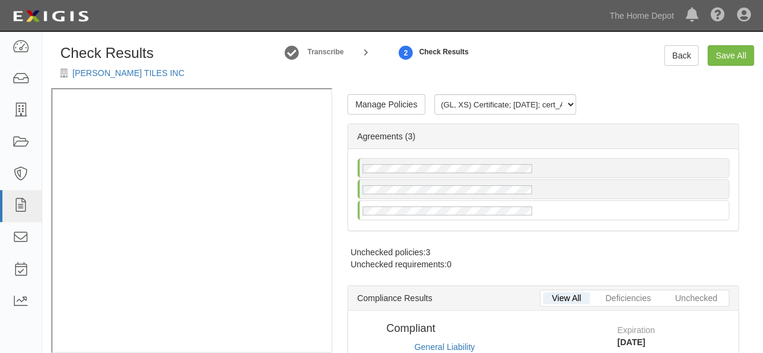
radio input "true"
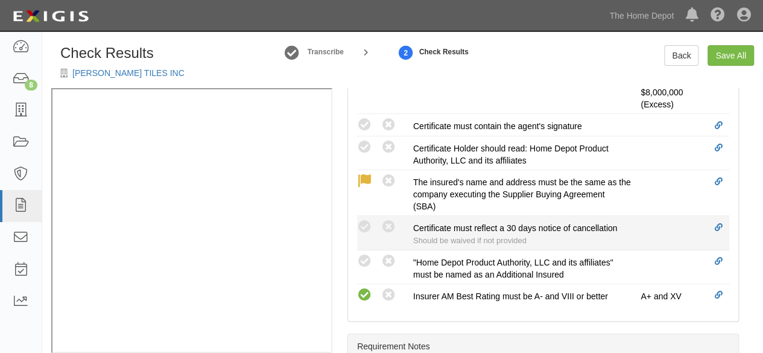
scroll to position [603, 0]
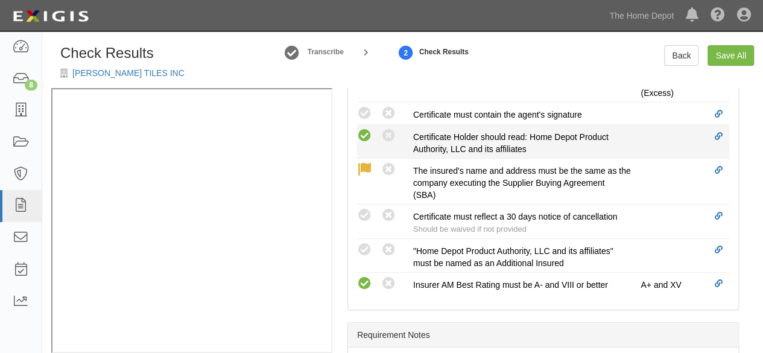
drag, startPoint x: 364, startPoint y: 110, endPoint x: 370, endPoint y: 133, distance: 23.6
click at [364, 113] on icon at bounding box center [364, 113] width 15 height 15
radio input "true"
click at [369, 134] on icon at bounding box center [364, 135] width 15 height 15
radio input "true"
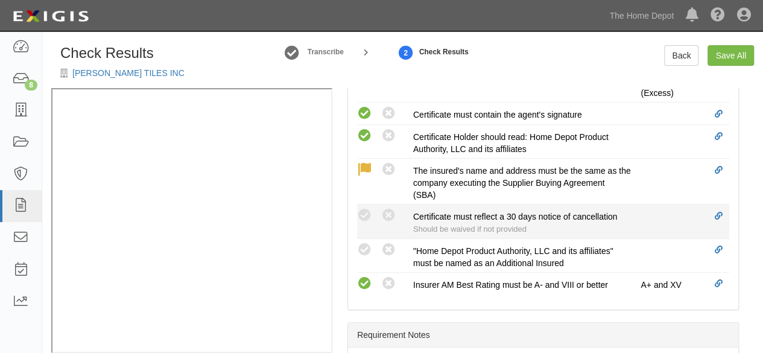
drag, startPoint x: 373, startPoint y: 156, endPoint x: 373, endPoint y: 230, distance: 73.6
click at [371, 213] on icon at bounding box center [364, 215] width 15 height 15
radio input "true"
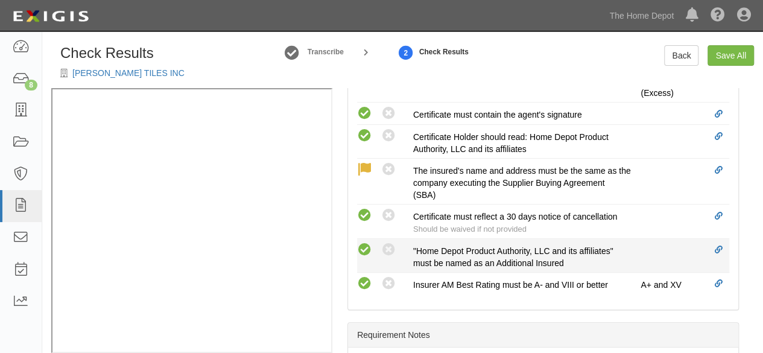
click at [364, 245] on icon at bounding box center [364, 249] width 15 height 15
radio input "true"
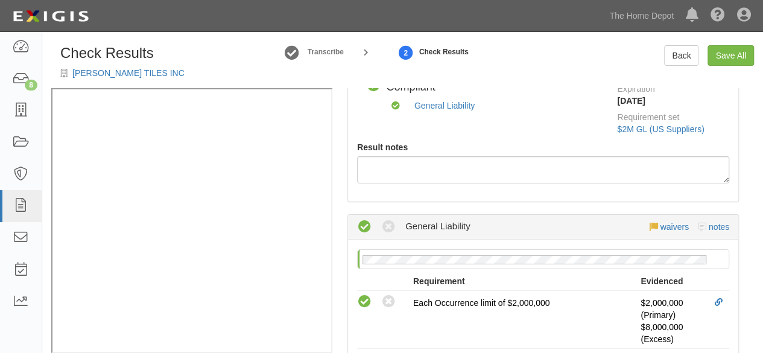
scroll to position [0, 0]
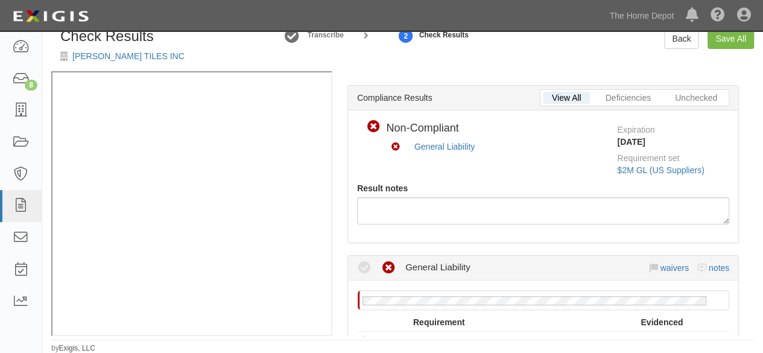
scroll to position [181, 0]
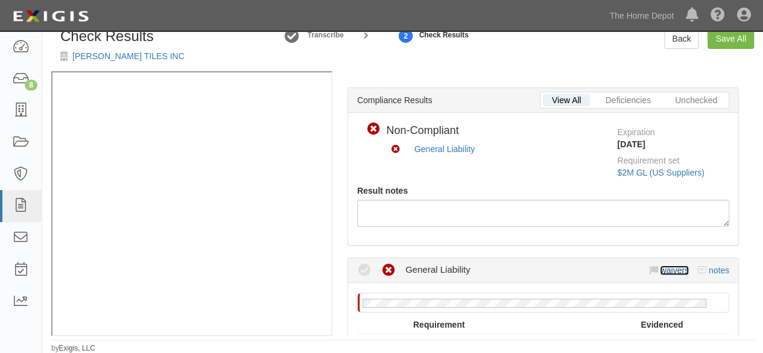
click at [669, 268] on link "waivers" at bounding box center [674, 270] width 28 height 10
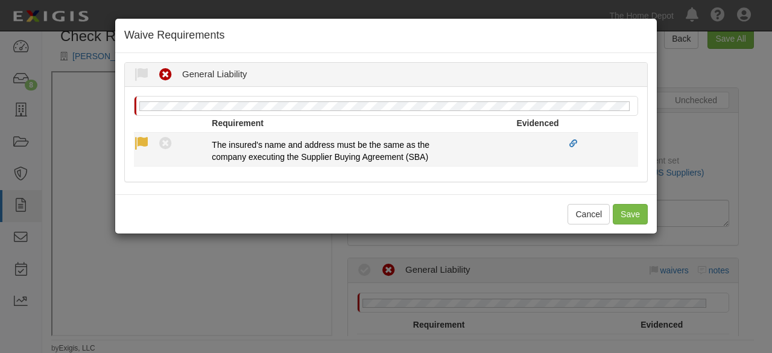
click at [141, 141] on icon at bounding box center [141, 143] width 15 height 15
radio input "true"
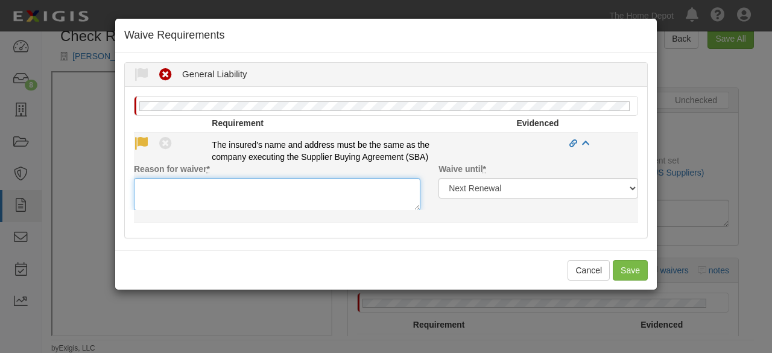
click at [160, 185] on textarea "Reason for waiver *" at bounding box center [277, 194] width 286 height 33
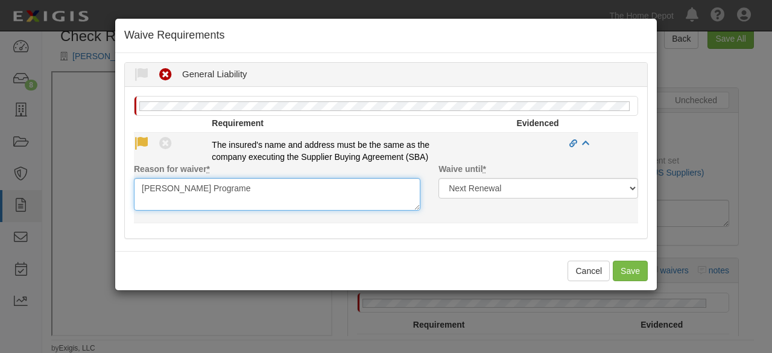
click at [148, 190] on textarea "marsh Programe" at bounding box center [277, 194] width 286 height 33
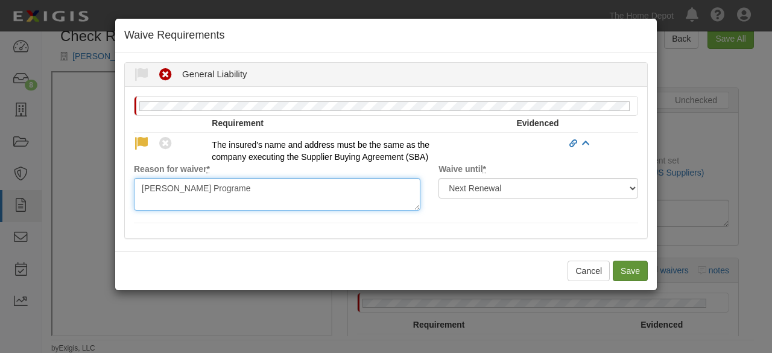
type textarea "Marsh Programe"
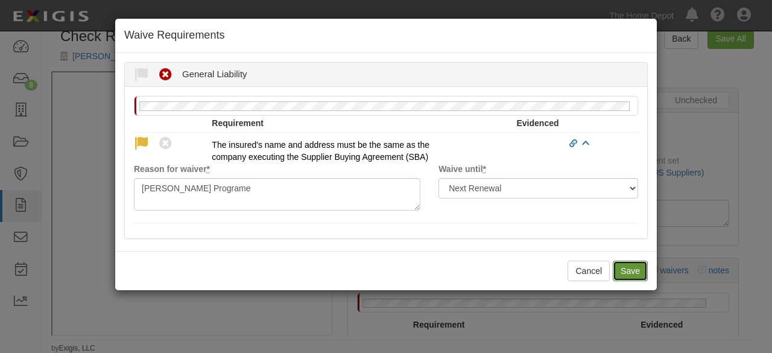
click at [628, 267] on button "Save" at bounding box center [630, 271] width 35 height 21
radio input "true"
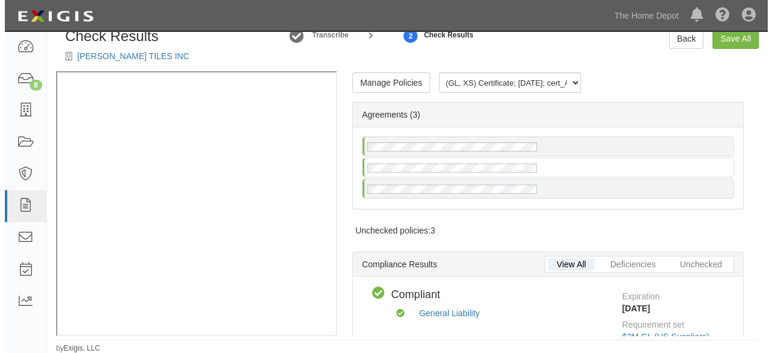
scroll to position [0, 0]
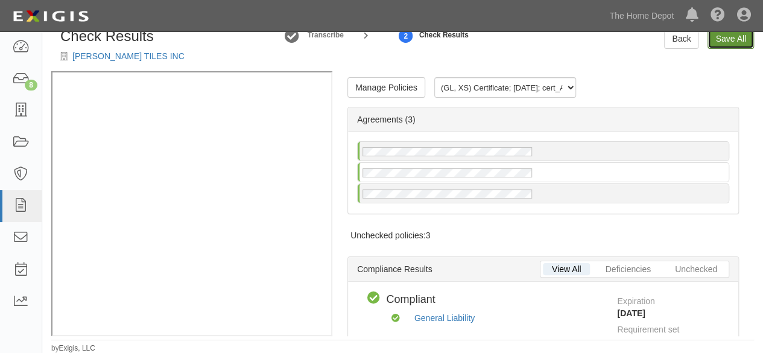
click at [721, 40] on link "Save All" at bounding box center [730, 38] width 46 height 21
radio input "false"
radio input "true"
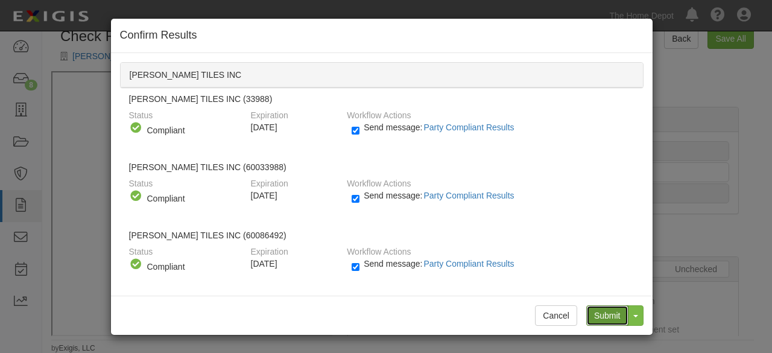
click at [609, 312] on input "Submit" at bounding box center [607, 315] width 42 height 21
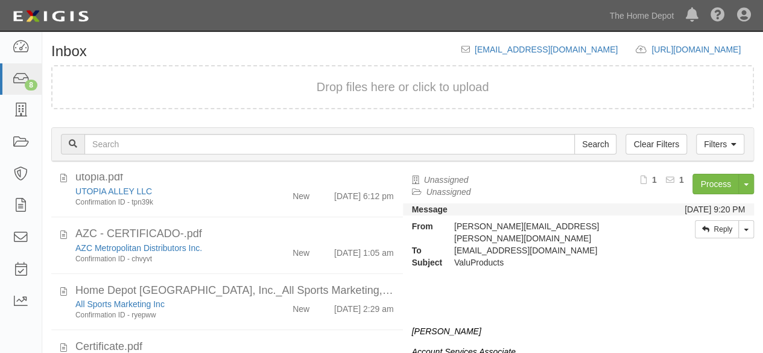
scroll to position [181, 0]
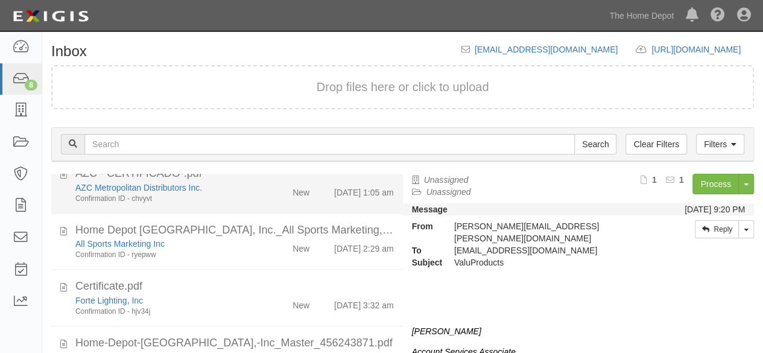
click at [262, 188] on div "New" at bounding box center [290, 190] width 56 height 17
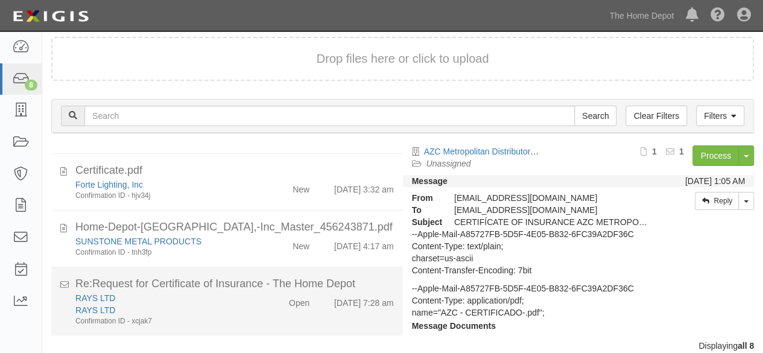
scroll to position [89, 0]
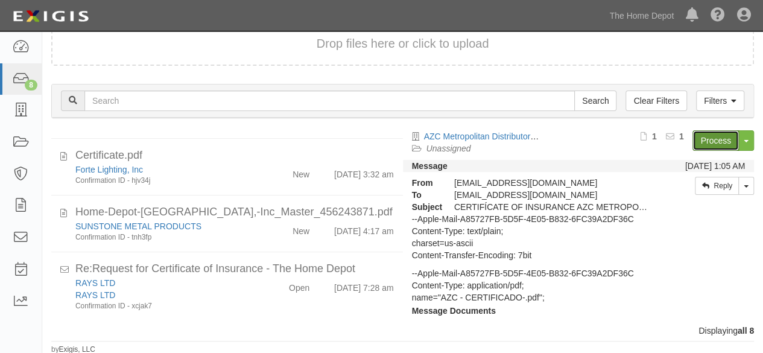
click at [697, 139] on link "Process" at bounding box center [715, 140] width 46 height 21
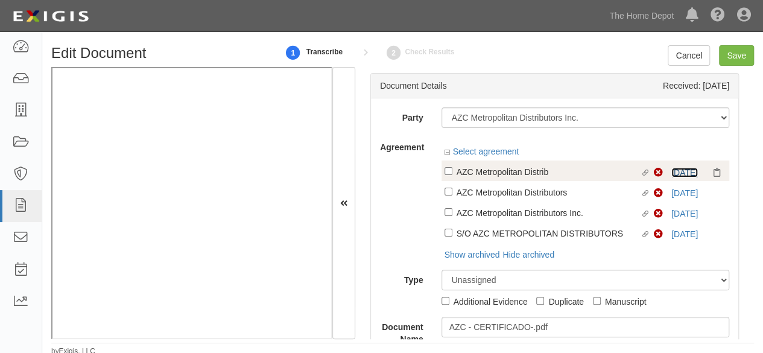
click at [671, 172] on link "6/20/25" at bounding box center [684, 173] width 27 height 10
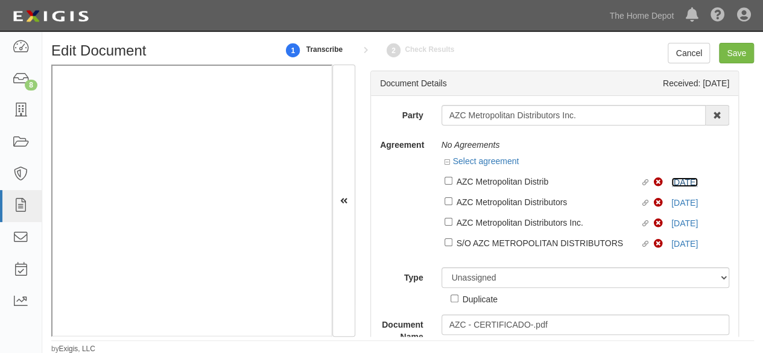
scroll to position [3, 0]
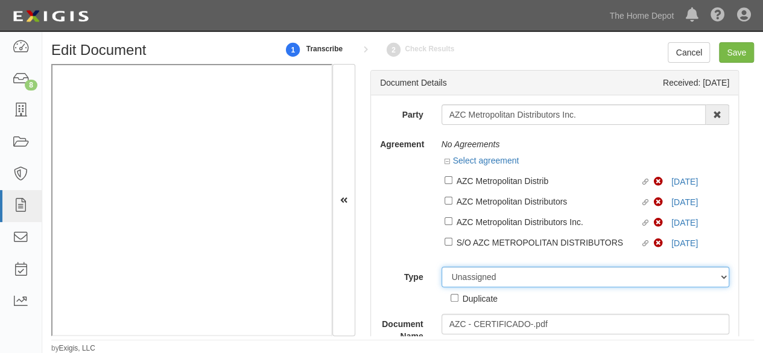
click at [484, 273] on select "Unassigned Binder Cancellation Notice Certificate Contract Endorsement Insuranc…" at bounding box center [585, 277] width 288 height 21
select select "OtherDetail"
click at [441, 267] on select "Unassigned Binder Cancellation Notice Certificate Contract Endorsement Insuranc…" at bounding box center [585, 277] width 288 height 21
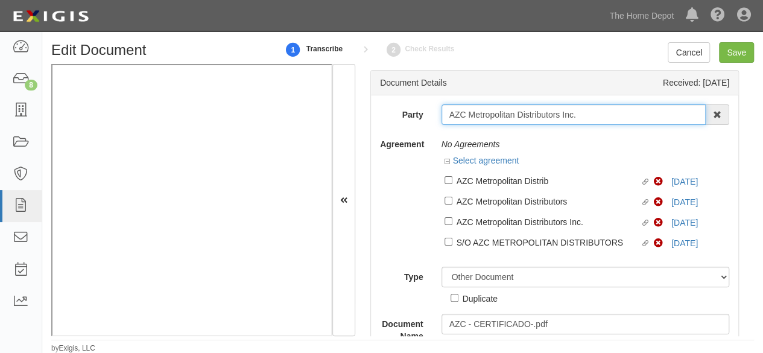
click at [485, 109] on input "AZC Metropolitan Distributors Inc." at bounding box center [573, 114] width 265 height 21
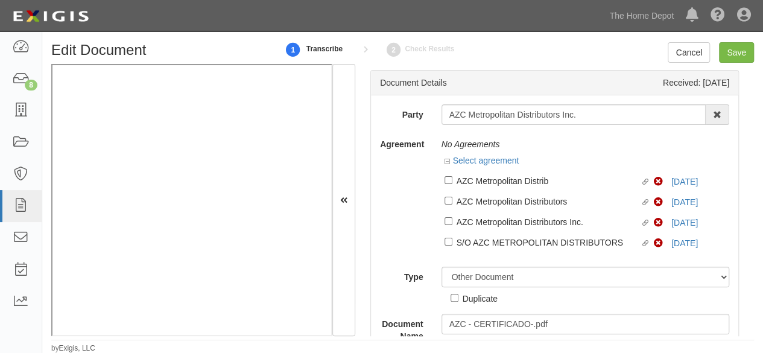
click at [455, 289] on div "Duplicate" at bounding box center [474, 295] width 47 height 17
click at [453, 299] on input "Duplicate" at bounding box center [455, 298] width 8 height 8
checkbox input "true"
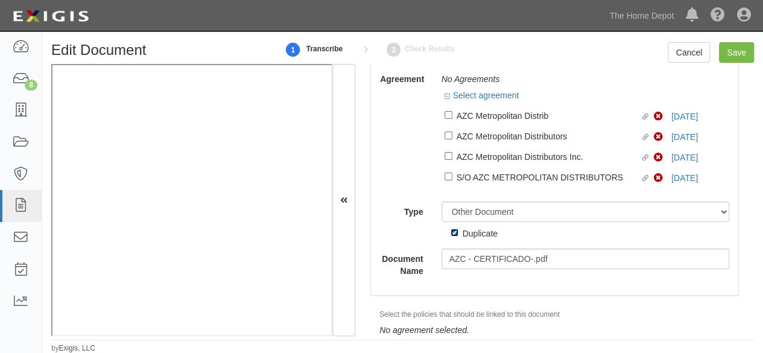
scroll to position [106, 0]
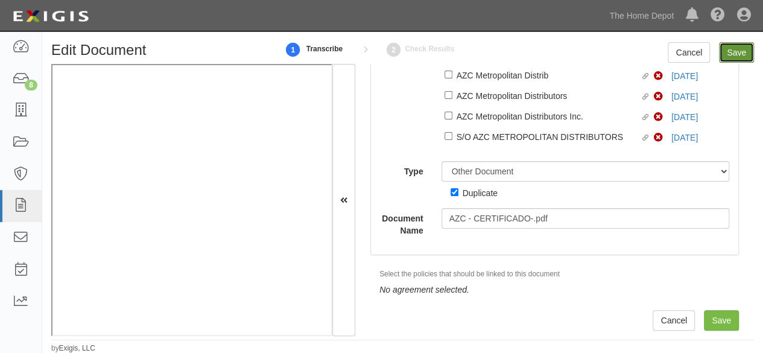
click at [738, 48] on input "Save" at bounding box center [736, 52] width 35 height 21
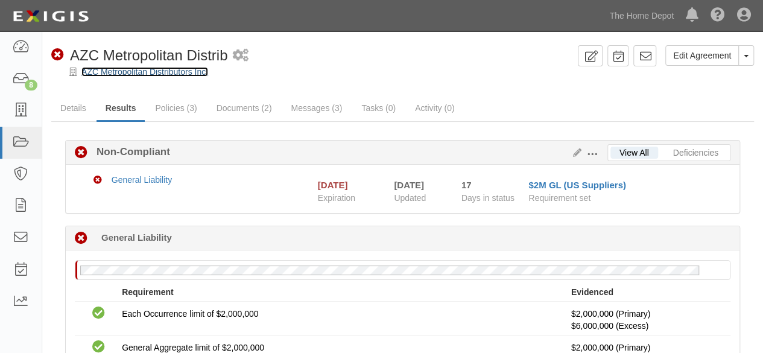
click at [148, 74] on link "AZC Metropolitan Distributors Inc." at bounding box center [144, 72] width 127 height 10
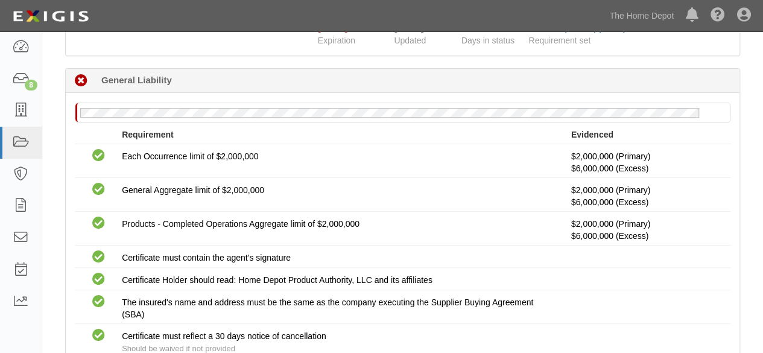
scroll to position [292, 0]
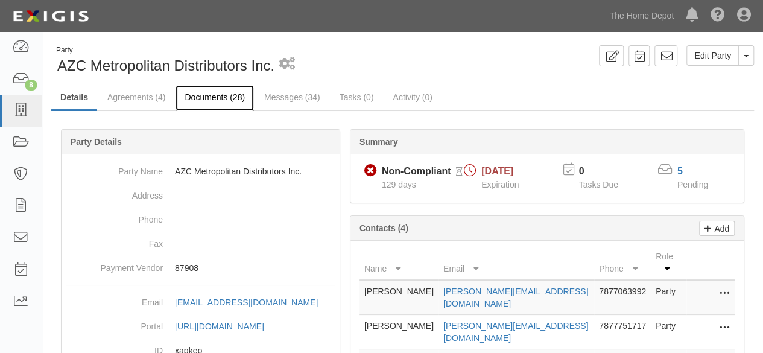
click at [199, 96] on link "Documents (28)" at bounding box center [214, 98] width 78 height 26
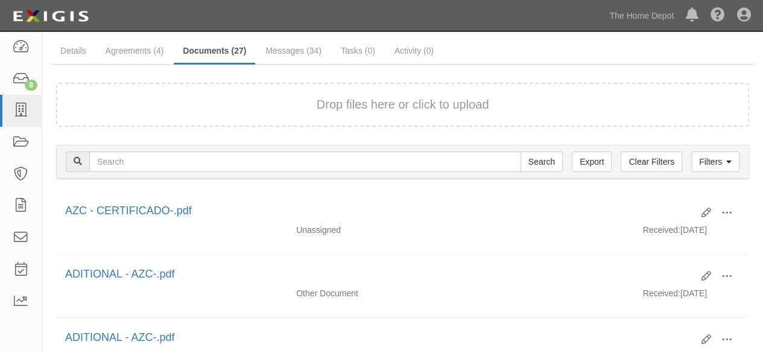
scroll to position [181, 0]
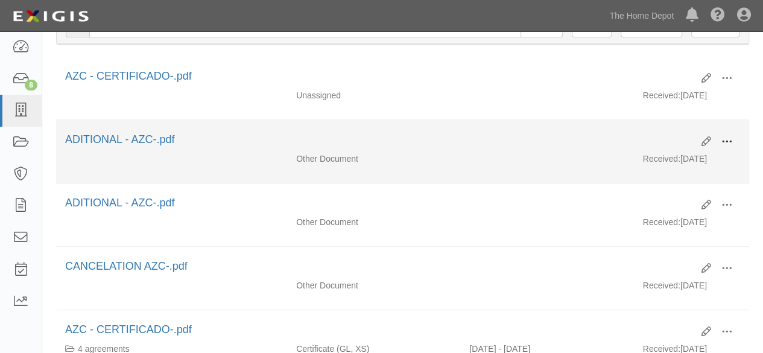
drag, startPoint x: 727, startPoint y: 136, endPoint x: 657, endPoint y: 154, distance: 72.8
click at [725, 138] on span at bounding box center [726, 141] width 11 height 11
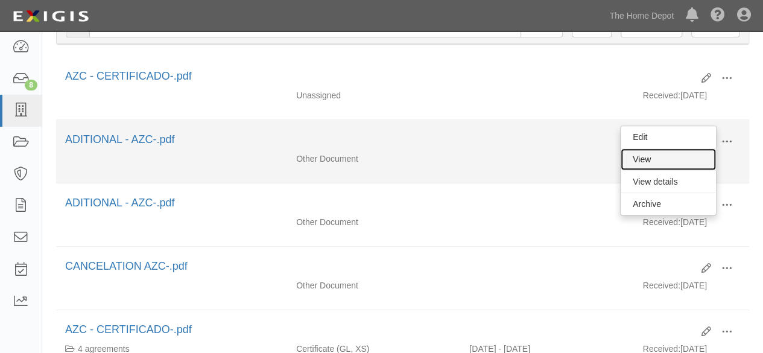
click at [656, 154] on link "View" at bounding box center [668, 159] width 95 height 22
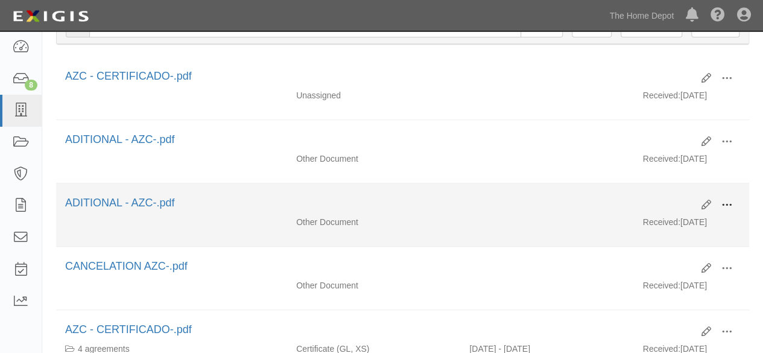
click at [723, 204] on span at bounding box center [726, 205] width 11 height 11
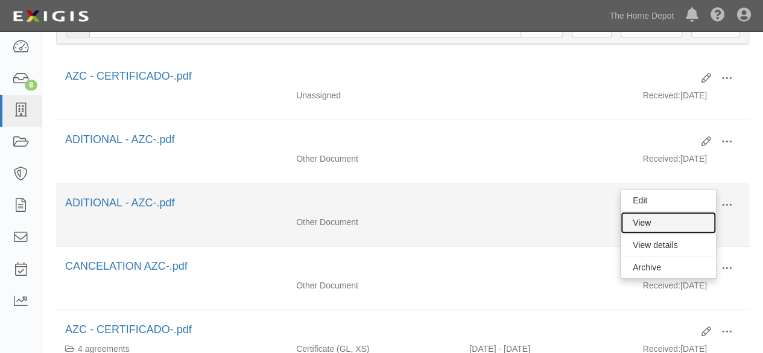
click at [668, 223] on link "View" at bounding box center [668, 223] width 95 height 22
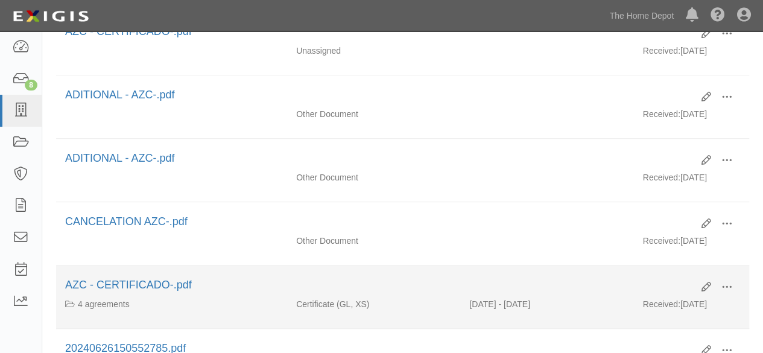
scroll to position [241, 0]
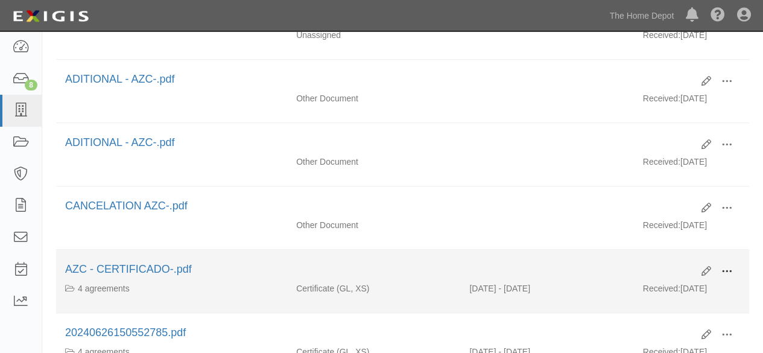
click at [730, 268] on span at bounding box center [726, 271] width 11 height 11
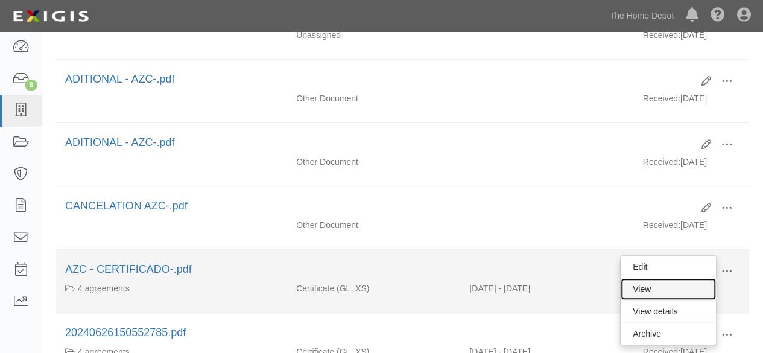
click at [681, 284] on link "View" at bounding box center [668, 289] width 95 height 22
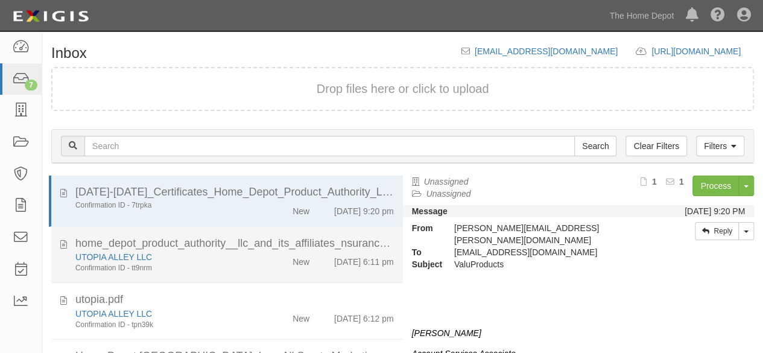
click at [248, 274] on li "home_depot_product_authority__llc_and_its_affiliates_nsurance_compliance_177458…" at bounding box center [227, 255] width 352 height 57
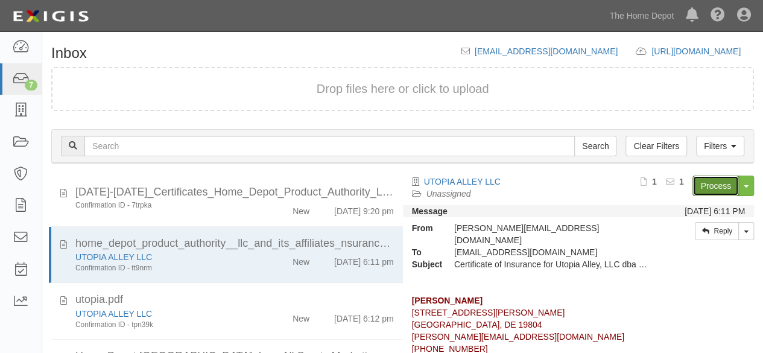
click at [707, 183] on link "Process" at bounding box center [715, 185] width 46 height 21
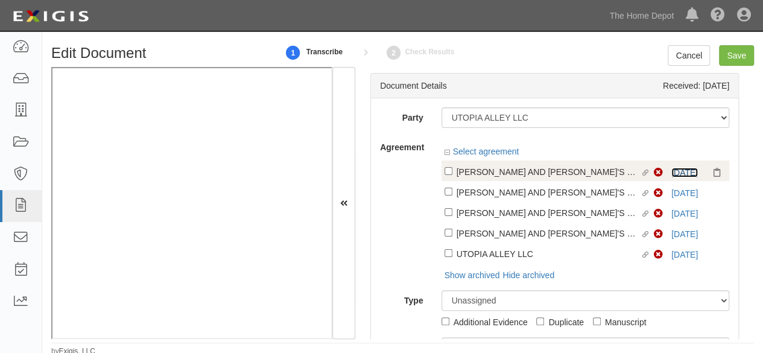
click at [680, 172] on link "[DATE]" at bounding box center [684, 173] width 27 height 10
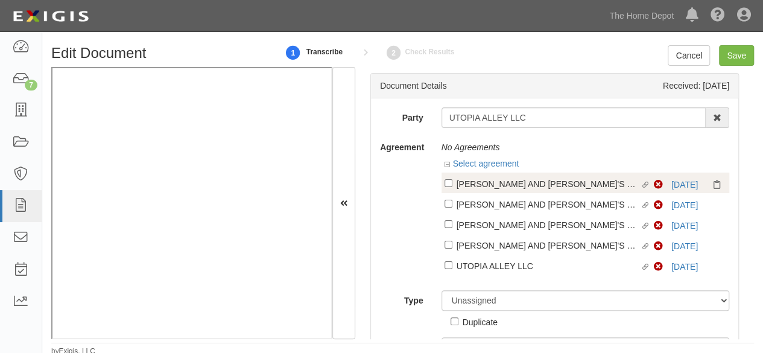
click at [475, 185] on div "[PERSON_NAME] AND [PERSON_NAME]'S DESIG (60005578)" at bounding box center [549, 183] width 184 height 13
click at [452, 185] on input "Linked agreement [PERSON_NAME] AND [PERSON_NAME]'S DESIG (60005578) Linked agre…" at bounding box center [448, 183] width 8 height 8
checkbox input "true"
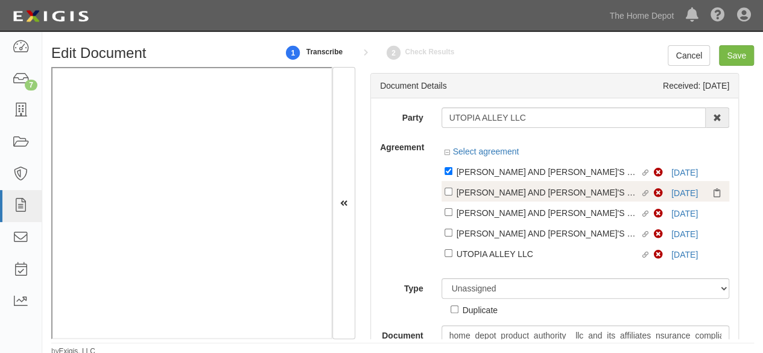
click at [474, 194] on div "[PERSON_NAME] AND [PERSON_NAME]'S DESIG (60005844)" at bounding box center [549, 191] width 184 height 13
click at [452, 194] on input "Linked agreement [PERSON_NAME] AND [PERSON_NAME]'S DESIG (60005844) Linked agre…" at bounding box center [448, 192] width 8 height 8
checkbox input "true"
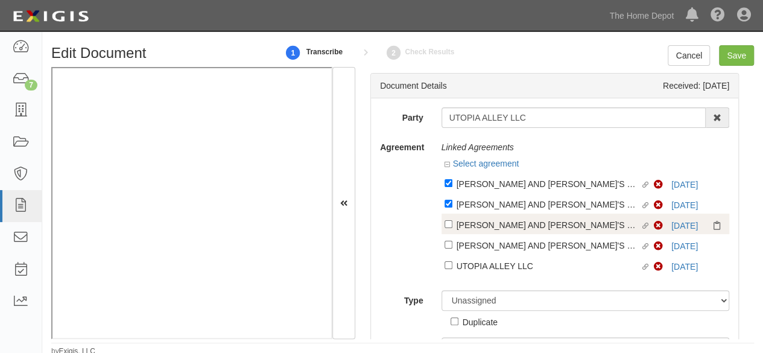
click at [470, 224] on div "[PERSON_NAME] AND [PERSON_NAME]'S DESIG (60006786)" at bounding box center [549, 224] width 184 height 13
click at [452, 224] on input "Linked agreement [PERSON_NAME] AND [PERSON_NAME]'S DESIG (60006786) Linked agre…" at bounding box center [448, 224] width 8 height 8
checkbox input "true"
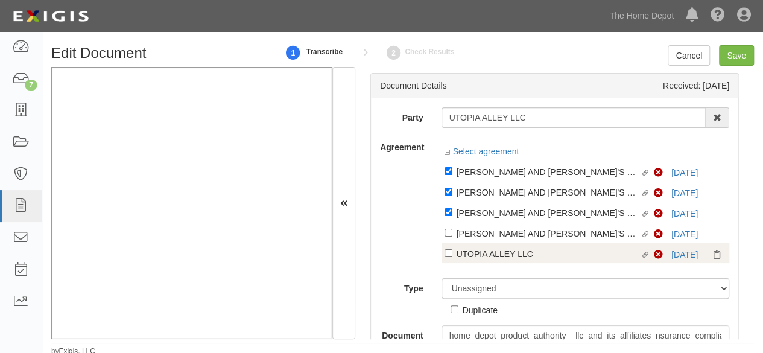
drag, startPoint x: 463, startPoint y: 244, endPoint x: 465, endPoint y: 258, distance: 14.0
click at [463, 245] on div "Linked agreement UTOPIA ALLEY LLC Linked agreement Non-Compliant [DATE]" at bounding box center [585, 252] width 288 height 21
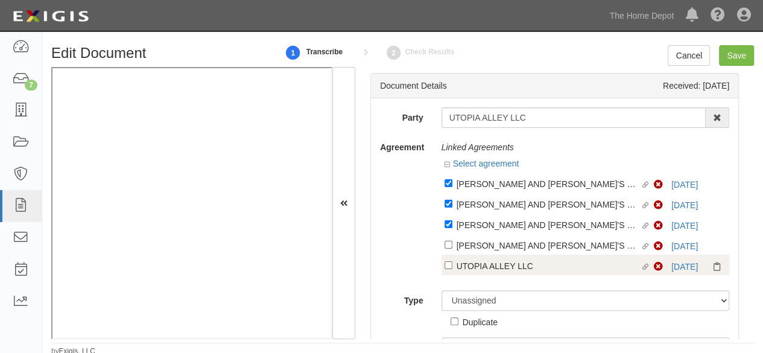
click at [466, 262] on div "UTOPIA ALLEY LLC" at bounding box center [549, 265] width 184 height 13
click at [452, 262] on input "Linked agreement UTOPIA ALLEY LLC Linked agreement" at bounding box center [448, 265] width 8 height 8
checkbox input "true"
drag, startPoint x: 470, startPoint y: 246, endPoint x: 470, endPoint y: 256, distance: 10.3
click at [470, 245] on div "[PERSON_NAME] AND [PERSON_NAME]'S DESIG (60011287)" at bounding box center [549, 244] width 184 height 13
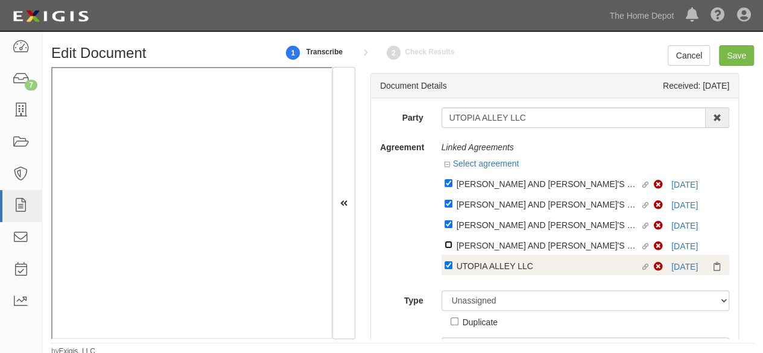
click at [452, 245] on input "Linked agreement [PERSON_NAME] AND [PERSON_NAME]'S DESIG (60011287) Linked agre…" at bounding box center [448, 245] width 8 height 8
checkbox input "true"
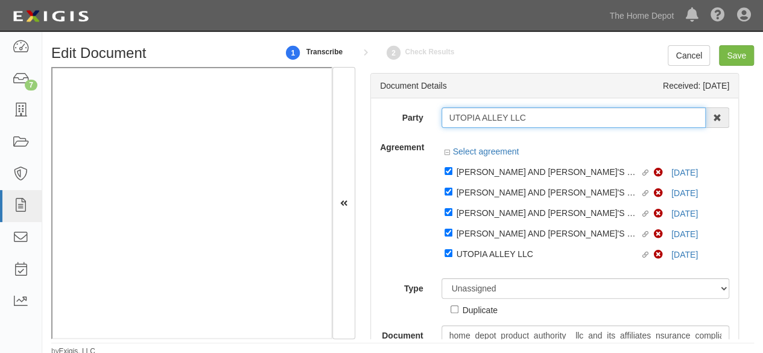
click at [481, 119] on input "UTOPIA ALLEY LLC" at bounding box center [573, 117] width 265 height 21
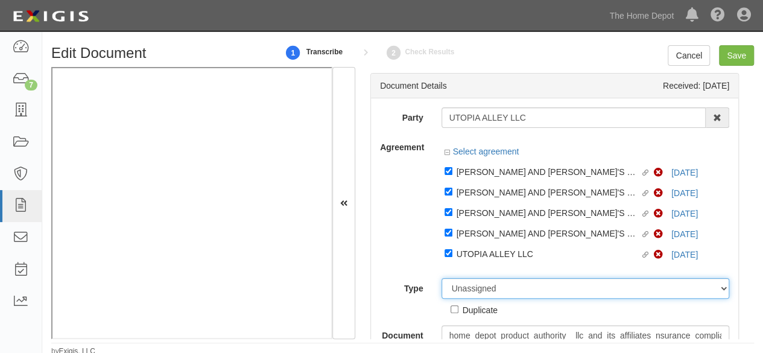
drag, startPoint x: 495, startPoint y: 288, endPoint x: 492, endPoint y: 280, distance: 7.8
click at [493, 285] on select "Unassigned Binder Cancellation Notice Certificate Contract Endorsement Insuranc…" at bounding box center [585, 288] width 288 height 21
select select "CertificateDetail"
click at [441, 279] on select "Unassigned Binder Cancellation Notice Certificate Contract Endorsement Insuranc…" at bounding box center [585, 288] width 288 height 21
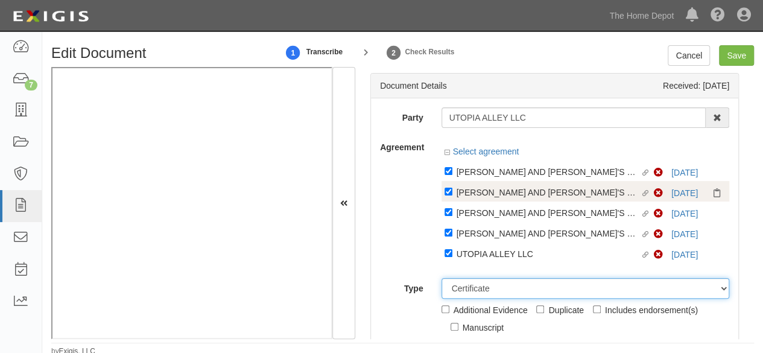
scroll to position [181, 0]
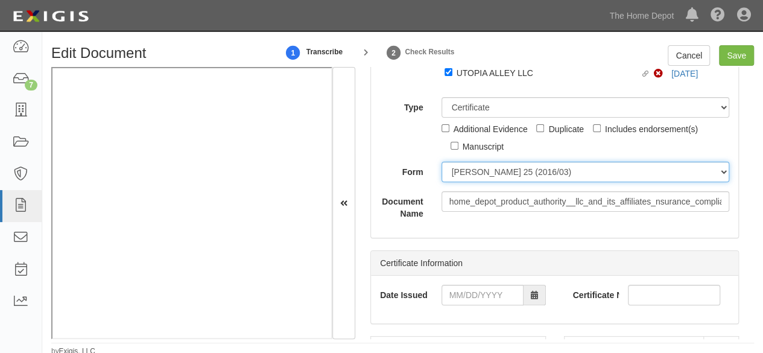
click at [476, 175] on select "ACORD 25 (2016/03) ACORD 101 ACORD 855 NY (2014/05) General" at bounding box center [585, 172] width 288 height 21
select select "GeneralFormDetail"
click at [441, 162] on select "ACORD 25 (2016/03) ACORD 101 ACORD 855 NY (2014/05) General" at bounding box center [585, 172] width 288 height 21
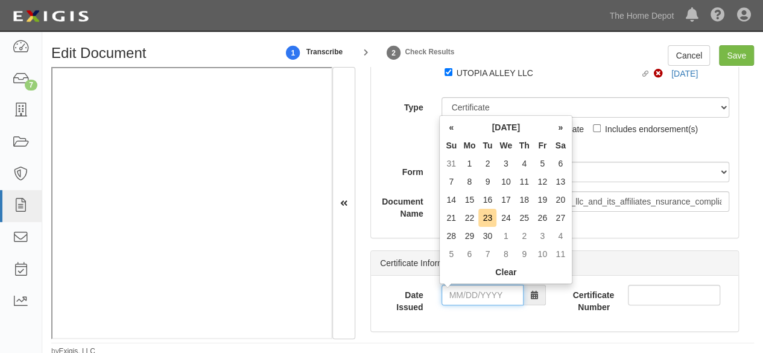
drag, startPoint x: 476, startPoint y: 295, endPoint x: 476, endPoint y: 286, distance: 8.4
click at [476, 295] on input "Date Issued" at bounding box center [482, 295] width 82 height 21
click at [457, 221] on td "21" at bounding box center [451, 218] width 18 height 18
drag, startPoint x: 474, startPoint y: 300, endPoint x: 457, endPoint y: 225, distance: 76.7
click at [473, 295] on input "09/21/2025" at bounding box center [482, 295] width 82 height 21
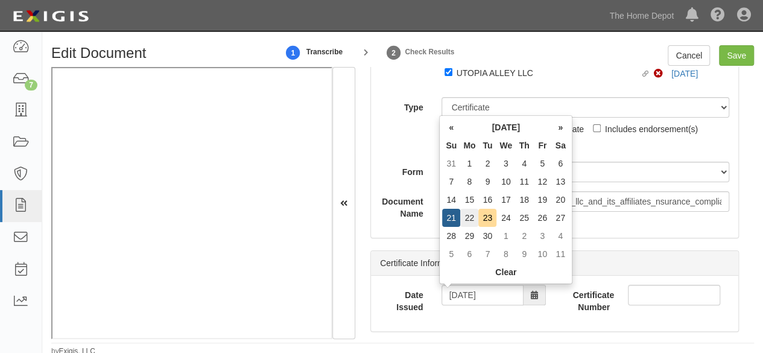
click at [472, 219] on td "22" at bounding box center [469, 218] width 18 height 18
type input "09/22/2025"
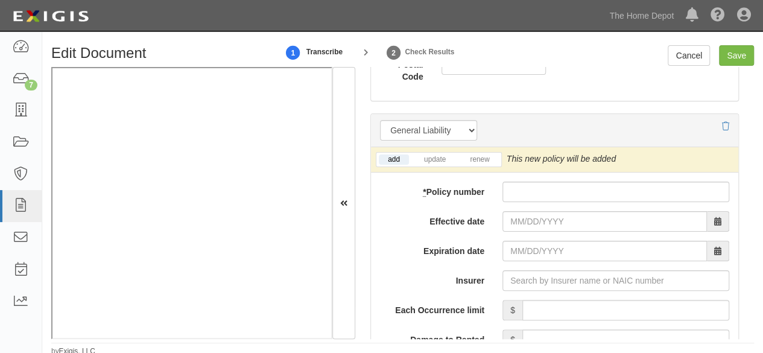
scroll to position [1086, 0]
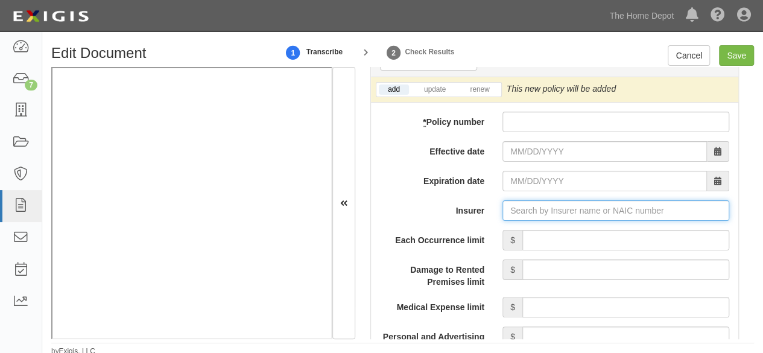
click at [527, 207] on input "Insurer" at bounding box center [615, 210] width 227 height 21
paste input "16449"
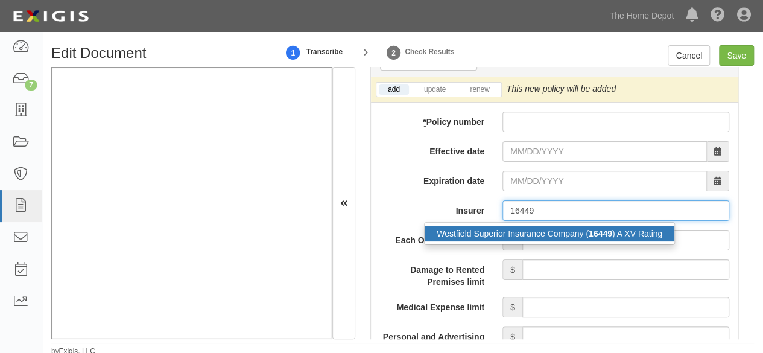
click at [517, 235] on div "Westfield Superior Insurance Company ( 16449 ) A XV Rating" at bounding box center [550, 234] width 250 height 16
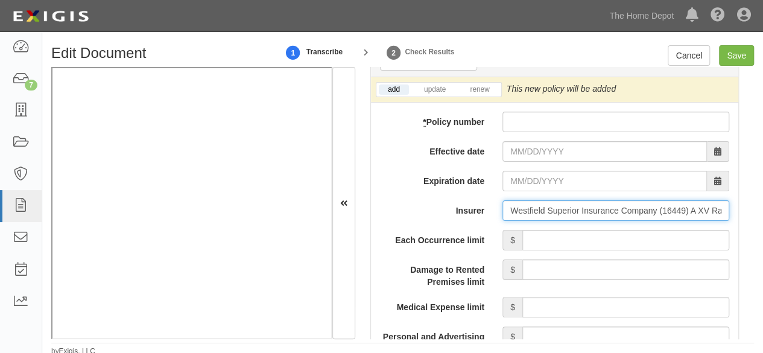
type input "Westfield Superior Insurance Company (16449) A XV Rating"
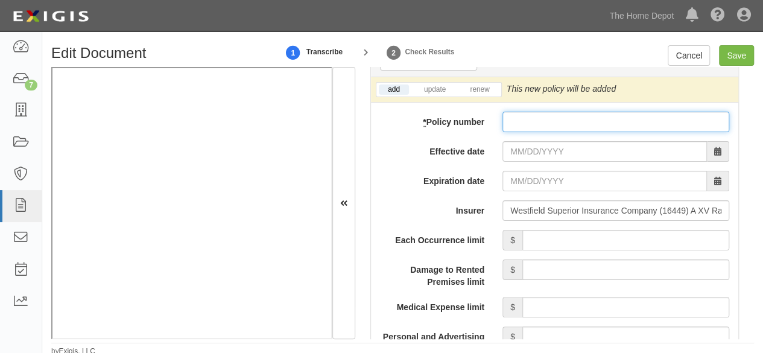
drag, startPoint x: 517, startPoint y: 114, endPoint x: 521, endPoint y: 147, distance: 32.8
click at [517, 115] on input "* Policy number" at bounding box center [615, 122] width 227 height 21
paste input "356822J"
type input "356822J"
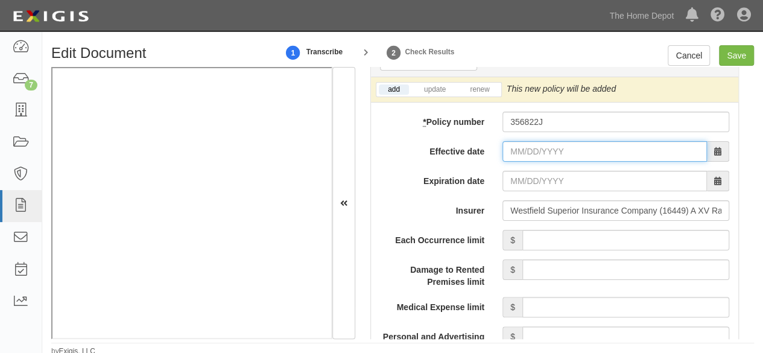
click at [517, 154] on input "Effective date" at bounding box center [604, 151] width 204 height 21
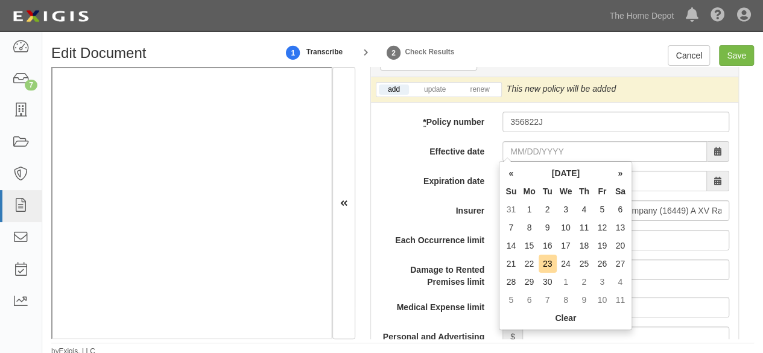
click at [514, 261] on td "21" at bounding box center [511, 264] width 18 height 18
type input "09/21/2025"
type input "09/21/2026"
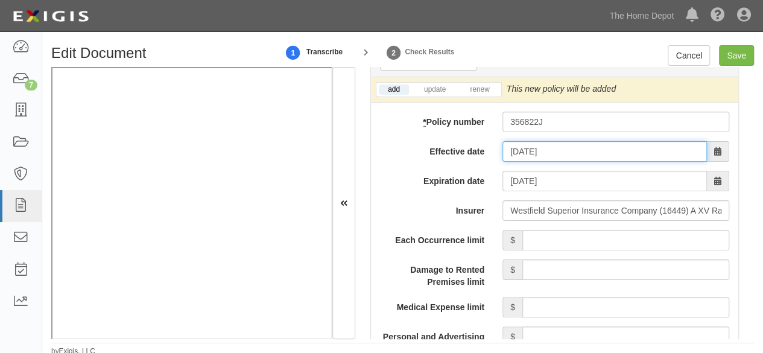
click at [533, 149] on input "[DATE]" at bounding box center [604, 151] width 204 height 21
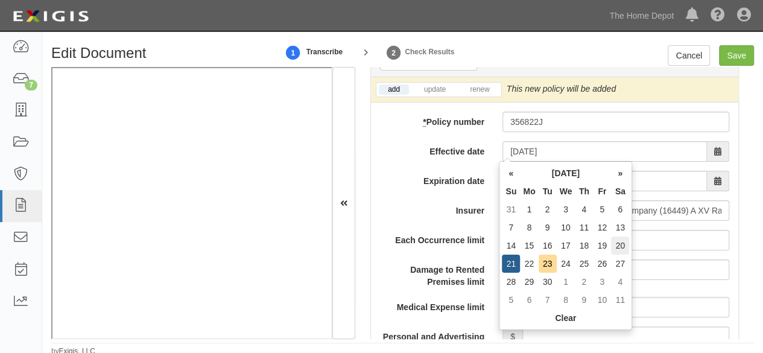
click at [616, 245] on td "20" at bounding box center [620, 245] width 18 height 18
type input "09/20/2025"
type input "09/20/2026"
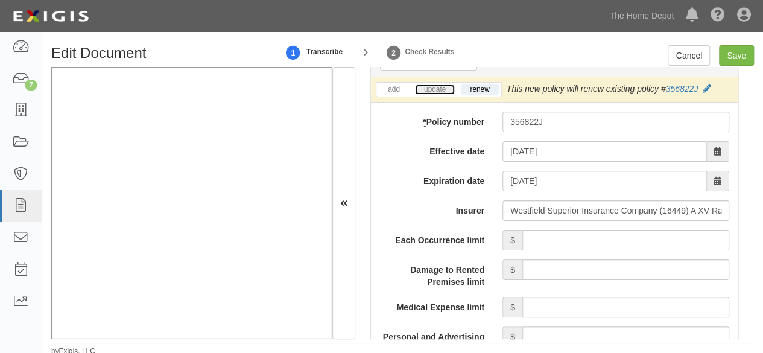
click at [436, 89] on link "update" at bounding box center [435, 89] width 40 height 10
click at [707, 86] on icon at bounding box center [710, 89] width 8 height 8
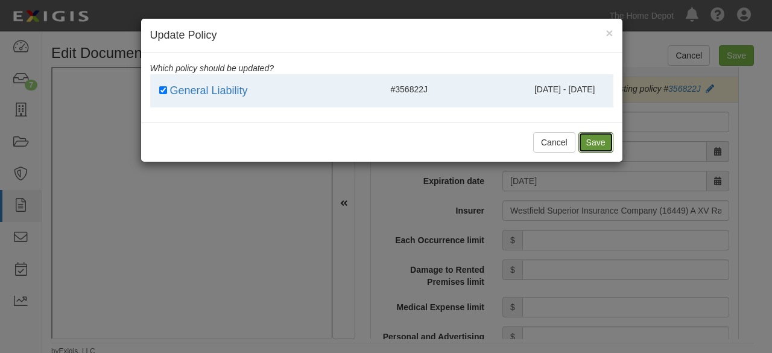
click at [605, 143] on button "Save" at bounding box center [595, 142] width 35 height 21
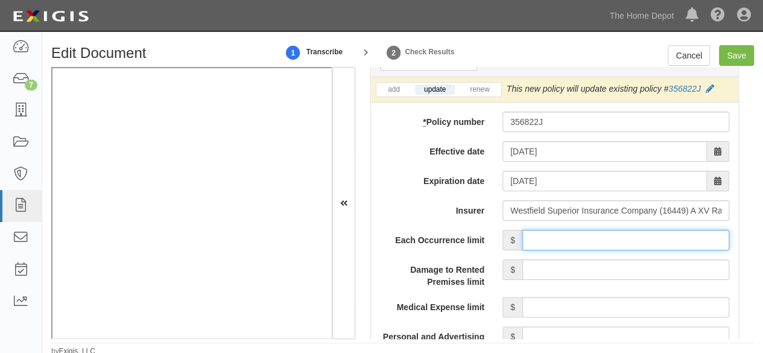
drag, startPoint x: 548, startPoint y: 242, endPoint x: 555, endPoint y: 227, distance: 16.7
click at [549, 242] on input "Each Occurrence limit" at bounding box center [625, 240] width 207 height 21
type input "2,000,000"
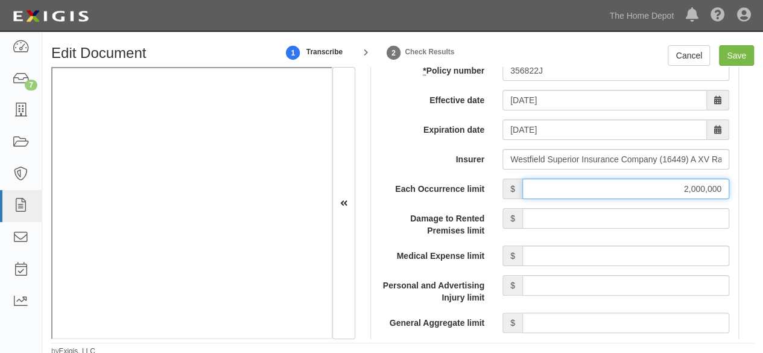
scroll to position [1206, 0]
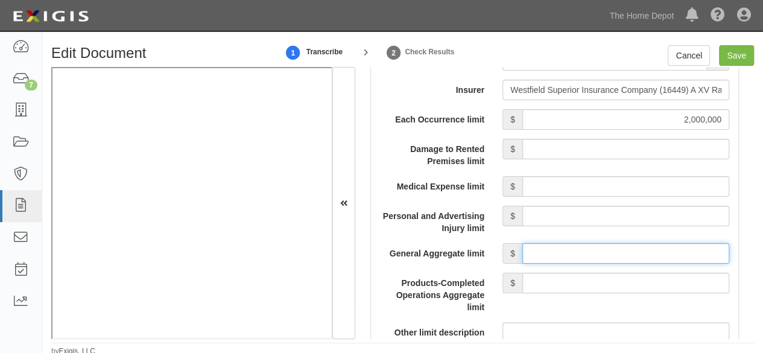
drag, startPoint x: 559, startPoint y: 250, endPoint x: 563, endPoint y: 242, distance: 8.9
click at [559, 250] on input "General Aggregate limit" at bounding box center [625, 253] width 207 height 21
type input "4,000,000"
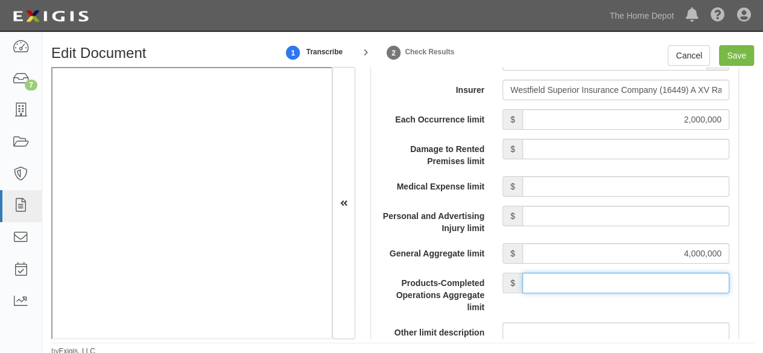
drag, startPoint x: 548, startPoint y: 278, endPoint x: 555, endPoint y: 249, distance: 29.8
click at [548, 277] on input "Products-Completed Operations Aggregate limit" at bounding box center [625, 283] width 207 height 21
type input "4,000,000"
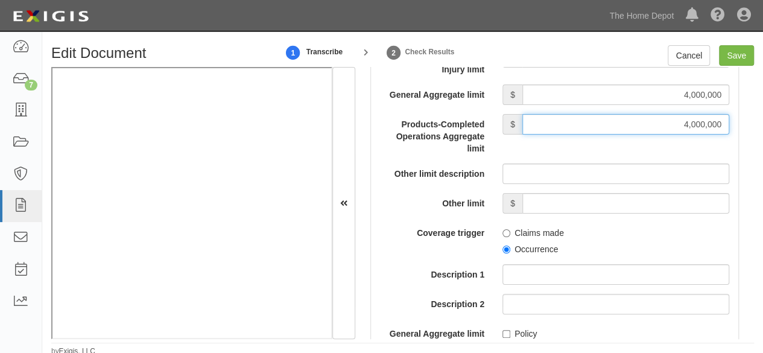
scroll to position [1387, 0]
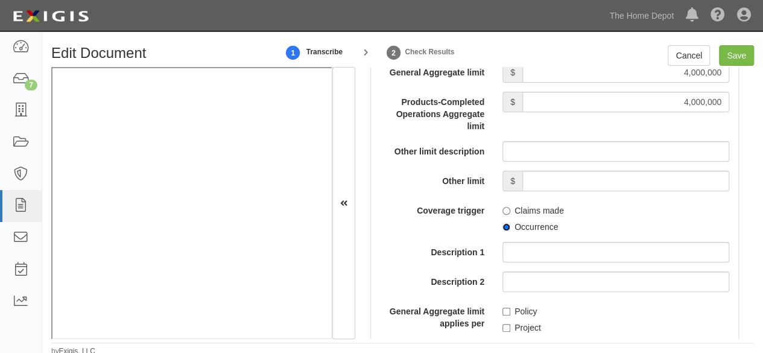
click at [503, 223] on input "Occurrence" at bounding box center [506, 227] width 8 height 8
radio input "true"
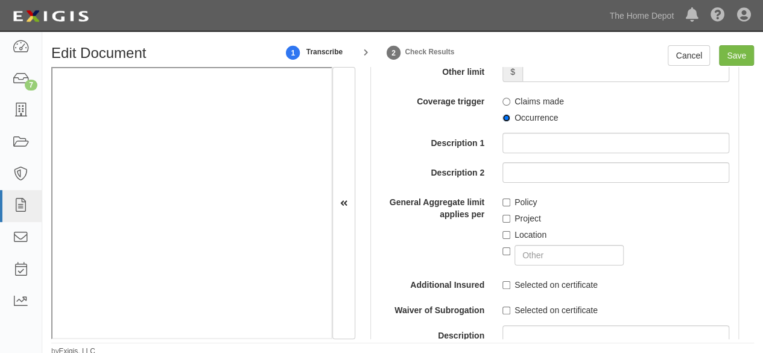
scroll to position [1508, 0]
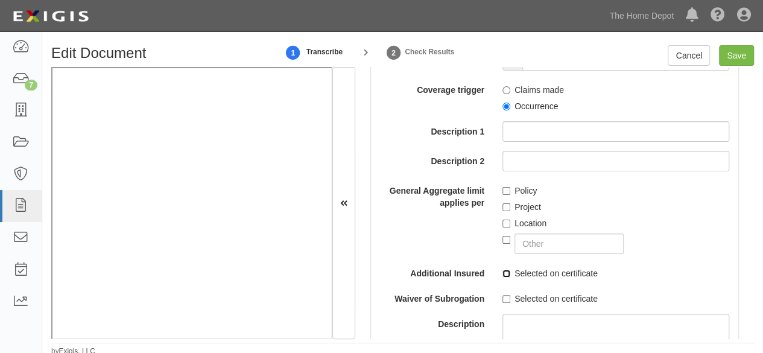
drag, startPoint x: 499, startPoint y: 270, endPoint x: 502, endPoint y: 279, distance: 9.4
click at [502, 276] on label "Selected on certificate" at bounding box center [549, 273] width 95 height 12
click at [502, 276] on input "Selected on certificate" at bounding box center [506, 274] width 8 height 8
checkbox input "true"
click at [502, 296] on input "Selected on certificate" at bounding box center [506, 299] width 8 height 8
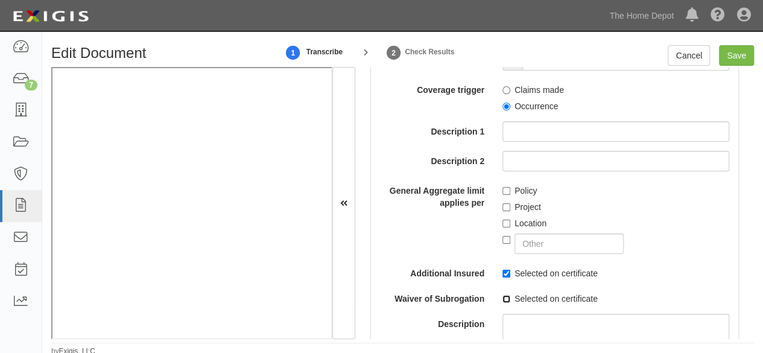
checkbox input "true"
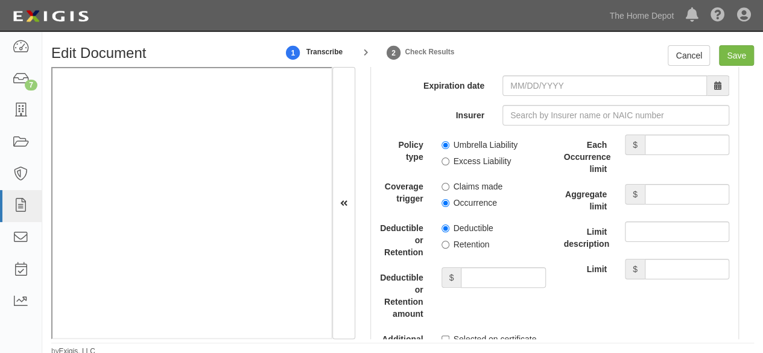
scroll to position [2654, 0]
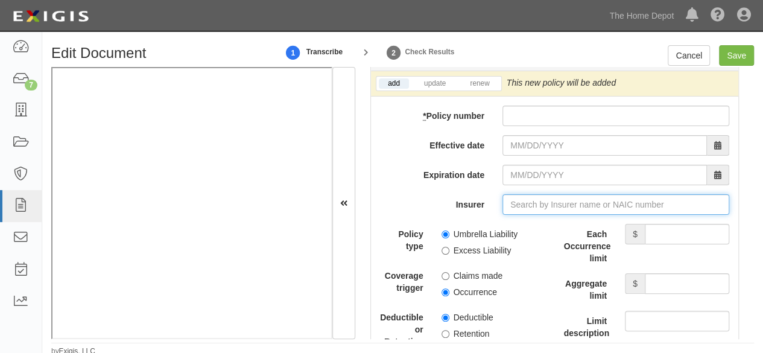
click at [534, 201] on input "Insurer" at bounding box center [615, 204] width 227 height 21
paste input "16449"
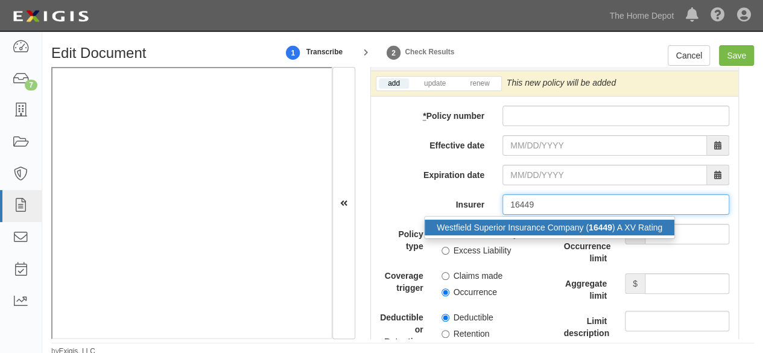
click at [510, 221] on div "Westfield Superior Insurance Company ( 16449 ) A XV Rating" at bounding box center [550, 228] width 250 height 16
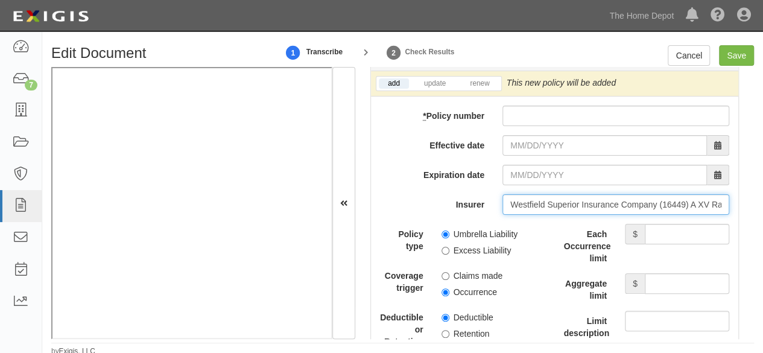
type input "Westfield Superior Insurance Company (16449) A XV Rating"
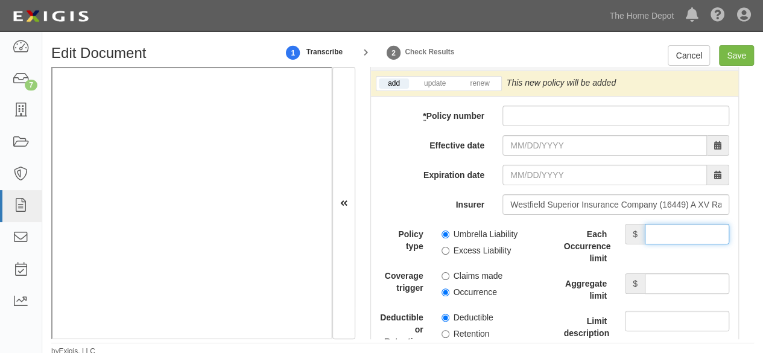
click at [673, 232] on input "Each Occurrence limit" at bounding box center [687, 234] width 84 height 21
type input "3,000,000"
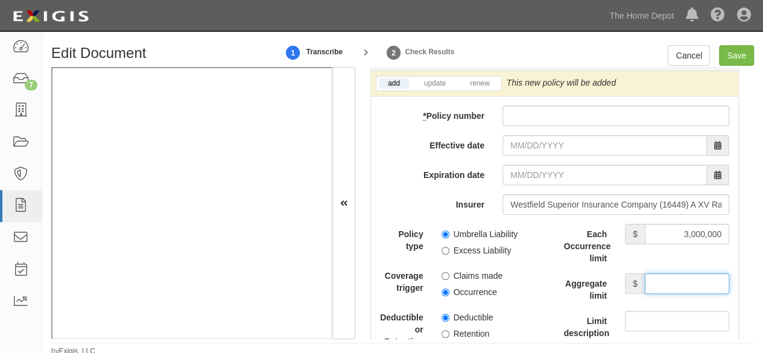
click at [668, 276] on input "Aggregate limit" at bounding box center [687, 283] width 84 height 21
type input "3,000,000"
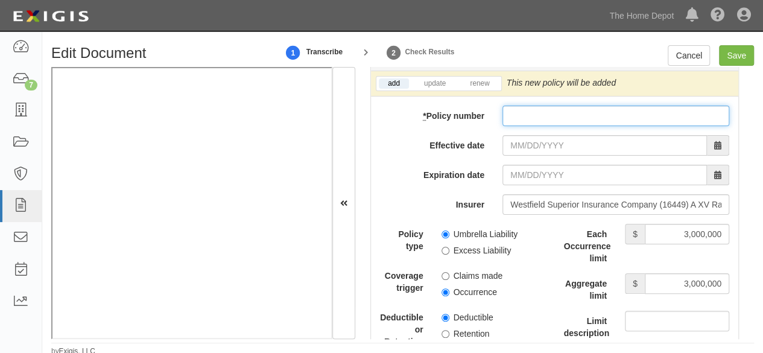
drag, startPoint x: 508, startPoint y: 108, endPoint x: 499, endPoint y: 118, distance: 13.7
click at [508, 108] on input "* Policy number" at bounding box center [615, 116] width 227 height 21
paste input "356822J"
type input "356822J"
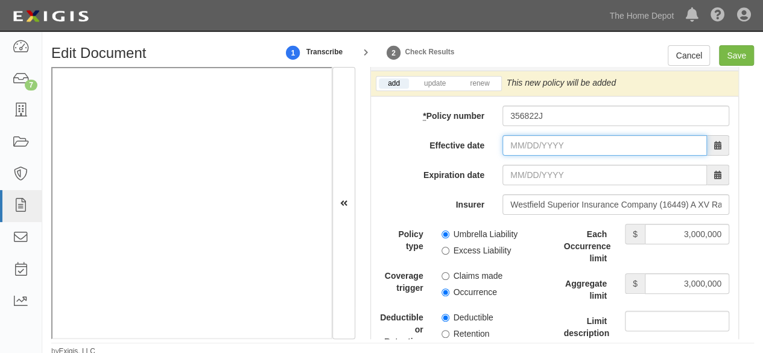
click at [502, 135] on input "Effective date" at bounding box center [604, 145] width 204 height 21
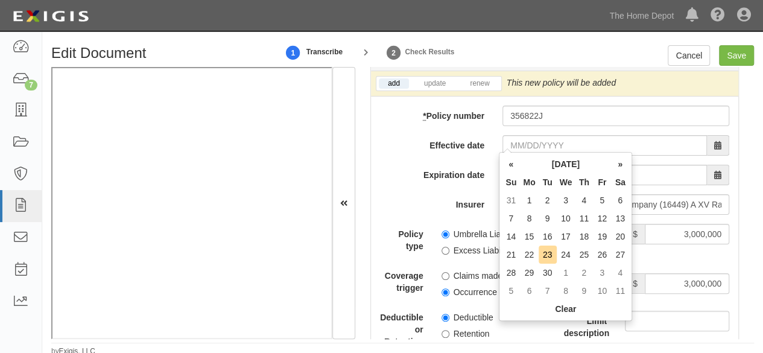
drag, startPoint x: 513, startPoint y: 253, endPoint x: 510, endPoint y: 215, distance: 37.5
click at [510, 247] on td "21" at bounding box center [511, 254] width 18 height 18
type input "09/21/2025"
type input "09/21/2026"
drag, startPoint x: 521, startPoint y: 136, endPoint x: 535, endPoint y: 143, distance: 15.6
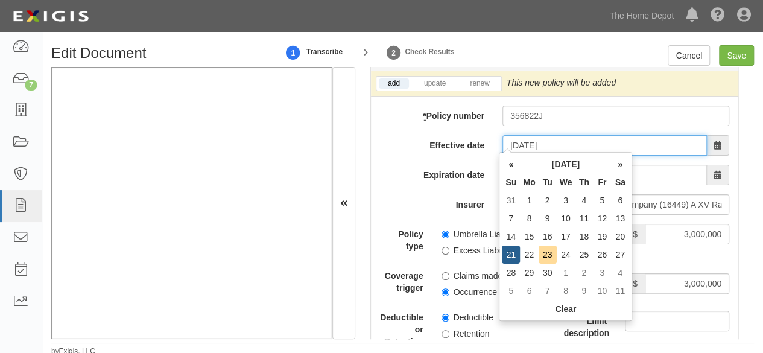
click at [522, 136] on input "09/21/2025" at bounding box center [604, 145] width 204 height 21
click at [620, 234] on td "20" at bounding box center [620, 236] width 18 height 18
type input "09/20/2025"
type input "09/20/2026"
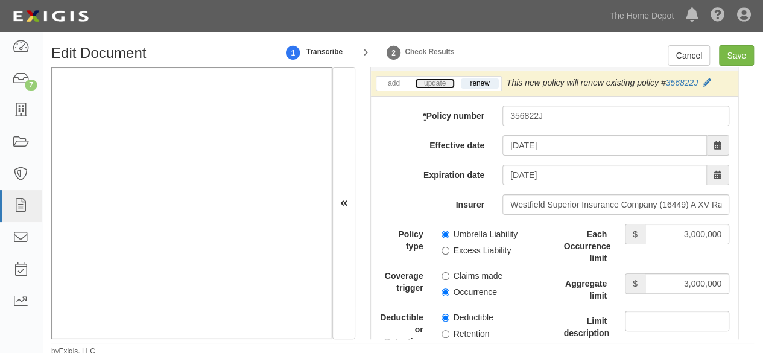
click at [429, 78] on link "update" at bounding box center [435, 83] width 40 height 10
drag, startPoint x: 438, startPoint y: 227, endPoint x: 434, endPoint y: 273, distance: 46.0
click at [438, 227] on div "Umbrella Liability Excess Liability" at bounding box center [493, 240] width 122 height 33
click at [444, 288] on input "Occurrence" at bounding box center [445, 292] width 8 height 8
radio input "true"
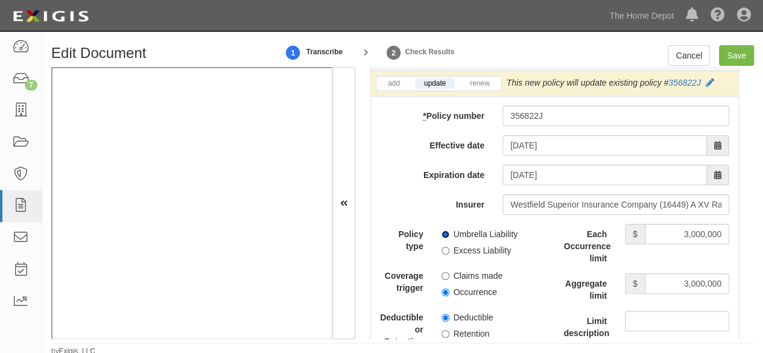
click at [443, 230] on input "Umbrella Liability" at bounding box center [445, 234] width 8 height 8
radio input "true"
click at [724, 57] on input "Save" at bounding box center [736, 55] width 35 height 21
type input "2000000"
type input "4000000"
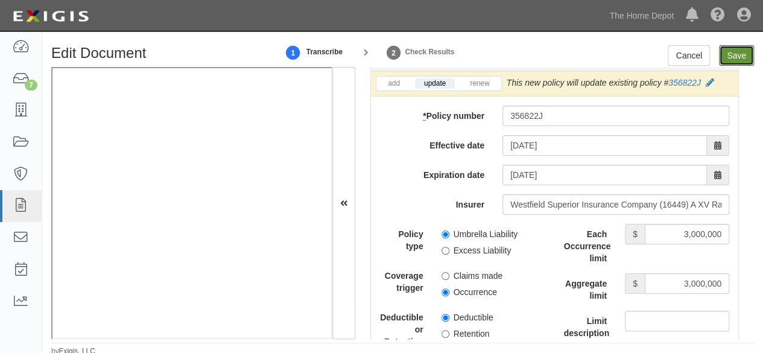
type input "4000000"
type input "3000000"
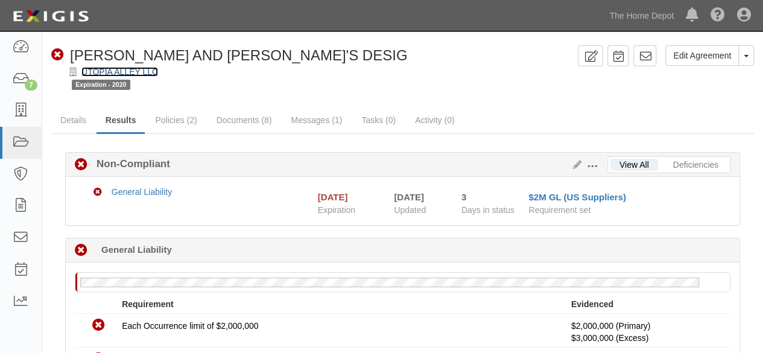
click at [113, 72] on link "UTOPIA ALLEY LLC" at bounding box center [119, 72] width 77 height 10
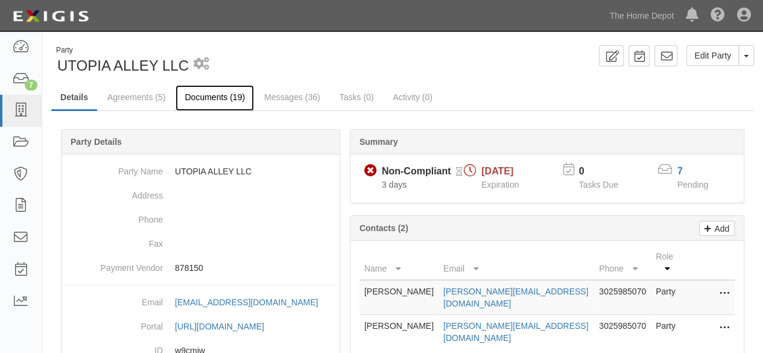
click at [214, 95] on link "Documents (19)" at bounding box center [214, 98] width 78 height 26
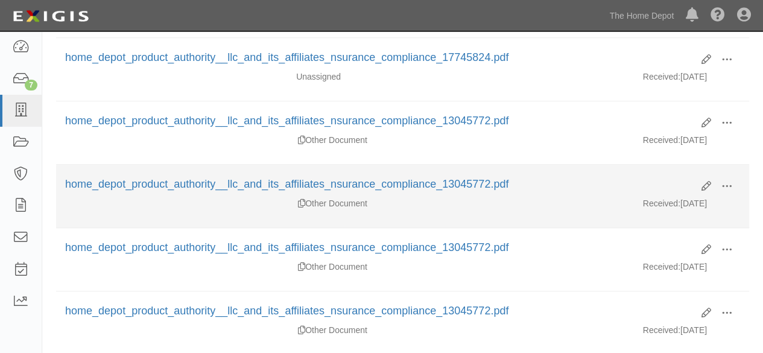
scroll to position [302, 0]
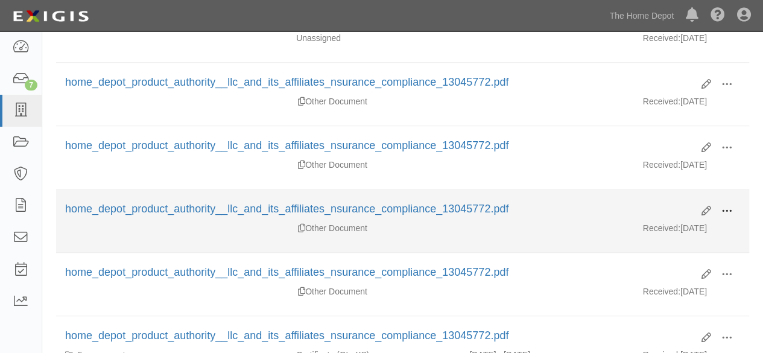
click at [729, 206] on span at bounding box center [726, 211] width 11 height 11
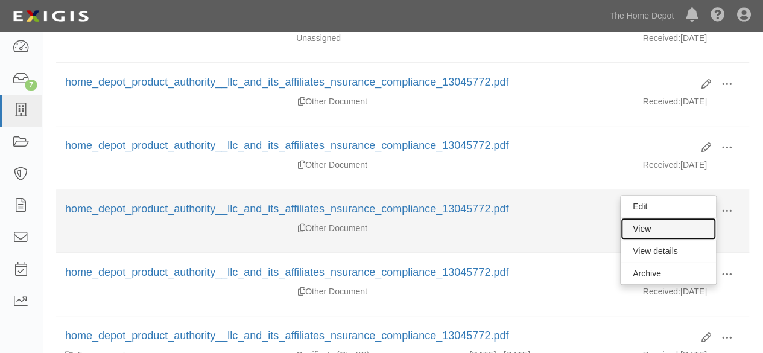
click at [629, 229] on link "View" at bounding box center [668, 229] width 95 height 22
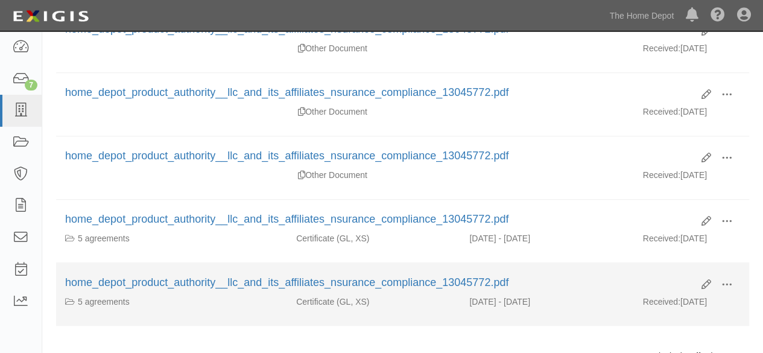
scroll to position [422, 0]
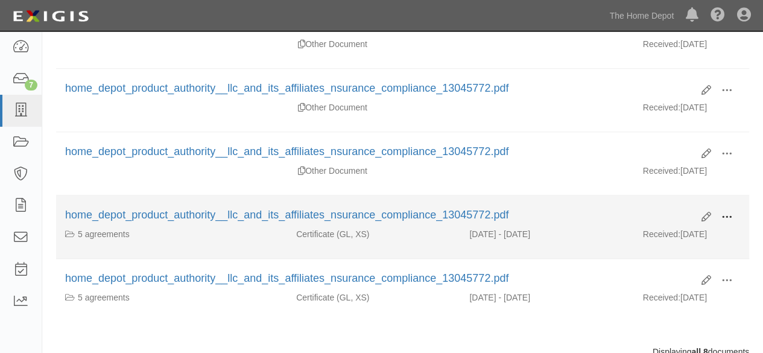
drag, startPoint x: 729, startPoint y: 209, endPoint x: 715, endPoint y: 215, distance: 15.1
click at [731, 212] on span at bounding box center [726, 217] width 11 height 11
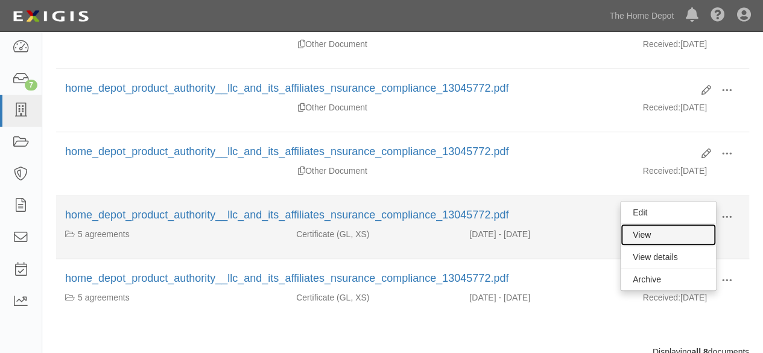
click at [659, 229] on link "View" at bounding box center [668, 235] width 95 height 22
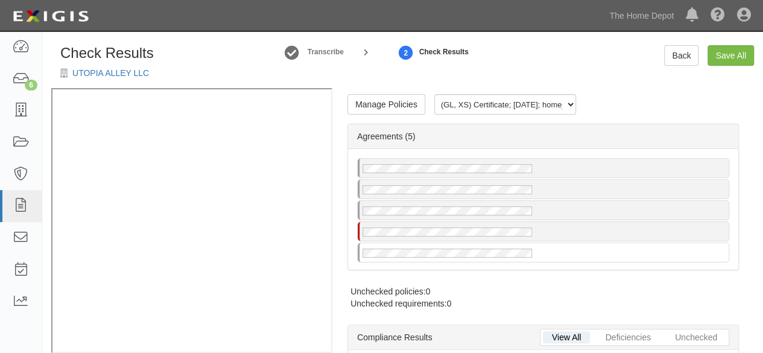
radio input "true"
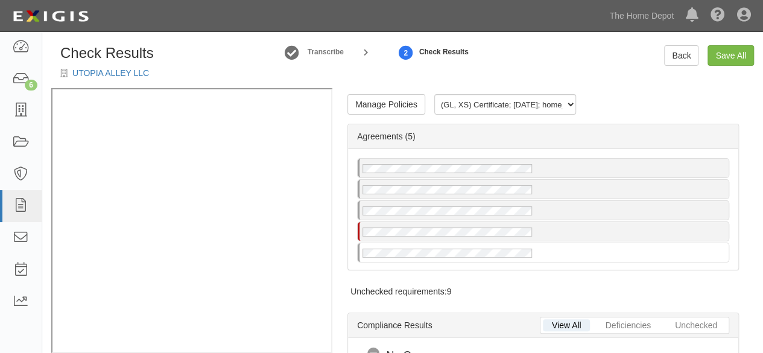
scroll to position [3, 0]
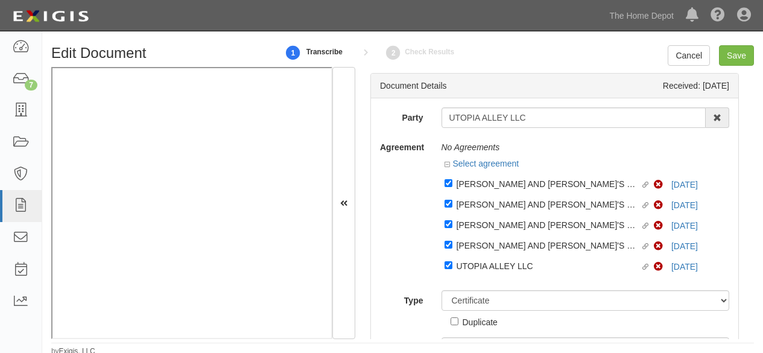
select select "CertificateDetail"
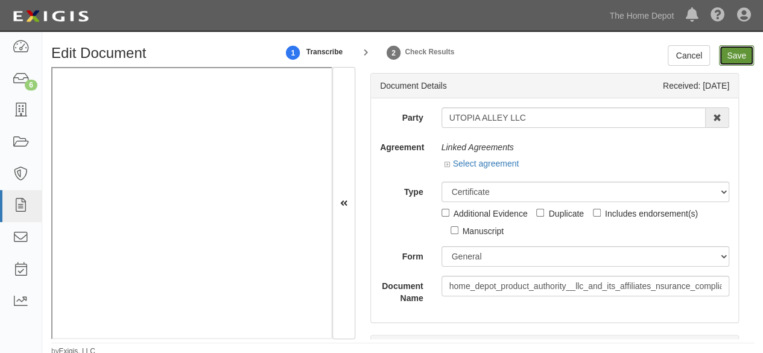
click at [733, 62] on input "Save" at bounding box center [736, 55] width 35 height 21
type input "2000000"
type input "4000000"
type input "3000000"
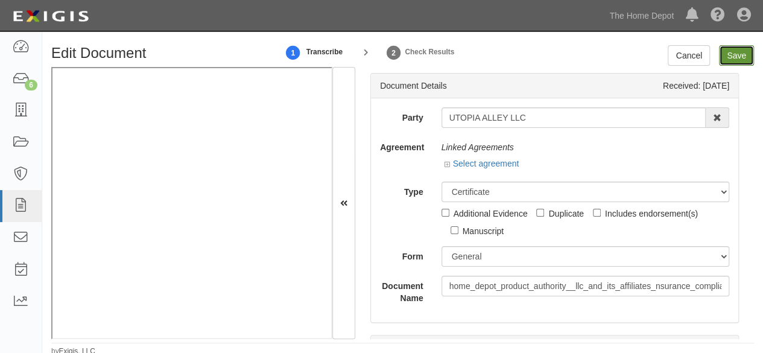
type input "3000000"
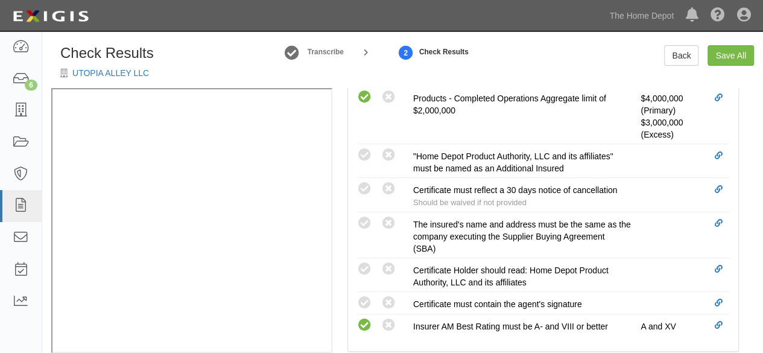
scroll to position [603, 0]
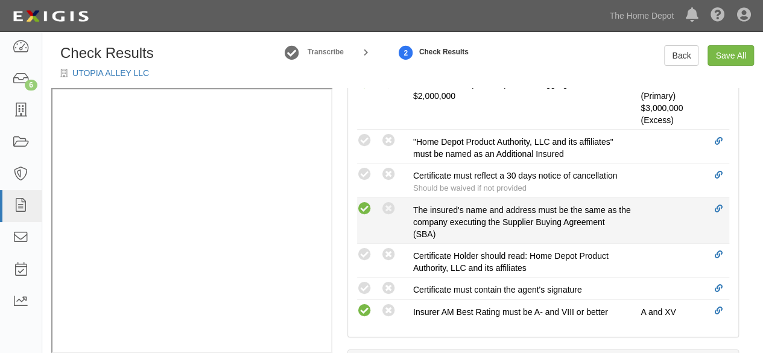
click at [365, 206] on icon at bounding box center [364, 208] width 15 height 15
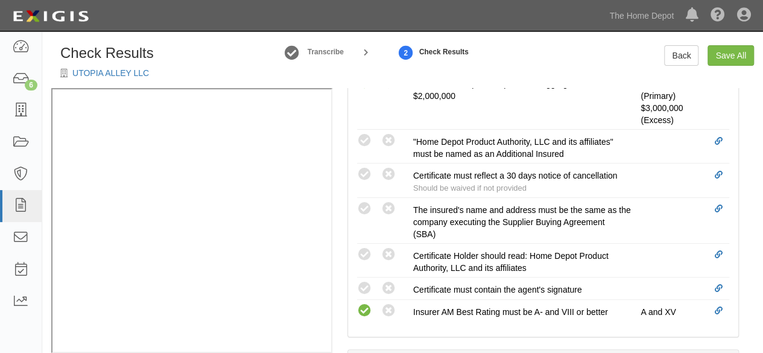
radio input "true"
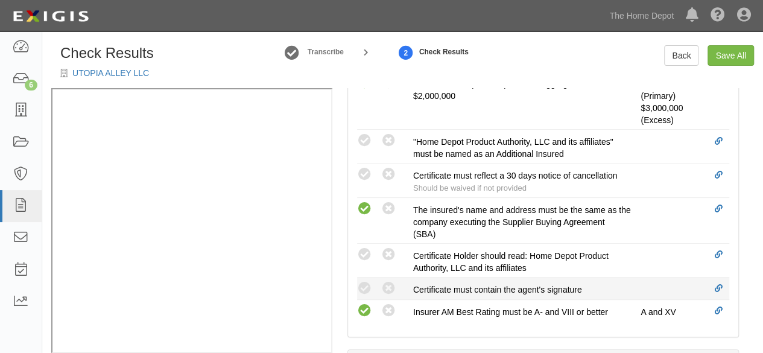
drag, startPoint x: 363, startPoint y: 283, endPoint x: 362, endPoint y: 274, distance: 9.7
click at [364, 283] on icon at bounding box center [364, 288] width 15 height 15
radio input "true"
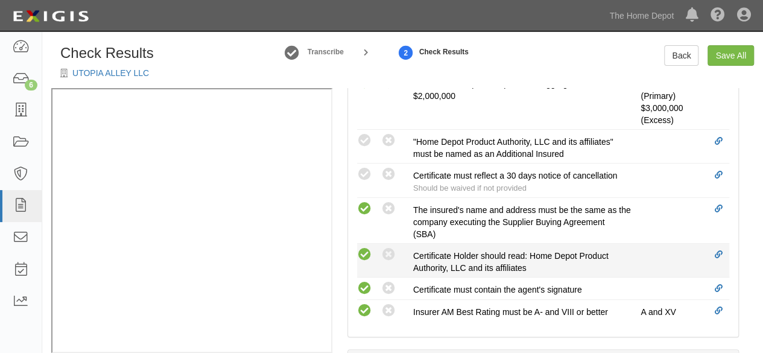
click at [361, 250] on icon at bounding box center [364, 254] width 15 height 15
radio input "true"
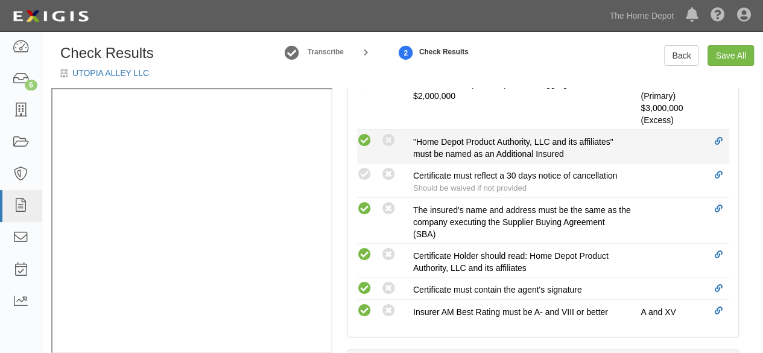
click at [363, 142] on icon at bounding box center [364, 140] width 15 height 15
radio input "true"
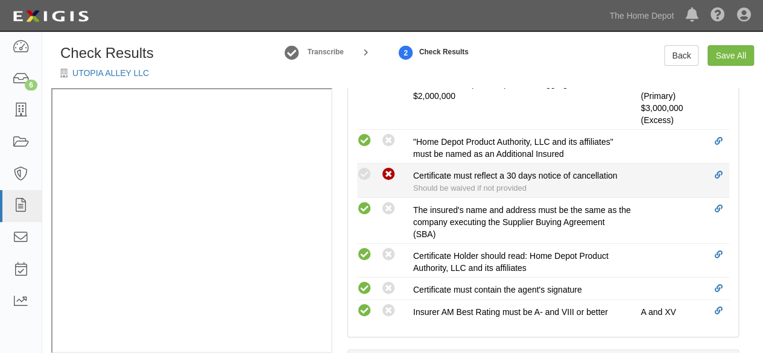
click at [394, 171] on icon at bounding box center [388, 174] width 15 height 15
radio input "true"
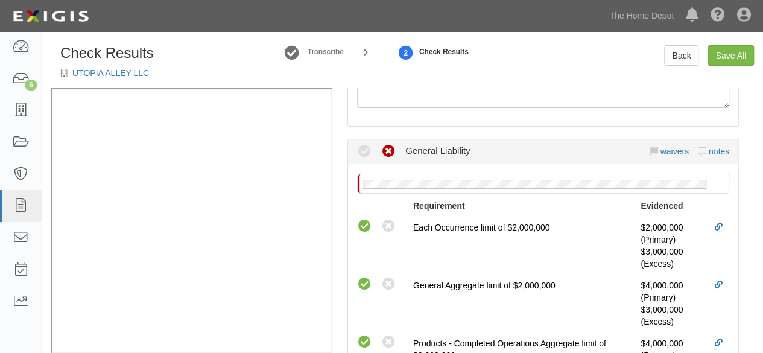
scroll to position [271, 0]
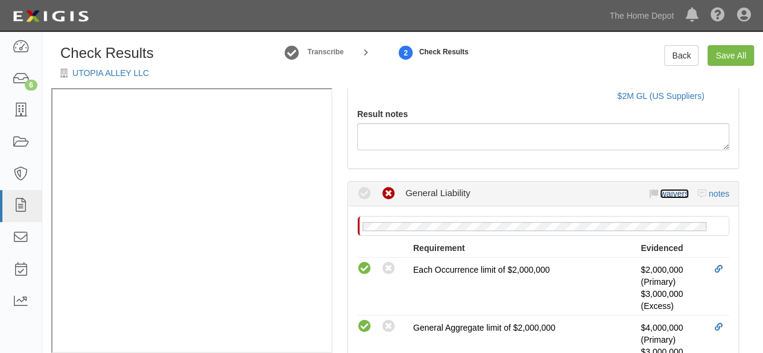
click at [667, 194] on link "waivers" at bounding box center [674, 194] width 28 height 10
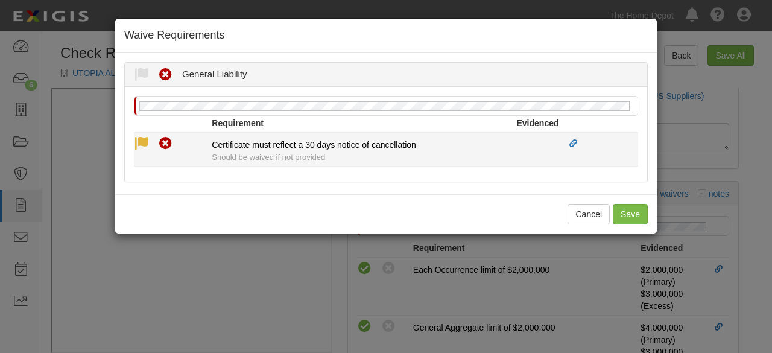
click at [142, 142] on icon at bounding box center [141, 143] width 15 height 15
radio input "true"
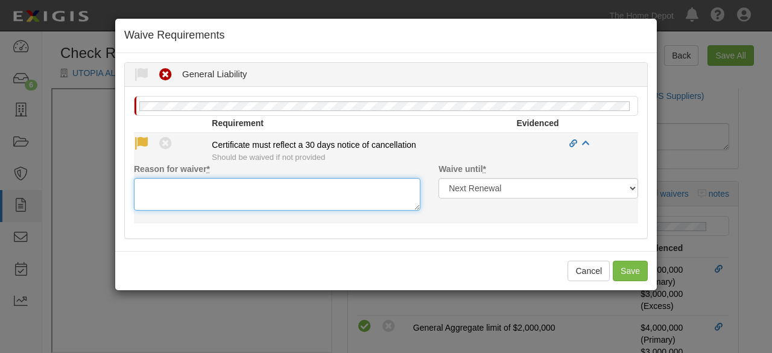
click at [169, 190] on textarea "Reason for waiver *" at bounding box center [277, 194] width 286 height 33
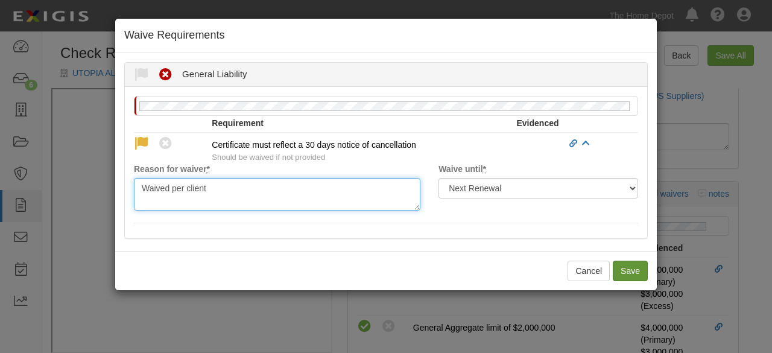
type textarea "Waived per client"
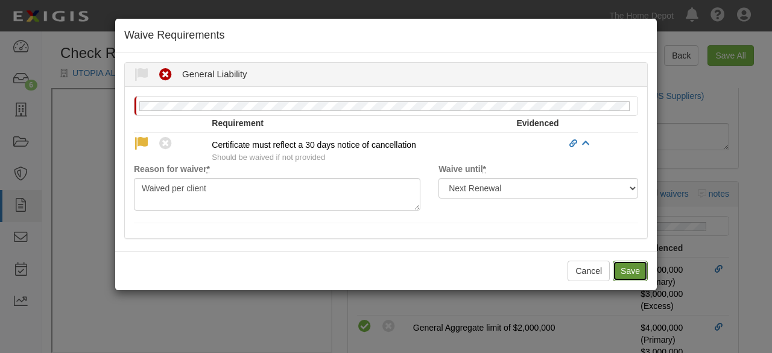
click at [628, 265] on button "Save" at bounding box center [630, 271] width 35 height 21
radio input "true"
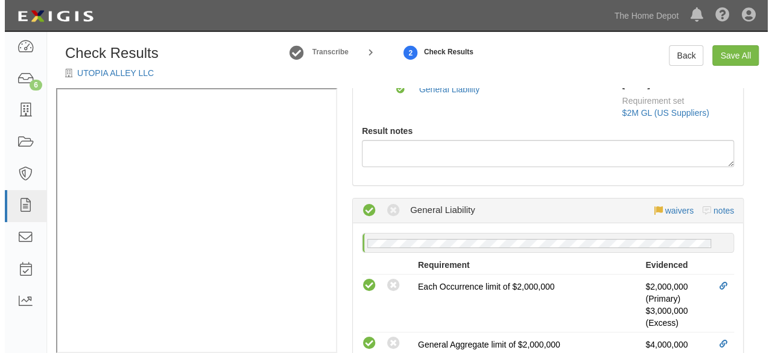
scroll to position [244, 0]
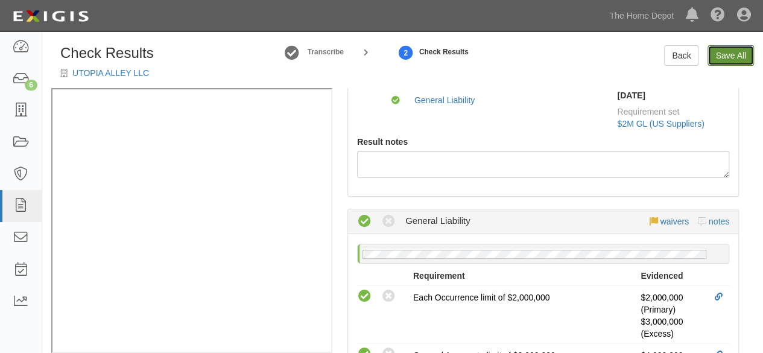
click at [726, 57] on link "Save All" at bounding box center [730, 55] width 46 height 21
radio input "false"
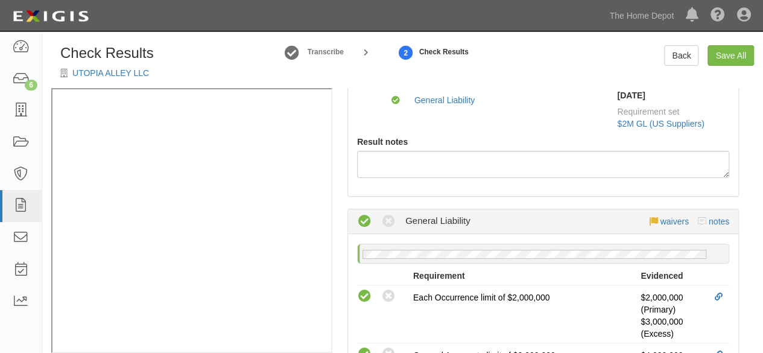
radio input "true"
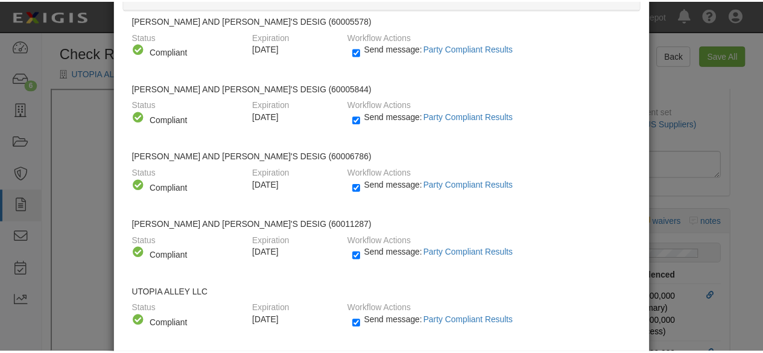
scroll to position [134, 0]
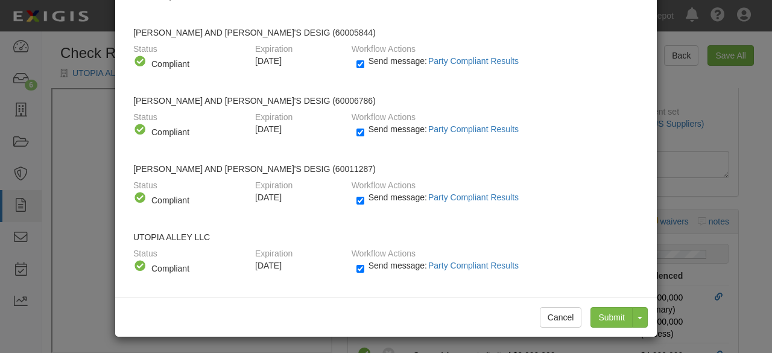
click at [679, 243] on div "Confirm Results UTOPIA ALLEY LLC [PERSON_NAME] AND [PERSON_NAME]'S DESIG (60005…" at bounding box center [386, 176] width 772 height 353
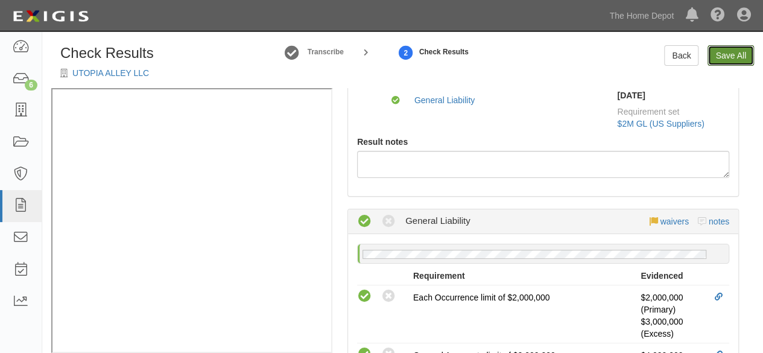
scroll to position [0, 0]
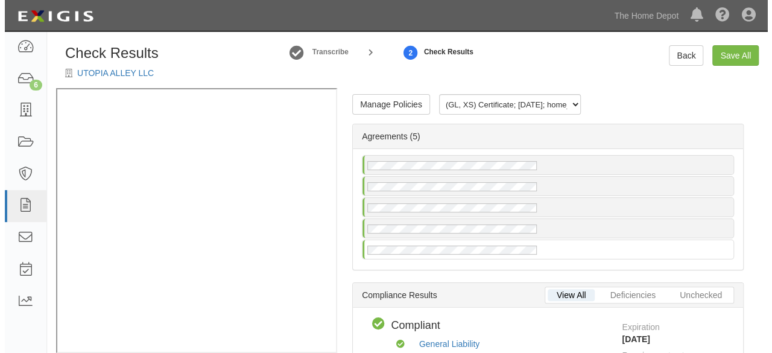
scroll to position [17, 0]
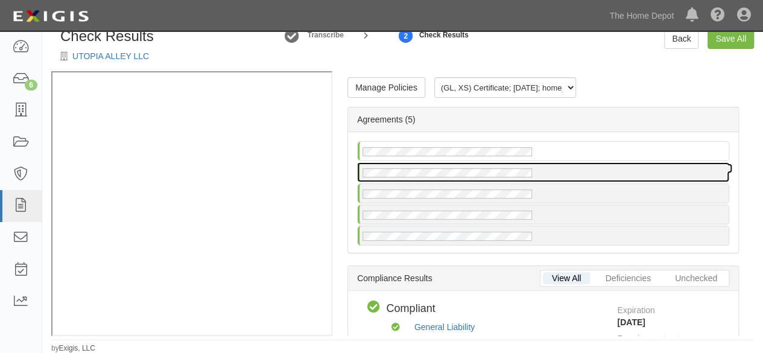
click at [433, 181] on div at bounding box center [543, 172] width 372 height 20
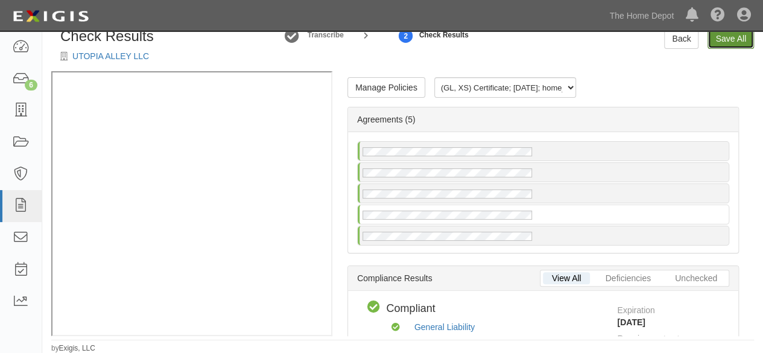
click at [726, 35] on link "Save All" at bounding box center [730, 38] width 46 height 21
radio input "false"
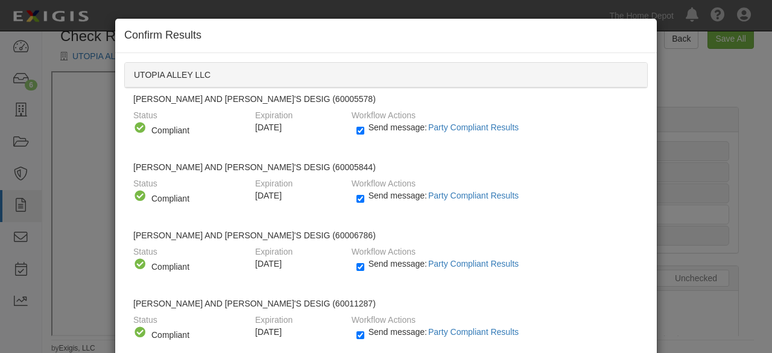
scroll to position [134, 0]
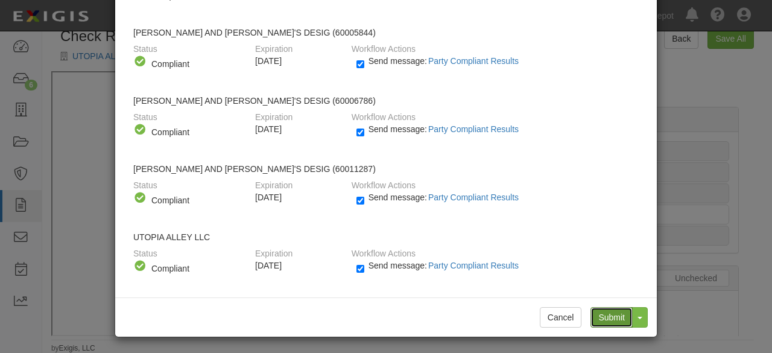
click at [609, 312] on input "Submit" at bounding box center [611, 317] width 42 height 21
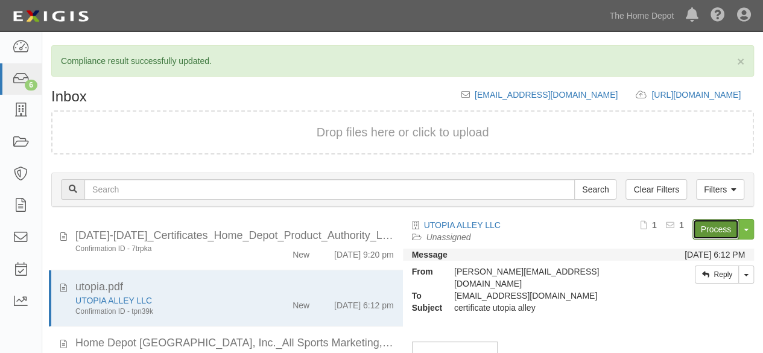
click at [696, 222] on link "Process" at bounding box center [715, 229] width 46 height 21
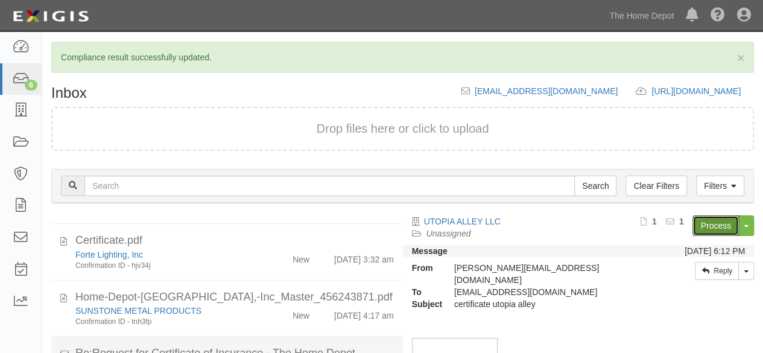
scroll to position [51, 0]
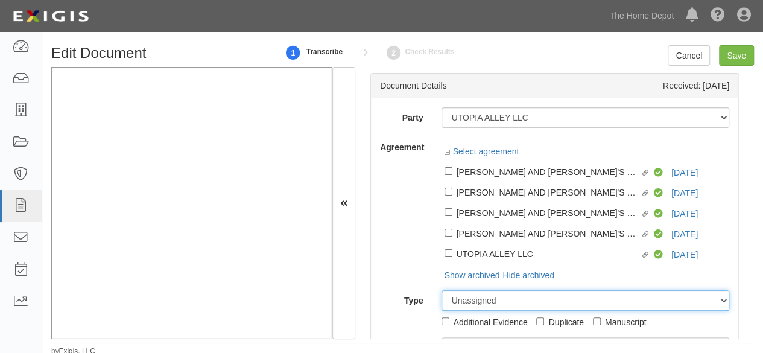
click at [472, 301] on select "Unassigned Binder Cancellation Notice Certificate Contract Endorsement Insuranc…" at bounding box center [585, 300] width 288 height 21
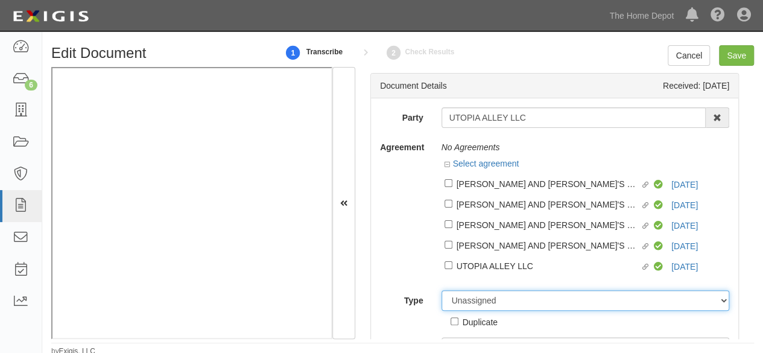
click at [496, 301] on select "Unassigned Binder Cancellation Notice Certificate Contract Endorsement Insuranc…" at bounding box center [585, 300] width 288 height 21
select select "OtherDetail"
click at [441, 291] on select "Unassigned Binder Cancellation Notice Certificate Contract Endorsement Insuranc…" at bounding box center [585, 300] width 288 height 21
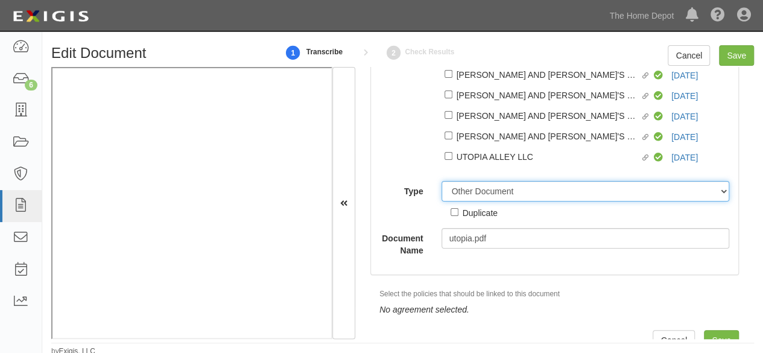
scroll to position [121, 0]
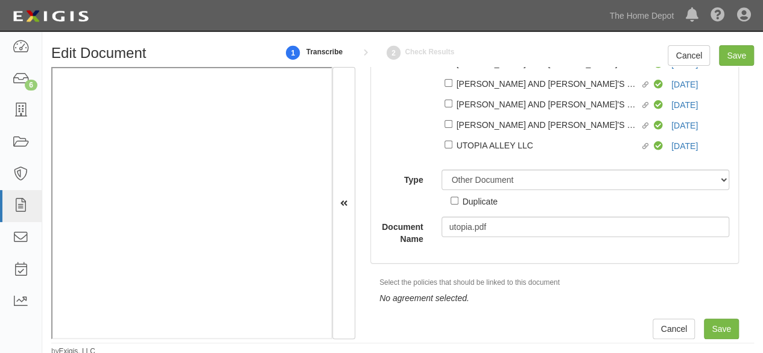
drag, startPoint x: 478, startPoint y: 201, endPoint x: 484, endPoint y: 198, distance: 6.7
click at [479, 201] on div "Duplicate" at bounding box center [480, 200] width 35 height 13
click at [454, 204] on input "Duplicate" at bounding box center [455, 201] width 8 height 8
checkbox input "true"
click at [730, 56] on input "Save" at bounding box center [736, 55] width 35 height 21
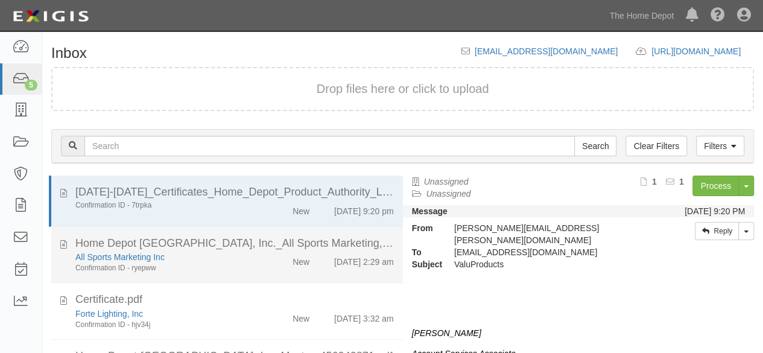
click at [186, 267] on div "Confirmation ID - ryepww" at bounding box center [164, 268] width 178 height 10
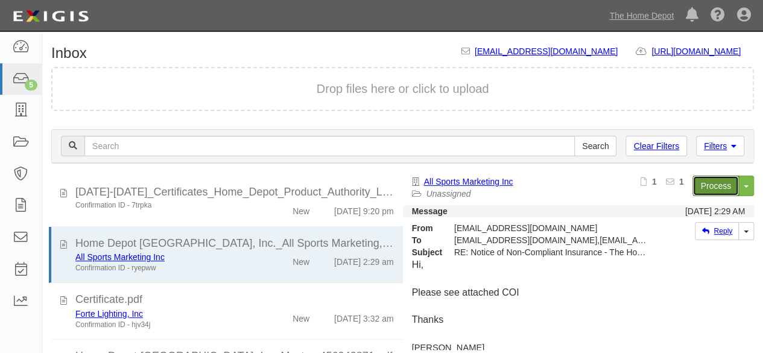
click at [708, 184] on link "Process" at bounding box center [715, 185] width 46 height 21
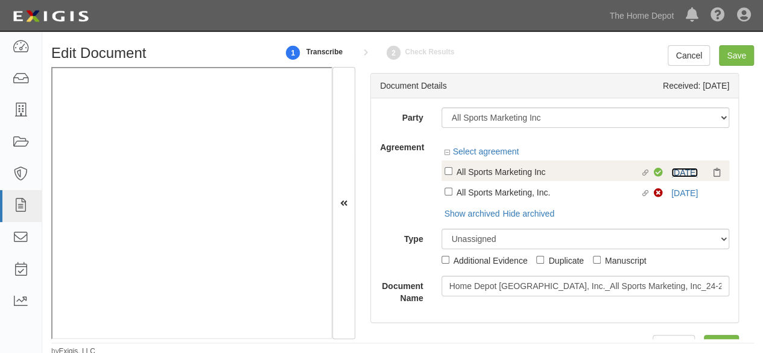
click at [677, 172] on link "[DATE]" at bounding box center [684, 173] width 27 height 10
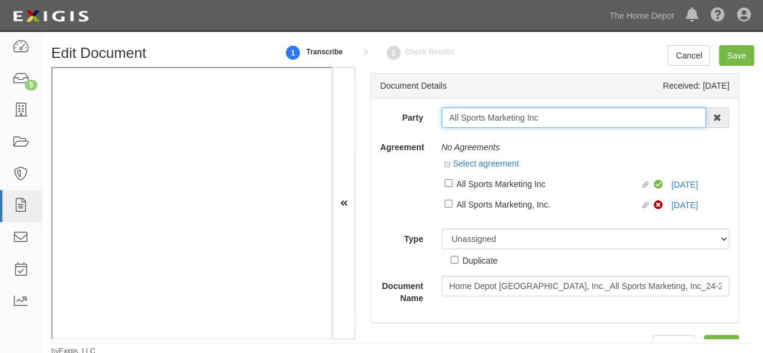
click at [481, 121] on input "All Sports Marketing Inc" at bounding box center [573, 117] width 265 height 21
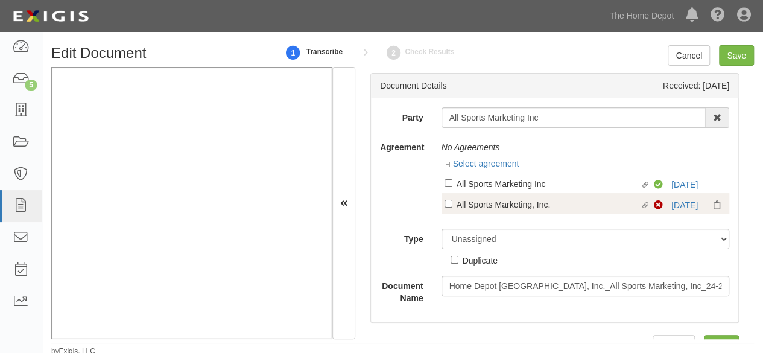
drag, startPoint x: 478, startPoint y: 207, endPoint x: 486, endPoint y: 195, distance: 14.7
click at [478, 207] on div "All Sports Marketing, Inc." at bounding box center [549, 203] width 184 height 13
click at [452, 207] on input "Linked agreement All Sports Marketing, Inc. Linked agreement" at bounding box center [448, 204] width 8 height 8
checkbox input "true"
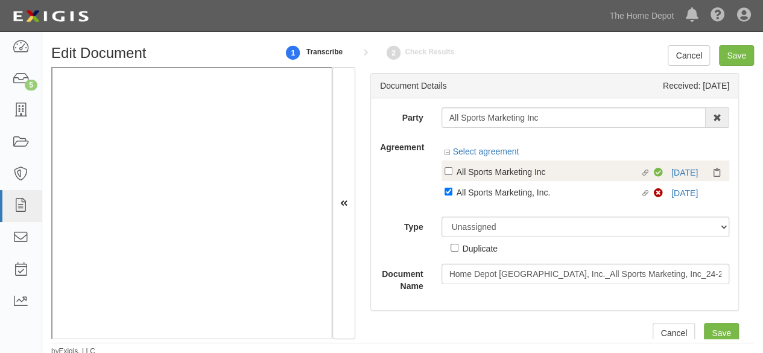
click at [493, 175] on div "All Sports Marketing Inc" at bounding box center [549, 171] width 184 height 13
click at [452, 175] on input "Linked agreement All Sports Marketing Inc Linked agreement" at bounding box center [448, 171] width 8 height 8
checkbox input "true"
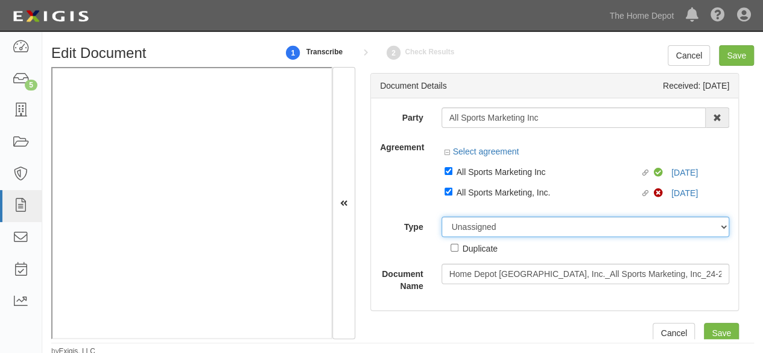
drag, startPoint x: 497, startPoint y: 226, endPoint x: 497, endPoint y: 217, distance: 9.0
click at [497, 226] on select "Unassigned Binder Cancellation Notice Certificate Contract Endorsement Insuranc…" at bounding box center [585, 227] width 288 height 21
select select "CertificateDetail"
click at [441, 217] on select "Unassigned Binder Cancellation Notice Certificate Contract Endorsement Insuranc…" at bounding box center [585, 227] width 288 height 21
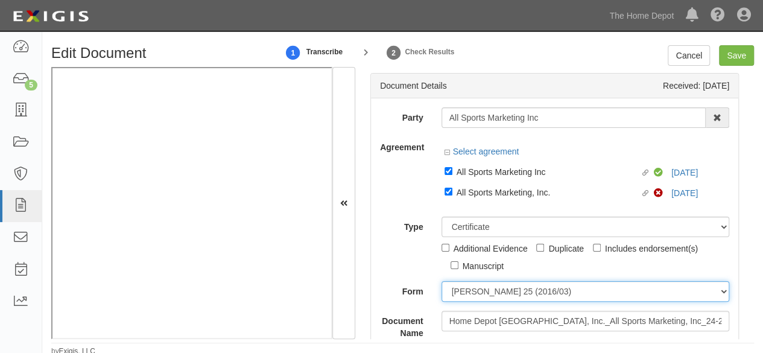
click at [478, 294] on select "ACORD 25 (2016/03) ACORD 101 ACORD 855 NY (2014/05) General" at bounding box center [585, 291] width 288 height 21
select select "GeneralFormDetail"
click at [441, 281] on select "ACORD 25 (2016/03) ACORD 101 ACORD 855 NY (2014/05) General" at bounding box center [585, 291] width 288 height 21
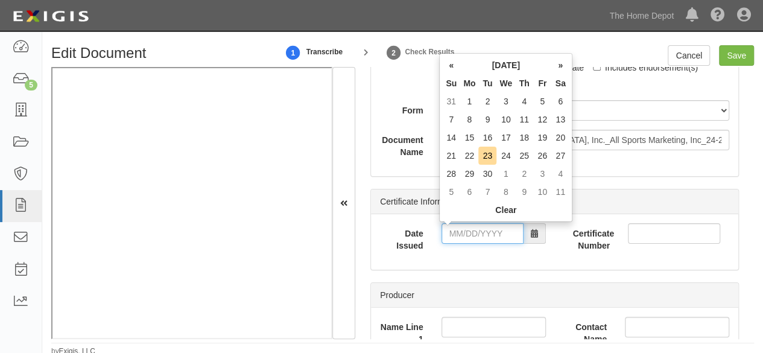
click at [462, 225] on input "Date Issued" at bounding box center [482, 233] width 82 height 21
click at [450, 157] on td "21" at bounding box center [451, 156] width 18 height 18
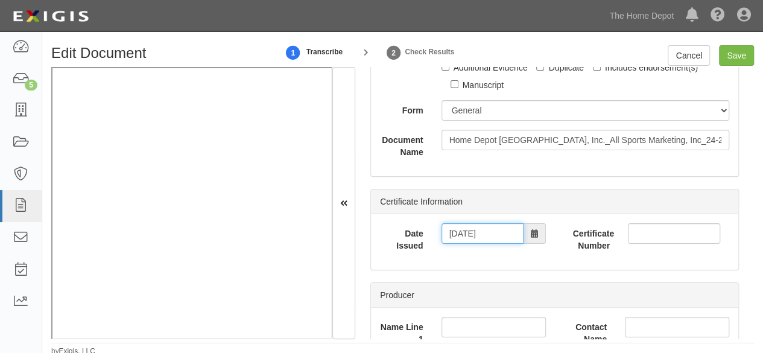
click at [458, 224] on input "09/21/2025" at bounding box center [482, 233] width 82 height 21
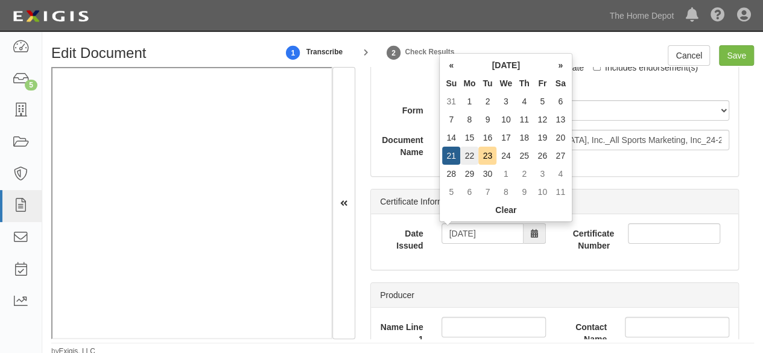
click at [472, 156] on td "22" at bounding box center [469, 156] width 18 height 18
type input "[DATE]"
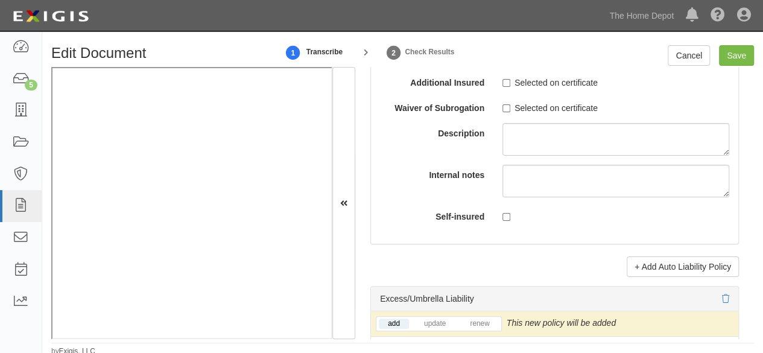
scroll to position [2533, 0]
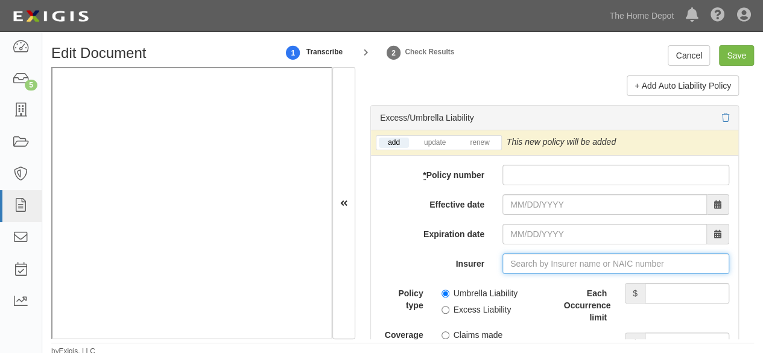
click at [514, 253] on input "Insurer" at bounding box center [615, 263] width 227 height 21
paste input "35289"
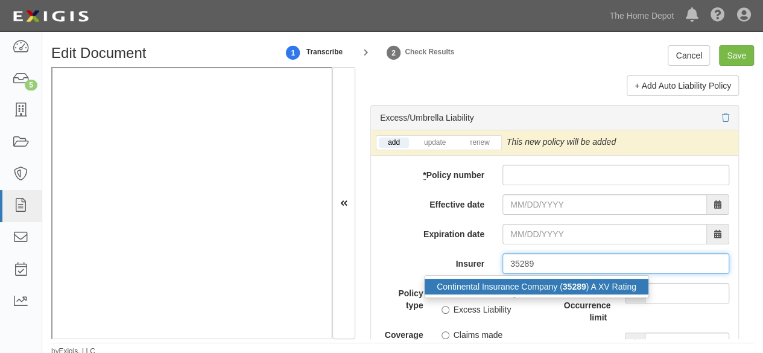
click at [505, 281] on div "Continental Insurance Company ( 35289 ) A XV Rating" at bounding box center [537, 287] width 224 height 16
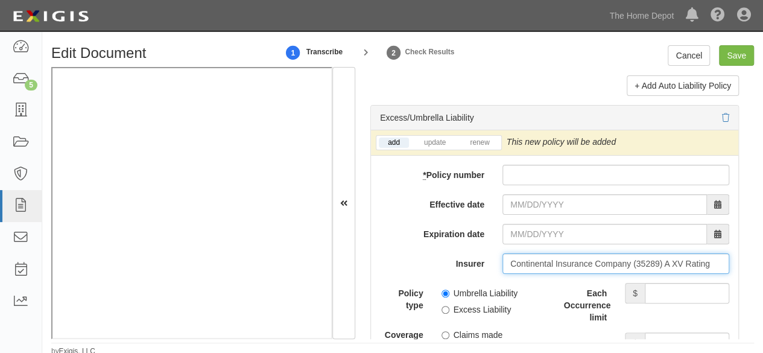
type input "Continental Insurance Company (35289) A XV Rating"
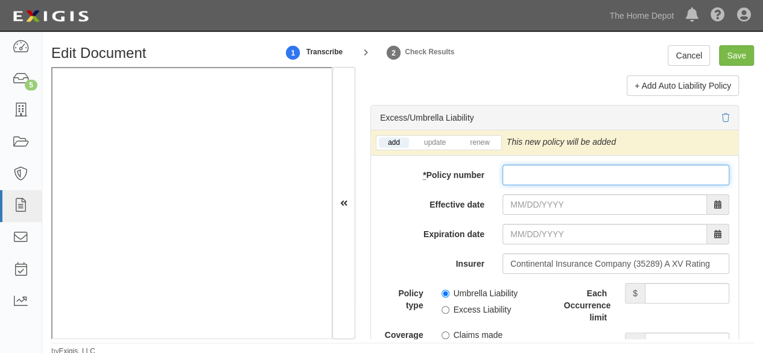
paste input "7017993304"
click at [526, 166] on input "* Policy number" at bounding box center [615, 175] width 227 height 21
type input "7017993304"
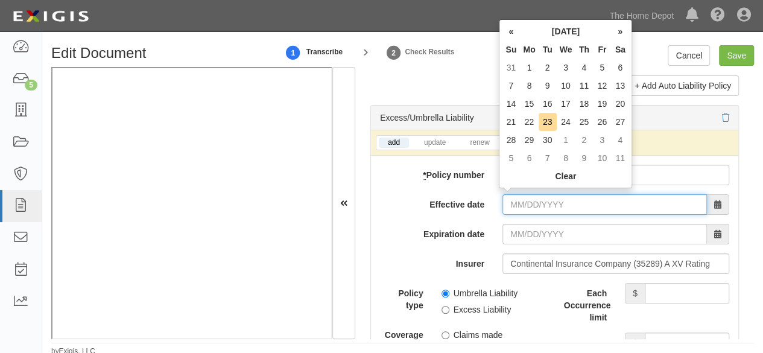
click at [521, 194] on input "Effective date" at bounding box center [604, 204] width 204 height 21
type input "11/21/2024"
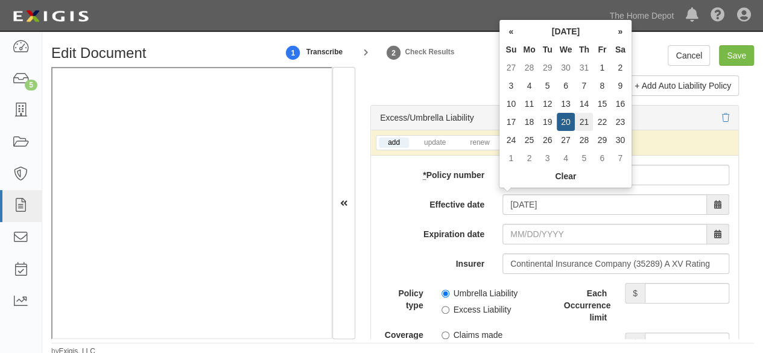
type input "11/21/2025"
click at [585, 118] on td "21" at bounding box center [584, 122] width 18 height 18
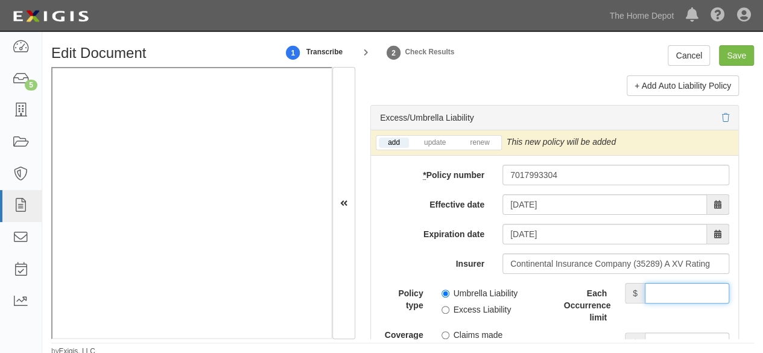
click at [663, 294] on input "Each Occurrence limit" at bounding box center [687, 293] width 84 height 21
type input "7,000,000"
click at [671, 332] on input "Aggregate limit" at bounding box center [687, 342] width 84 height 21
type input "7,000,000"
click at [444, 289] on input "Umbrella Liability" at bounding box center [445, 293] width 8 height 8
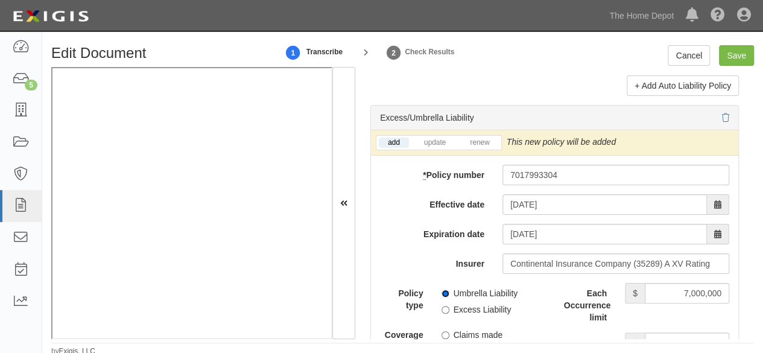
radio input "true"
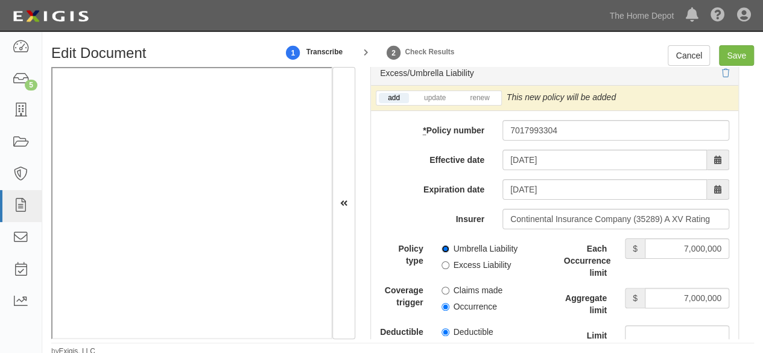
scroll to position [2593, 0]
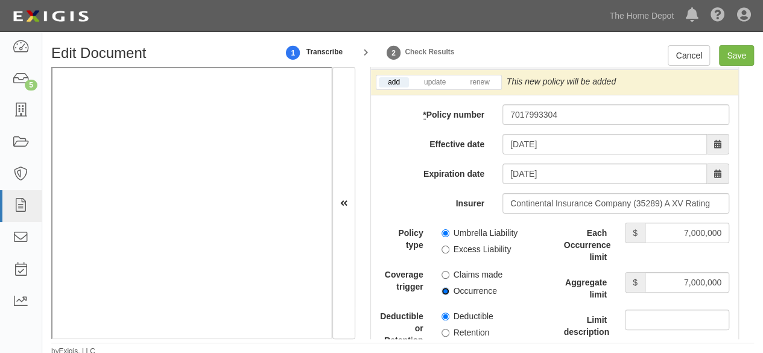
click at [444, 287] on input "Occurrence" at bounding box center [445, 291] width 8 height 8
radio input "true"
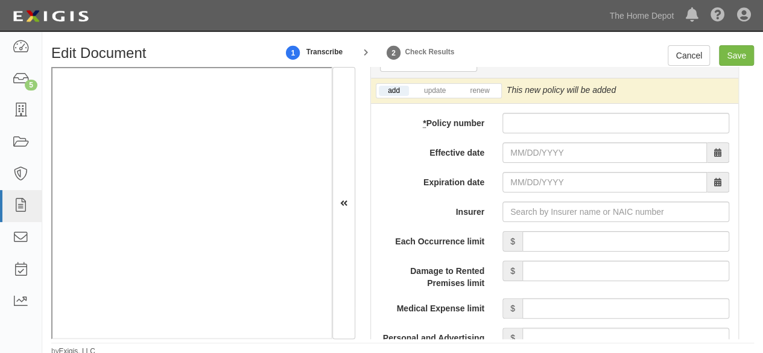
scroll to position [1025, 0]
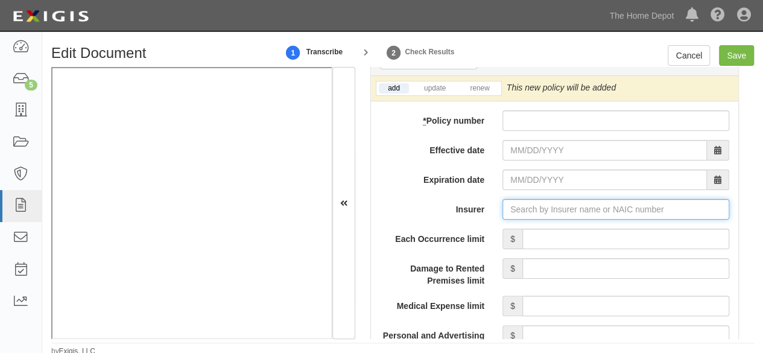
click at [534, 209] on input "Insurer" at bounding box center [615, 209] width 227 height 21
paste input "20508"
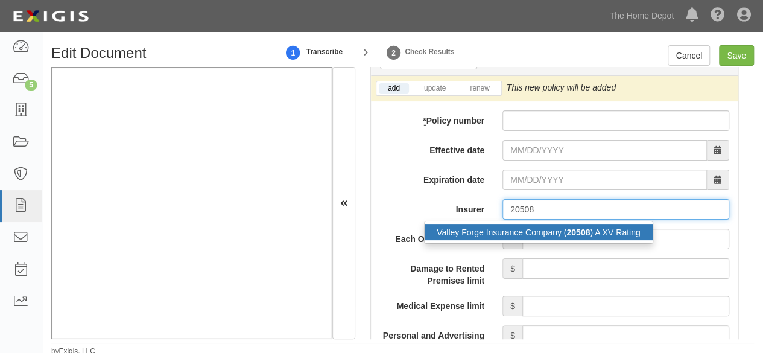
click at [515, 229] on div "Valley Forge Insurance Company ( 20508 ) A XV Rating" at bounding box center [539, 232] width 228 height 16
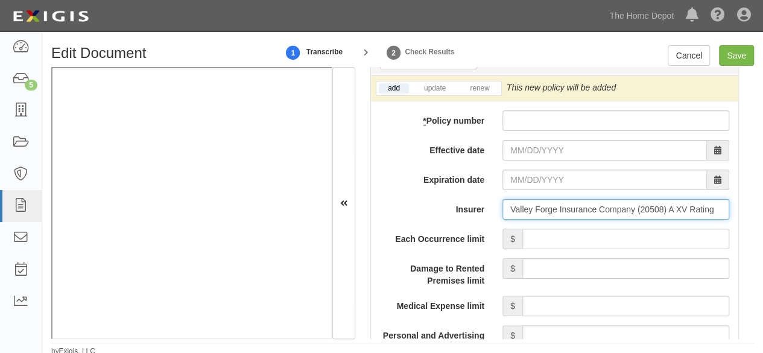
type input "Valley Forge Insurance Company (20508) A XV Rating"
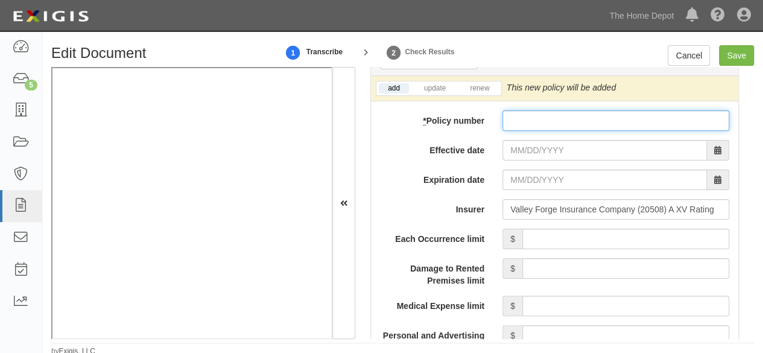
paste input "7017993285"
drag, startPoint x: 523, startPoint y: 120, endPoint x: 522, endPoint y: 134, distance: 14.5
click at [523, 121] on input "* Policy number" at bounding box center [615, 120] width 227 height 21
type input "7017993285"
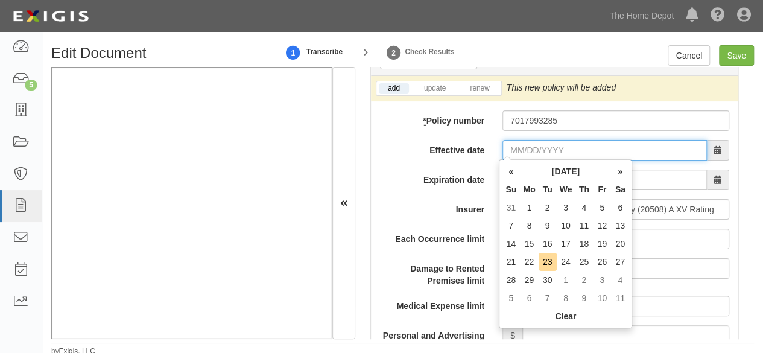
click at [522, 142] on input "Effective date" at bounding box center [604, 150] width 204 height 21
type input "11/21/2024"
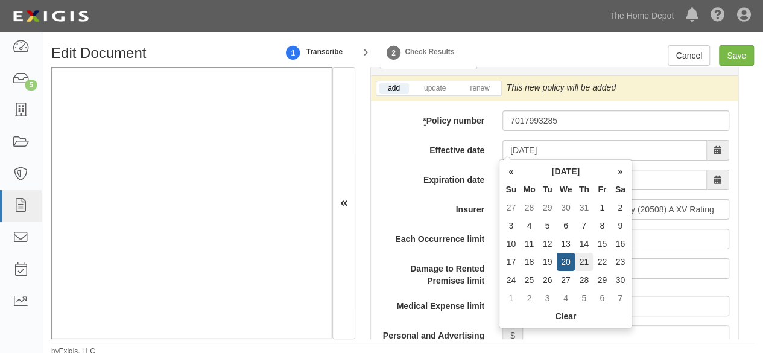
type input "11/21/2025"
click at [585, 264] on td "21" at bounding box center [584, 262] width 18 height 18
click at [435, 86] on link "update" at bounding box center [435, 88] width 40 height 10
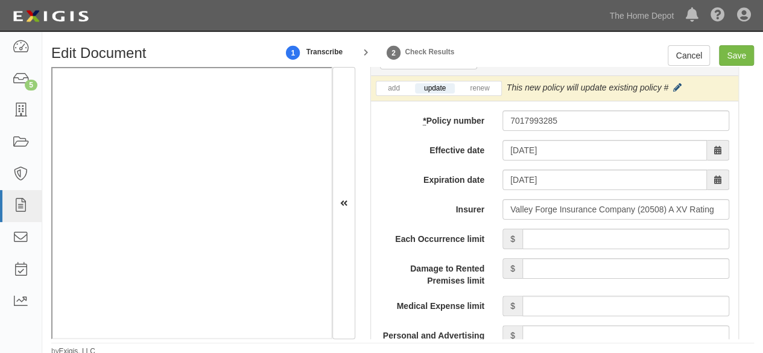
click at [676, 84] on icon at bounding box center [677, 88] width 8 height 8
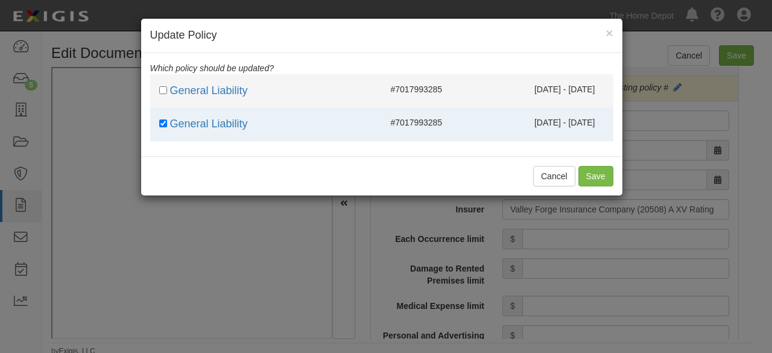
click at [540, 99] on li "General Liability #7017993285 11/21/2024 - 11/21/2025" at bounding box center [381, 91] width 463 height 34
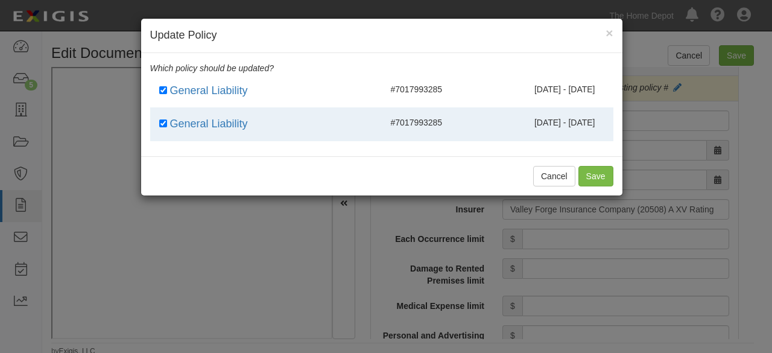
checkbox input "true"
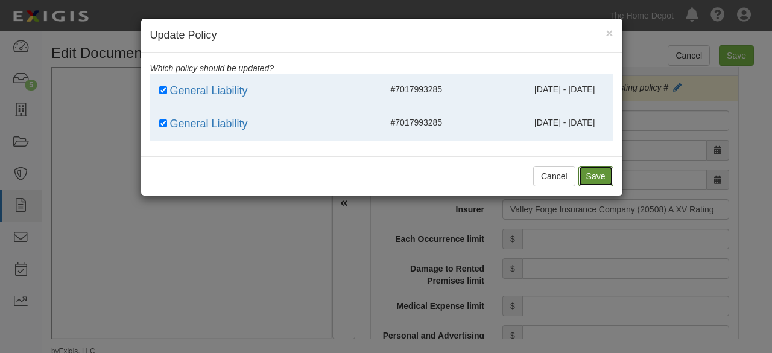
click at [599, 179] on button "Save" at bounding box center [595, 176] width 35 height 21
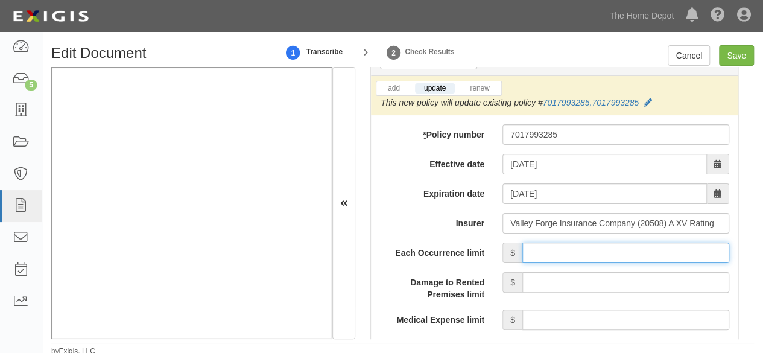
click at [559, 245] on input "Each Occurrence limit" at bounding box center [625, 252] width 207 height 21
type input "1,000,000"
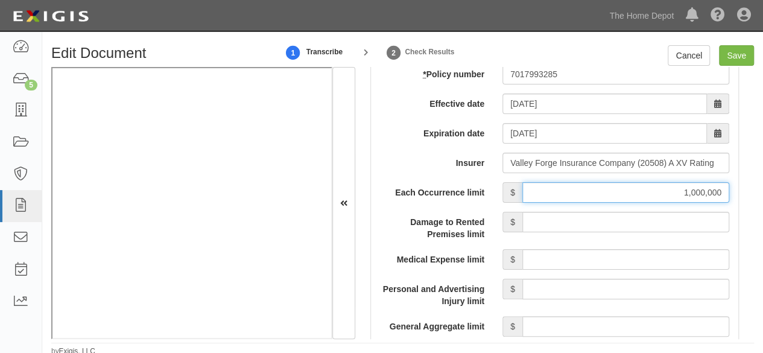
scroll to position [1146, 0]
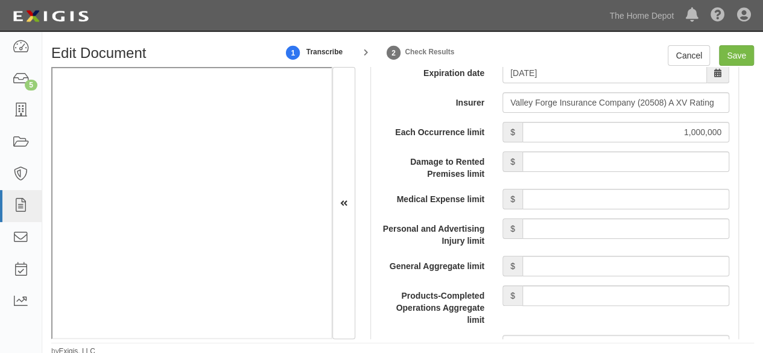
drag, startPoint x: 552, startPoint y: 275, endPoint x: 558, endPoint y: 262, distance: 14.3
drag, startPoint x: 558, startPoint y: 262, endPoint x: 563, endPoint y: 251, distance: 11.9
click at [558, 261] on input "General Aggregate limit" at bounding box center [625, 266] width 207 height 21
type input "2,000,000"
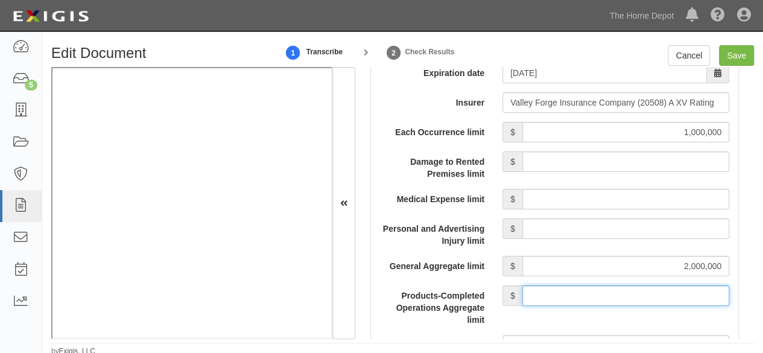
drag, startPoint x: 566, startPoint y: 288, endPoint x: 568, endPoint y: 278, distance: 10.5
type input "2,000,000"
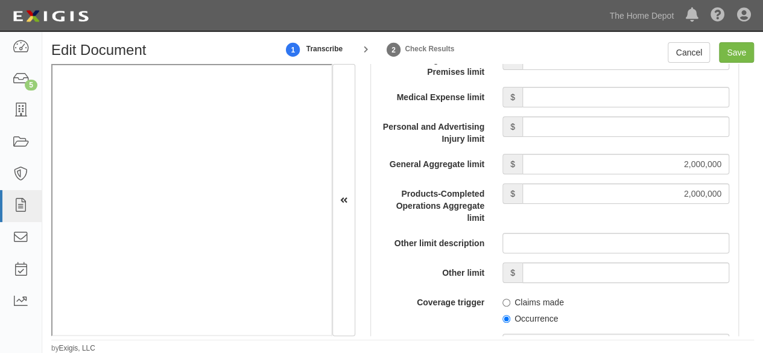
scroll to position [1327, 0]
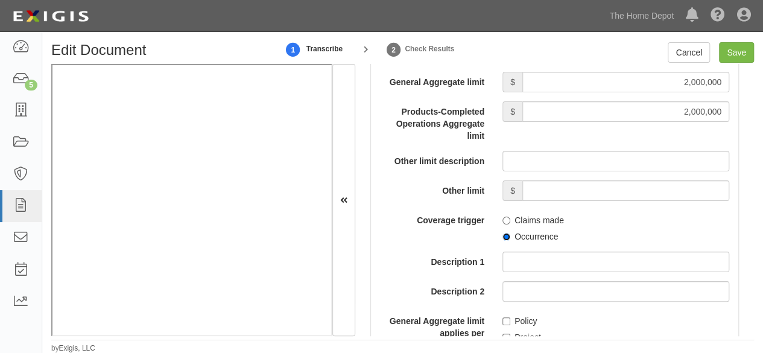
click at [503, 235] on input "Occurrence" at bounding box center [506, 237] width 8 height 8
radio input "true"
click at [502, 321] on input "Policy" at bounding box center [506, 321] width 8 height 8
checkbox input "true"
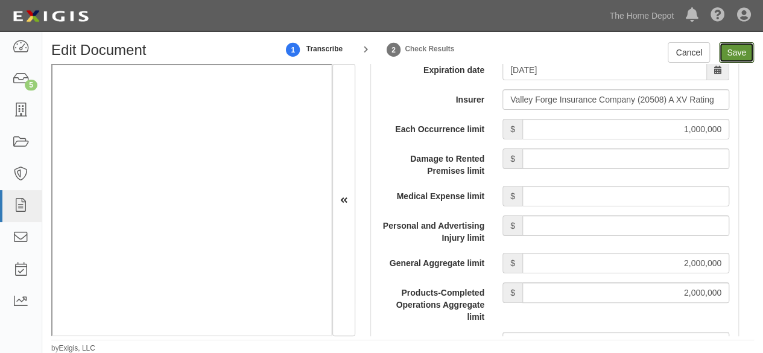
drag, startPoint x: 731, startPoint y: 57, endPoint x: 542, endPoint y: 38, distance: 190.3
click at [731, 57] on input "Save" at bounding box center [736, 52] width 35 height 21
type input "1000000"
type input "2000000"
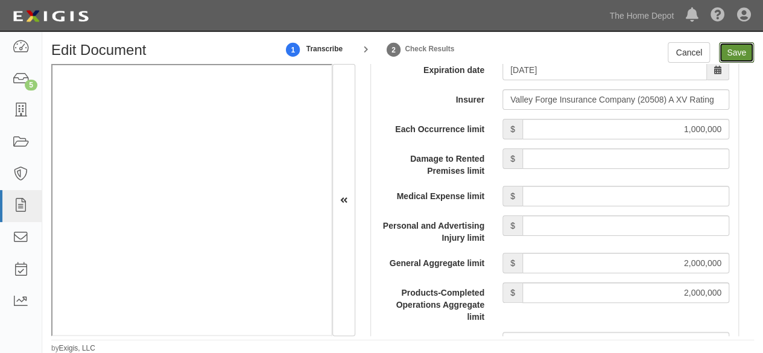
type input "7000000"
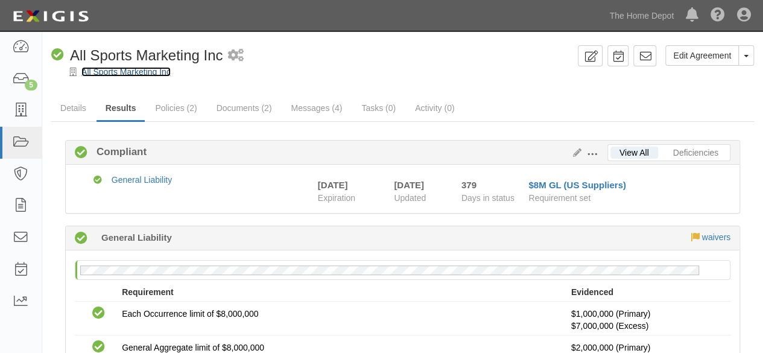
click at [122, 71] on link "All Sports Marketing Inc" at bounding box center [125, 72] width 89 height 10
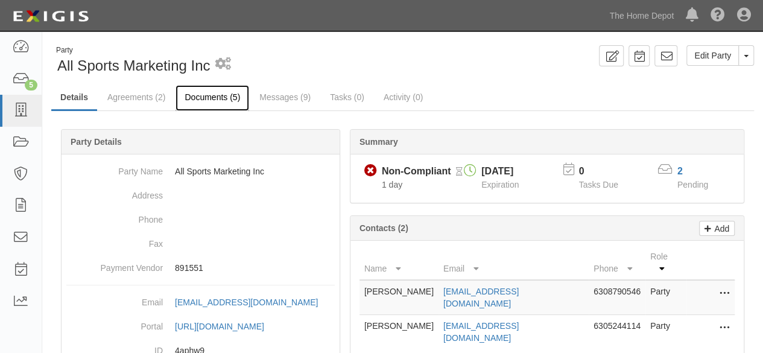
click at [216, 98] on link "Documents (5)" at bounding box center [212, 98] width 74 height 26
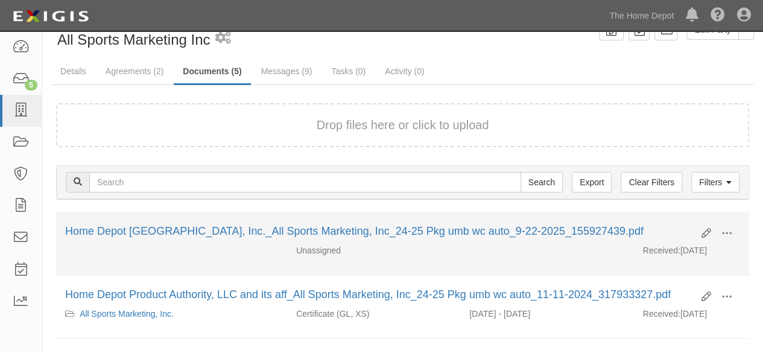
scroll to position [121, 0]
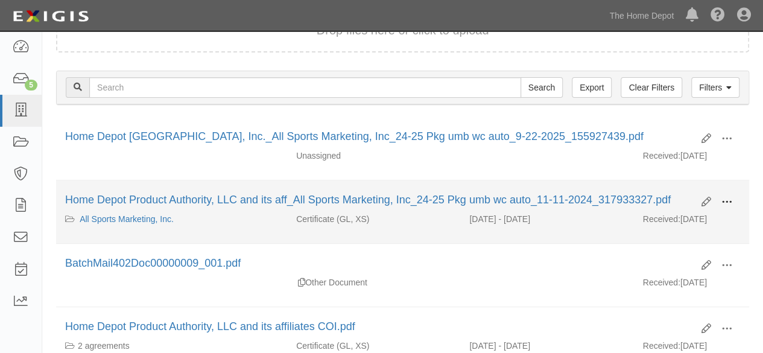
click at [727, 201] on span at bounding box center [726, 202] width 11 height 11
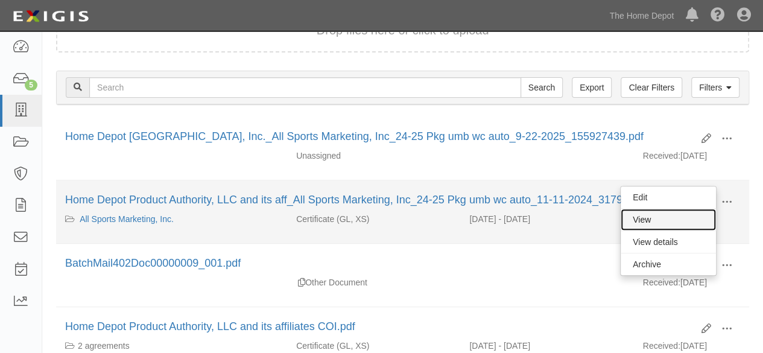
click at [687, 218] on link "View" at bounding box center [668, 220] width 95 height 22
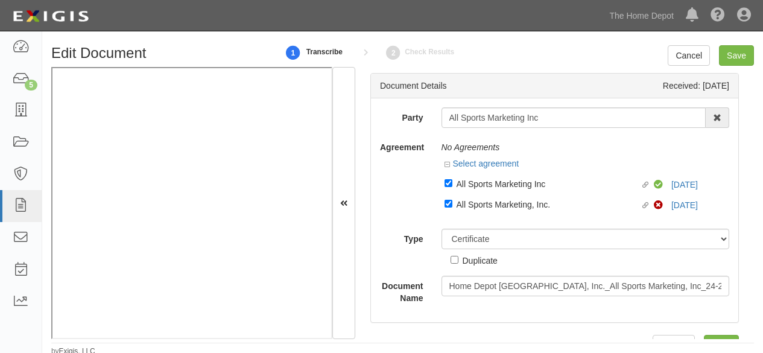
select select "CertificateDetail"
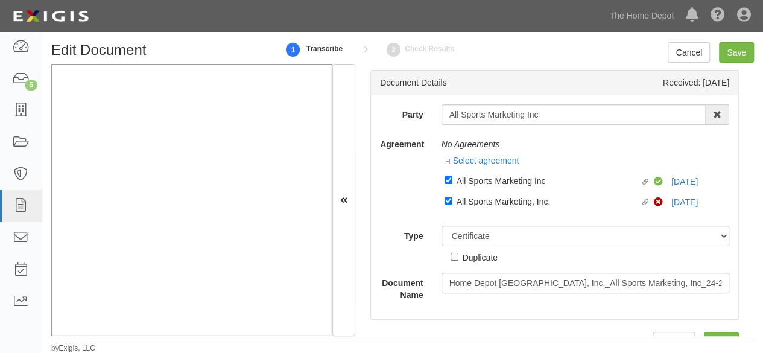
scroll to position [3, 0]
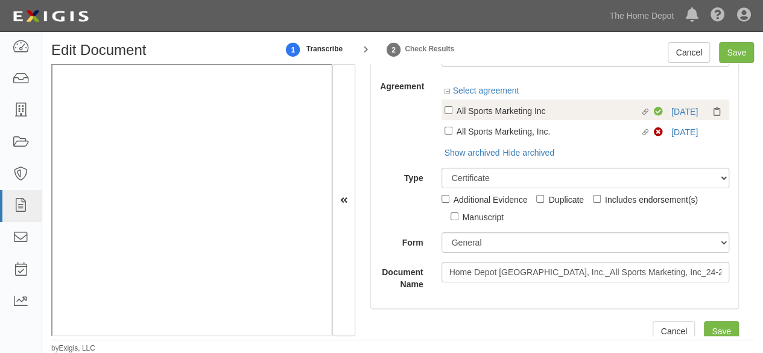
scroll to position [60, 0]
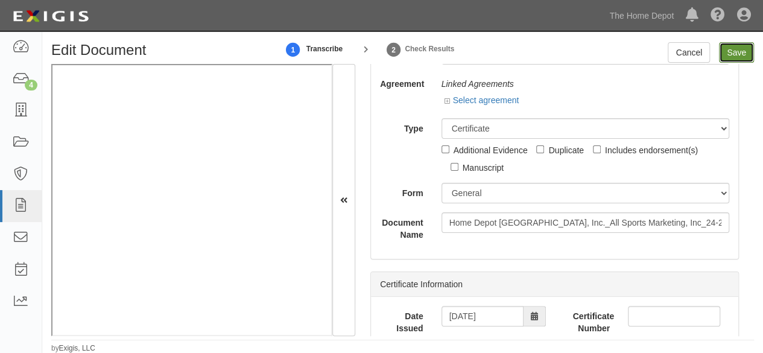
click at [738, 57] on input "Save" at bounding box center [736, 52] width 35 height 21
type input "1000000"
type input "2000000"
type input "7000000"
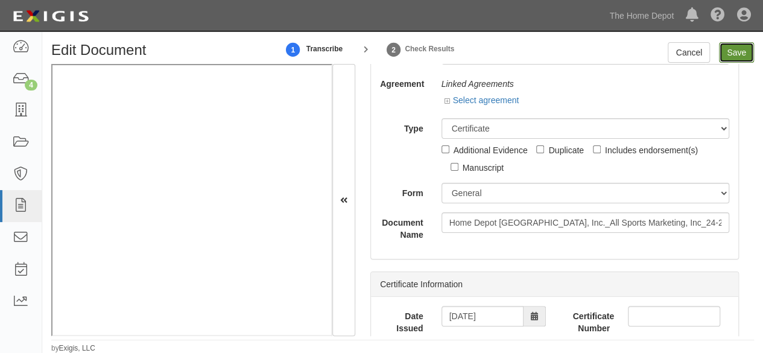
type input "7000000"
click at [486, 100] on link "Select agreement" at bounding box center [481, 100] width 75 height 10
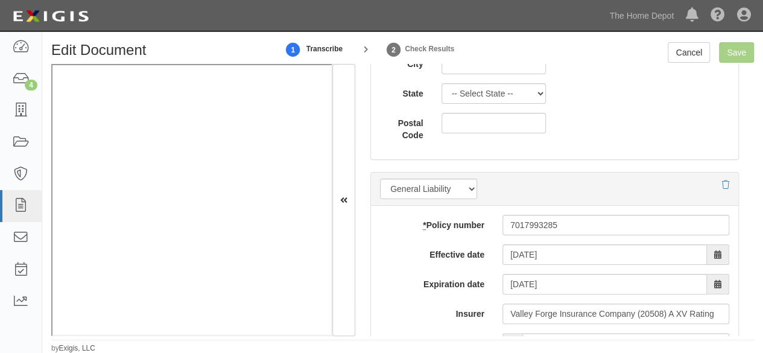
scroll to position [1266, 0]
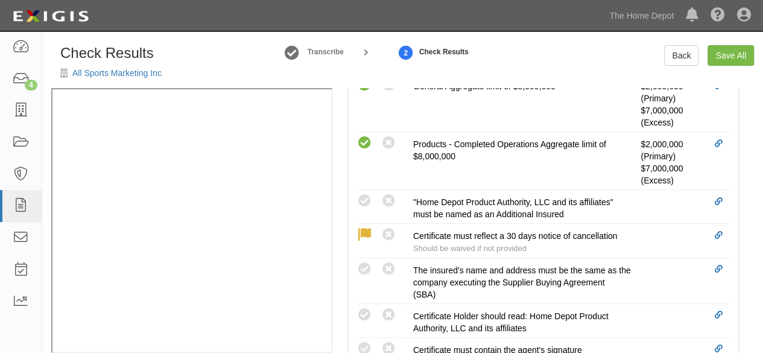
scroll to position [543, 0]
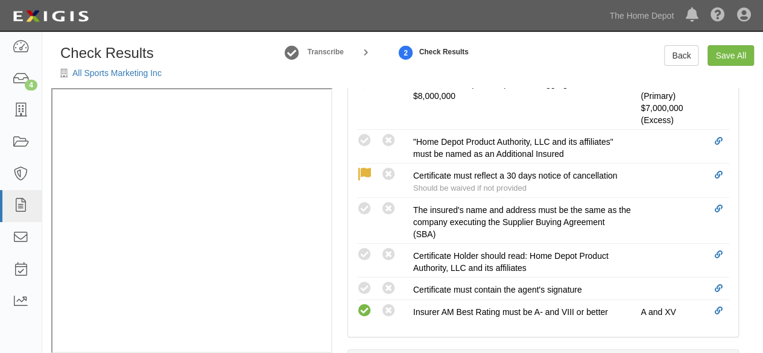
drag, startPoint x: 365, startPoint y: 209, endPoint x: 318, endPoint y: 227, distance: 50.4
click at [365, 209] on icon at bounding box center [364, 208] width 15 height 15
radio input "true"
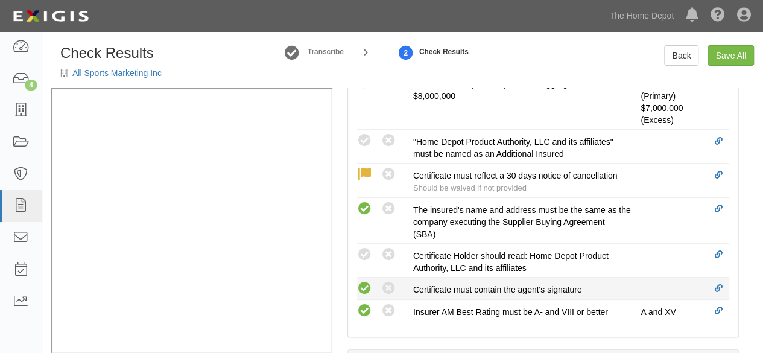
click at [364, 286] on icon at bounding box center [364, 288] width 15 height 15
radio input "true"
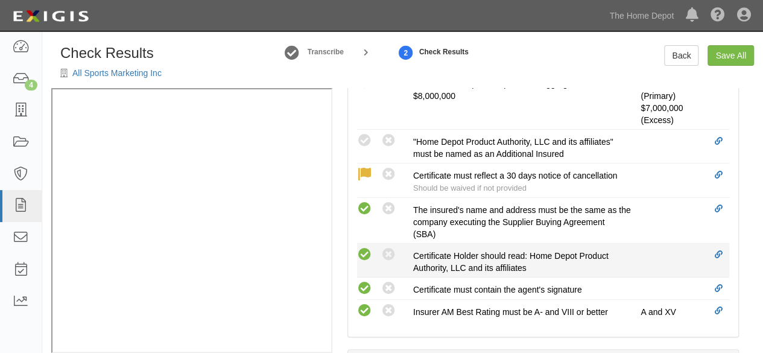
click at [368, 247] on icon at bounding box center [364, 254] width 15 height 15
radio input "true"
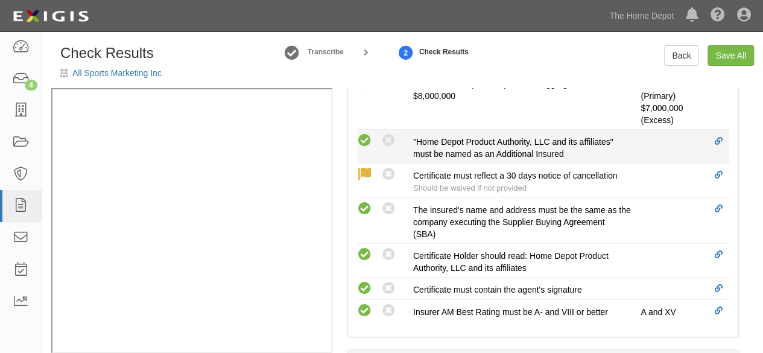
click at [367, 138] on icon at bounding box center [364, 140] width 15 height 15
radio input "true"
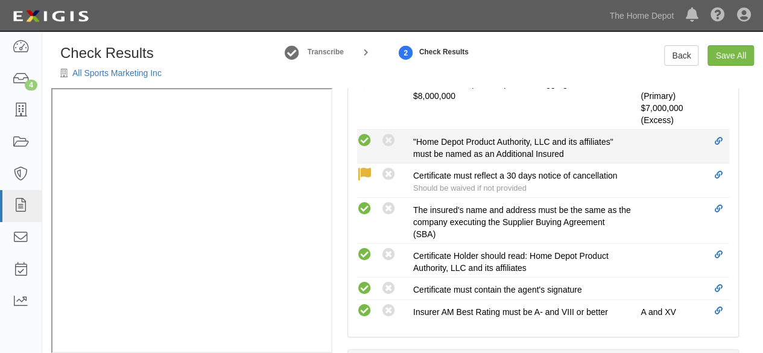
radio input "true"
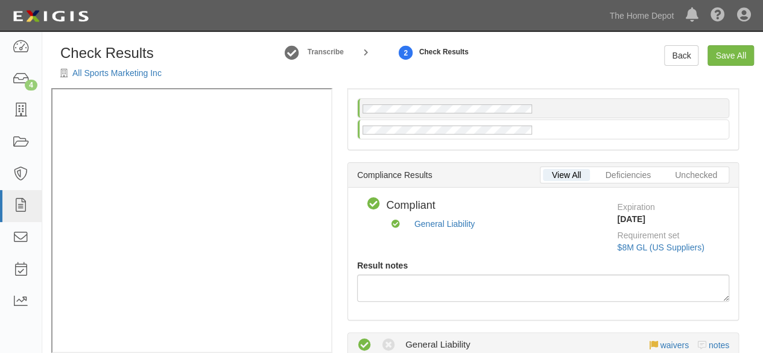
scroll to position [0, 0]
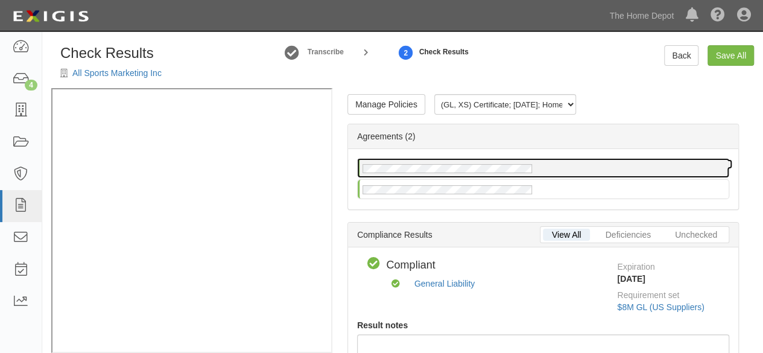
drag, startPoint x: 552, startPoint y: 168, endPoint x: 771, endPoint y: 57, distance: 246.0
click at [552, 167] on div at bounding box center [543, 168] width 371 height 19
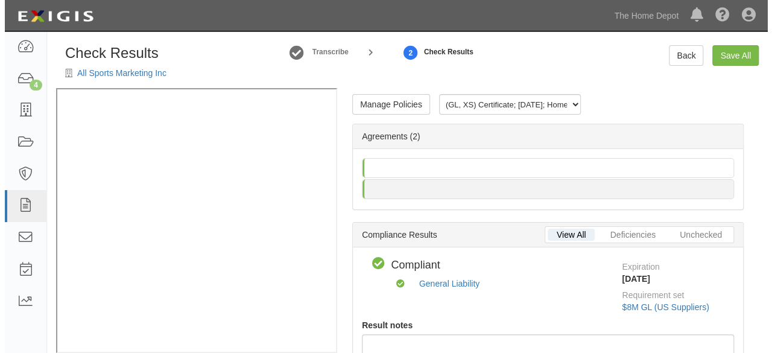
scroll to position [17, 0]
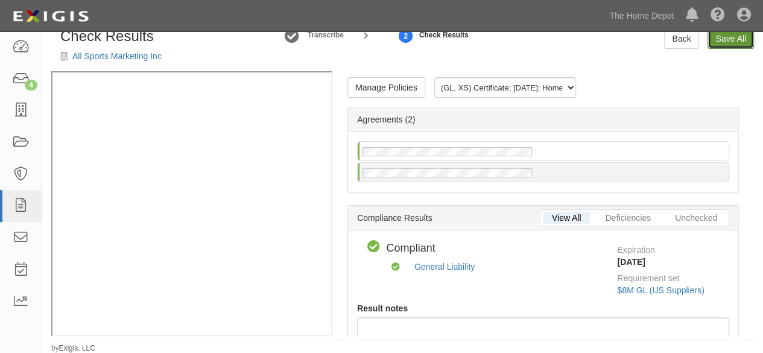
click at [726, 43] on link "Save All" at bounding box center [730, 38] width 46 height 21
radio input "false"
radio input "true"
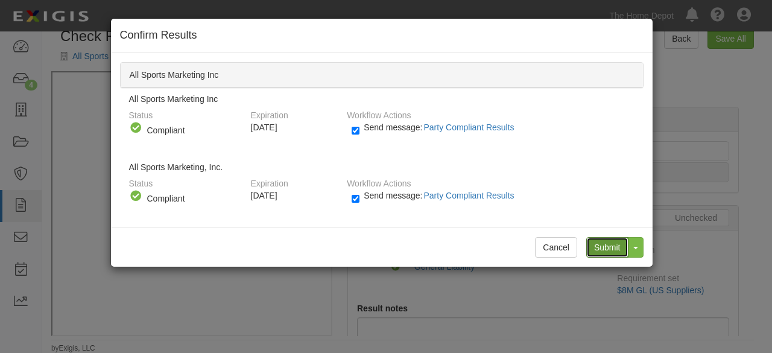
click at [605, 247] on input "Submit" at bounding box center [607, 247] width 42 height 21
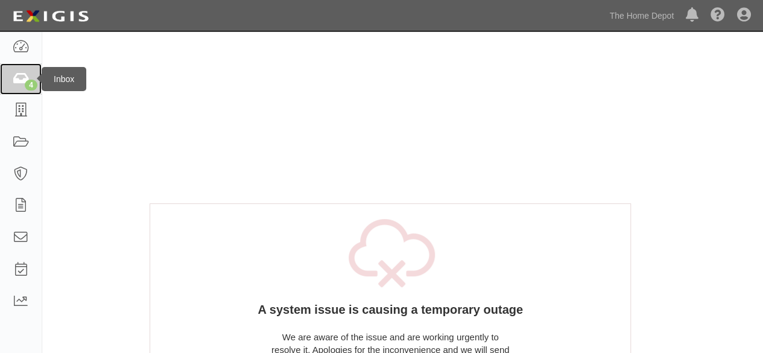
click at [27, 79] on icon at bounding box center [20, 79] width 17 height 14
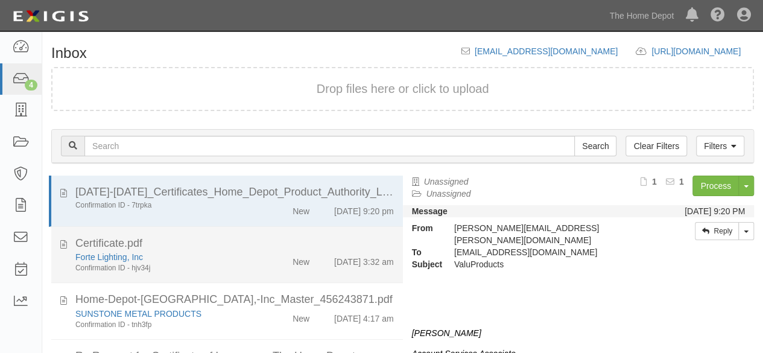
drag, startPoint x: 221, startPoint y: 261, endPoint x: 271, endPoint y: 249, distance: 52.1
click at [221, 260] on div "Forte Lighting, Inc" at bounding box center [164, 257] width 178 height 12
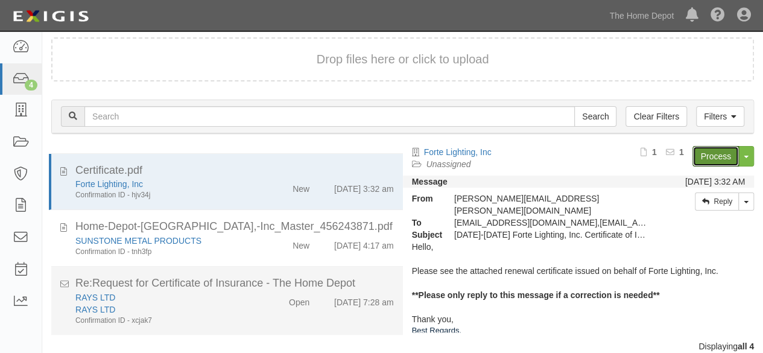
scroll to position [46, 0]
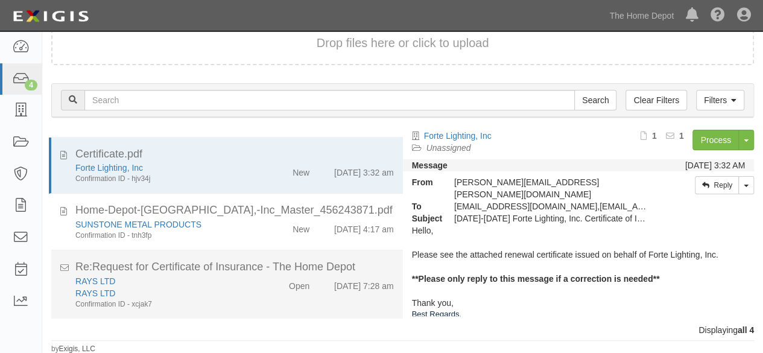
click at [241, 287] on div "RAYS LTD" at bounding box center [164, 293] width 178 height 12
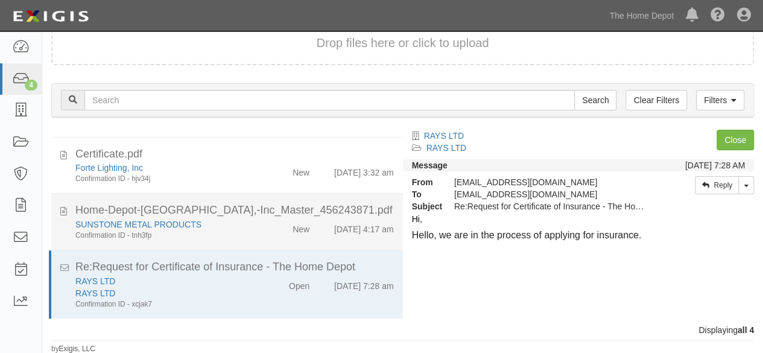
scroll to position [0, 0]
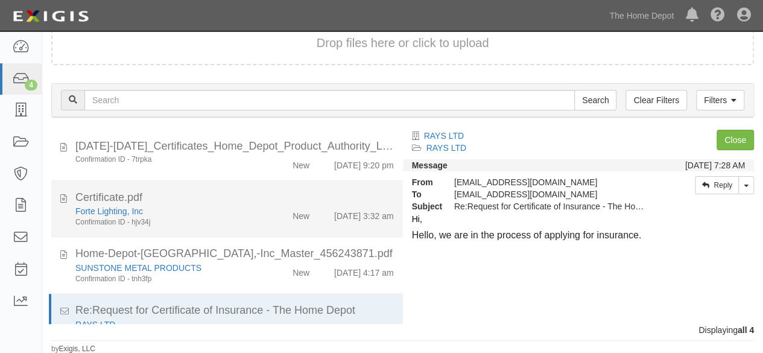
click at [228, 212] on div "Forte Lighting, Inc" at bounding box center [164, 211] width 178 height 12
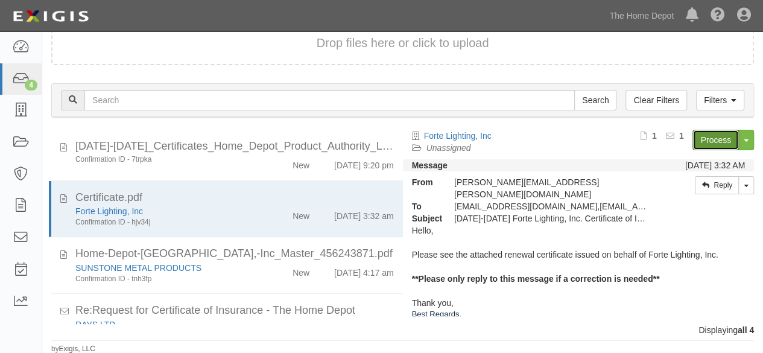
click at [700, 139] on link "Process" at bounding box center [715, 140] width 46 height 21
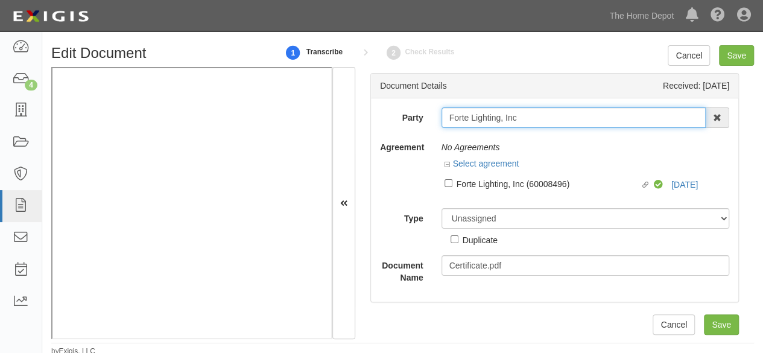
click at [551, 124] on input "Forte Lighting, Inc" at bounding box center [573, 117] width 265 height 21
type input "Forte Lighting, Inc"
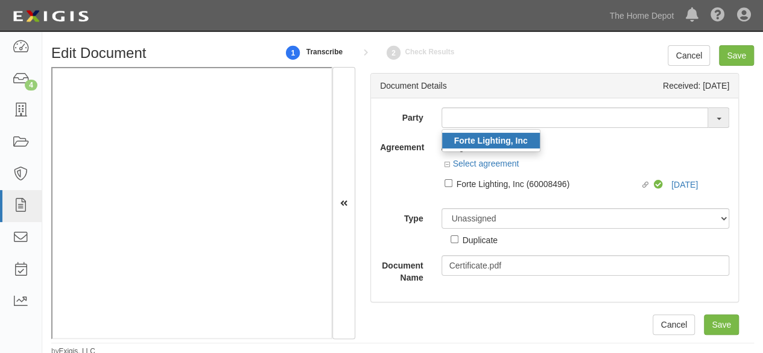
click at [466, 144] on strong "Forte Lighting, Inc" at bounding box center [491, 141] width 74 height 10
type input "Forte Lighting, Inc"
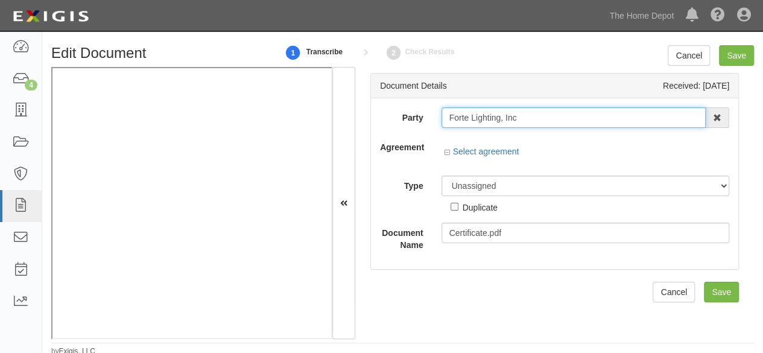
click at [470, 117] on input "Forte Lighting, Inc" at bounding box center [573, 117] width 265 height 21
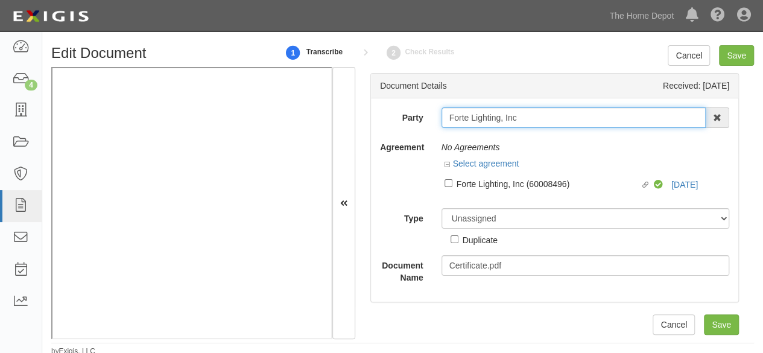
click at [470, 117] on input "Forte Lighting, Inc" at bounding box center [573, 117] width 265 height 21
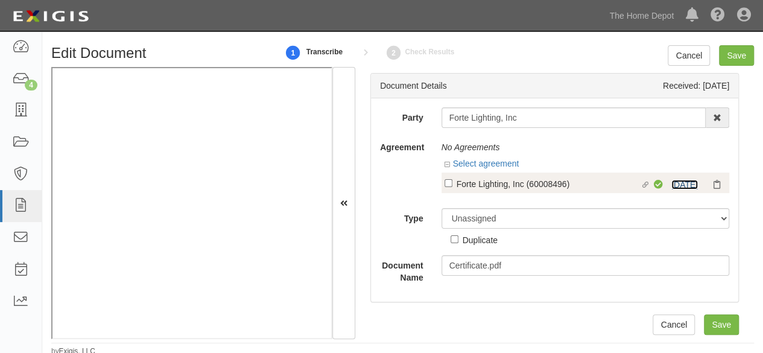
click at [671, 185] on link "7/9/26" at bounding box center [684, 185] width 27 height 10
click at [466, 184] on div "Forte Lighting, Inc (60008496)" at bounding box center [549, 183] width 184 height 13
click at [452, 184] on input "Linked agreement Forte Lighting, Inc (60008496) Linked agreement" at bounding box center [448, 183] width 8 height 8
checkbox input "true"
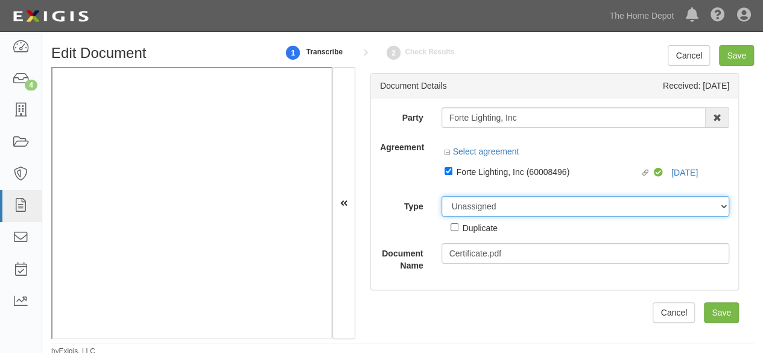
click at [457, 210] on select "Unassigned Binder Cancellation Notice Certificate Contract Endorsement Insuranc…" at bounding box center [585, 206] width 288 height 21
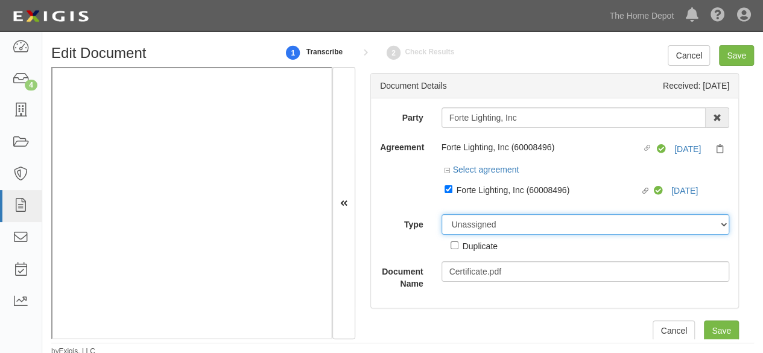
select select "CertificateDetail"
click at [441, 214] on select "Unassigned Binder Cancellation Notice Certificate Contract Endorsement Insuranc…" at bounding box center [585, 224] width 288 height 21
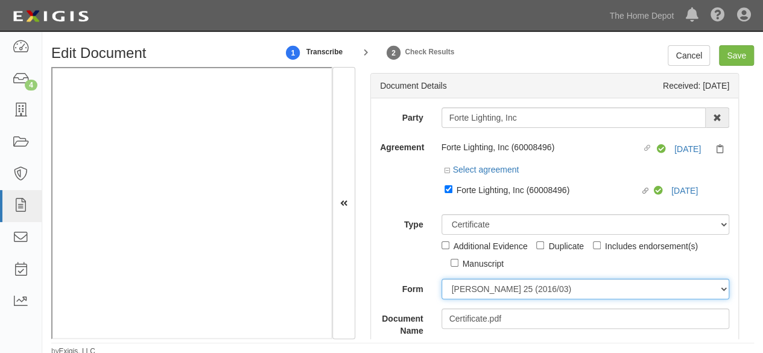
click at [478, 289] on select "ACORD 25 (2016/03) ACORD 101 ACORD 855 NY (2014/05) General" at bounding box center [585, 289] width 288 height 21
select select "GeneralFormDetail"
click at [441, 279] on select "ACORD 25 (2016/03) ACORD 101 ACORD 855 NY (2014/05) General" at bounding box center [585, 289] width 288 height 21
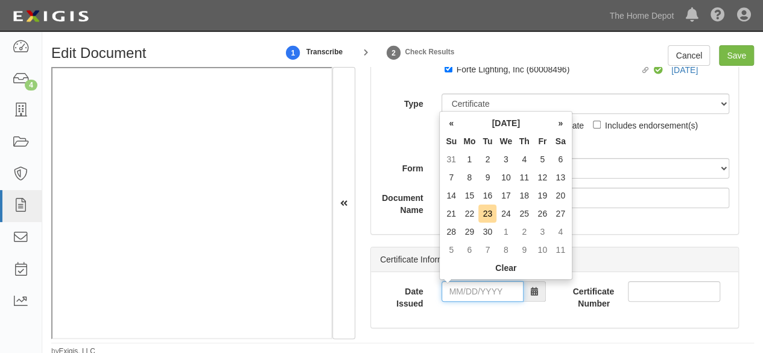
drag, startPoint x: 475, startPoint y: 297, endPoint x: 475, endPoint y: 286, distance: 10.9
click at [475, 292] on input "Date Issued" at bounding box center [482, 291] width 82 height 21
drag, startPoint x: 454, startPoint y: 195, endPoint x: 471, endPoint y: 272, distance: 79.2
click at [454, 198] on td "14" at bounding box center [451, 195] width 18 height 18
drag, startPoint x: 468, startPoint y: 292, endPoint x: 491, endPoint y: 238, distance: 58.9
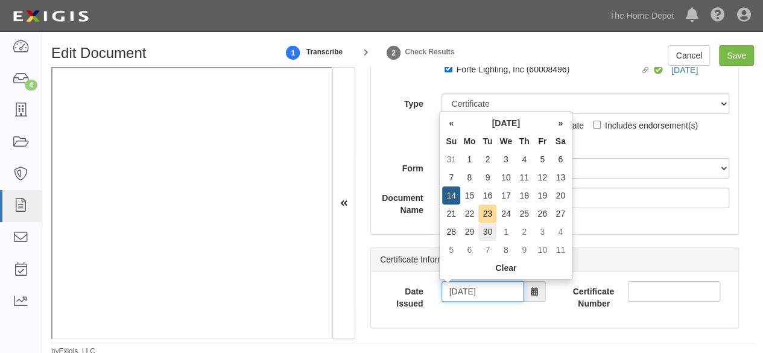
click at [469, 289] on input "09/14/2025" at bounding box center [482, 291] width 82 height 21
click at [469, 215] on td "22" at bounding box center [469, 213] width 18 height 18
type input "09/22/2025"
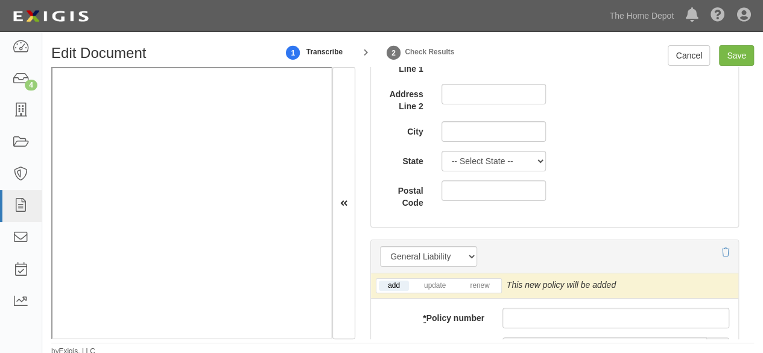
scroll to position [965, 0]
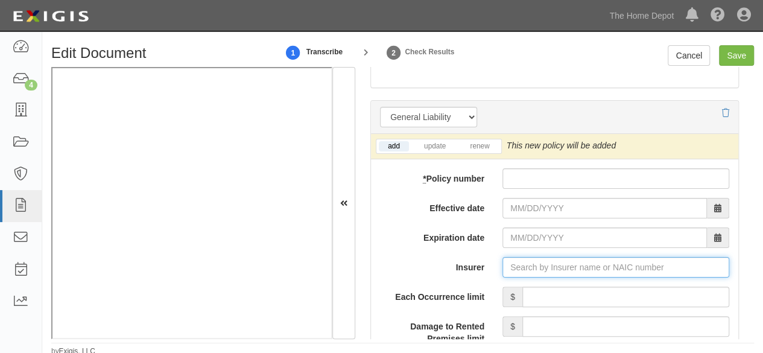
click at [522, 259] on input "Insurer" at bounding box center [615, 267] width 227 height 21
paste input "37478"
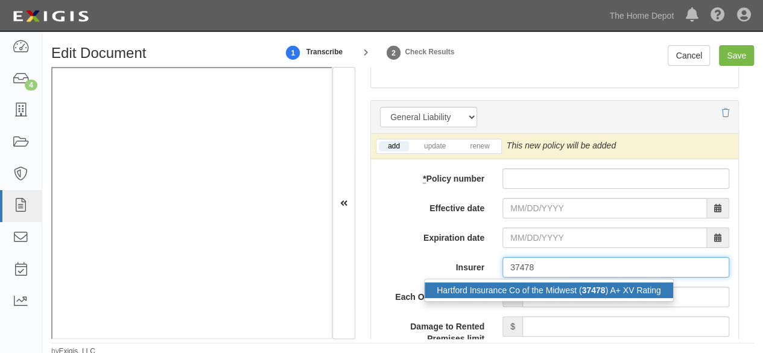
click at [495, 287] on div "Hartford Insurance Co of the Midwest ( 37478 ) A+ XV Rating" at bounding box center [549, 290] width 248 height 16
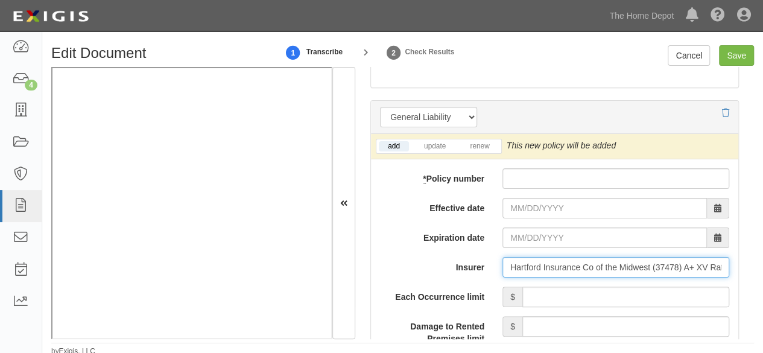
type input "Hartford Insurance Co of the Midwest (37478) A+ XV Rating"
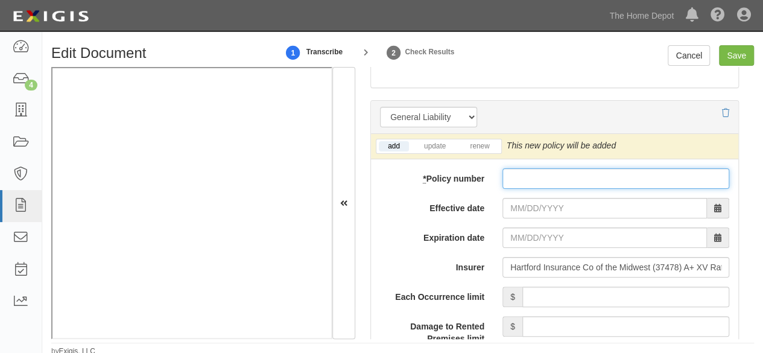
drag, startPoint x: 533, startPoint y: 182, endPoint x: 532, endPoint y: 194, distance: 12.7
click at [533, 181] on input "* Policy number" at bounding box center [615, 178] width 227 height 21
paste input "72UUQCG8141"
type input "72UUQCG8141"
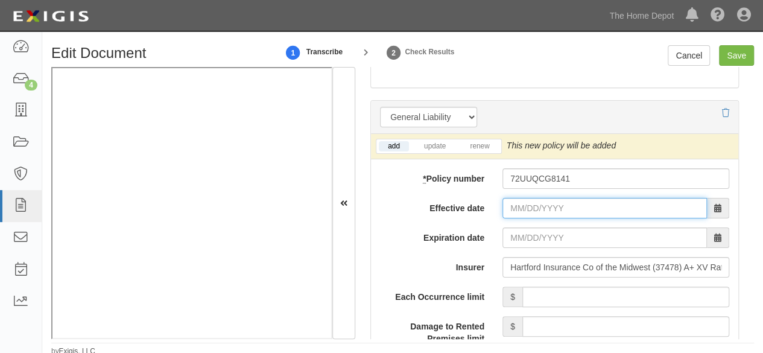
click at [530, 205] on input "Effective date" at bounding box center [604, 208] width 204 height 21
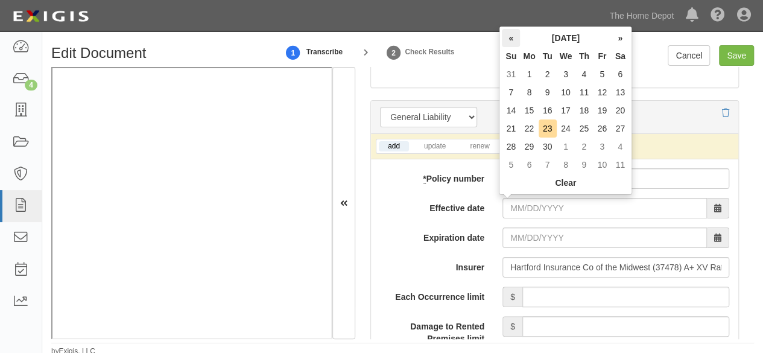
click at [511, 38] on th "«" at bounding box center [511, 38] width 18 height 18
click at [561, 91] on td "9" at bounding box center [566, 92] width 19 height 18
type input "07/09/2025"
type input "07/09/2026"
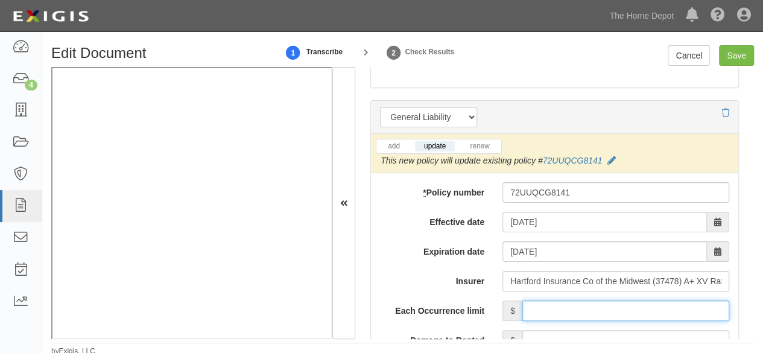
click at [558, 307] on input "Each Occurrence limit" at bounding box center [625, 310] width 207 height 21
drag, startPoint x: 592, startPoint y: 305, endPoint x: 768, endPoint y: 299, distance: 176.2
click at [762, 299] on html "Toggle navigation Dashboard 4 Inbox Parties Agreements Coverages Documents Mess…" at bounding box center [381, 178] width 763 height 356
type input "1,000,000"
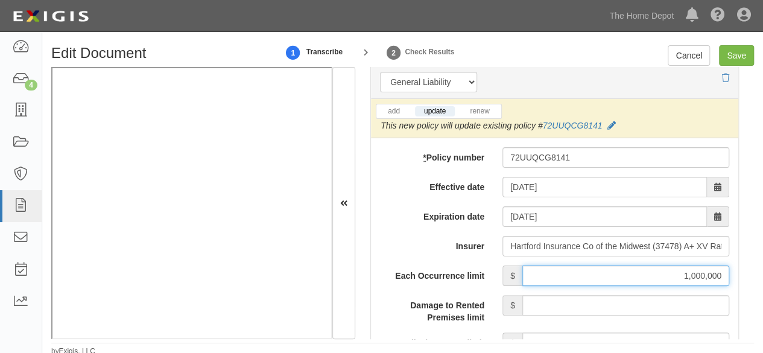
scroll to position [1206, 0]
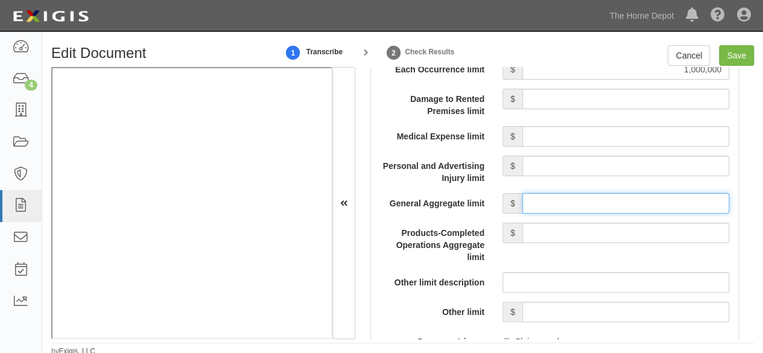
drag, startPoint x: 568, startPoint y: 198, endPoint x: 575, endPoint y: 189, distance: 11.5
click at [568, 198] on input "General Aggregate limit" at bounding box center [625, 203] width 207 height 21
type input "2,000,000"
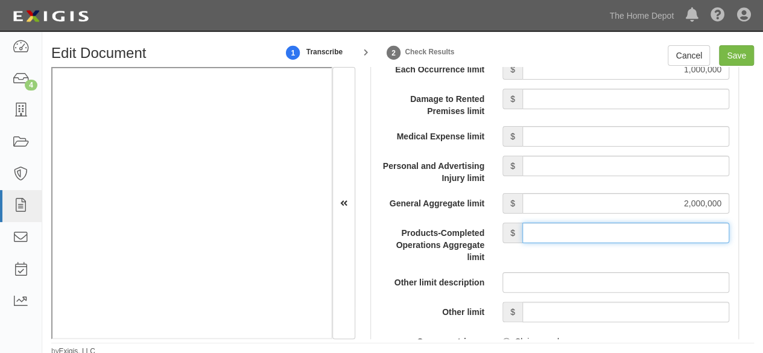
drag, startPoint x: 561, startPoint y: 226, endPoint x: 563, endPoint y: 219, distance: 7.5
click at [561, 226] on input "Products-Completed Operations Aggregate limit" at bounding box center [625, 233] width 207 height 21
type input "2,000,000"
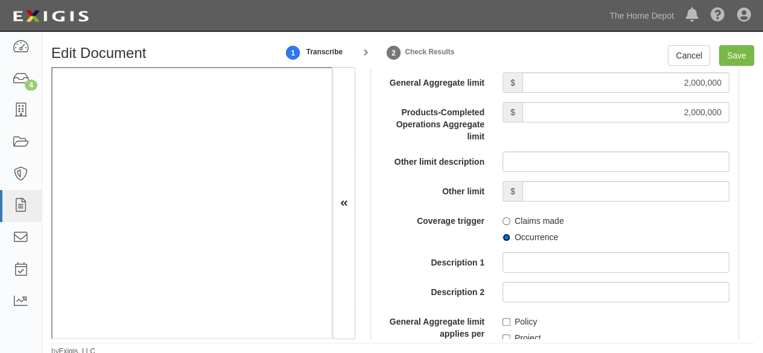
click at [502, 235] on input "Occurrence" at bounding box center [506, 237] width 8 height 8
radio input "true"
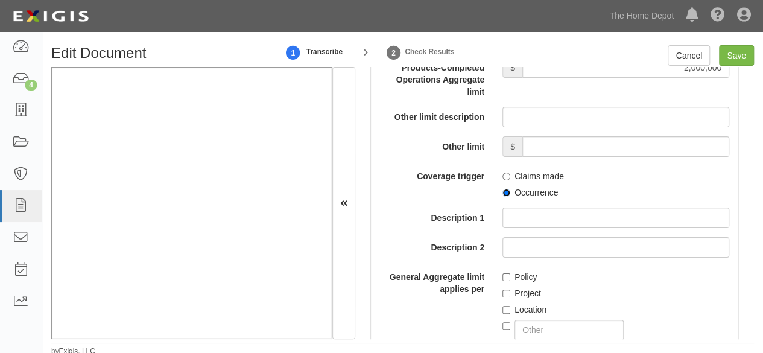
scroll to position [1447, 0]
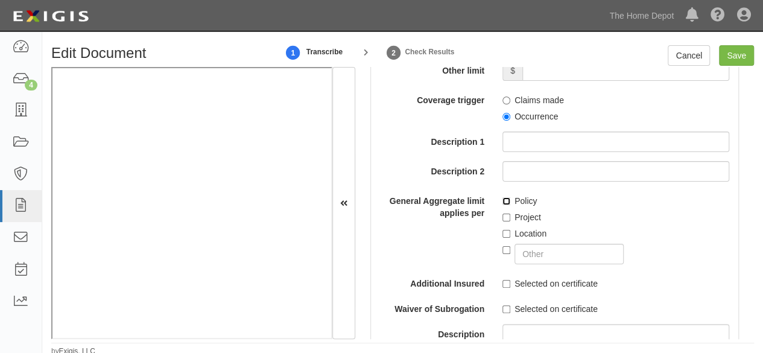
click at [502, 198] on input "Policy" at bounding box center [506, 201] width 8 height 8
checkbox input "true"
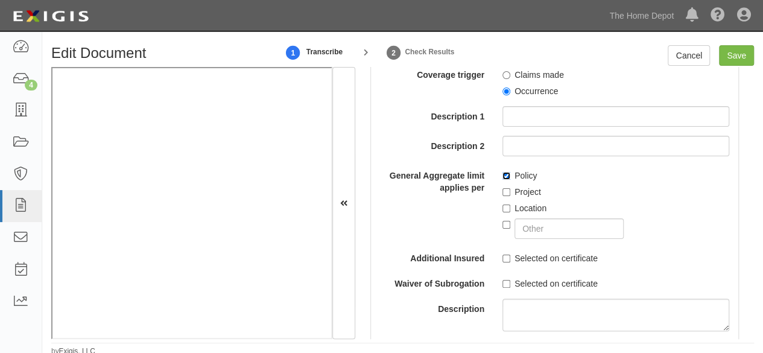
scroll to position [1508, 0]
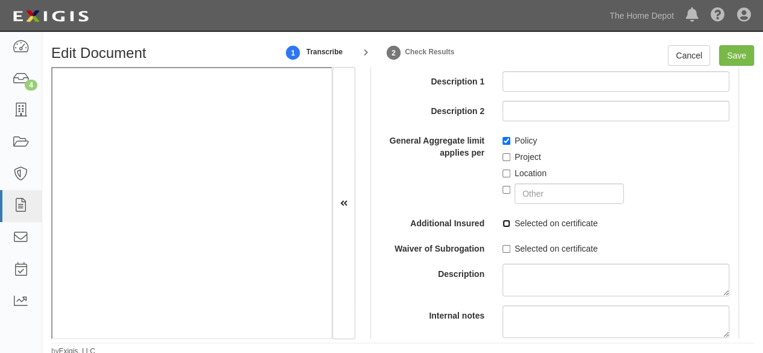
click at [502, 224] on input "Selected on certificate" at bounding box center [506, 224] width 8 height 8
checkbox input "true"
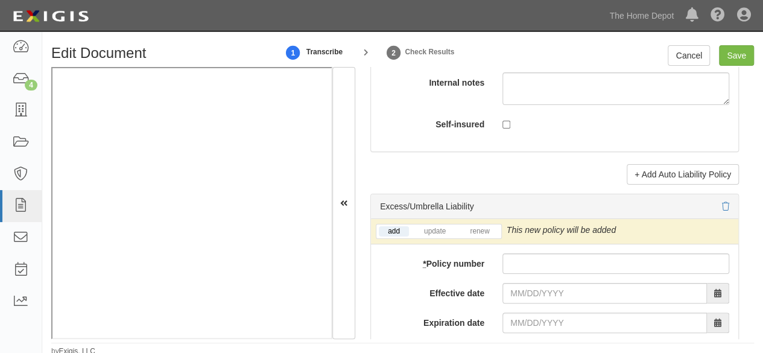
scroll to position [2533, 0]
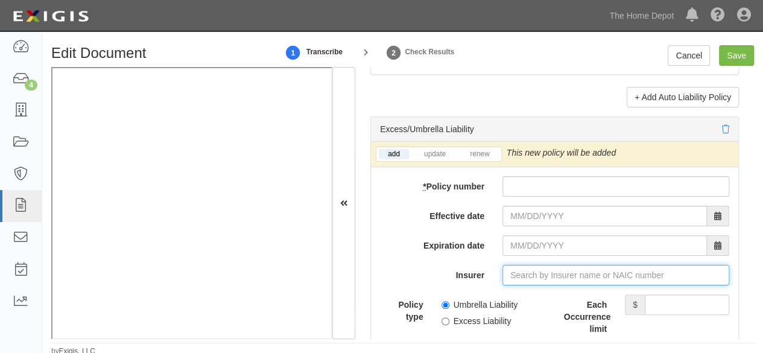
click at [514, 265] on input "Insurer" at bounding box center [615, 275] width 227 height 21
paste input "29424"
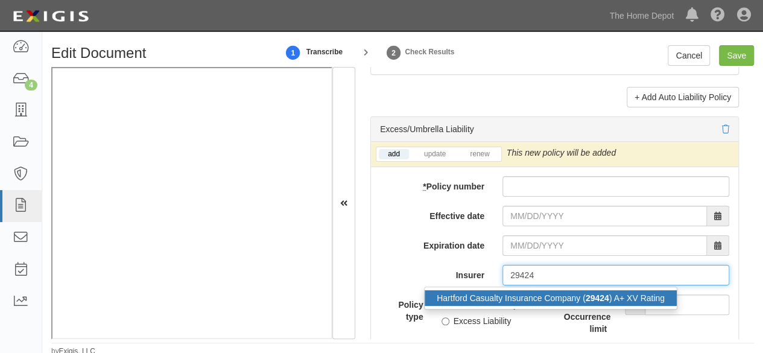
click at [497, 293] on div "Hartford Casualty Insurance Company ( 29424 ) A+ XV Rating" at bounding box center [551, 298] width 252 height 16
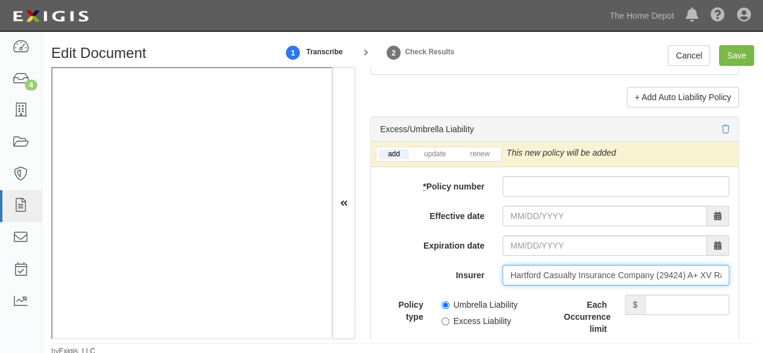
type input "Hartford Casualty Insurance Company (29424) A+ XV Rating"
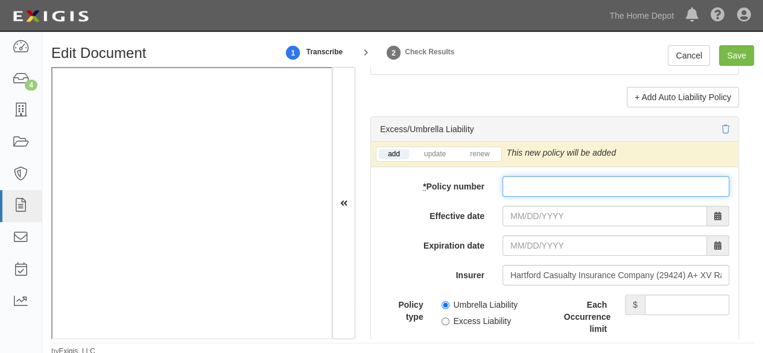
click at [539, 185] on input "* Policy number" at bounding box center [615, 186] width 227 height 21
paste input "72RHQYD3090"
type input "72RHQYD3090"
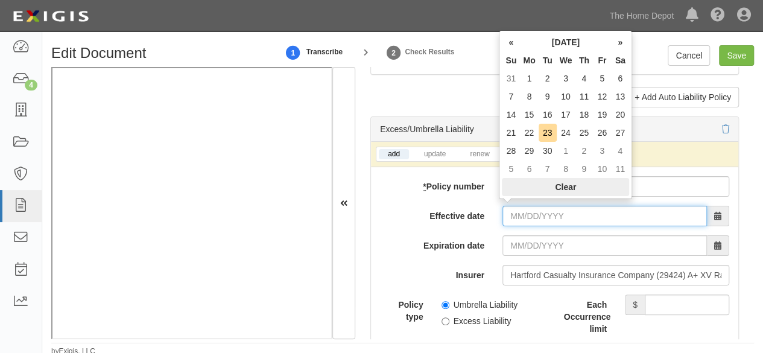
drag, startPoint x: 523, startPoint y: 207, endPoint x: 524, endPoint y: 195, distance: 12.7
click at [523, 207] on input "Effective date" at bounding box center [604, 216] width 204 height 21
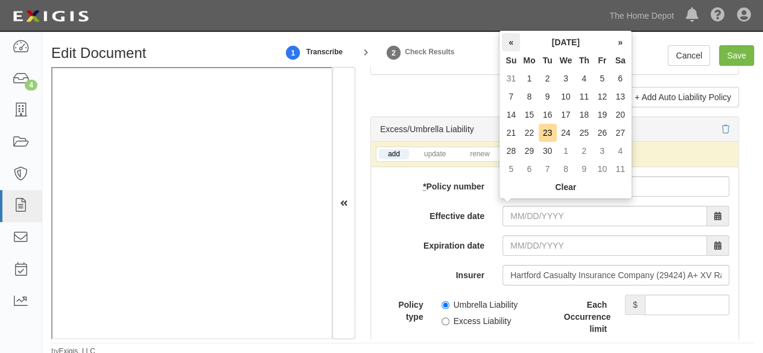
click at [511, 43] on th "«" at bounding box center [511, 42] width 18 height 18
click at [563, 93] on td "9" at bounding box center [566, 96] width 19 height 18
type input "07/09/2025"
type input "07/09/2026"
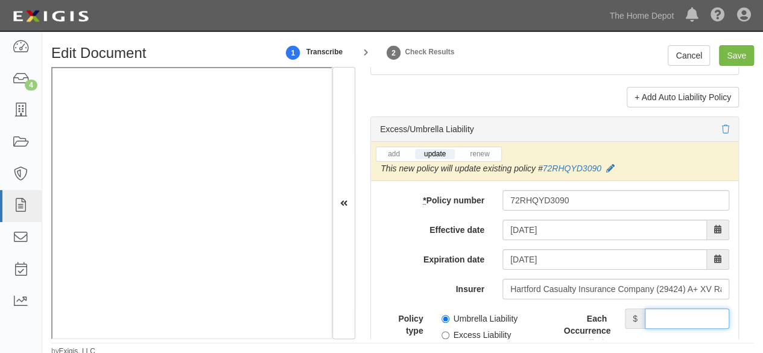
click at [662, 312] on input "Each Occurrence limit" at bounding box center [687, 318] width 84 height 21
type input "7,000,000"
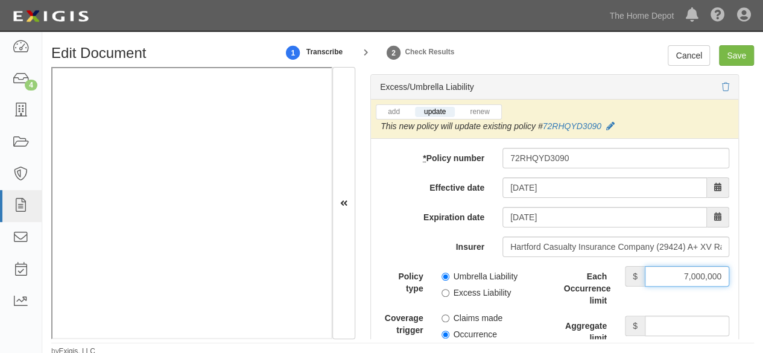
scroll to position [2593, 0]
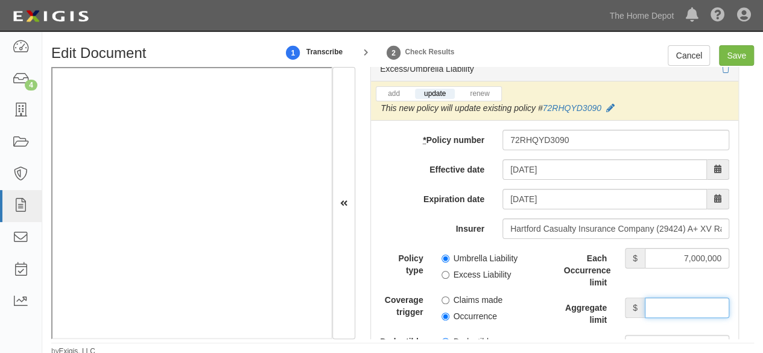
drag, startPoint x: 671, startPoint y: 299, endPoint x: 667, endPoint y: 291, distance: 8.6
click at [671, 299] on input "Aggregate limit" at bounding box center [687, 307] width 84 height 21
type input "7,000,000"
click at [445, 255] on input "Umbrella Liability" at bounding box center [445, 259] width 8 height 8
radio input "true"
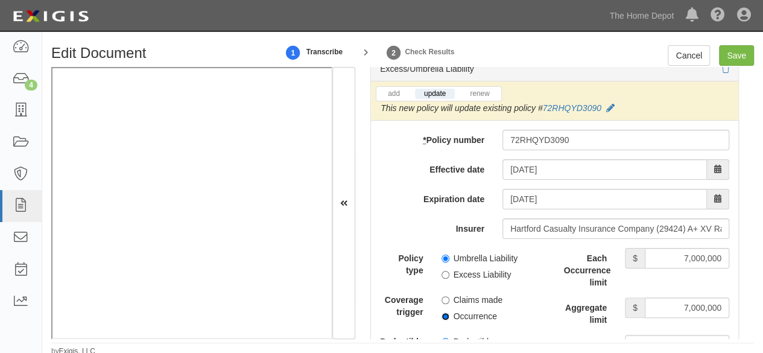
click at [442, 312] on input "Occurrence" at bounding box center [445, 316] width 8 height 8
radio input "true"
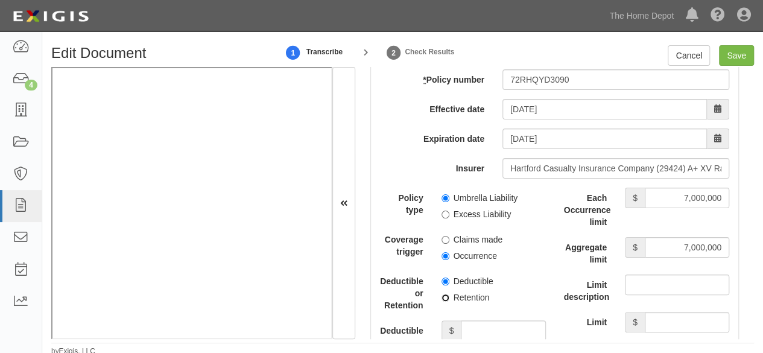
drag, startPoint x: 444, startPoint y: 292, endPoint x: 475, endPoint y: 313, distance: 37.0
click at [446, 294] on input "Retention" at bounding box center [445, 298] width 8 height 8
radio input "true"
click at [477, 320] on input "Deductible or Retention amount" at bounding box center [503, 330] width 84 height 21
type input "10,000"
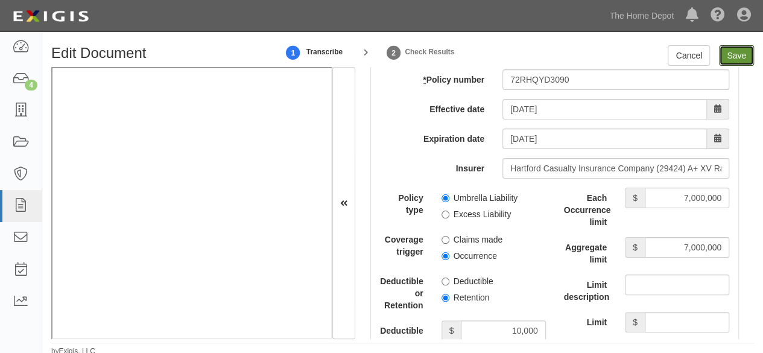
drag, startPoint x: 739, startPoint y: 52, endPoint x: 698, endPoint y: 68, distance: 43.9
click at [738, 52] on input "Save" at bounding box center [736, 55] width 35 height 21
type input "1000000"
type input "2000000"
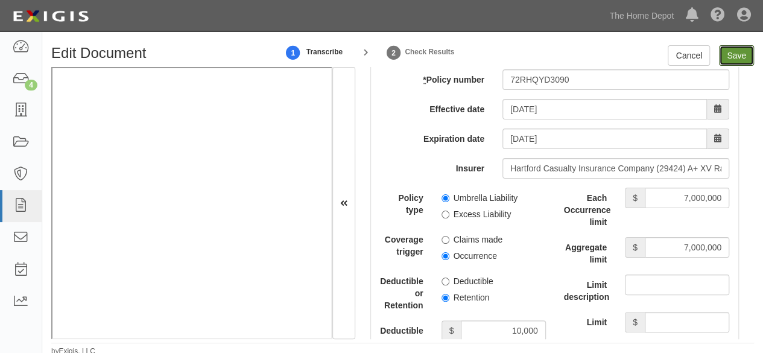
type input "10000"
type input "7000000"
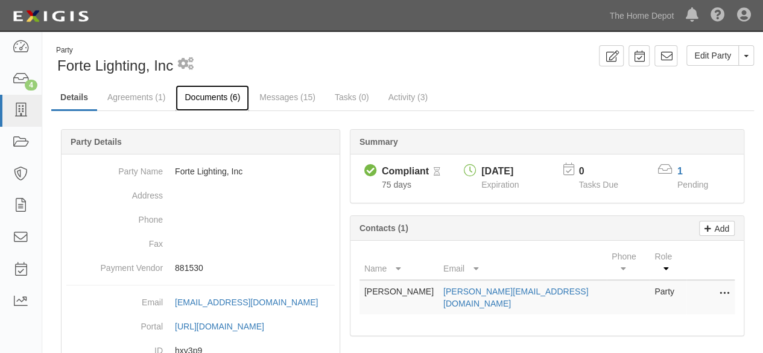
click at [219, 95] on link "Documents (6)" at bounding box center [212, 98] width 74 height 26
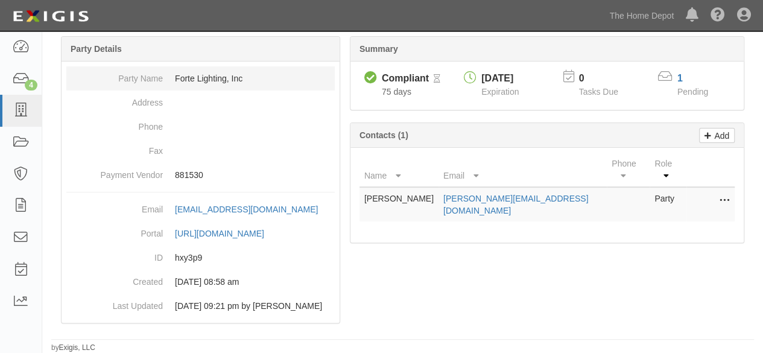
scroll to position [127, 0]
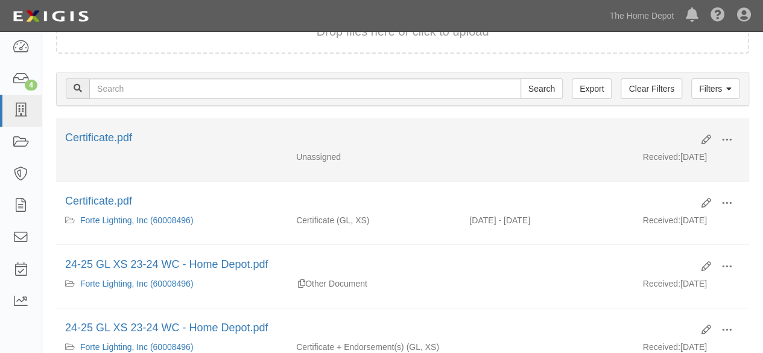
scroll to position [181, 0]
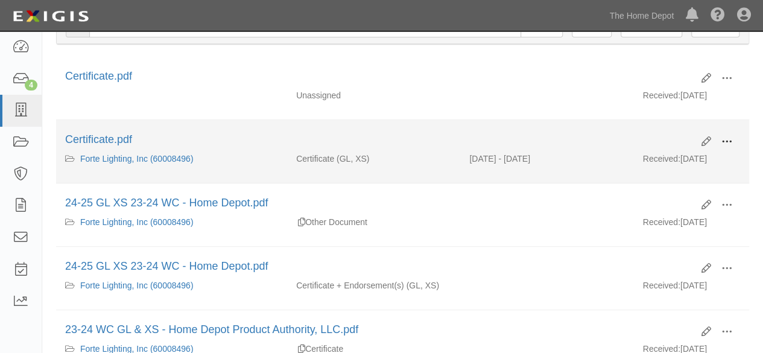
click at [733, 136] on button at bounding box center [726, 142] width 27 height 21
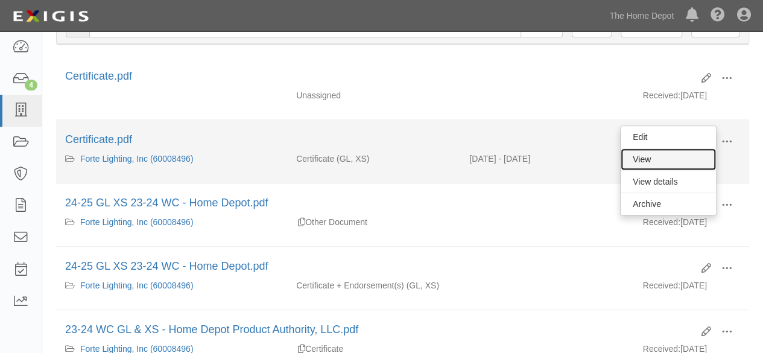
click at [692, 157] on link "View" at bounding box center [668, 159] width 95 height 22
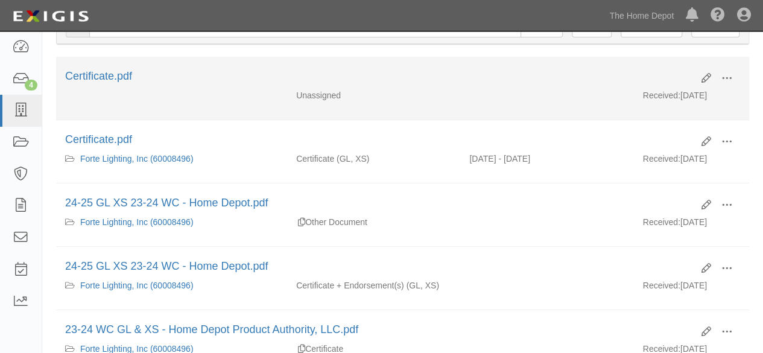
scroll to position [60, 0]
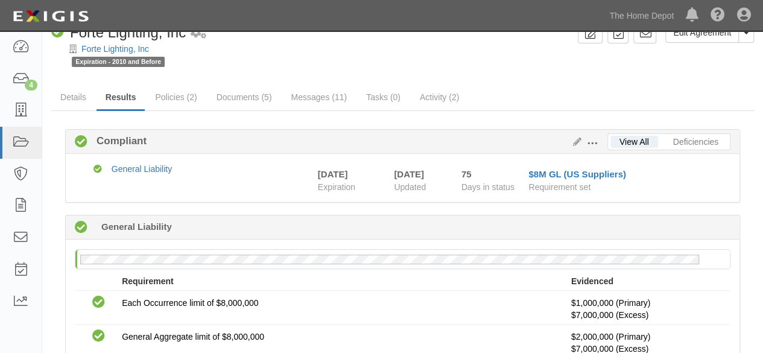
scroll to position [2, 0]
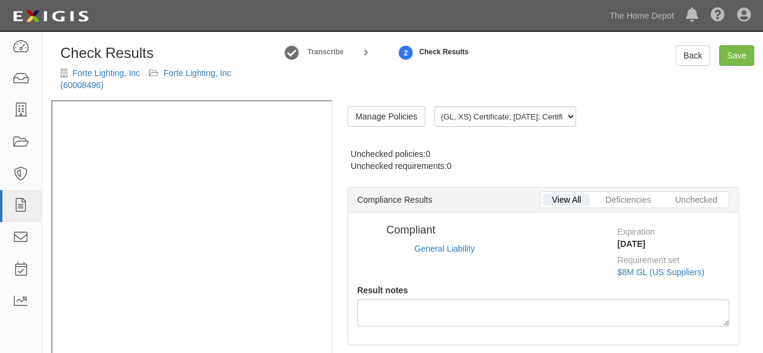
radio input "true"
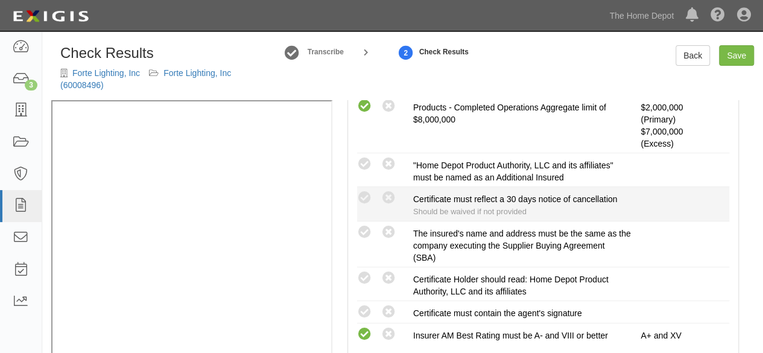
scroll to position [422, 0]
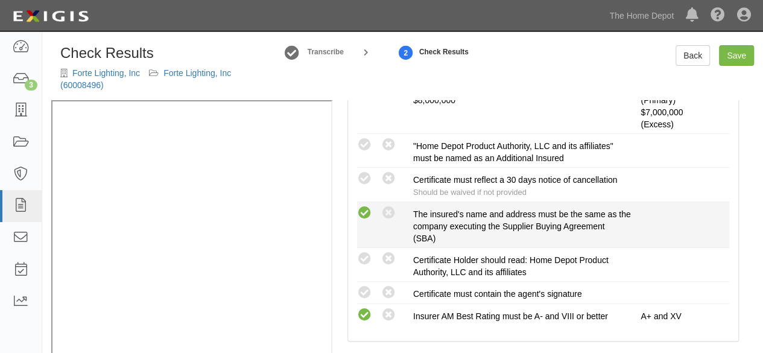
click at [362, 211] on icon at bounding box center [364, 213] width 15 height 15
radio input "true"
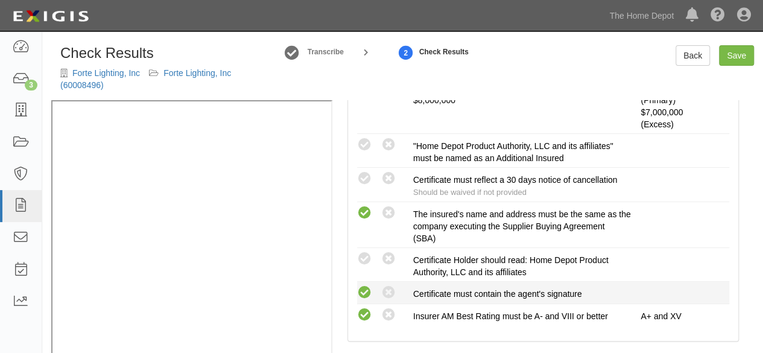
click at [366, 286] on icon at bounding box center [364, 292] width 15 height 15
radio input "true"
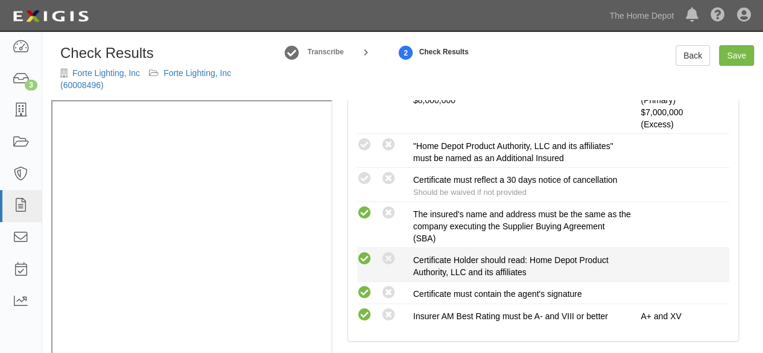
click at [366, 254] on icon at bounding box center [364, 258] width 15 height 15
radio input "true"
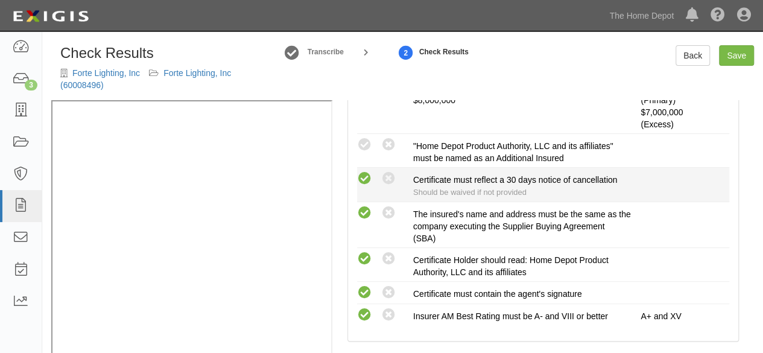
click at [362, 175] on icon at bounding box center [364, 178] width 15 height 15
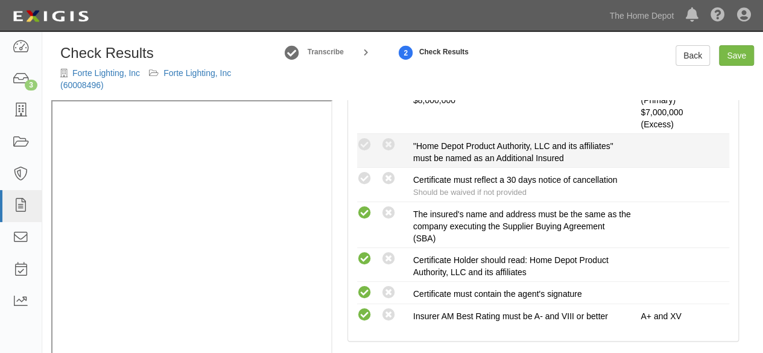
radio input "true"
click at [362, 138] on icon at bounding box center [364, 145] width 15 height 15
radio input "true"
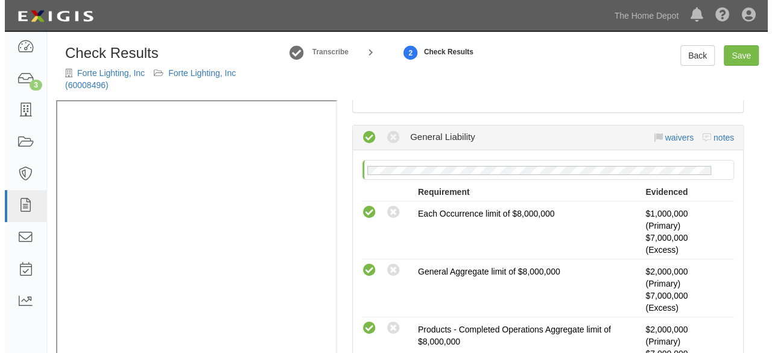
scroll to position [0, 0]
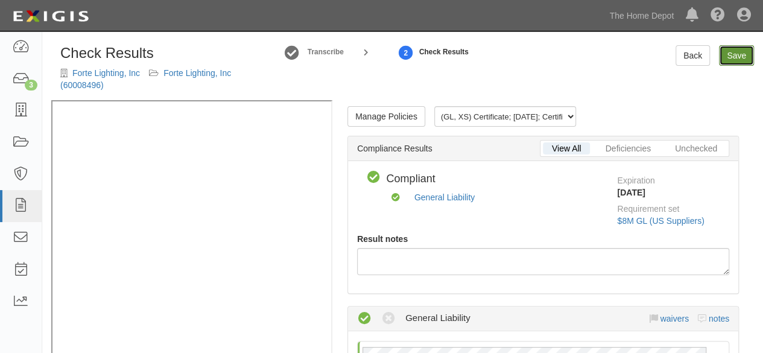
click at [732, 54] on link "Save" at bounding box center [736, 55] width 35 height 21
radio input "true"
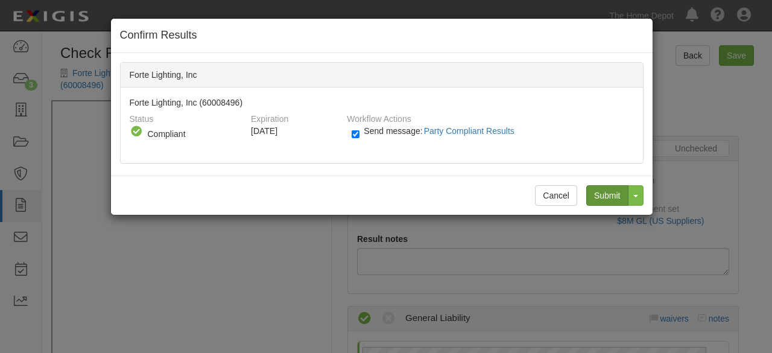
click at [625, 182] on div "Cancel Submit Toggle Dropdown Submit and Continue to Agreement" at bounding box center [382, 194] width 542 height 39
click at [591, 197] on input "Submit" at bounding box center [607, 195] width 42 height 21
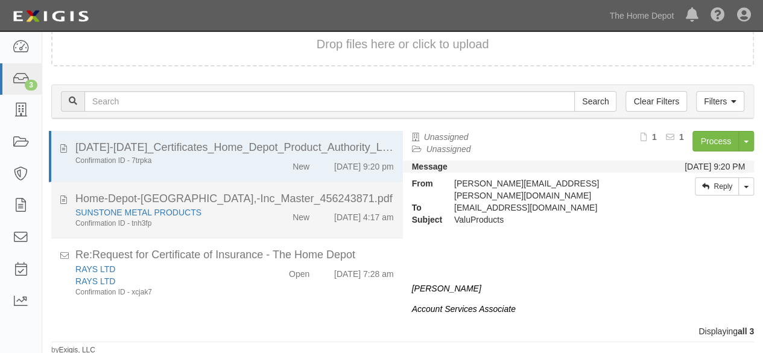
scroll to position [89, 0]
click at [265, 220] on div "New" at bounding box center [290, 214] width 56 height 17
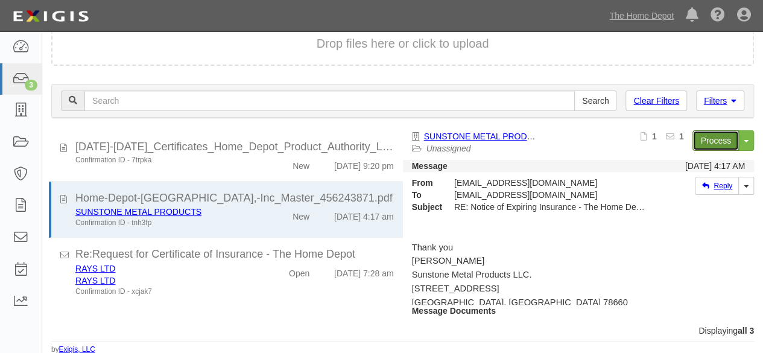
click at [705, 143] on link "Process" at bounding box center [715, 140] width 46 height 21
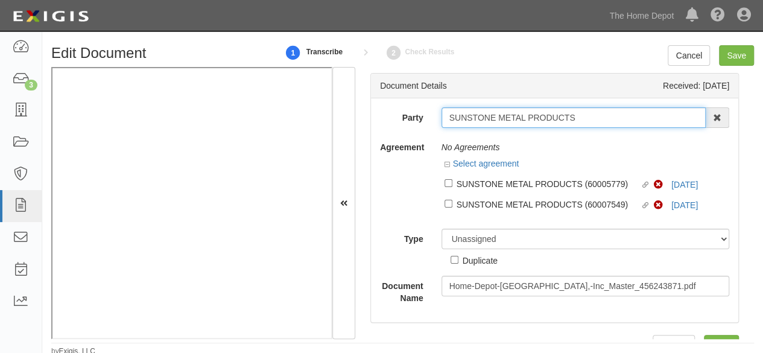
click at [493, 112] on input "SUNSTONE METAL PRODUCTS" at bounding box center [573, 117] width 265 height 21
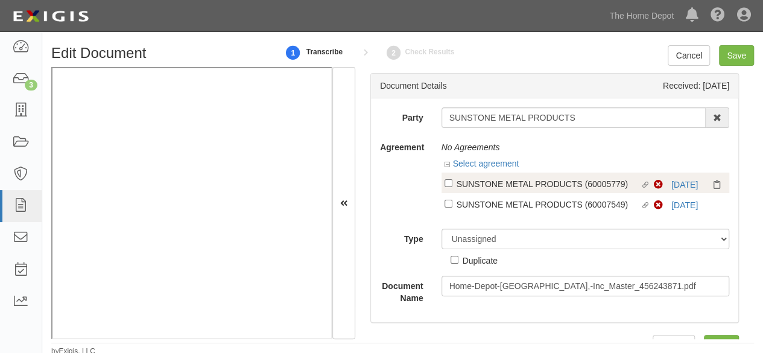
click at [531, 188] on div "SUNSTONE METAL PRODUCTS (60005779)" at bounding box center [549, 183] width 184 height 13
click at [452, 187] on input "Linked agreement SUNSTONE METAL PRODUCTS (60005779) Linked agreement" at bounding box center [448, 183] width 8 height 8
checkbox input "true"
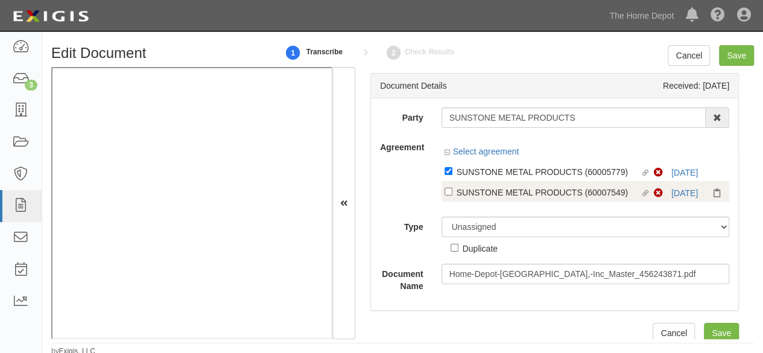
click at [525, 196] on div "SUNSTONE METAL PRODUCTS (60007549)" at bounding box center [549, 191] width 184 height 13
click at [452, 195] on input "Linked agreement SUNSTONE METAL PRODUCTS (60007549) Linked agreement" at bounding box center [448, 192] width 8 height 8
checkbox input "true"
click at [673, 190] on link "[DATE]" at bounding box center [684, 193] width 27 height 10
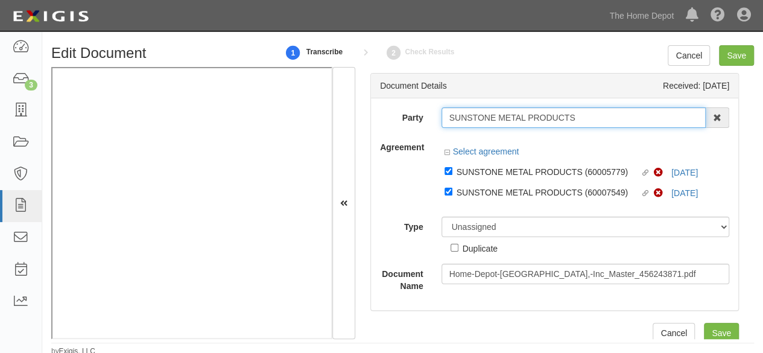
drag, startPoint x: 546, startPoint y: 118, endPoint x: 557, endPoint y: 119, distance: 11.5
click at [552, 119] on input "SUNSTONE METAL PRODUCTS" at bounding box center [573, 117] width 265 height 21
click at [637, 118] on input "SUNSTONE METAL PRODUCTS" at bounding box center [573, 117] width 265 height 21
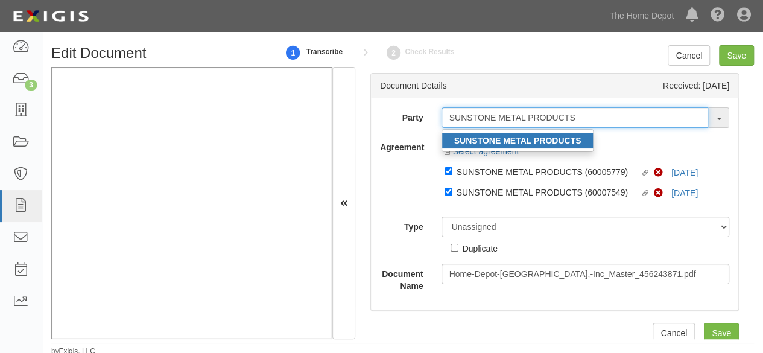
type input "SUNSTONE METAL PRODUCTS"
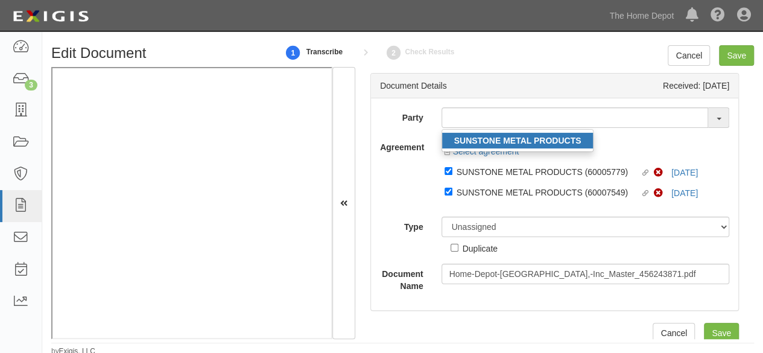
click at [572, 141] on strong "SUNSTONE METAL PRODUCTS" at bounding box center [517, 141] width 127 height 10
type input "SUNSTONE METAL PRODUCTS"
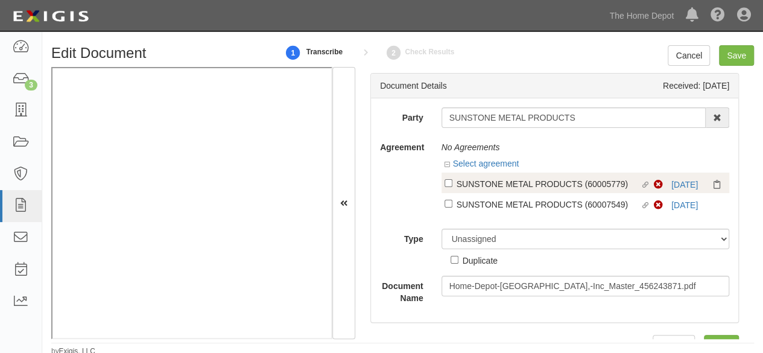
click at [484, 186] on div "SUNSTONE METAL PRODUCTS (60005779)" at bounding box center [549, 183] width 184 height 13
click at [452, 186] on input "Linked agreement SUNSTONE METAL PRODUCTS (60005779) Linked agreement" at bounding box center [448, 183] width 8 height 8
checkbox input "true"
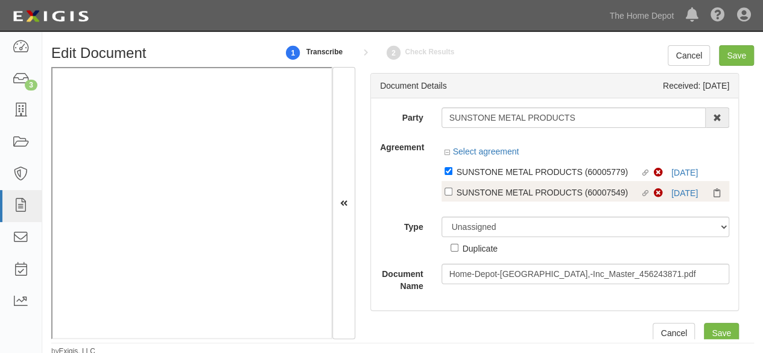
click at [479, 195] on div "SUNSTONE METAL PRODUCTS (60007549)" at bounding box center [549, 191] width 184 height 13
click at [452, 195] on input "Linked agreement SUNSTONE METAL PRODUCTS (60007549) Linked agreement" at bounding box center [448, 192] width 8 height 8
checkbox input "true"
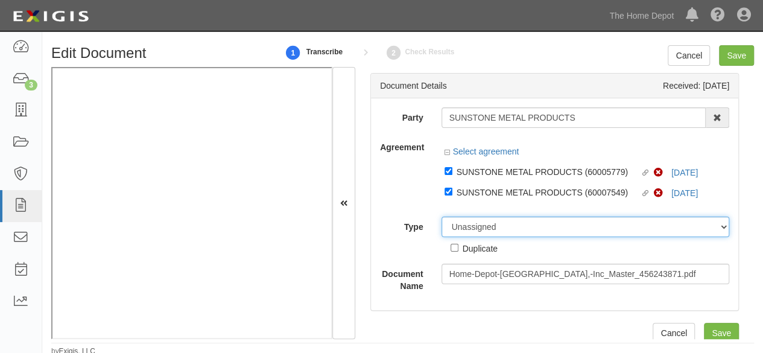
drag, startPoint x: 462, startPoint y: 226, endPoint x: 464, endPoint y: 219, distance: 7.6
click at [462, 226] on select "Unassigned Binder Cancellation Notice Certificate Contract Endorsement Insuranc…" at bounding box center [585, 227] width 288 height 21
select select "CertificateDetail"
click at [441, 217] on select "Unassigned Binder Cancellation Notice Certificate Contract Endorsement Insuranc…" at bounding box center [585, 227] width 288 height 21
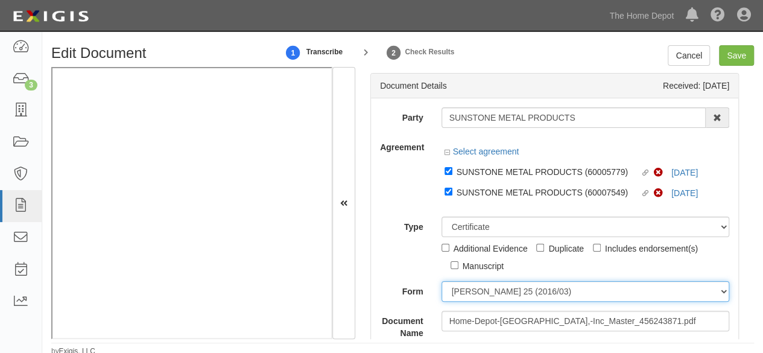
click at [464, 295] on select "[PERSON_NAME] 25 (2016/03) [PERSON_NAME] 101 [PERSON_NAME] 855 NY (2014/05) Gen…" at bounding box center [585, 291] width 288 height 21
select select "GeneralFormDetail"
click at [441, 281] on select "[PERSON_NAME] 25 (2016/03) [PERSON_NAME] 101 [PERSON_NAME] 855 NY (2014/05) Gen…" at bounding box center [585, 291] width 288 height 21
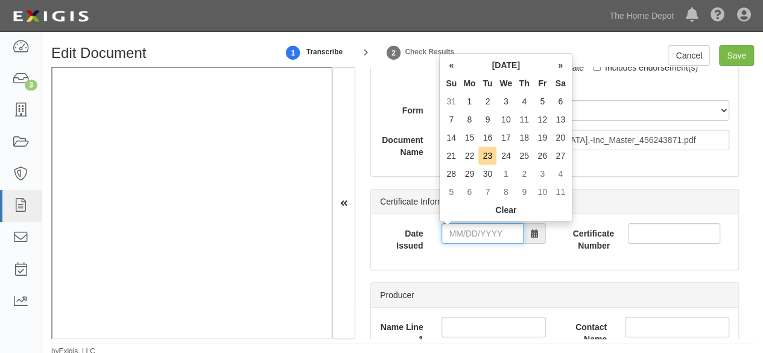
click at [479, 232] on input "Date Issued" at bounding box center [482, 233] width 82 height 21
drag, startPoint x: 452, startPoint y: 157, endPoint x: 452, endPoint y: 167, distance: 9.7
click at [452, 160] on td "21" at bounding box center [451, 156] width 18 height 18
click at [463, 227] on input "[DATE]" at bounding box center [482, 233] width 82 height 21
click at [473, 157] on td "22" at bounding box center [469, 156] width 18 height 18
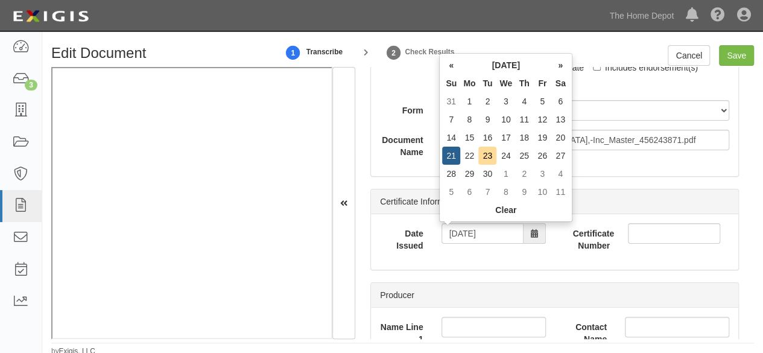
type input "[DATE]"
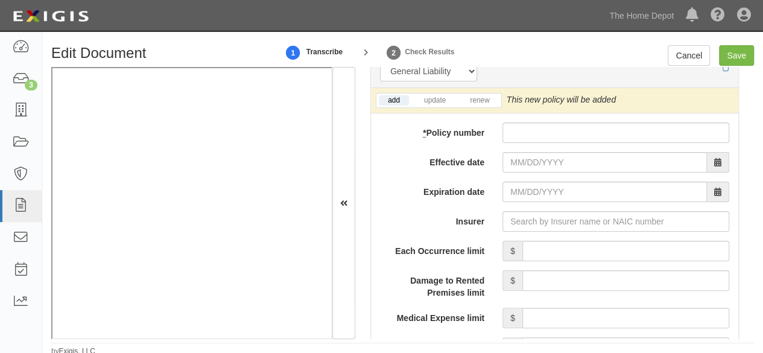
scroll to position [1025, 0]
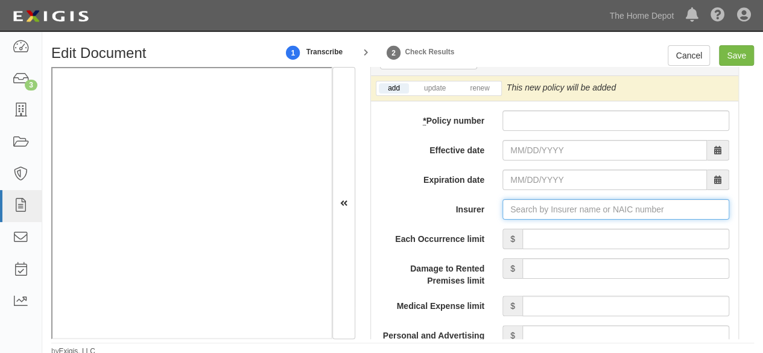
click at [515, 210] on input "Insurer" at bounding box center [615, 209] width 227 height 21
paste input "26743"
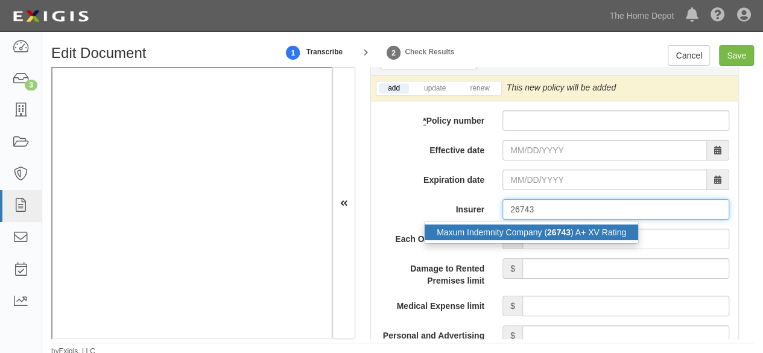
click at [513, 232] on div "Maxum Indemnity Company ( 26743 ) A+ XV Rating" at bounding box center [531, 232] width 213 height 16
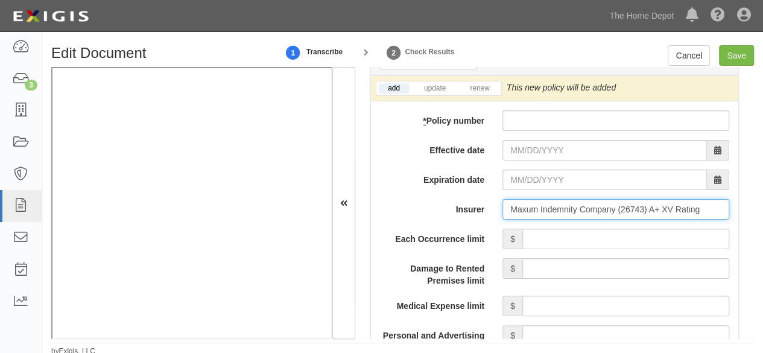
type input "Maxum Indemnity Company (26743) A+ XV Rating"
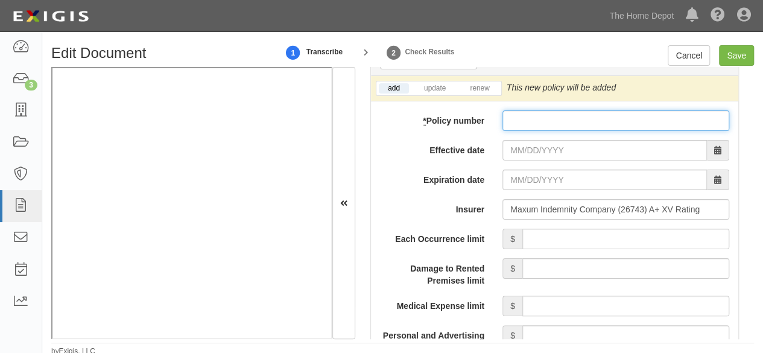
drag, startPoint x: 513, startPoint y: 124, endPoint x: 510, endPoint y: 141, distance: 17.1
click at [513, 124] on input "* Policy number" at bounding box center [615, 120] width 227 height 21
paste input "BDG-3071554-03"
type input "BDG-3071554-03"
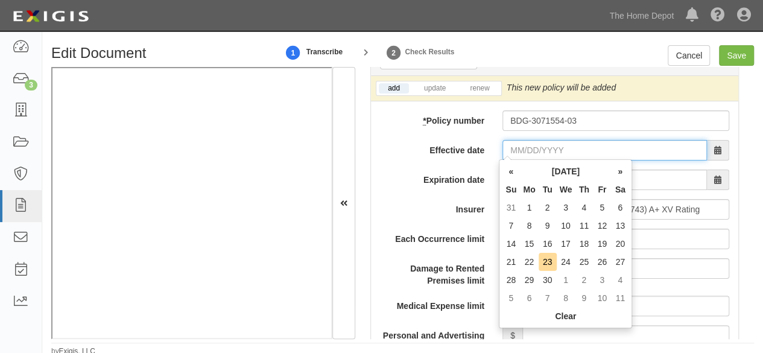
click at [510, 147] on input "Effective date" at bounding box center [604, 150] width 204 height 21
drag, startPoint x: 512, startPoint y: 246, endPoint x: 520, endPoint y: 168, distance: 78.2
click at [512, 244] on td "14" at bounding box center [511, 244] width 18 height 18
type input "[DATE]"
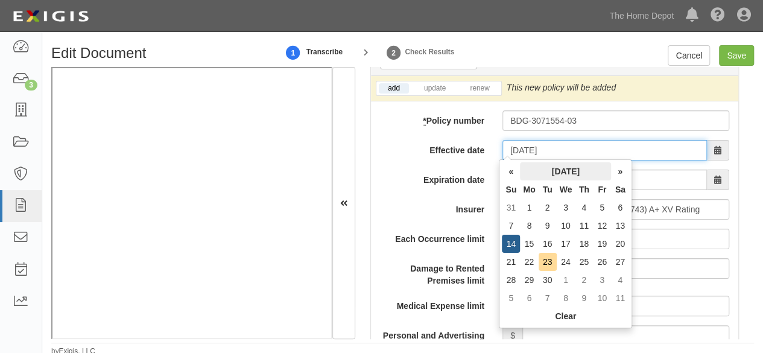
drag, startPoint x: 525, startPoint y: 142, endPoint x: 586, endPoint y: 169, distance: 66.7
click at [525, 142] on input "[DATE]" at bounding box center [604, 150] width 204 height 21
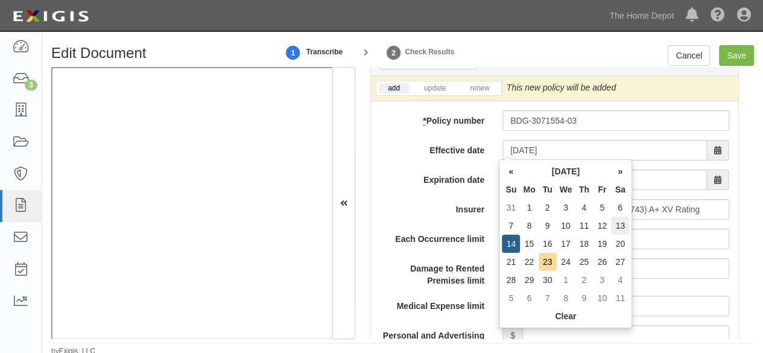
click at [622, 223] on td "13" at bounding box center [620, 226] width 18 height 18
type input "[DATE]"
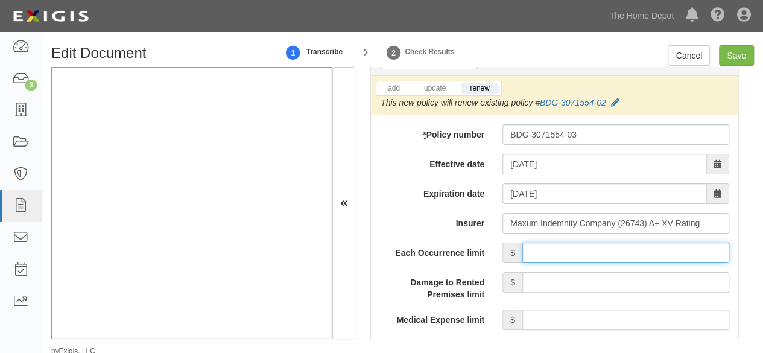
drag, startPoint x: 552, startPoint y: 250, endPoint x: 561, endPoint y: 228, distance: 24.1
click at [552, 250] on input "Each Occurrence limit" at bounding box center [625, 252] width 207 height 21
type input "1,000,000"
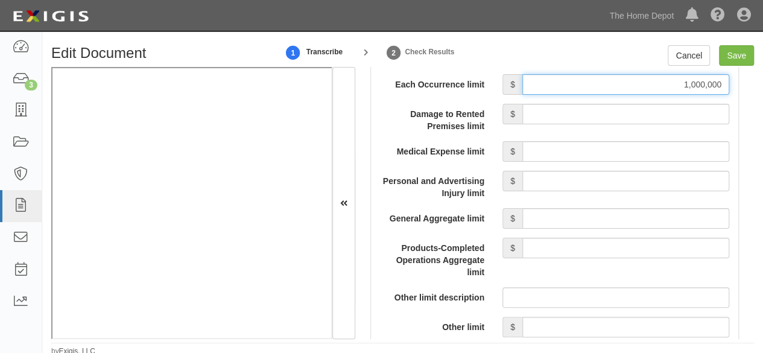
scroll to position [1206, 0]
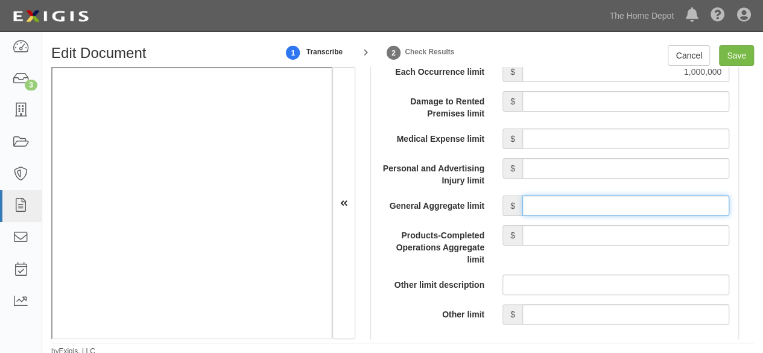
click at [539, 202] on input "General Aggregate limit" at bounding box center [625, 205] width 207 height 21
type input "2,000,000"
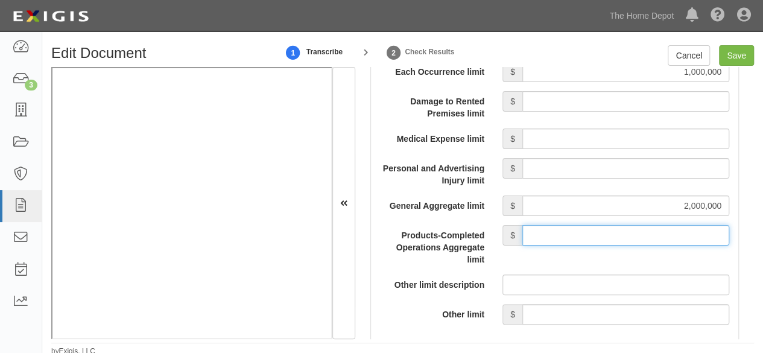
drag, startPoint x: 568, startPoint y: 232, endPoint x: 567, endPoint y: 221, distance: 10.9
click at [567, 225] on input "Products-Completed Operations Aggregate limit" at bounding box center [625, 235] width 207 height 21
type input "2,000,000"
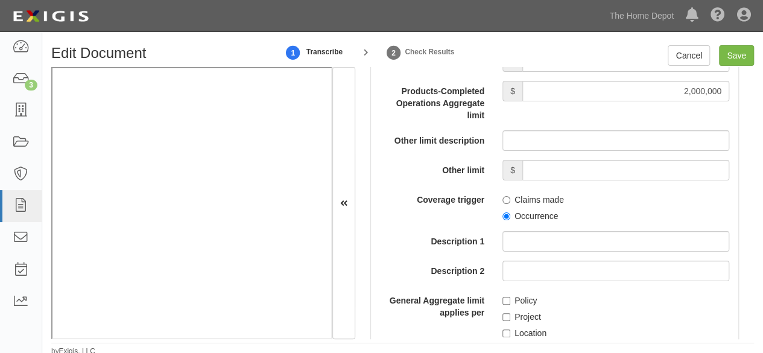
scroll to position [1387, 0]
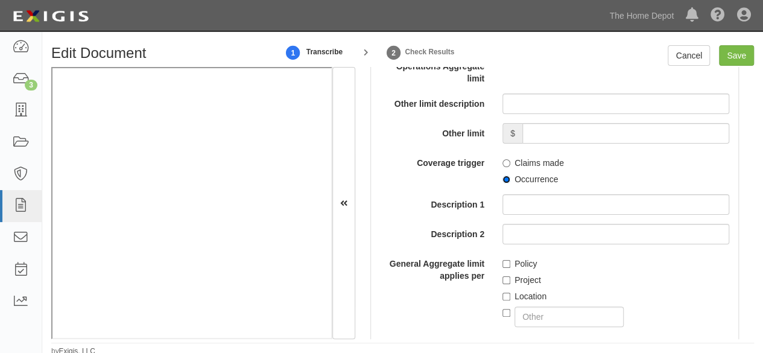
click at [503, 179] on input "Occurrence" at bounding box center [506, 179] width 8 height 8
radio input "true"
click at [504, 261] on input "Policy" at bounding box center [506, 264] width 8 height 8
checkbox input "true"
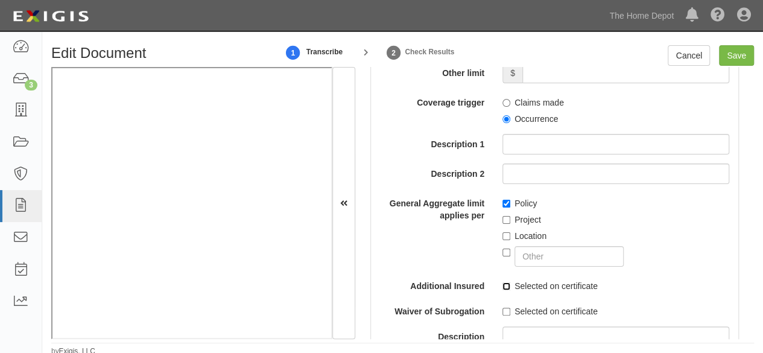
click at [502, 284] on input "Selected on certificate" at bounding box center [506, 286] width 8 height 8
checkbox input "true"
drag, startPoint x: 502, startPoint y: 311, endPoint x: 329, endPoint y: 292, distance: 174.1
click at [502, 311] on input "Selected on certificate" at bounding box center [506, 312] width 8 height 8
checkbox input "true"
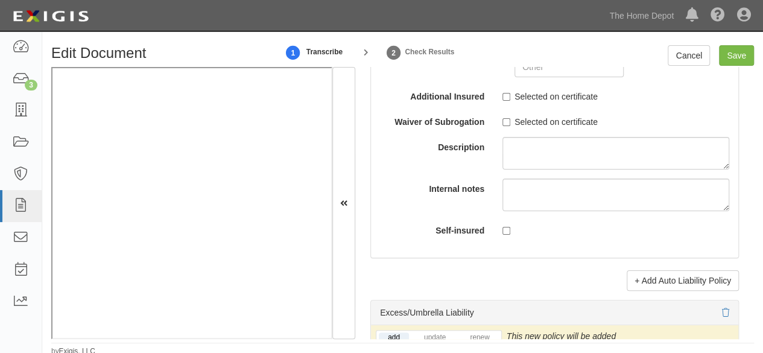
scroll to position [2533, 0]
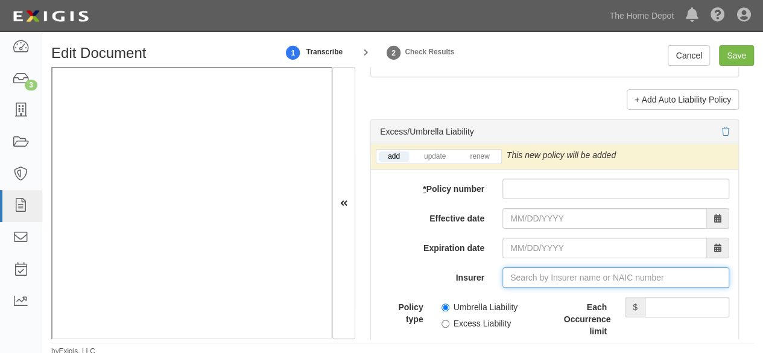
click at [518, 267] on input "Insurer" at bounding box center [615, 277] width 227 height 21
paste input "16691"
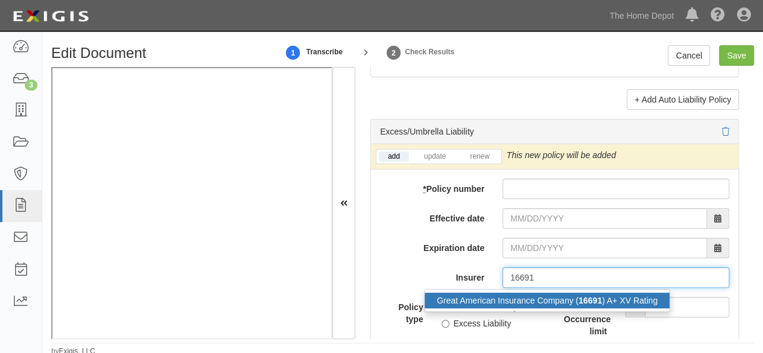
click at [504, 294] on div "Great American Insurance Company ( 16691 ) A+ XV Rating" at bounding box center [547, 300] width 245 height 16
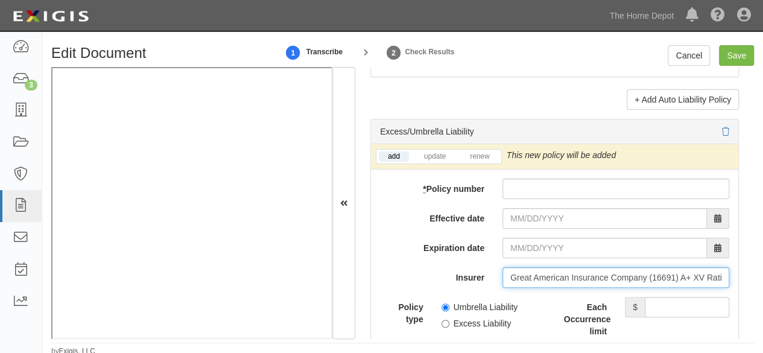
type input "Great American Insurance Company (16691) A+ XV Rating"
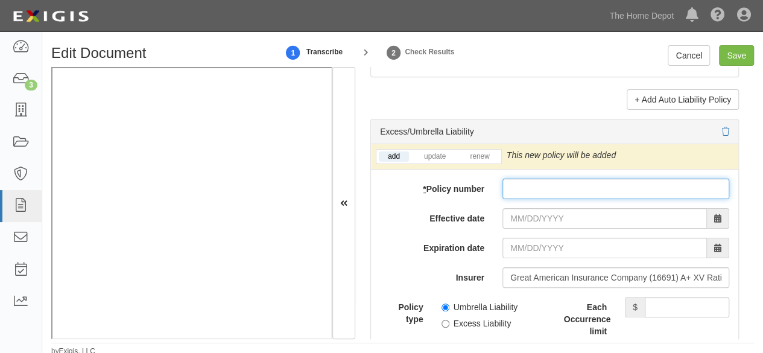
paste input "XS9953104-09"
click at [519, 179] on input "* Policy number" at bounding box center [615, 189] width 227 height 21
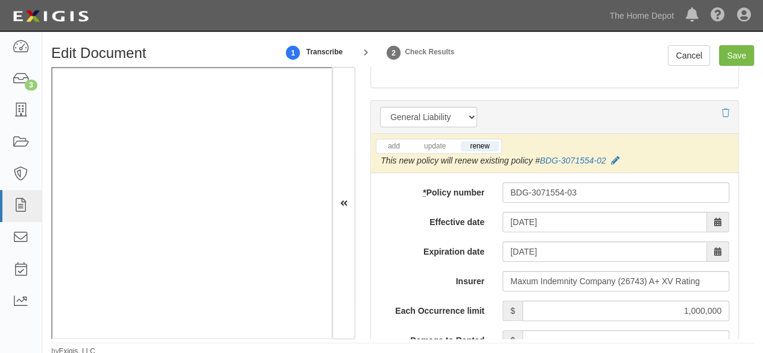
scroll to position [965, 0]
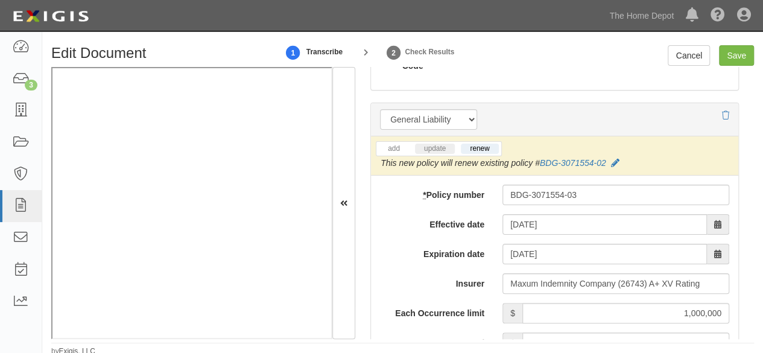
type input "XS9953104-09"
click at [438, 148] on link "update" at bounding box center [435, 149] width 40 height 10
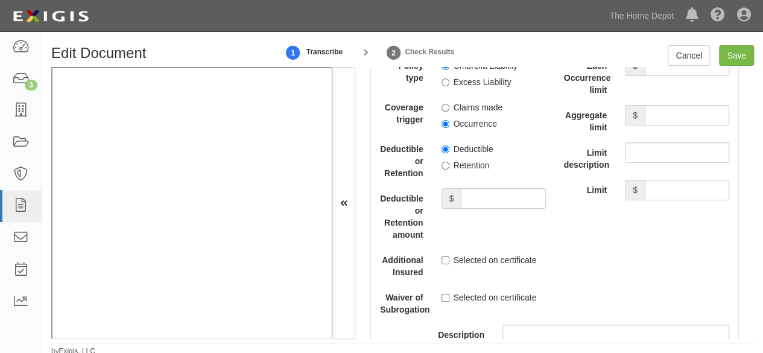
scroll to position [2654, 0]
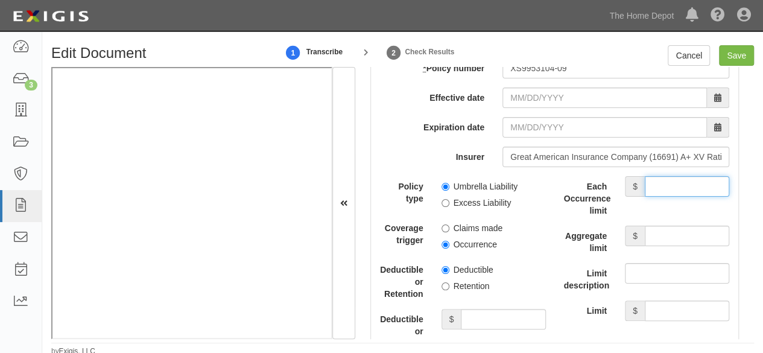
click at [654, 177] on input "Each Occurrence limit" at bounding box center [687, 186] width 84 height 21
type input "7,000,000"
drag, startPoint x: 670, startPoint y: 229, endPoint x: 669, endPoint y: 219, distance: 9.7
click at [671, 227] on input "Aggregate limit" at bounding box center [687, 236] width 84 height 21
type input "7,000,000"
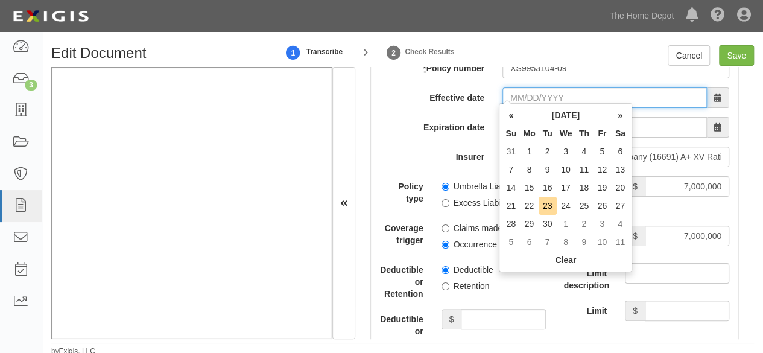
click at [520, 87] on input "Effective date" at bounding box center [604, 97] width 204 height 21
click at [516, 183] on td "14" at bounding box center [511, 188] width 18 height 18
type input "09/14/2025"
type input "09/14/2026"
drag, startPoint x: 511, startPoint y: 91, endPoint x: 563, endPoint y: 119, distance: 58.8
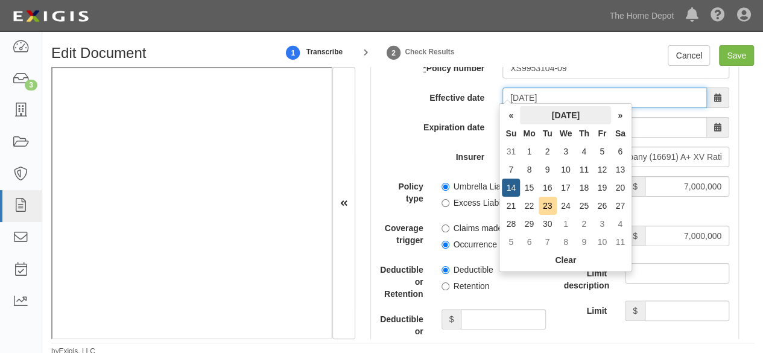
click at [511, 91] on input "09/14/2025" at bounding box center [604, 97] width 204 height 21
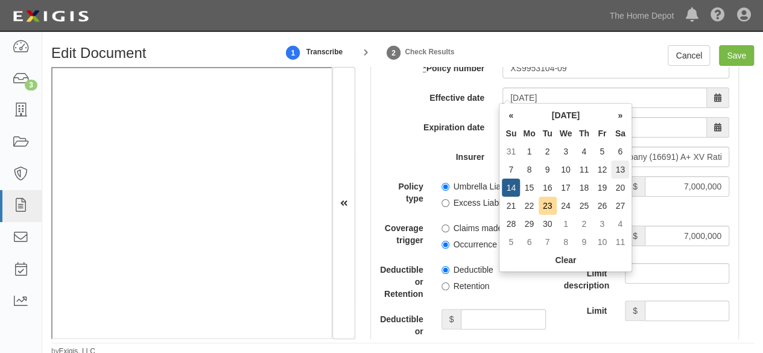
click at [618, 169] on td "13" at bounding box center [620, 169] width 18 height 18
type input "09/13/2025"
type input "09/13/2026"
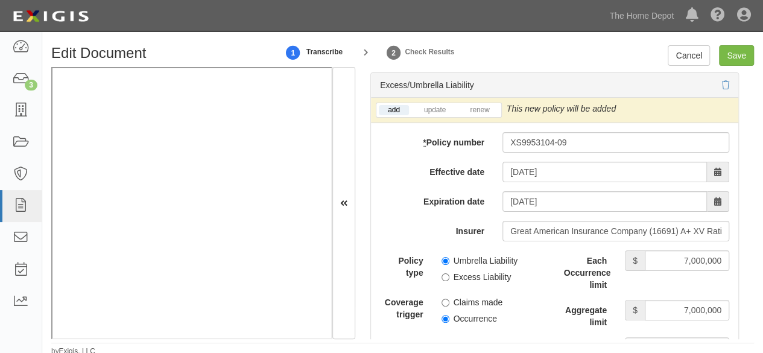
scroll to position [2533, 0]
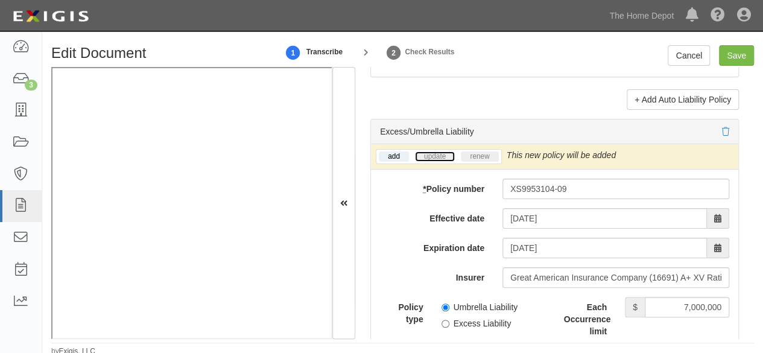
drag, startPoint x: 434, startPoint y: 150, endPoint x: 497, endPoint y: 154, distance: 62.8
click at [434, 151] on link "update" at bounding box center [435, 156] width 40 height 10
click at [730, 160] on icon at bounding box center [734, 155] width 8 height 8
click at [0, 0] on button "Save" at bounding box center [0, 0] width 0 height 0
click at [438, 327] on div "Umbrella Liability Excess Liability" at bounding box center [493, 313] width 122 height 33
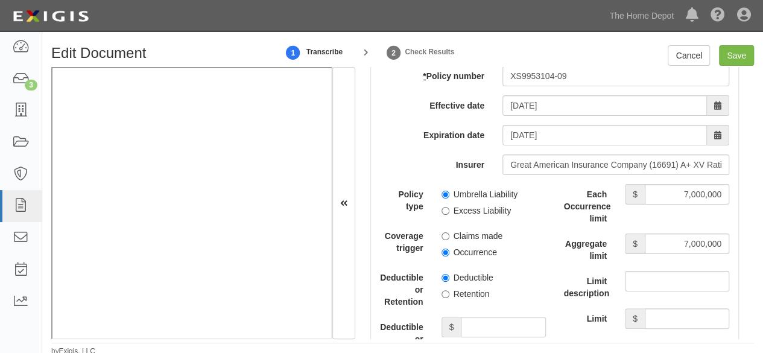
scroll to position [2654, 0]
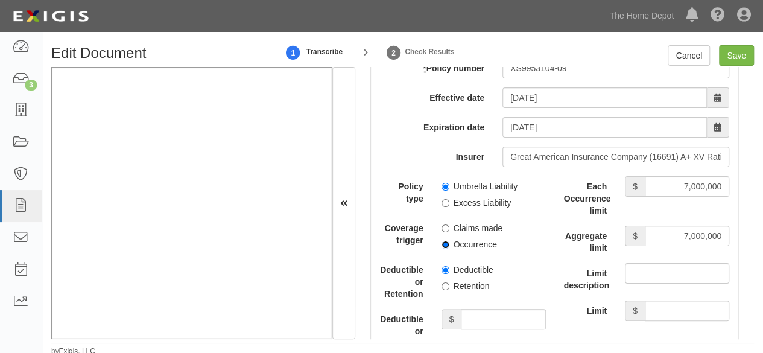
click at [441, 248] on input "Occurrence" at bounding box center [445, 245] width 8 height 8
radio input "true"
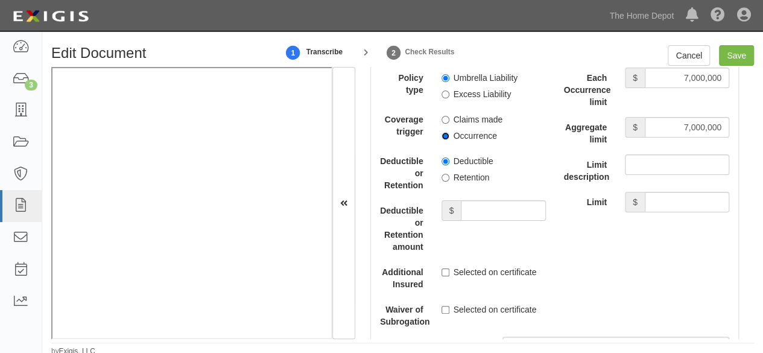
scroll to position [2774, 0]
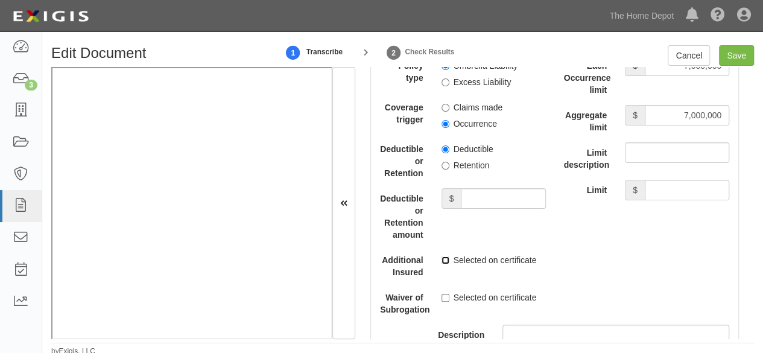
drag, startPoint x: 444, startPoint y: 270, endPoint x: 436, endPoint y: 291, distance: 22.5
click at [444, 266] on label "Selected on certificate" at bounding box center [488, 260] width 95 height 12
click at [444, 264] on input "Selected on certificate" at bounding box center [445, 260] width 8 height 8
checkbox input "true"
drag, startPoint x: 440, startPoint y: 303, endPoint x: 467, endPoint y: 289, distance: 30.8
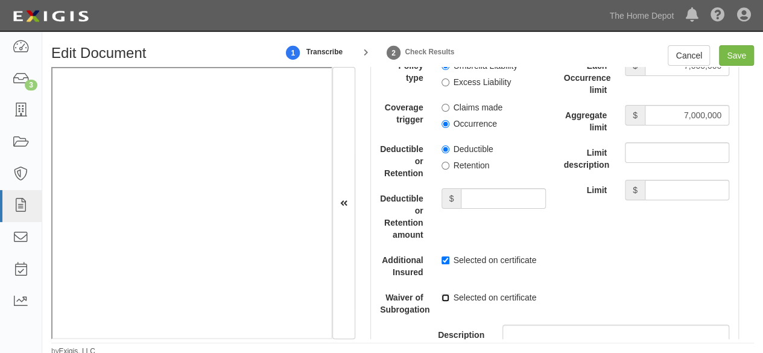
click at [441, 302] on input "Selected on certificate" at bounding box center [445, 298] width 8 height 8
checkbox input "true"
click at [735, 63] on input "Save" at bounding box center [736, 55] width 35 height 21
type input "1000000"
type input "2000000"
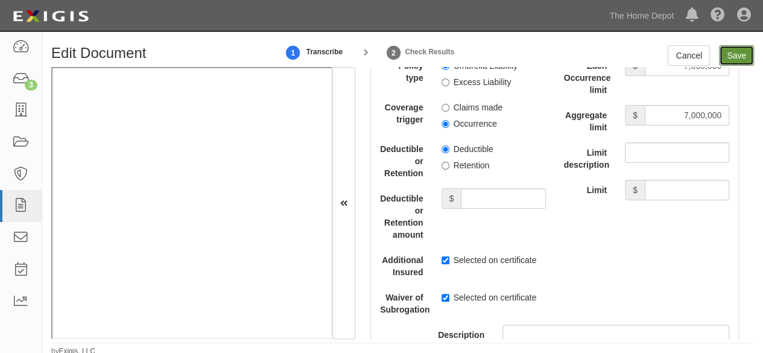
type input "2000000"
type input "7000000"
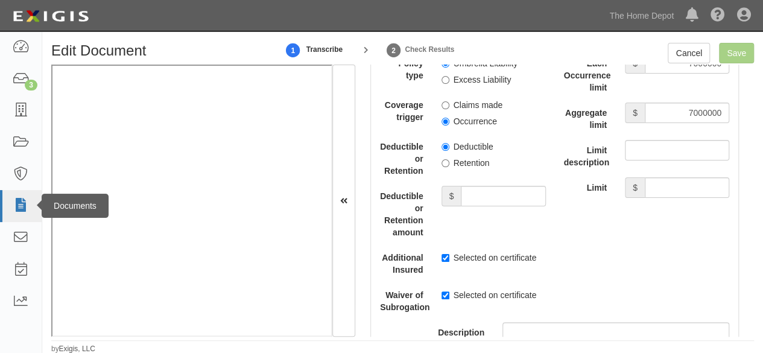
scroll to position [3, 0]
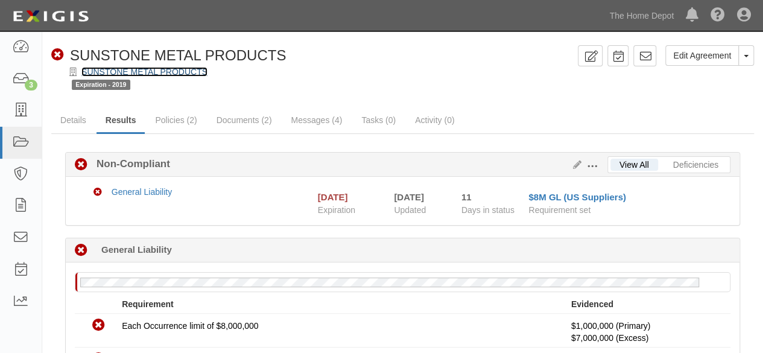
click at [129, 69] on link "SUNSTONE METAL PRODUCTS" at bounding box center [144, 72] width 126 height 10
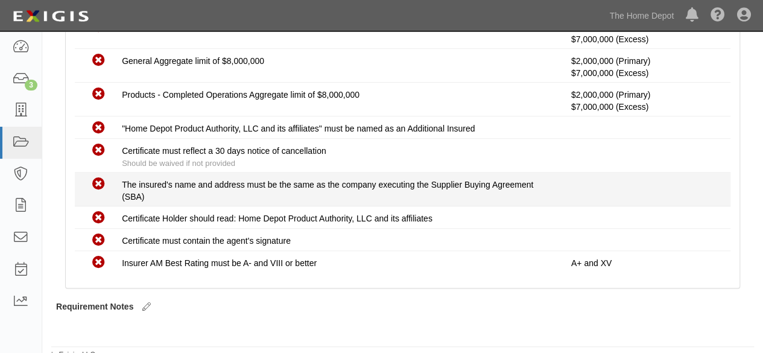
scroll to position [304, 0]
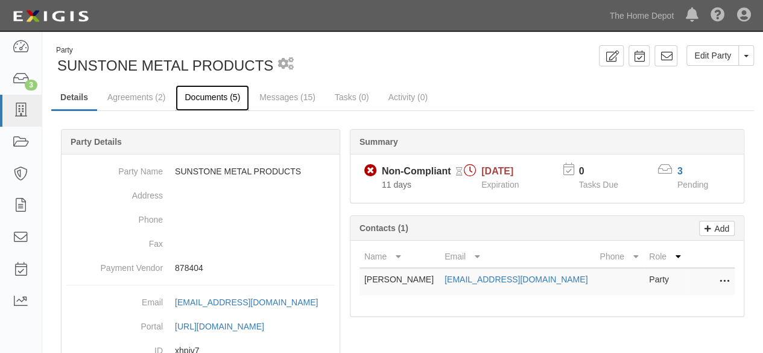
click at [214, 99] on link "Documents (5)" at bounding box center [212, 98] width 74 height 26
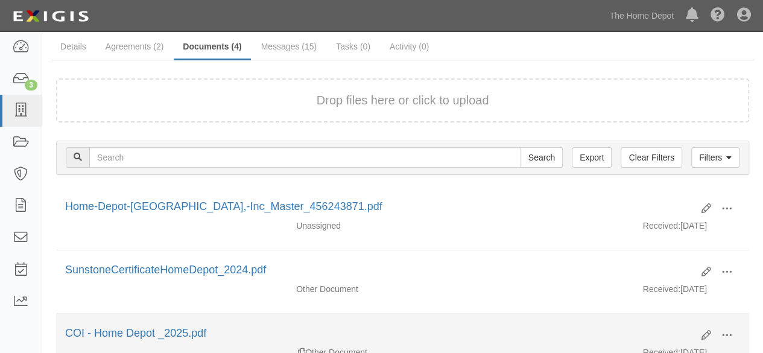
scroll to position [60, 0]
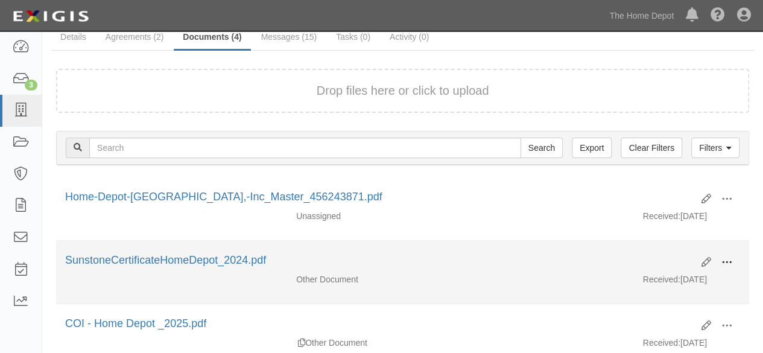
click at [727, 262] on span at bounding box center [726, 262] width 11 height 11
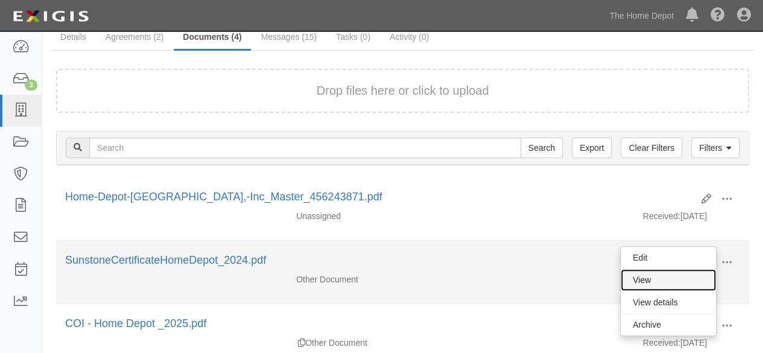
click at [662, 281] on link "View" at bounding box center [668, 280] width 95 height 22
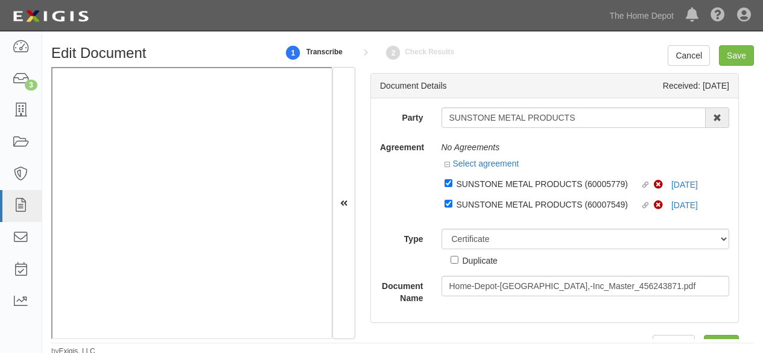
select select "CertificateDetail"
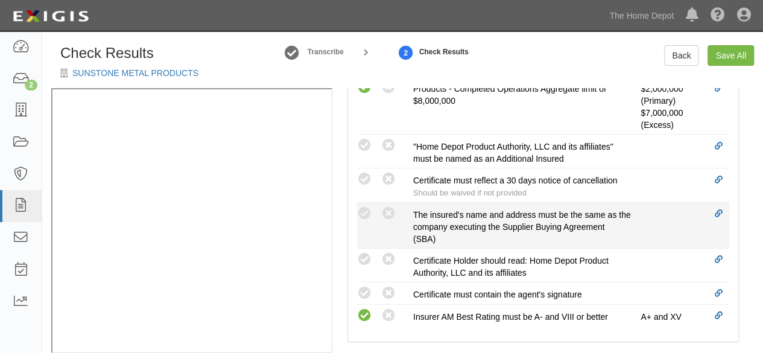
scroll to position [543, 0]
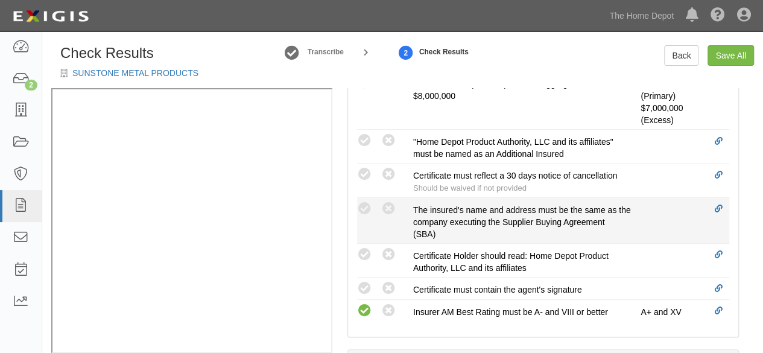
drag, startPoint x: 364, startPoint y: 201, endPoint x: 353, endPoint y: 207, distance: 12.7
click at [363, 203] on icon at bounding box center [364, 208] width 15 height 15
radio input "true"
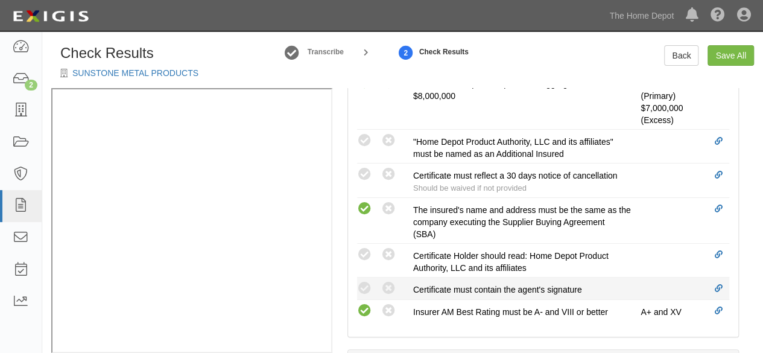
drag, startPoint x: 369, startPoint y: 288, endPoint x: 367, endPoint y: 274, distance: 14.1
click at [369, 286] on icon at bounding box center [364, 288] width 15 height 15
radio input "true"
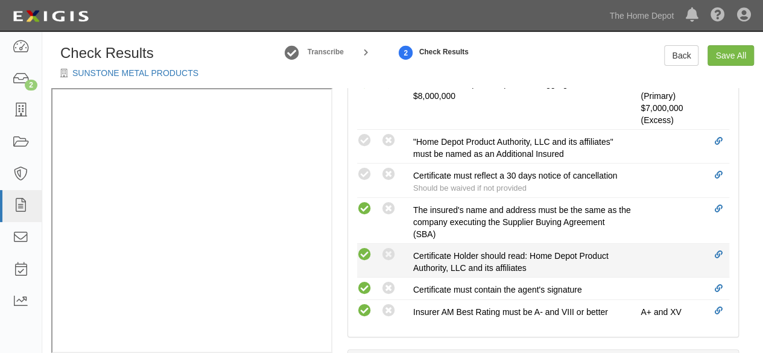
click at [369, 250] on icon at bounding box center [364, 254] width 15 height 15
radio input "true"
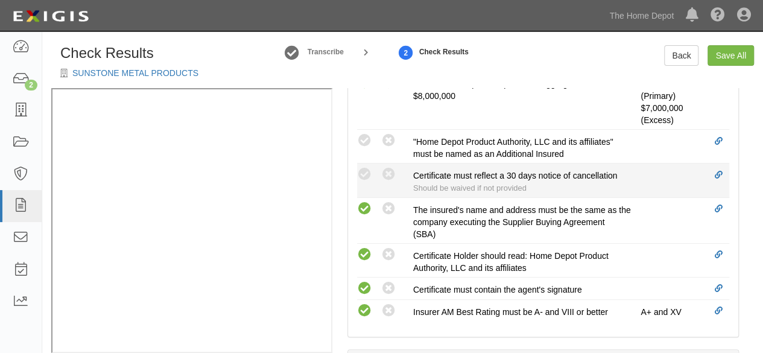
drag, startPoint x: 365, startPoint y: 132, endPoint x: 380, endPoint y: 166, distance: 36.7
click at [368, 138] on icon at bounding box center [364, 140] width 15 height 15
radio input "true"
click at [395, 172] on div "Compliant Waived: Non-Compliant" at bounding box center [385, 174] width 56 height 16
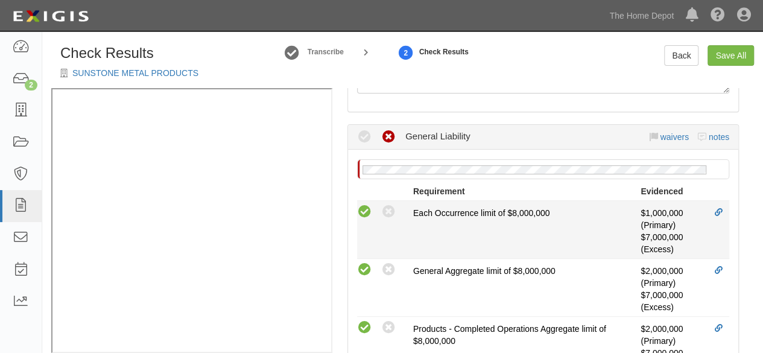
scroll to position [181, 0]
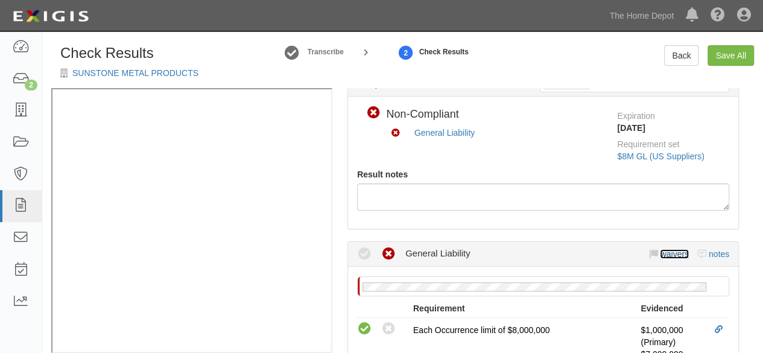
click at [672, 251] on link "waivers" at bounding box center [674, 254] width 28 height 10
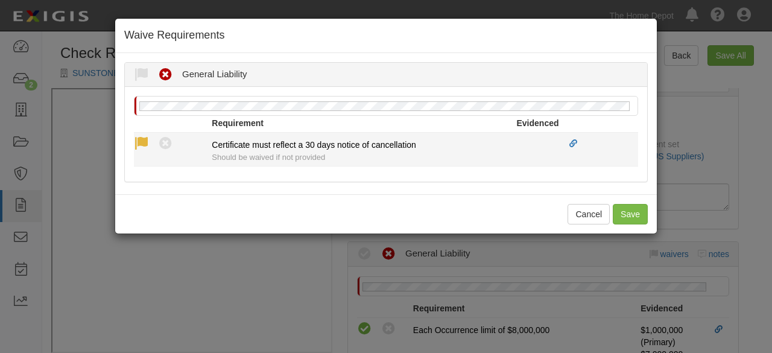
click at [145, 144] on icon at bounding box center [141, 143] width 15 height 15
radio input "true"
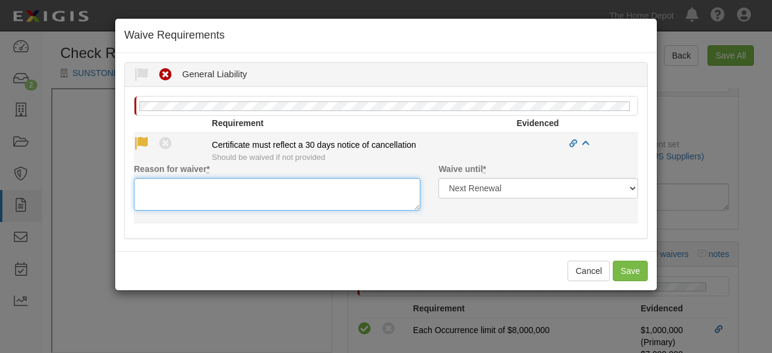
click at [163, 197] on textarea "Reason for waiver *" at bounding box center [277, 194] width 286 height 33
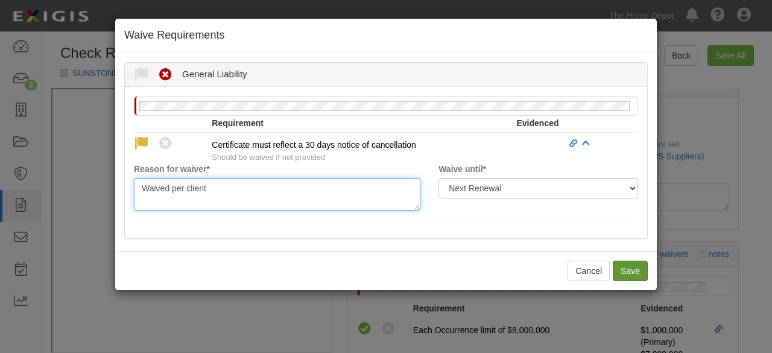
type textarea "Waived per client"
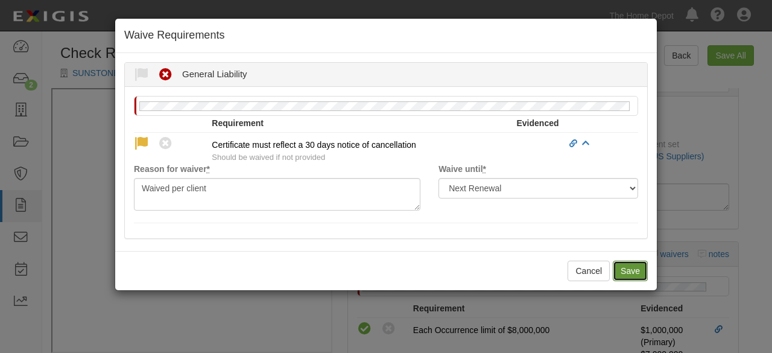
click at [625, 274] on button "Save" at bounding box center [630, 271] width 35 height 21
radio input "true"
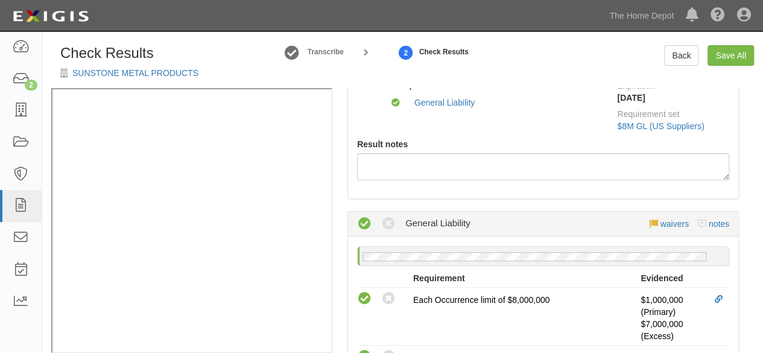
scroll to position [0, 0]
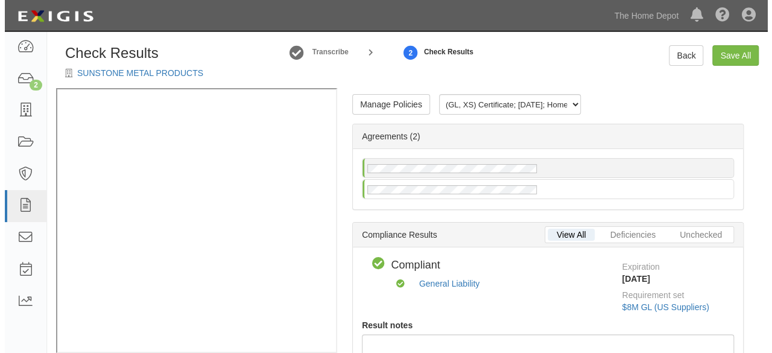
scroll to position [17, 0]
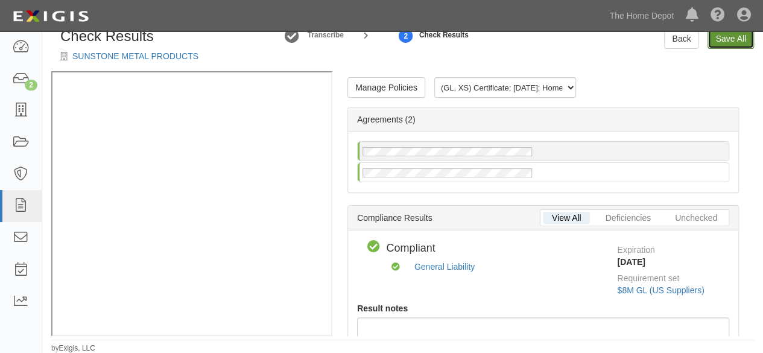
click at [731, 46] on link "Save All" at bounding box center [730, 38] width 46 height 21
radio input "false"
radio input "true"
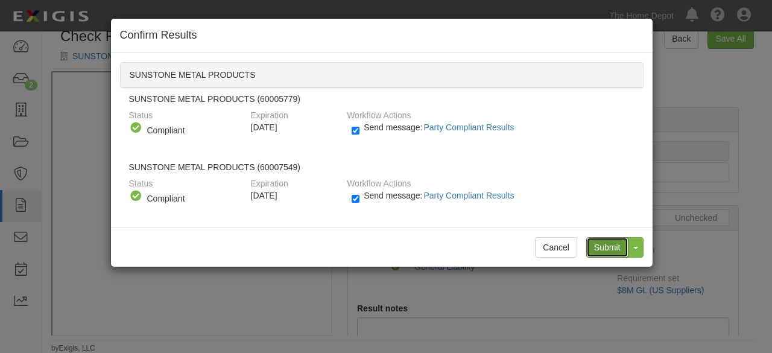
drag, startPoint x: 612, startPoint y: 247, endPoint x: 458, endPoint y: 177, distance: 169.2
click at [612, 247] on input "Submit" at bounding box center [607, 247] width 42 height 21
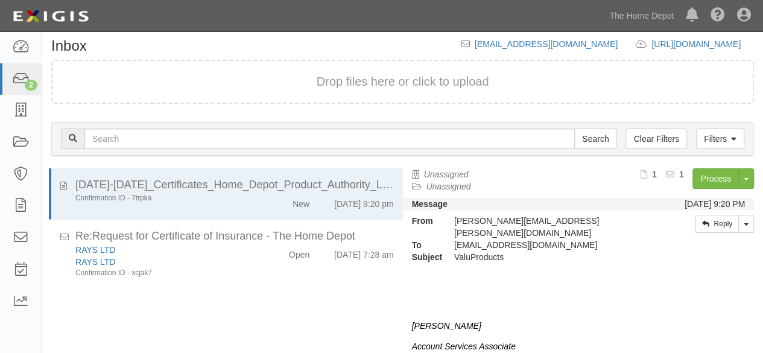
scroll to position [89, 0]
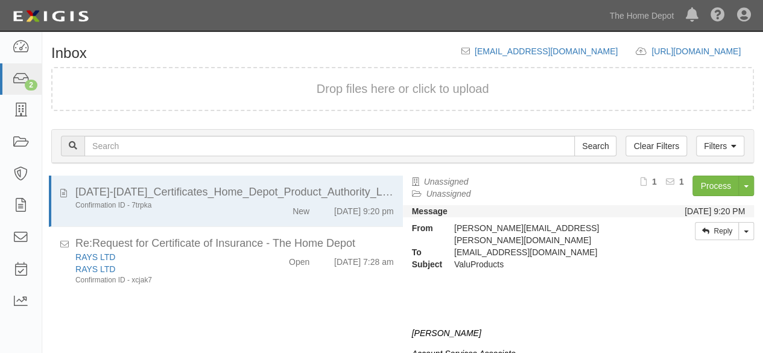
scroll to position [46, 0]
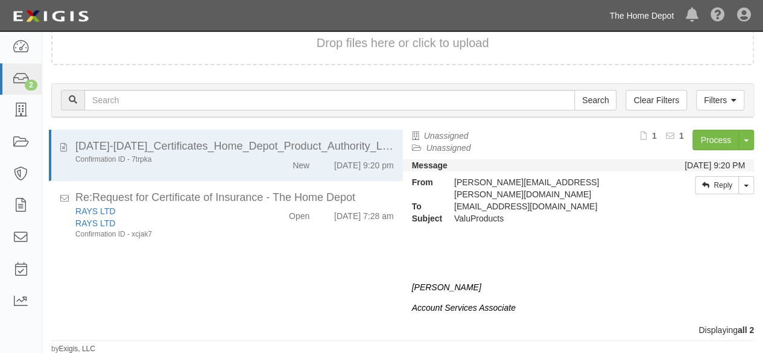
click at [654, 15] on link "The Home Depot" at bounding box center [641, 16] width 77 height 24
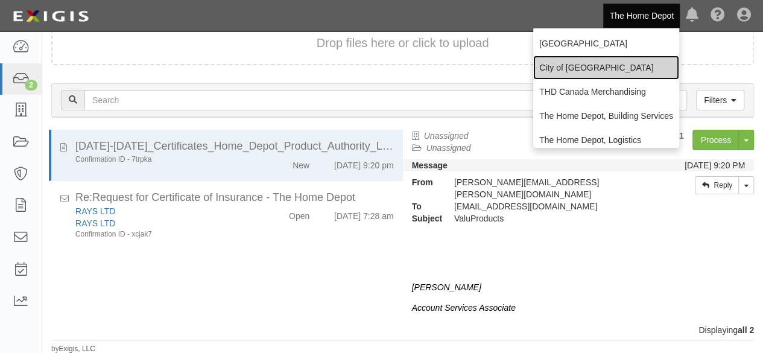
click at [587, 71] on link "City of [GEOGRAPHIC_DATA]" at bounding box center [606, 67] width 146 height 24
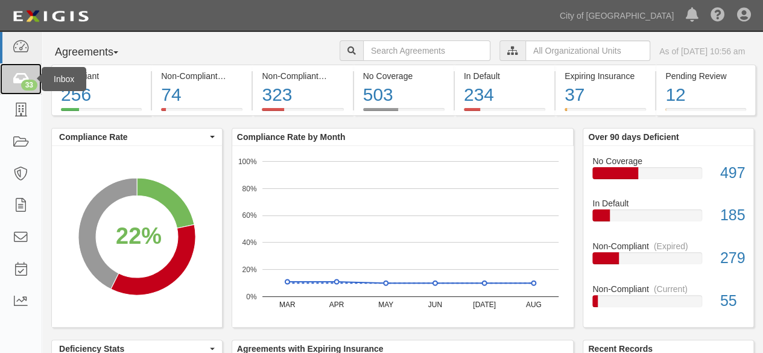
click at [24, 74] on icon at bounding box center [20, 79] width 17 height 14
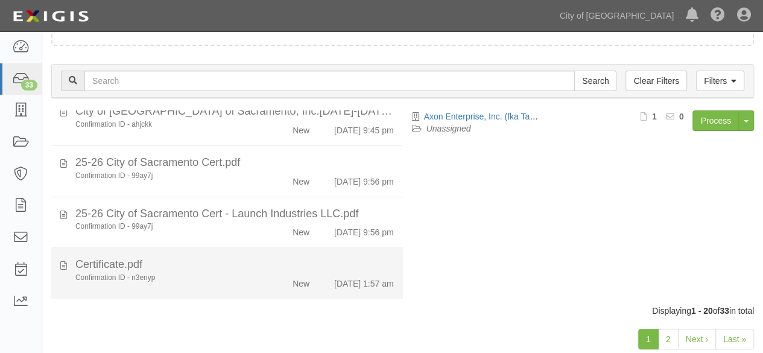
scroll to position [93, 0]
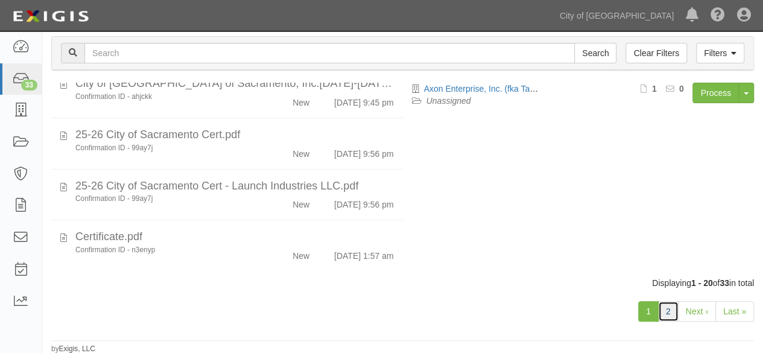
click at [663, 308] on link "2" at bounding box center [668, 311] width 21 height 21
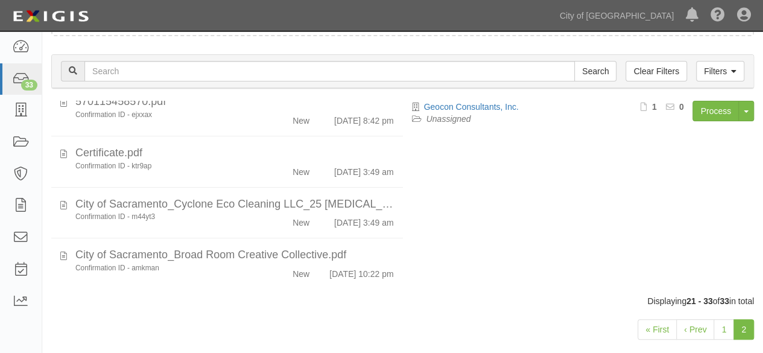
scroll to position [93, 0]
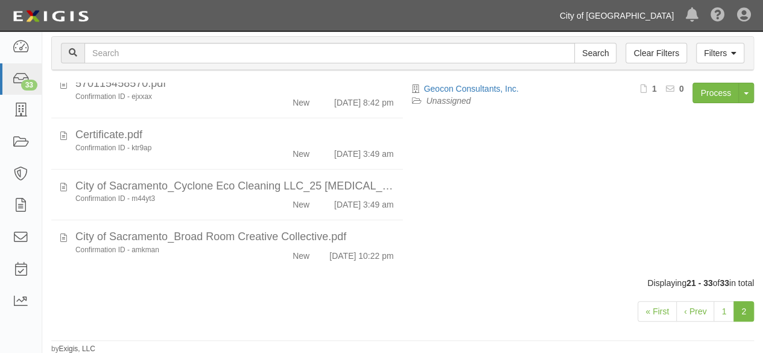
click at [645, 19] on link "City of [GEOGRAPHIC_DATA]" at bounding box center [617, 16] width 126 height 24
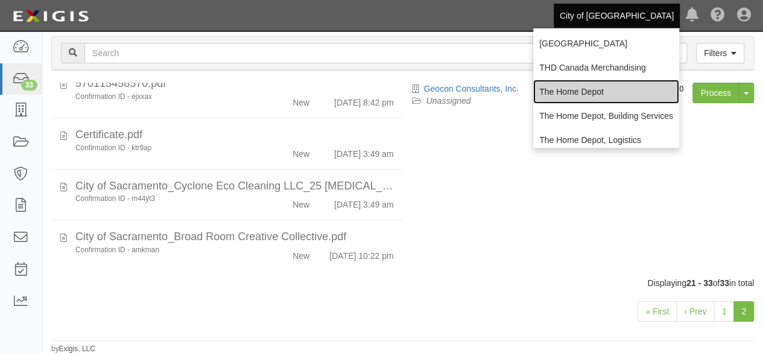
click at [579, 91] on link "The Home Depot" at bounding box center [606, 92] width 146 height 24
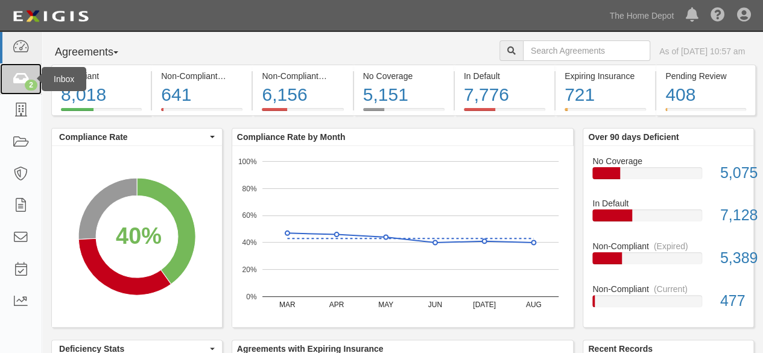
click at [28, 84] on div "2" at bounding box center [31, 85] width 13 height 11
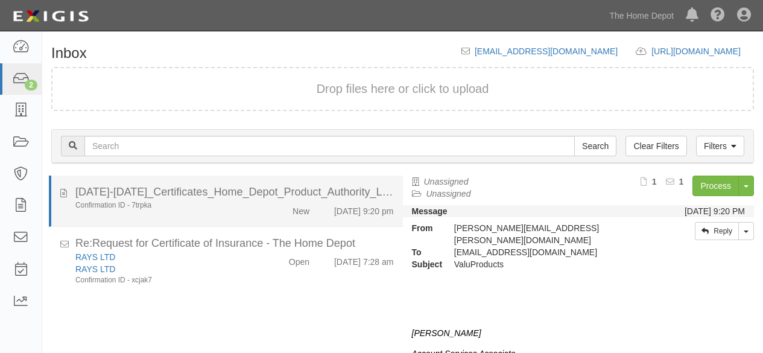
scroll to position [46, 0]
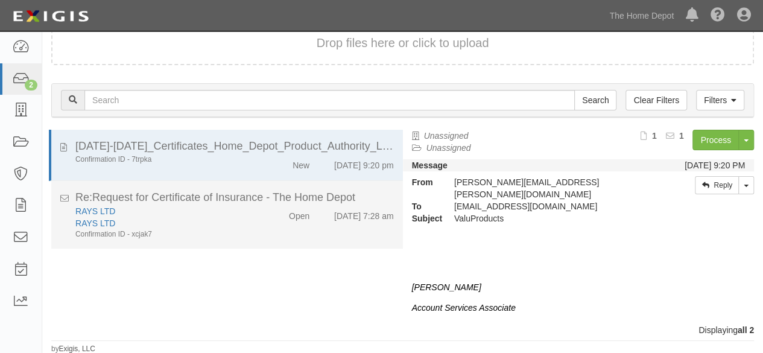
click at [264, 220] on div "Open" at bounding box center [290, 213] width 56 height 17
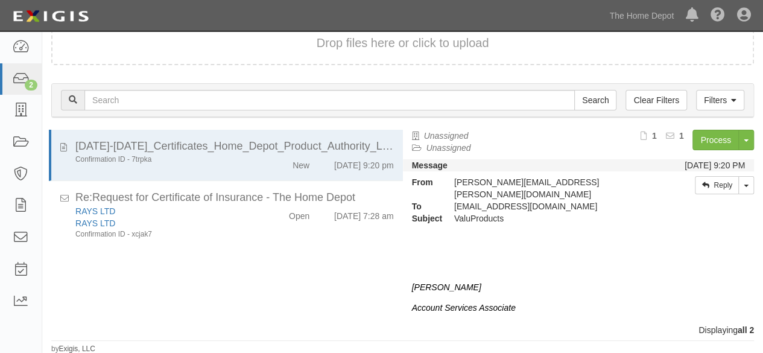
scroll to position [46, 0]
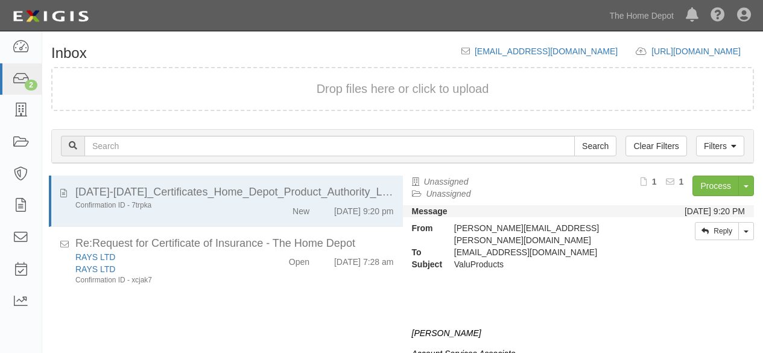
scroll to position [46, 0]
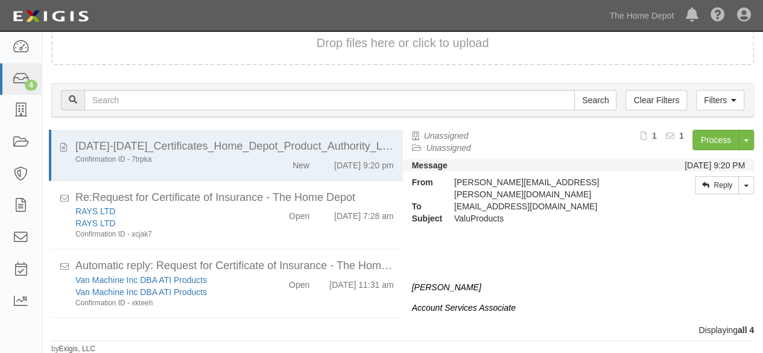
scroll to position [46, 0]
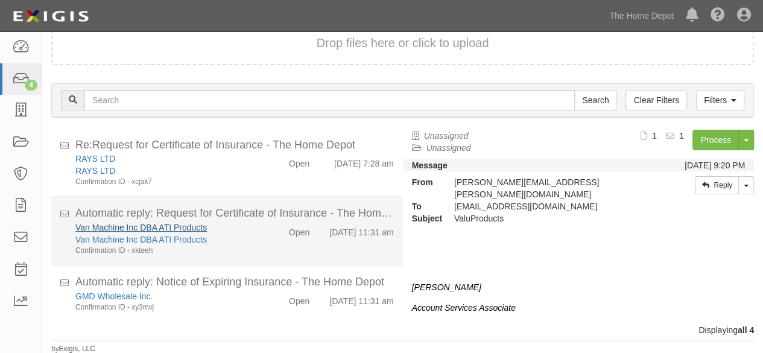
scroll to position [62, 0]
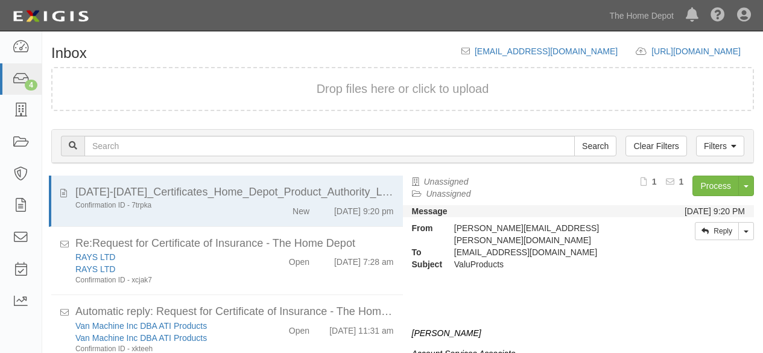
scroll to position [46, 0]
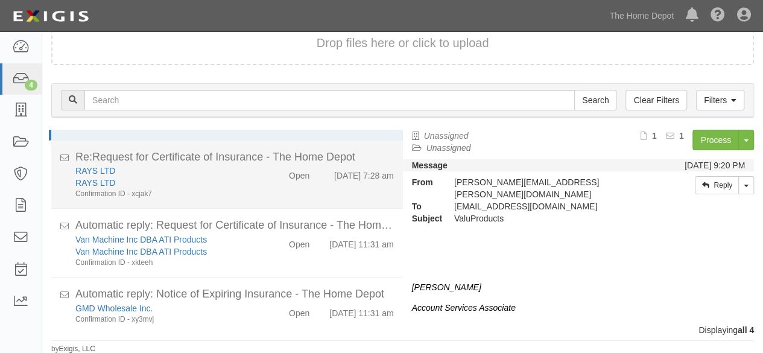
scroll to position [62, 0]
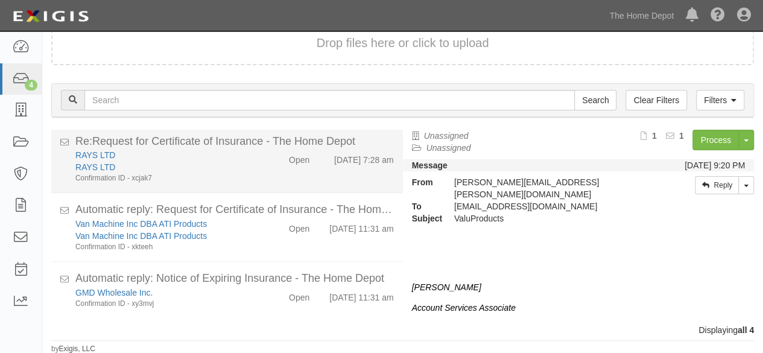
scroll to position [62, 0]
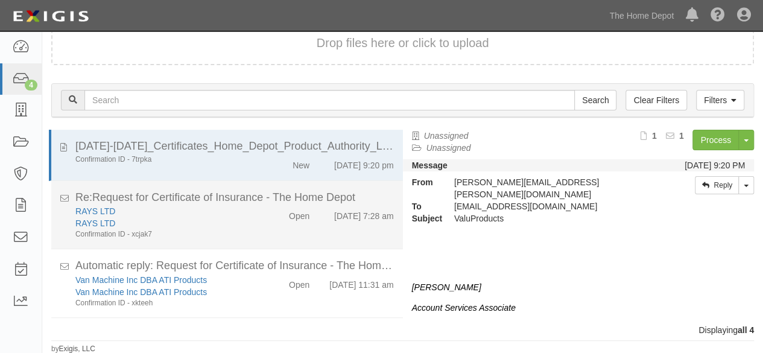
scroll to position [62, 0]
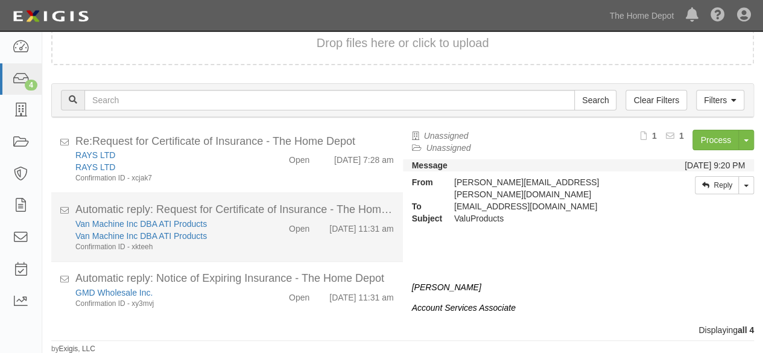
scroll to position [62, 0]
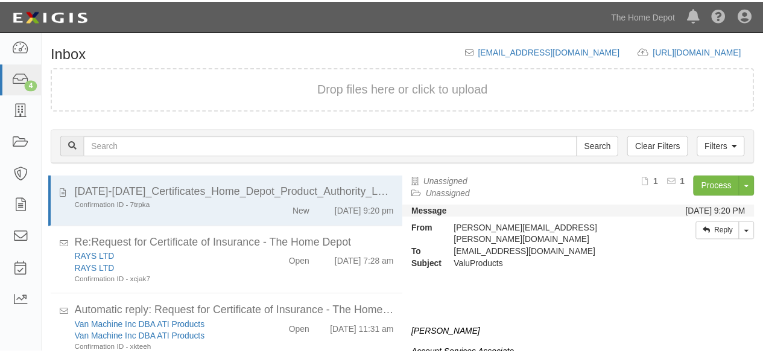
scroll to position [46, 0]
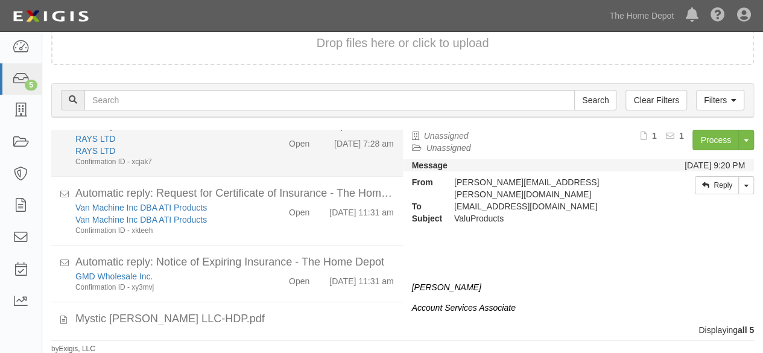
scroll to position [130, 0]
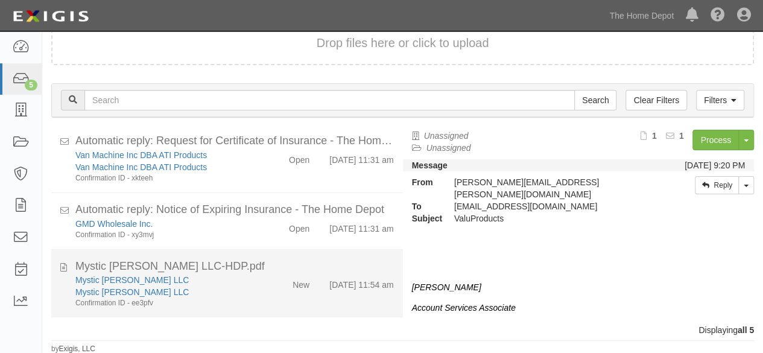
drag, startPoint x: 292, startPoint y: 308, endPoint x: 344, endPoint y: 274, distance: 61.9
click at [292, 305] on div "Mystic [PERSON_NAME] LLC Mystic [PERSON_NAME] LLC Confirmation ID - ee3pfv New …" at bounding box center [234, 291] width 337 height 34
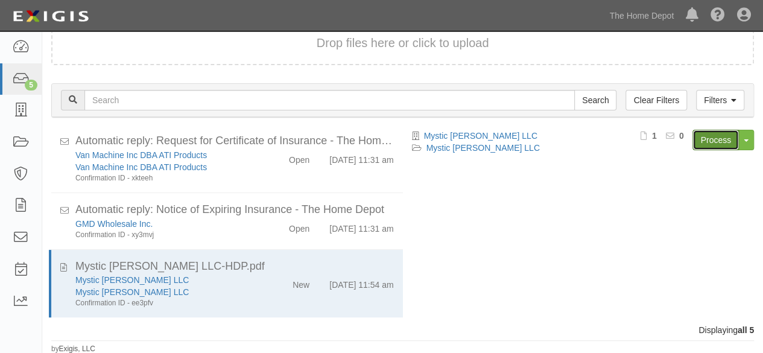
click at [725, 142] on link "Process" at bounding box center [715, 140] width 46 height 21
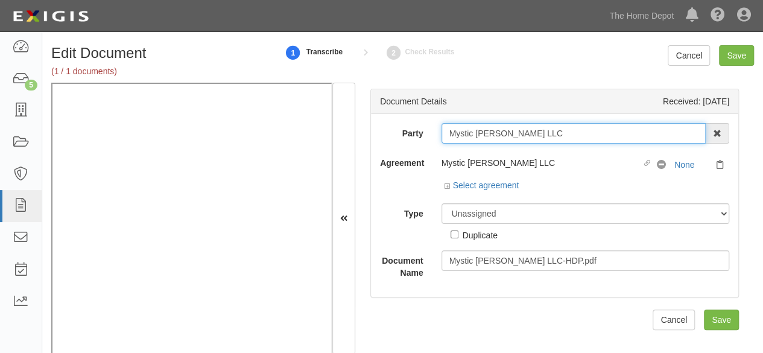
click at [562, 127] on input "Mystic Hazel LLC" at bounding box center [573, 133] width 265 height 21
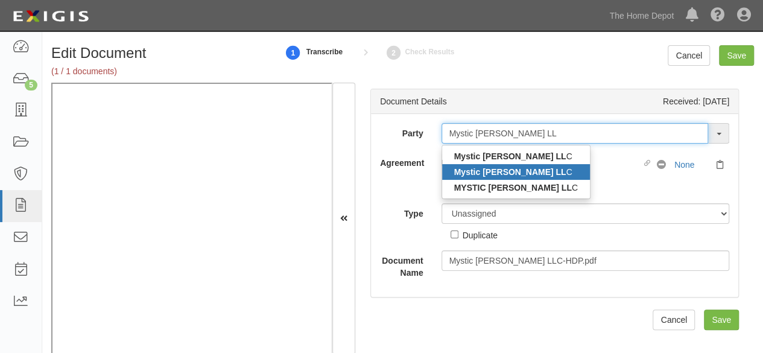
type input "Mystic Hazel LL"
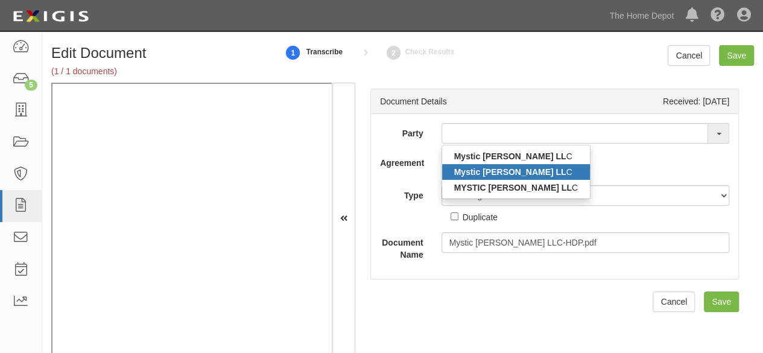
click at [520, 174] on link "Mystic Hazel LL C" at bounding box center [516, 172] width 148 height 16
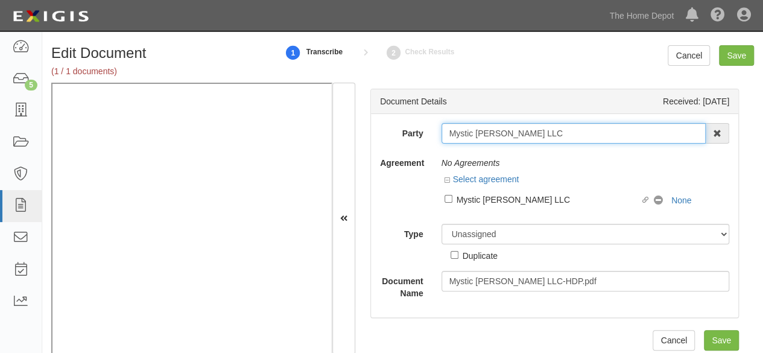
click at [542, 123] on input "Mystic Hazel LLC" at bounding box center [573, 133] width 265 height 21
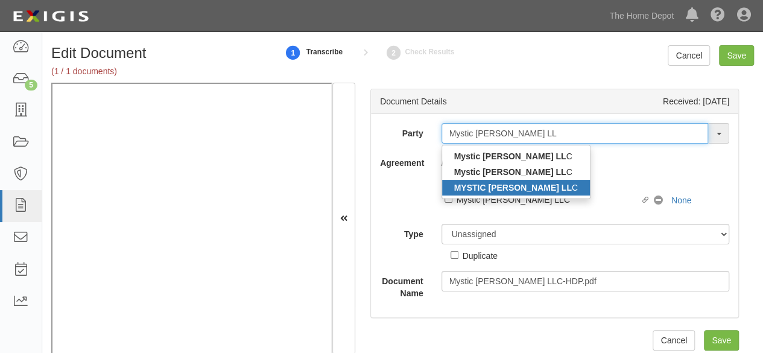
type input "Mystic Hazel LL"
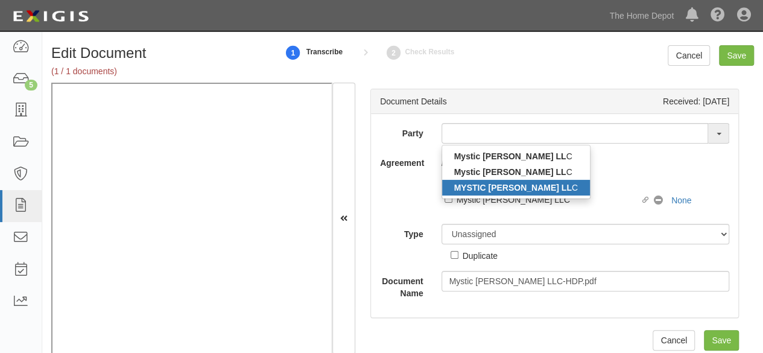
click at [499, 189] on strong "MYSTIC HAZEL LL" at bounding box center [513, 188] width 118 height 10
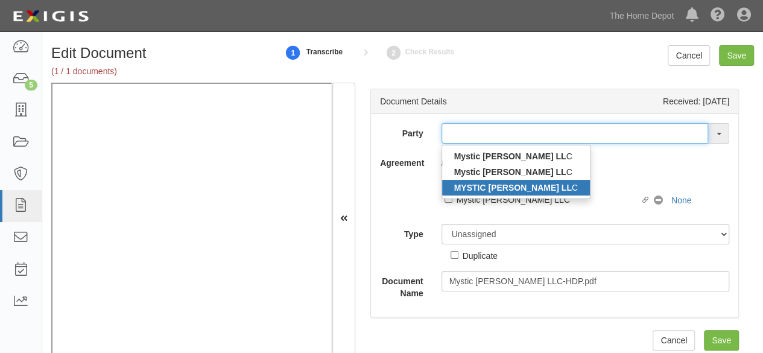
type input "MYSTIC [PERSON_NAME] LLC"
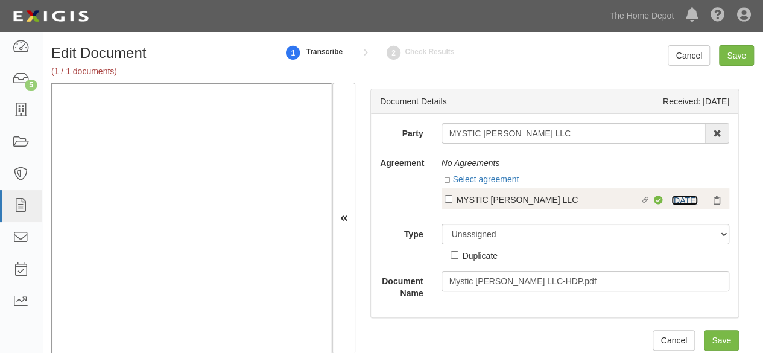
click at [673, 196] on link "1/29/26" at bounding box center [684, 200] width 27 height 10
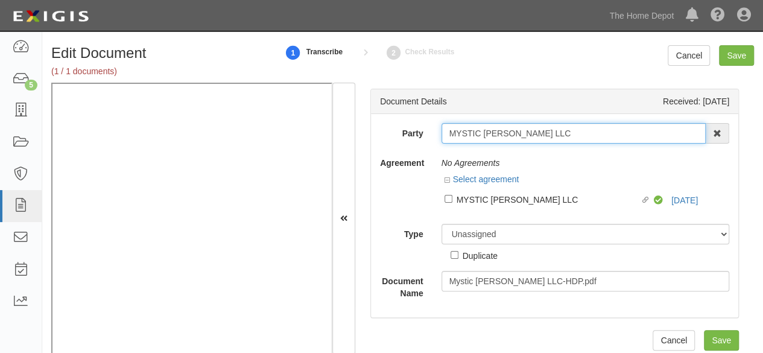
click at [490, 132] on input "MYSTIC [PERSON_NAME] LLC" at bounding box center [573, 133] width 265 height 21
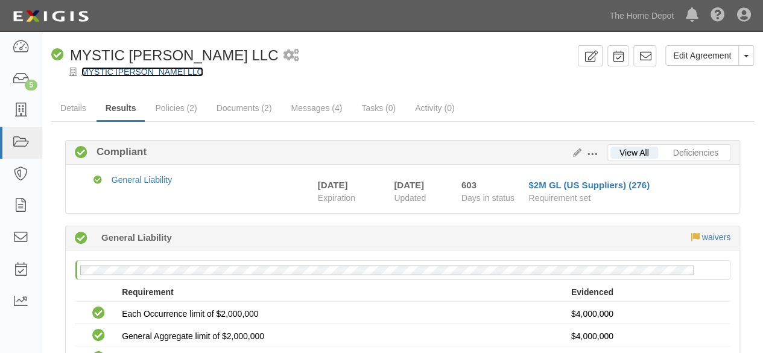
click at [118, 70] on link "MYSTIC [PERSON_NAME] LLC" at bounding box center [142, 72] width 122 height 10
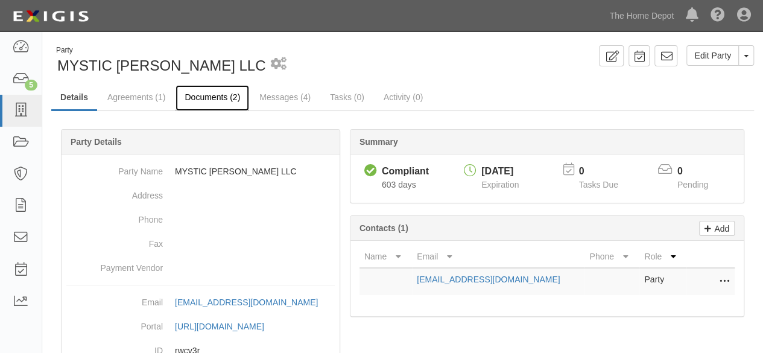
click at [194, 98] on link "Documents (2)" at bounding box center [212, 98] width 74 height 26
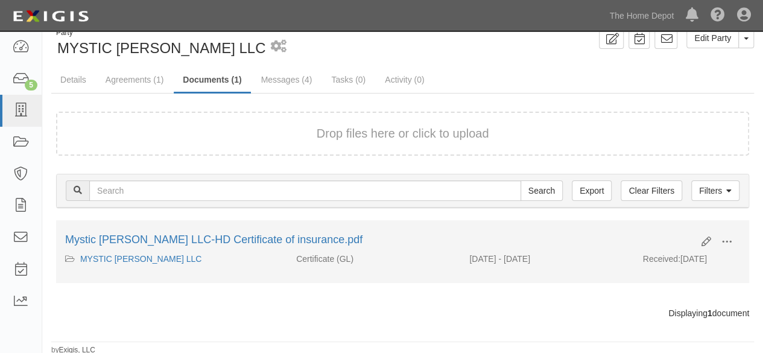
scroll to position [18, 0]
click at [706, 238] on icon at bounding box center [706, 241] width 10 height 10
click at [724, 238] on span at bounding box center [726, 241] width 11 height 11
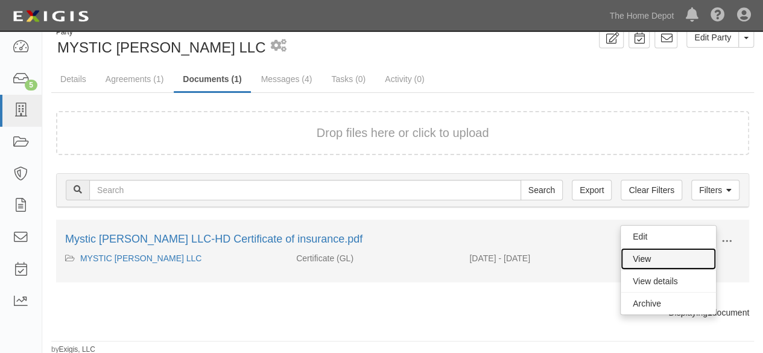
click at [675, 256] on link "View" at bounding box center [668, 259] width 95 height 22
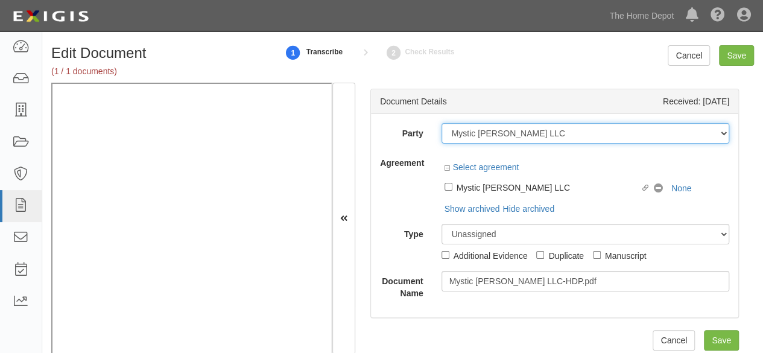
click at [484, 134] on select "1000576868 Ontario Inc. [STREET_ADDRESS] LTEE 11947907 Canada Inc. (MOD LIGHTIN…" at bounding box center [585, 133] width 288 height 21
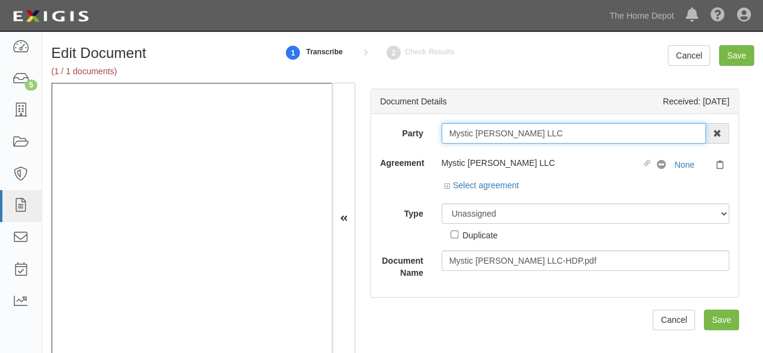
click at [472, 133] on input "Mystic [PERSON_NAME] LLC" at bounding box center [573, 133] width 265 height 21
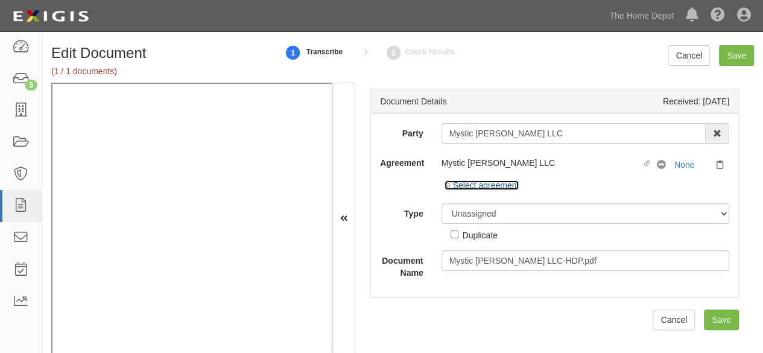
click at [476, 188] on link "Select agreement" at bounding box center [481, 185] width 75 height 10
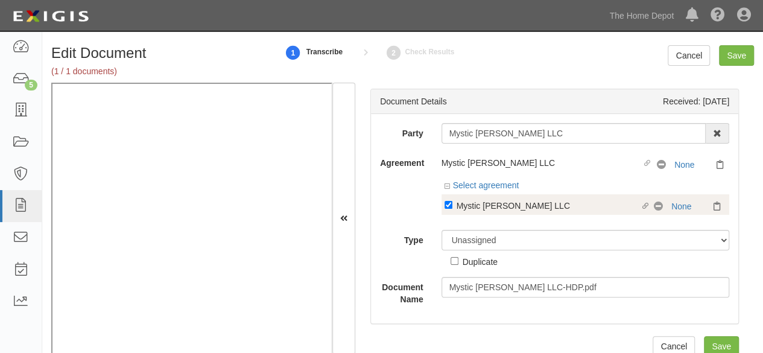
click at [483, 206] on div "Mystic [PERSON_NAME] LLC" at bounding box center [549, 204] width 184 height 13
click at [452, 206] on input "Linked agreement Mystic [PERSON_NAME] LLC Linked agreement" at bounding box center [448, 205] width 8 height 8
checkbox input "false"
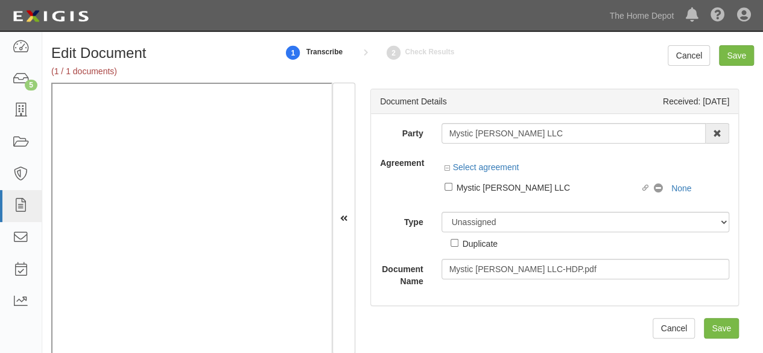
drag, startPoint x: 468, startPoint y: 234, endPoint x: 469, endPoint y: 206, distance: 28.4
click at [467, 233] on div "Duplicate" at bounding box center [474, 240] width 47 height 17
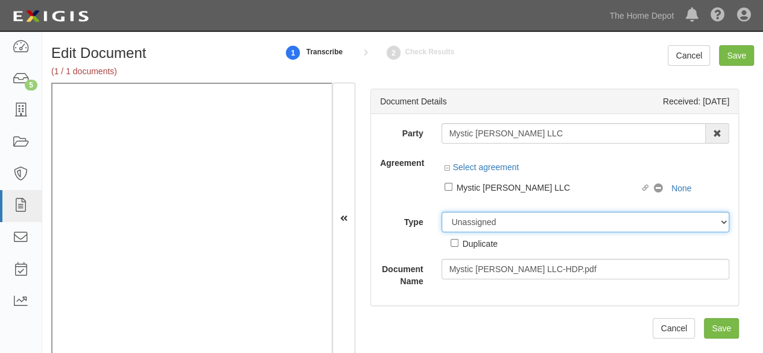
click at [476, 223] on select "Unassigned Binder Cancellation Notice Certificate Contract Endorsement Insuranc…" at bounding box center [585, 222] width 288 height 21
select select "OtherDetail"
click at [441, 212] on select "Unassigned Binder Cancellation Notice Certificate Contract Endorsement Insuranc…" at bounding box center [585, 222] width 288 height 21
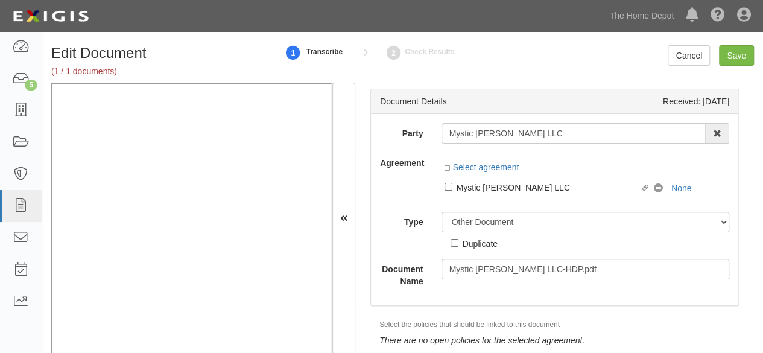
click at [484, 242] on div "Duplicate" at bounding box center [480, 242] width 35 height 13
click at [458, 242] on input "Duplicate" at bounding box center [455, 243] width 8 height 8
checkbox input "true"
click at [733, 60] on input "Save" at bounding box center [736, 55] width 35 height 21
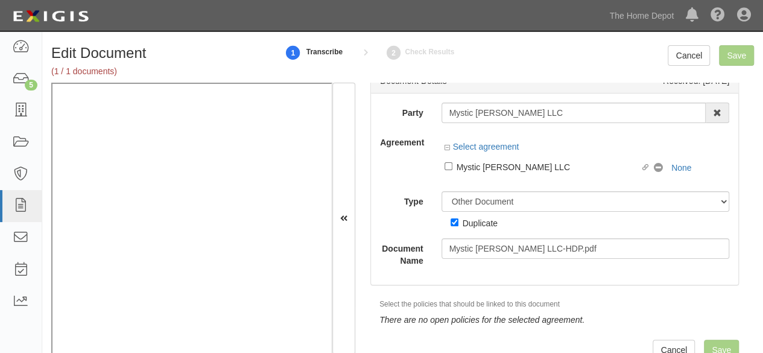
scroll to position [31, 0]
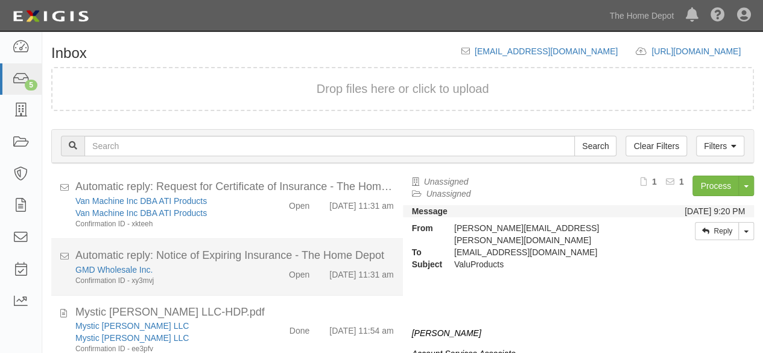
scroll to position [46, 0]
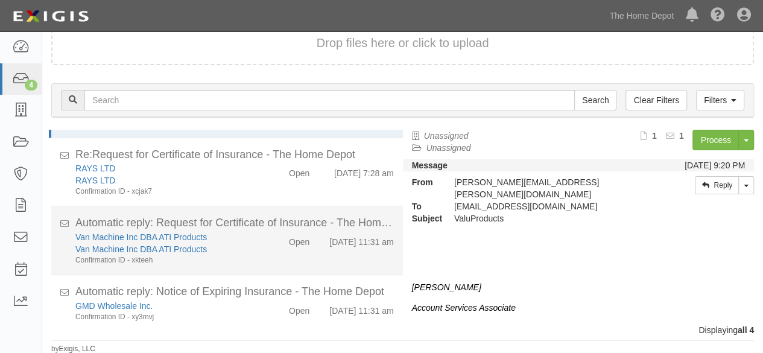
scroll to position [62, 0]
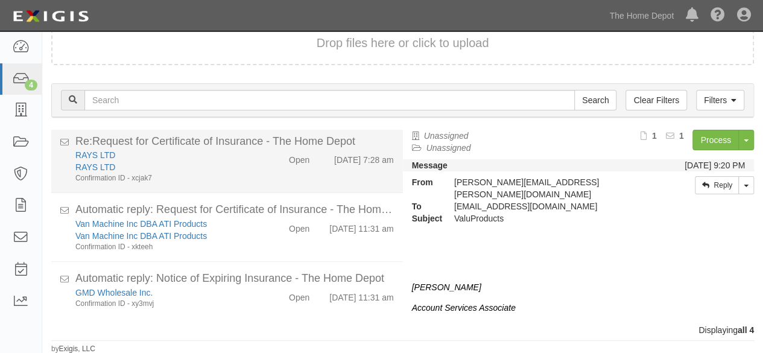
scroll to position [62, 0]
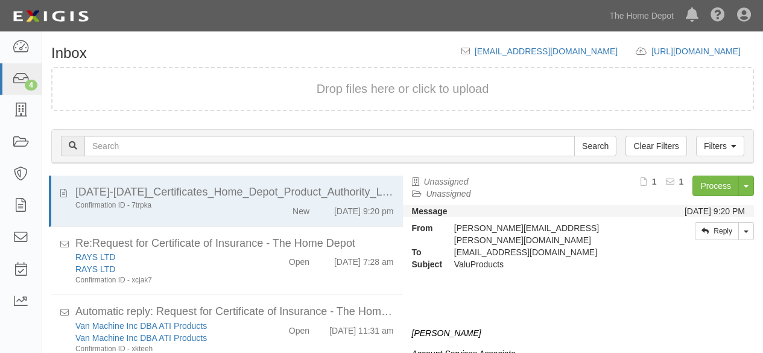
scroll to position [46, 0]
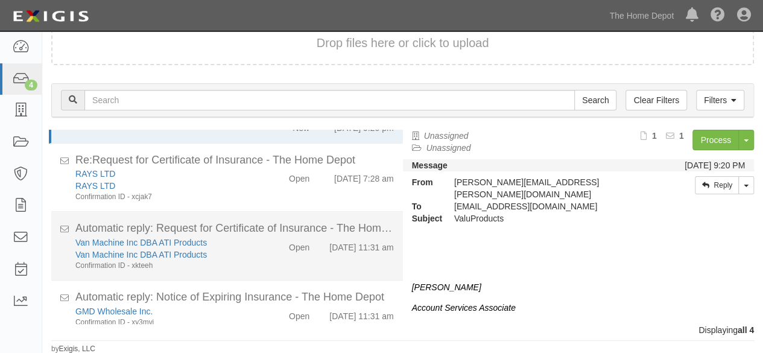
scroll to position [62, 0]
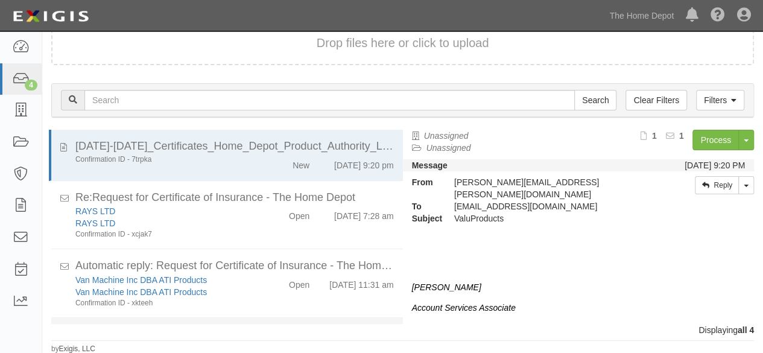
scroll to position [41, 0]
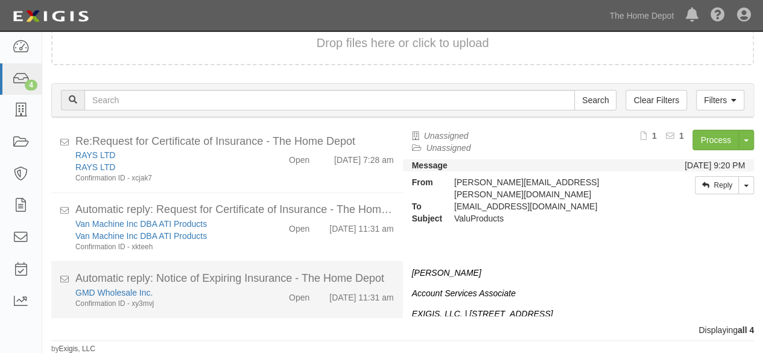
scroll to position [58, 0]
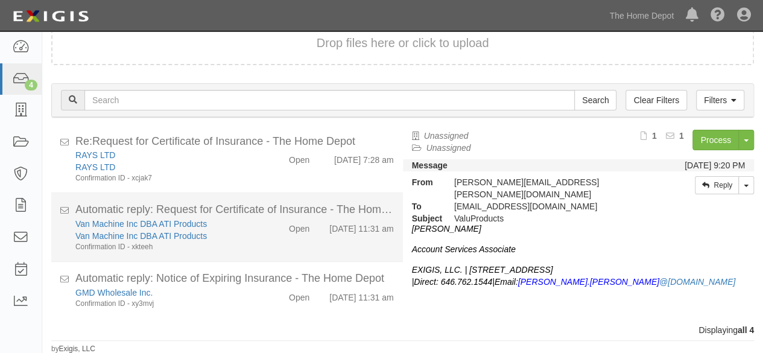
click at [269, 242] on div "Van Machine Inc DBA ATI Products Van Machine Inc DBA ATI Products Confirmation …" at bounding box center [234, 235] width 337 height 34
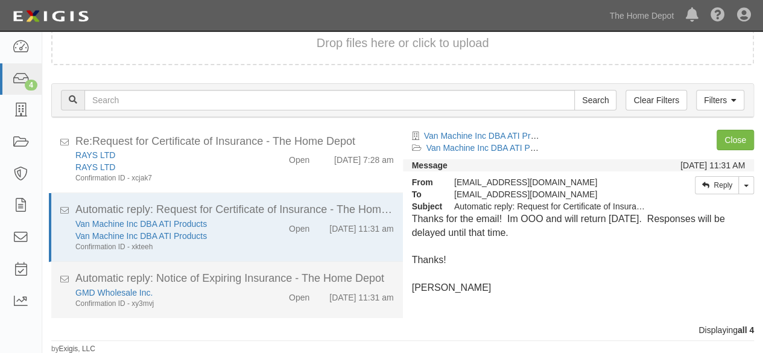
click at [238, 299] on div "Confirmation ID - xy3mvj" at bounding box center [164, 304] width 178 height 10
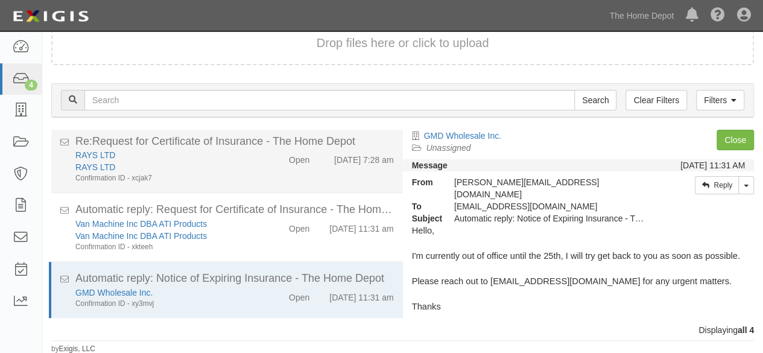
click at [230, 177] on div "Confirmation ID - xcjak7" at bounding box center [164, 178] width 178 height 10
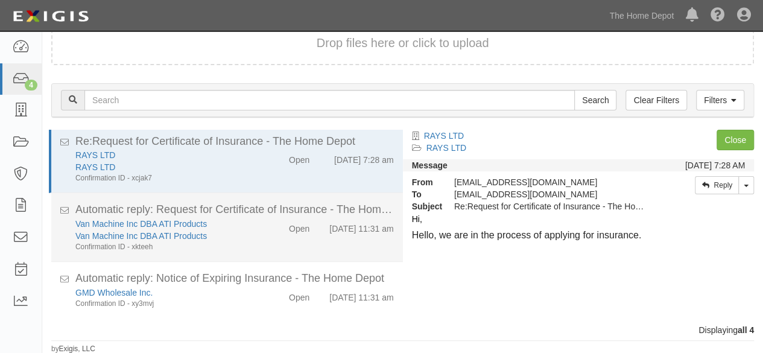
click at [257, 238] on div "Van Machine Inc DBA ATI Products Van Machine Inc DBA ATI Products Confirmation …" at bounding box center [234, 235] width 337 height 34
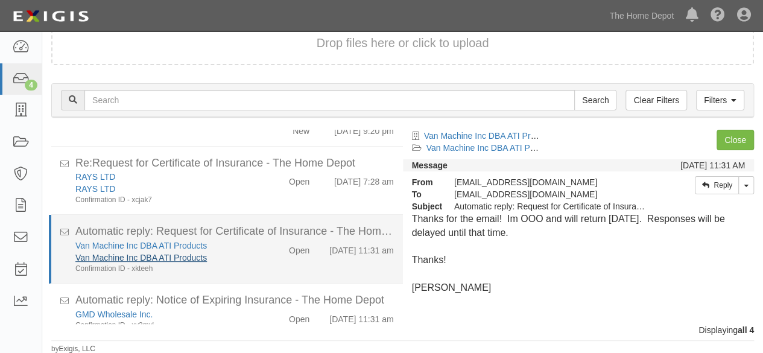
scroll to position [62, 0]
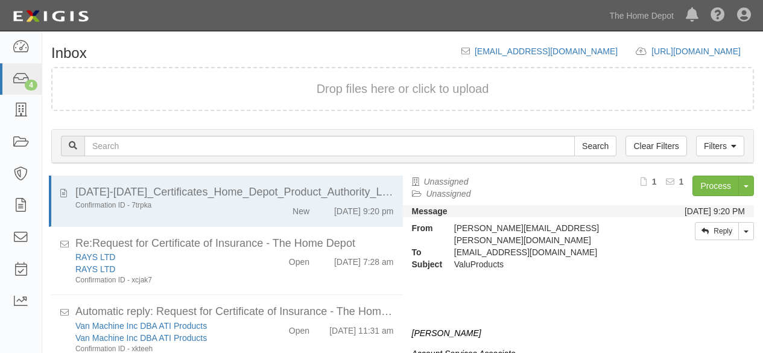
scroll to position [46, 0]
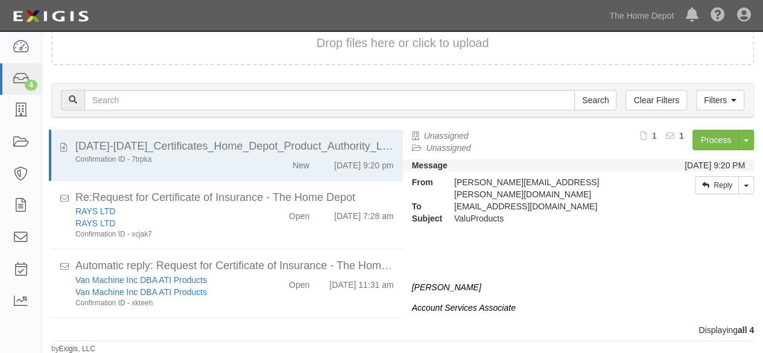
scroll to position [62, 0]
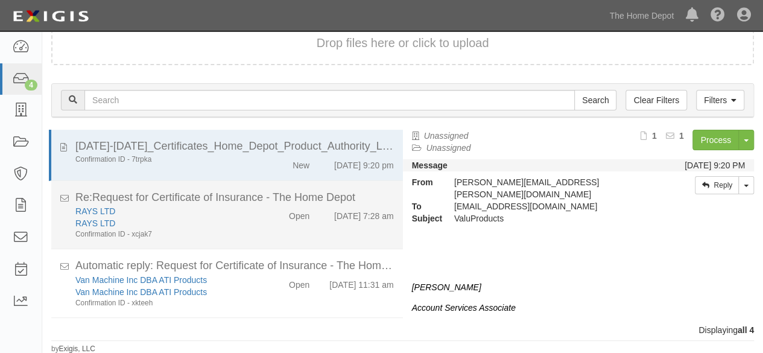
scroll to position [62, 0]
